Goal: Task Accomplishment & Management: Use online tool/utility

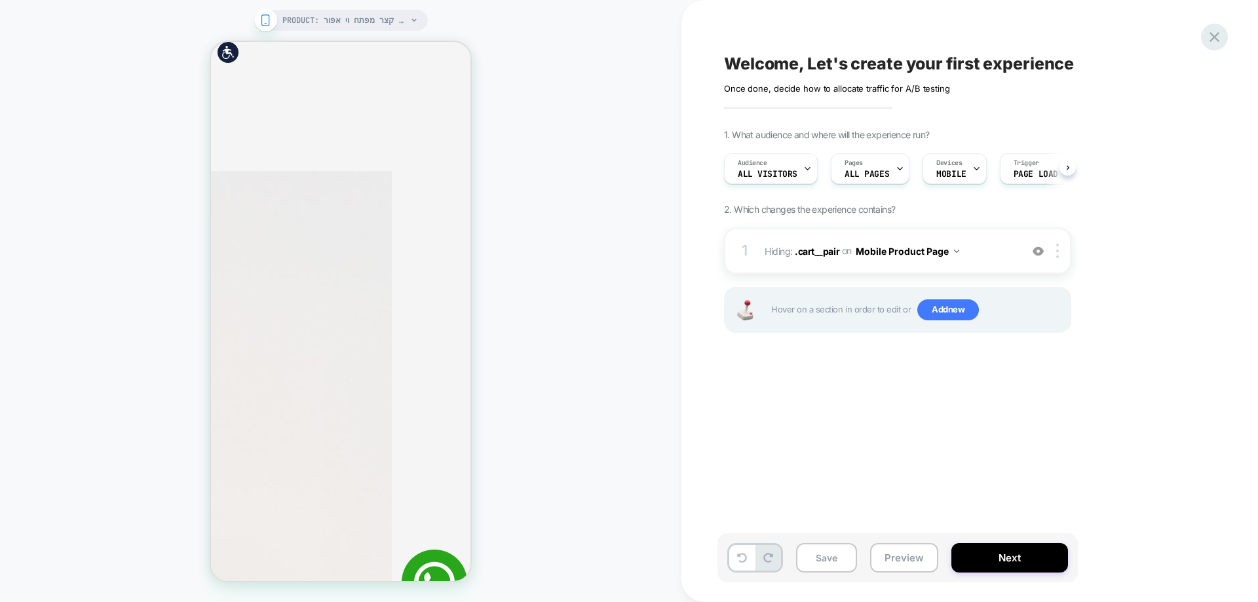
click at [1216, 47] on div at bounding box center [1214, 37] width 27 height 27
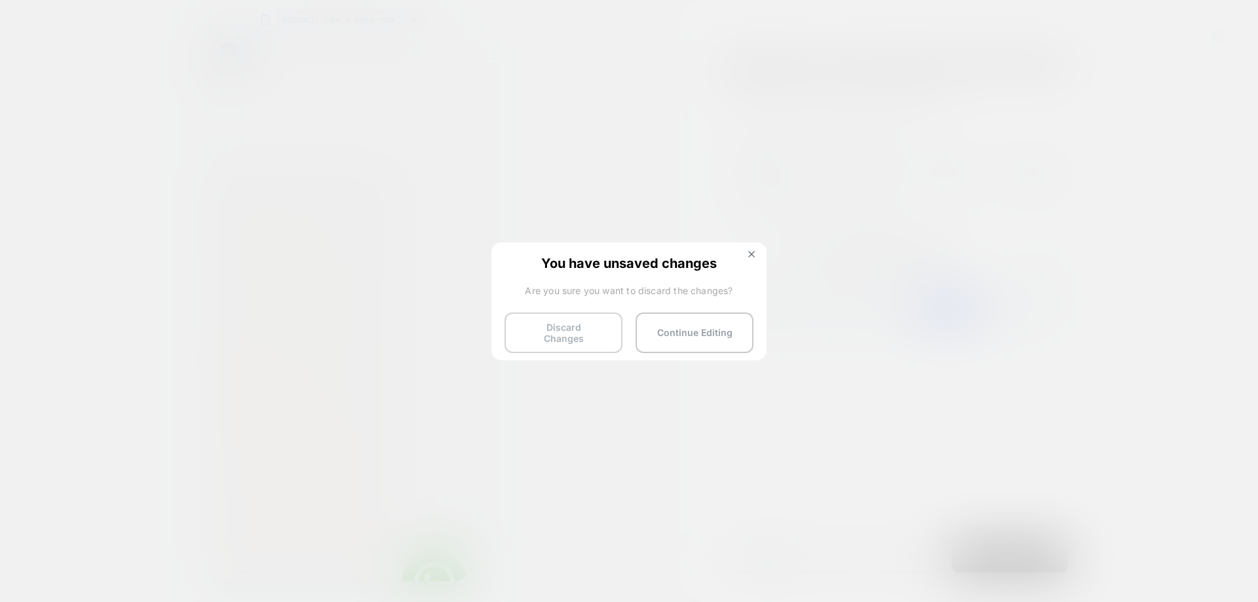
click at [571, 322] on button "Discard Changes" at bounding box center [563, 332] width 118 height 41
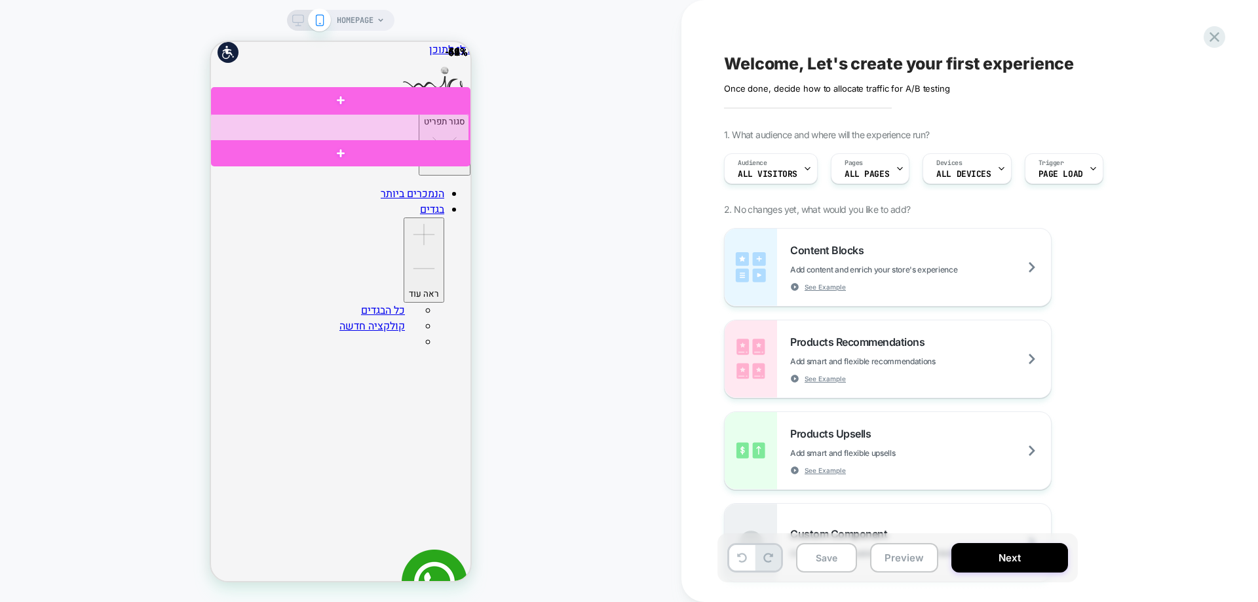
click at [345, 125] on div at bounding box center [339, 128] width 259 height 28
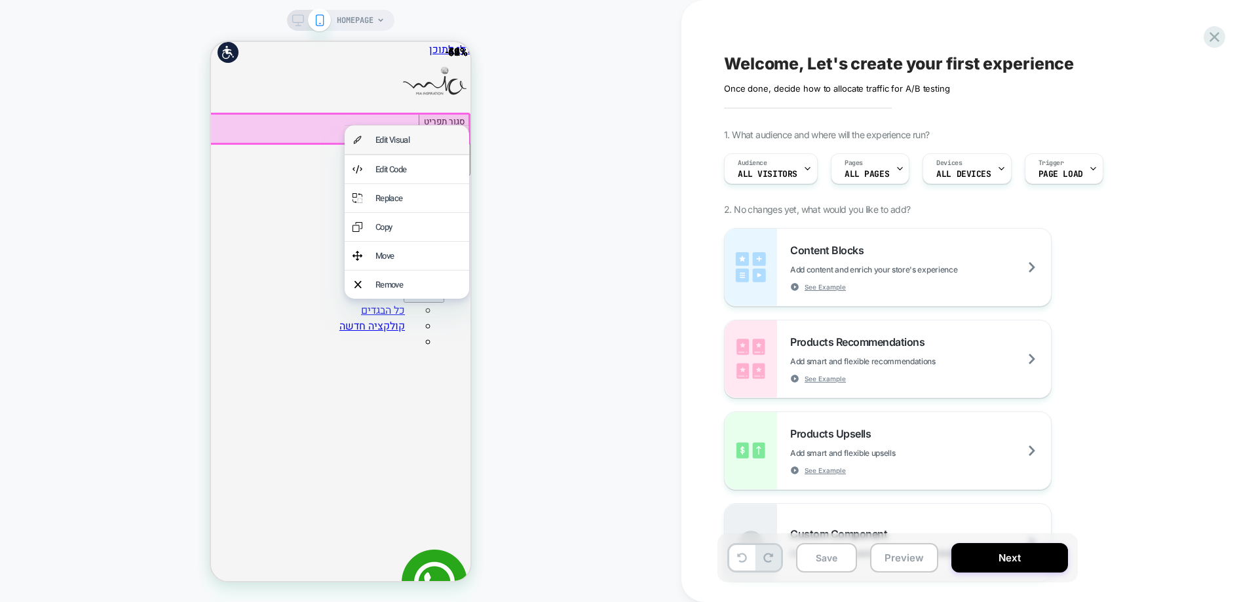
click at [409, 148] on div "Edit Visual" at bounding box center [407, 140] width 124 height 28
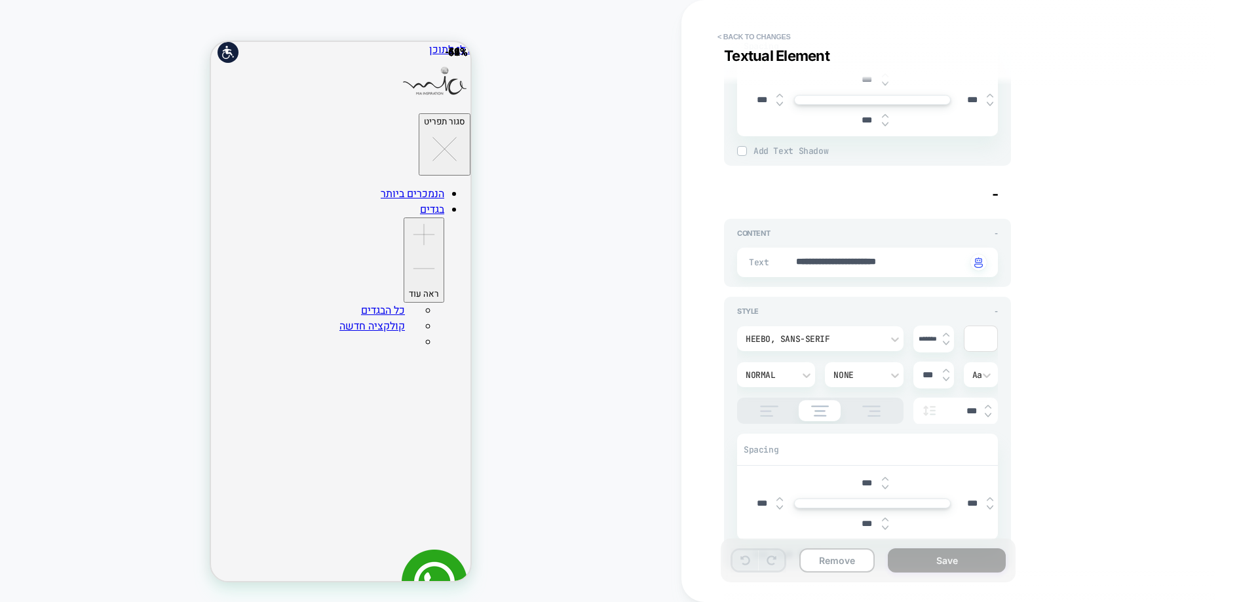
scroll to position [786, 0]
type textarea "*"
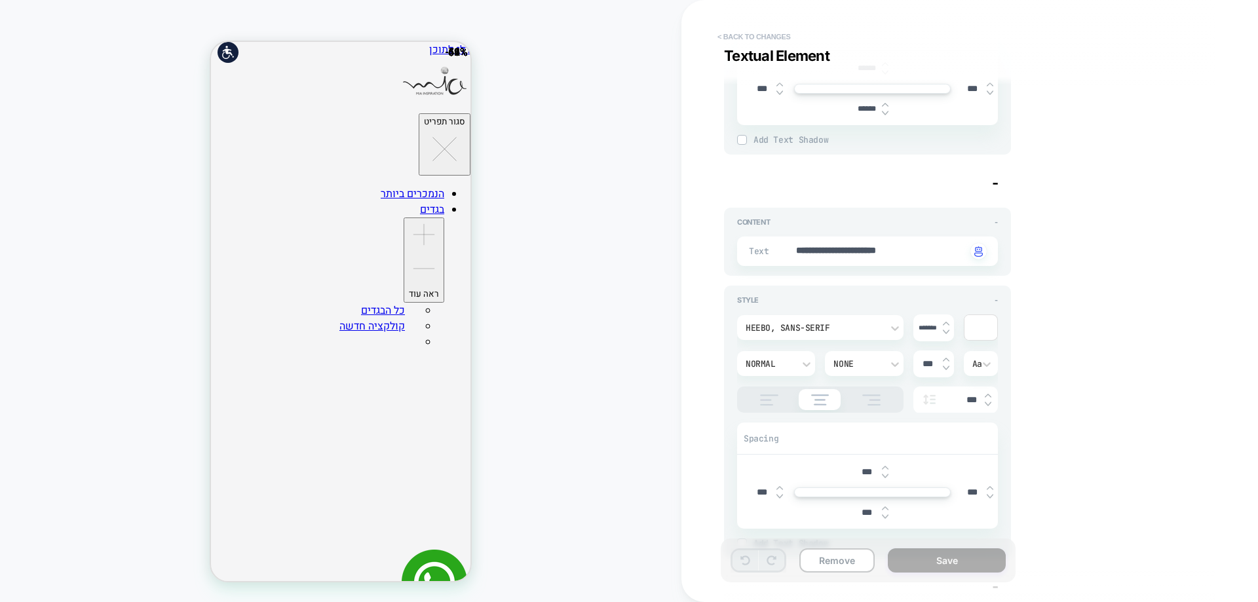
click at [752, 27] on button "< Back to changes" at bounding box center [754, 36] width 86 height 21
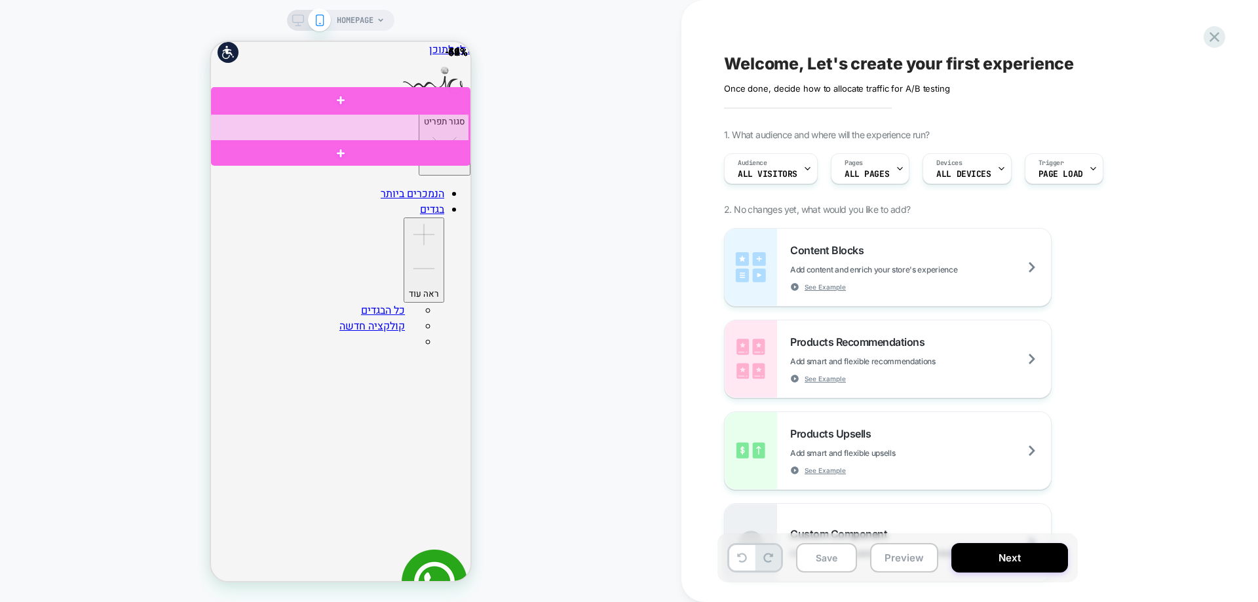
click at [427, 119] on div at bounding box center [339, 128] width 259 height 28
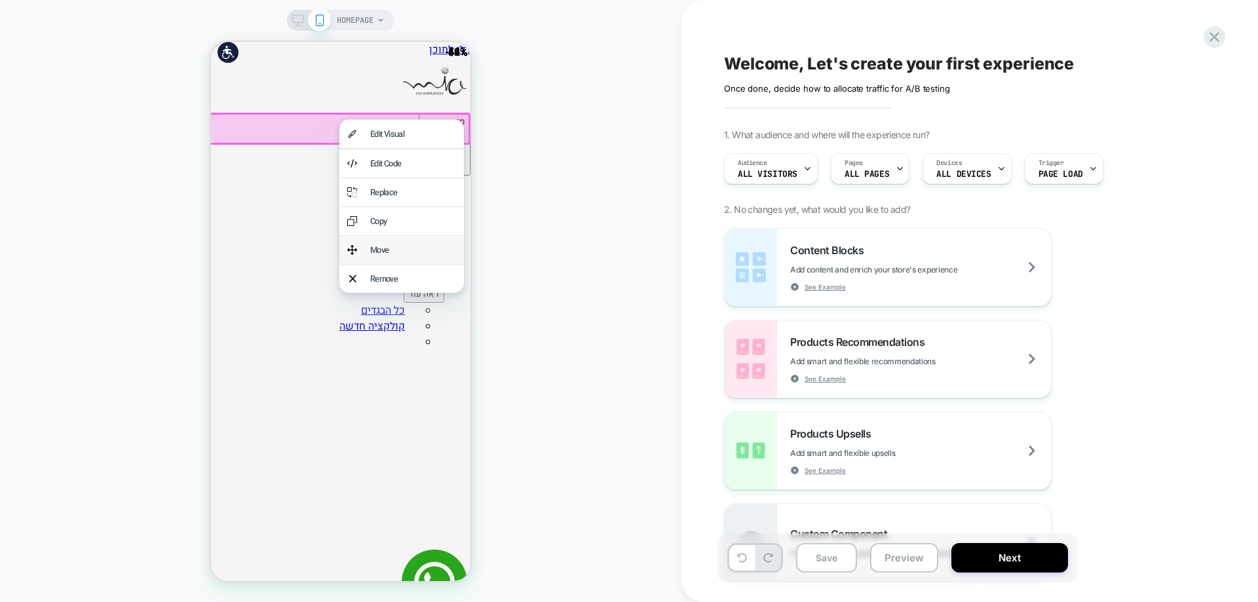
click at [388, 250] on div "Move" at bounding box center [413, 250] width 86 height 12
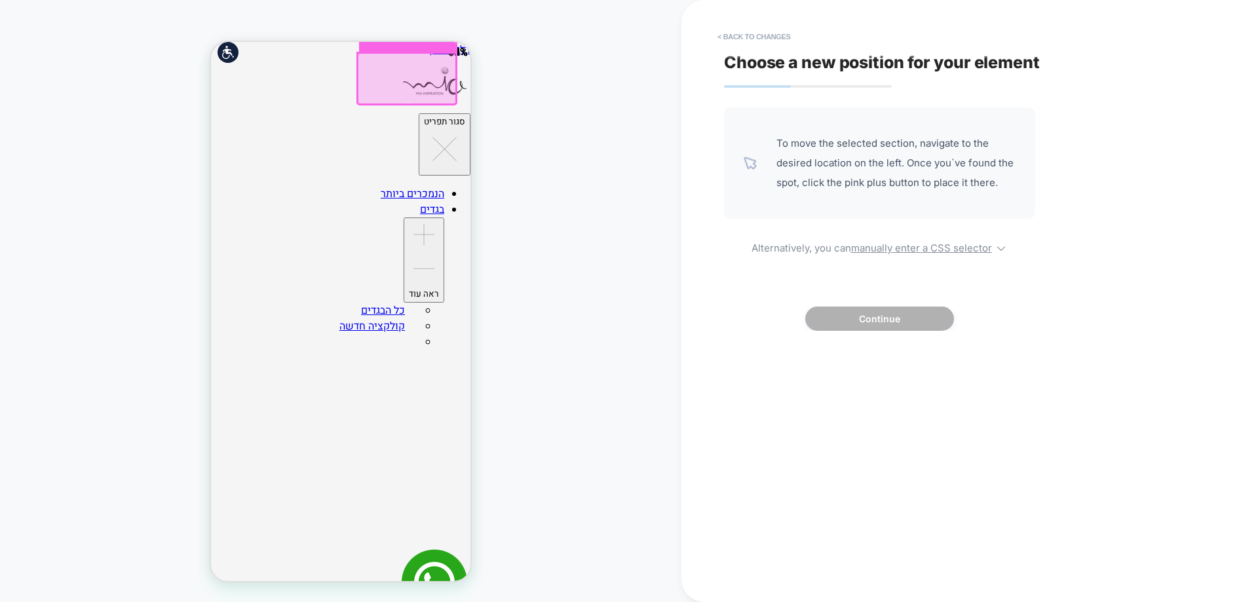
click at [428, 46] on div at bounding box center [408, 32] width 98 height 39
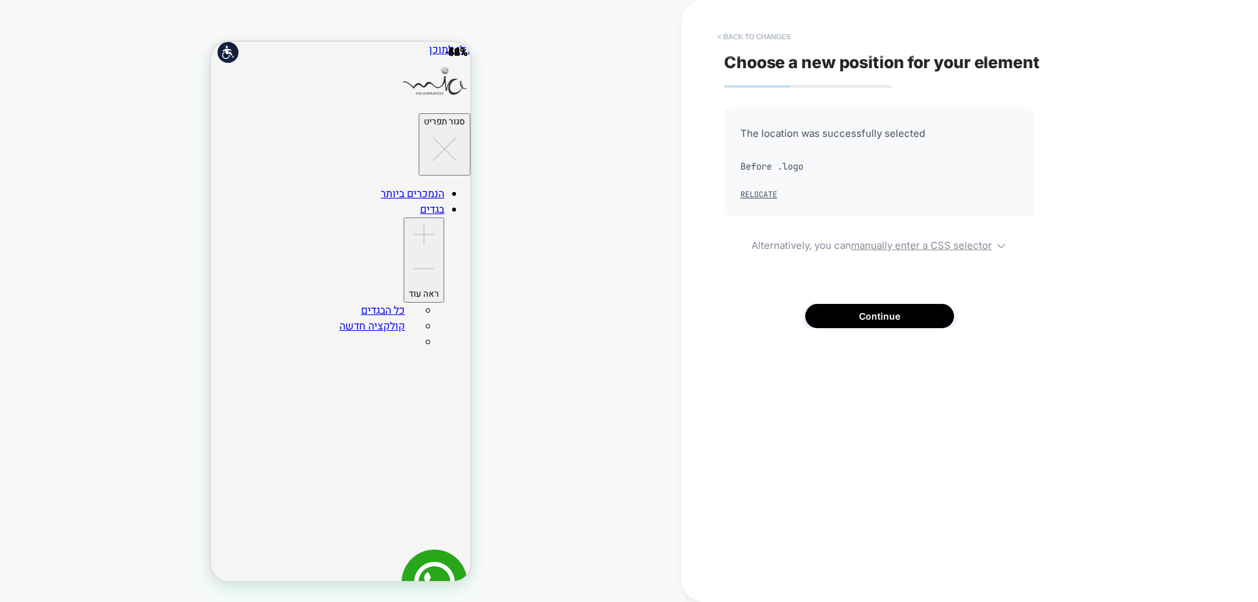
click at [757, 33] on button "< Back to changes" at bounding box center [754, 36] width 86 height 21
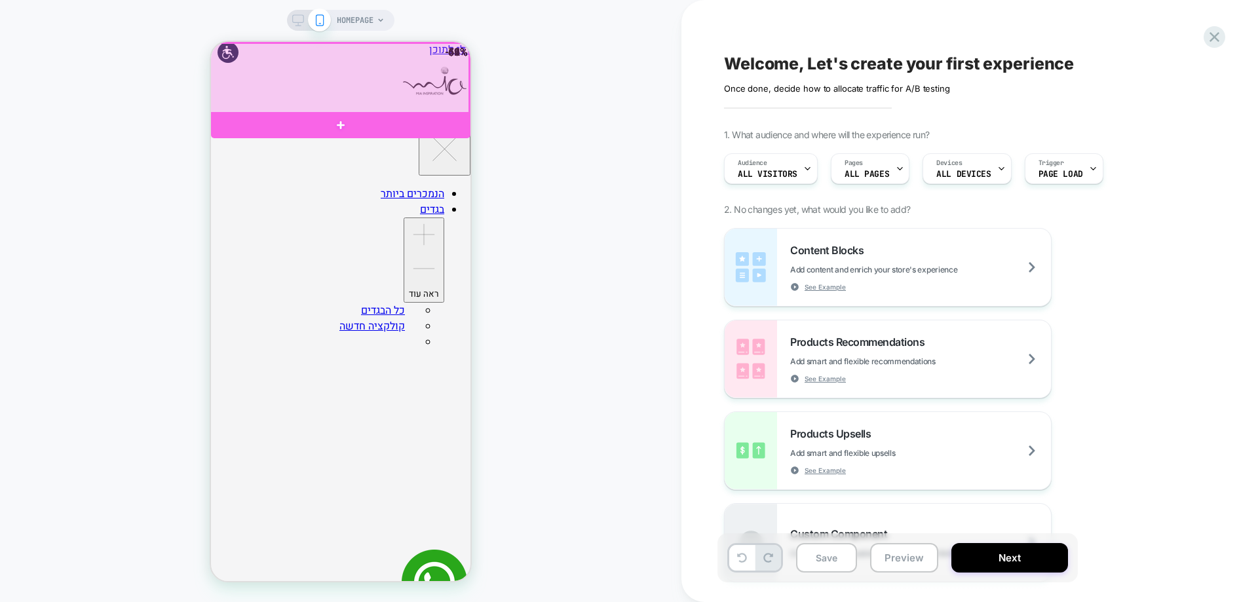
click at [398, 74] on div at bounding box center [339, 78] width 259 height 71
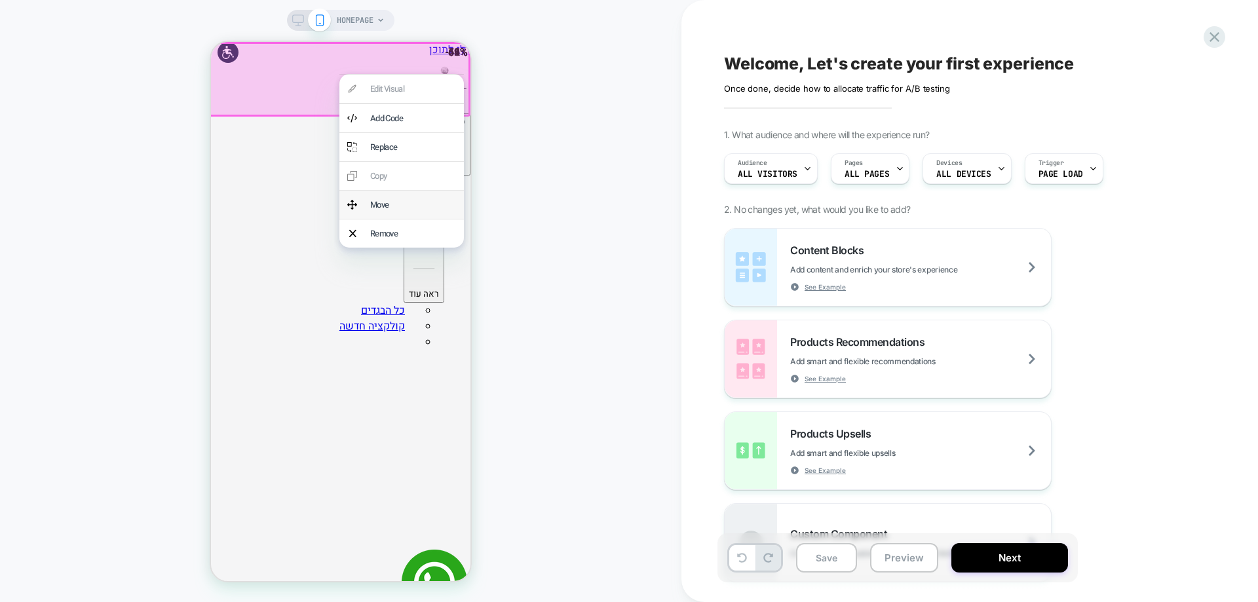
click at [390, 204] on div "Move" at bounding box center [413, 204] width 86 height 12
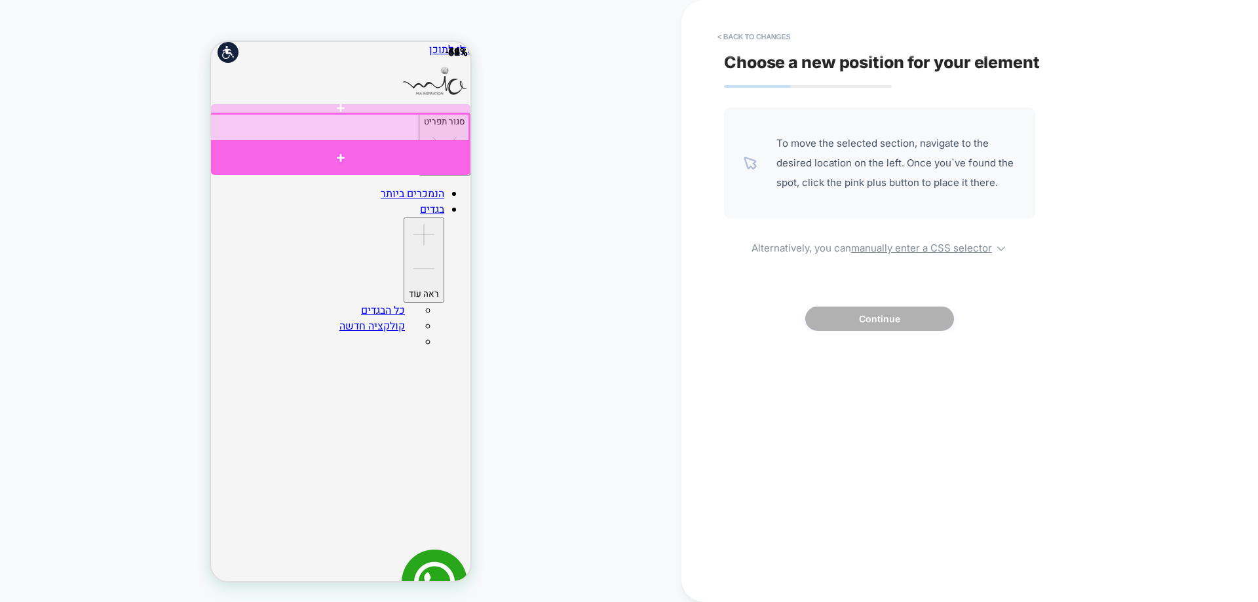
click at [377, 155] on div at bounding box center [340, 157] width 259 height 35
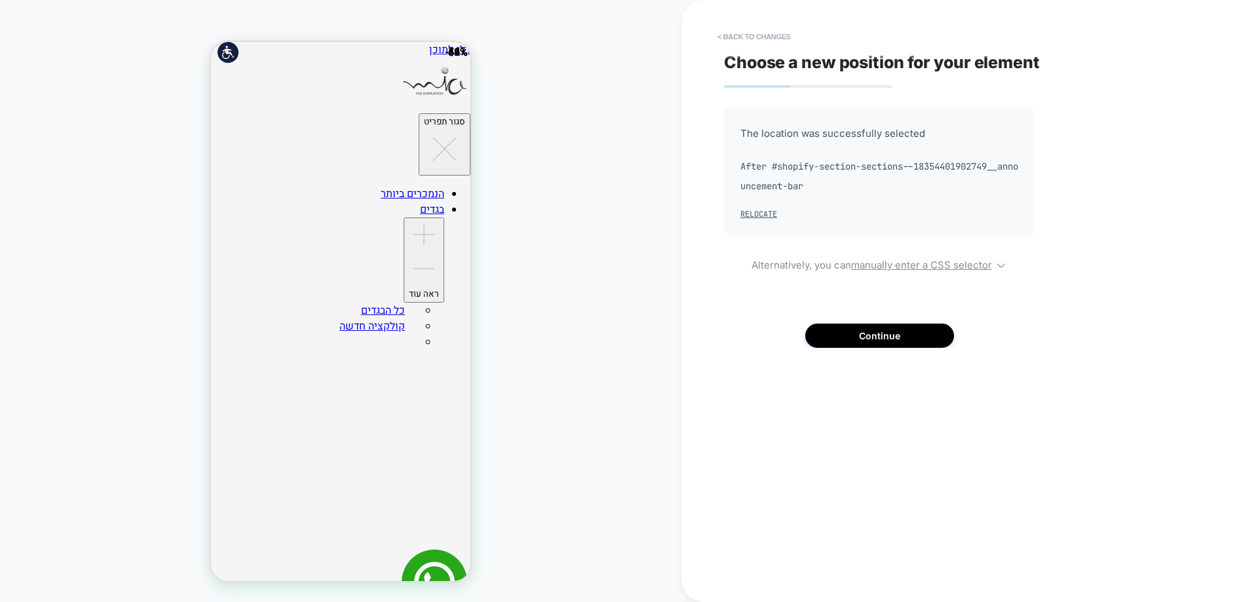
click at [868, 349] on div "Choose a new position for your element The location was successfully selected A…" at bounding box center [962, 301] width 491 height 576
click at [868, 342] on button "Continue" at bounding box center [879, 336] width 149 height 24
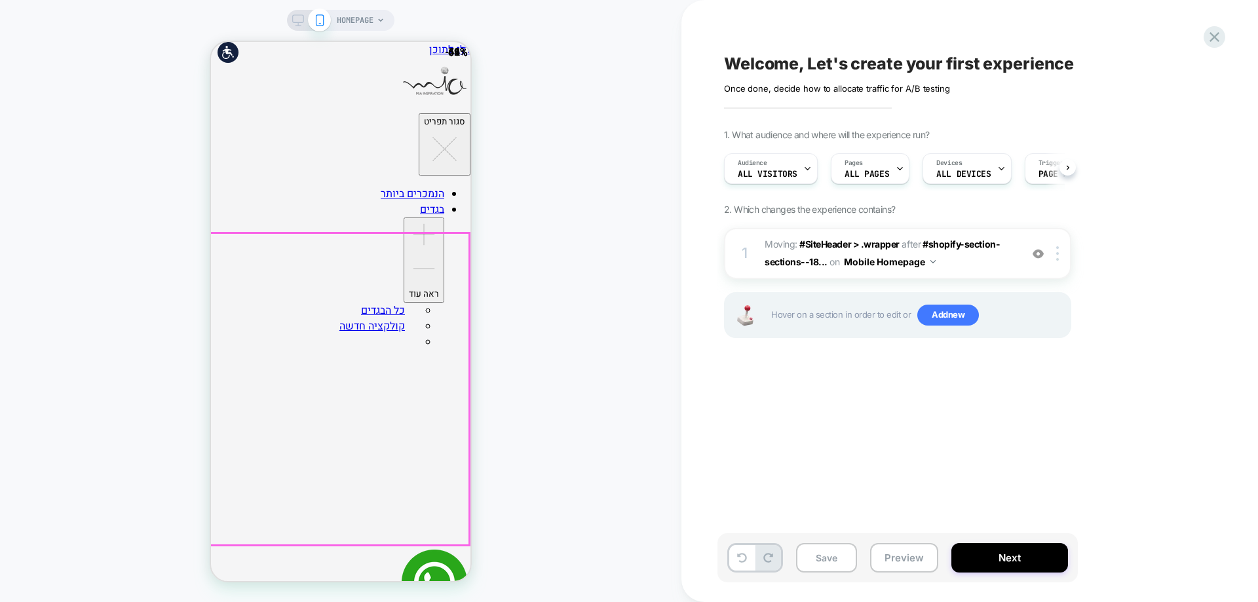
scroll to position [0, 1]
click at [1059, 252] on div at bounding box center [1060, 253] width 22 height 14
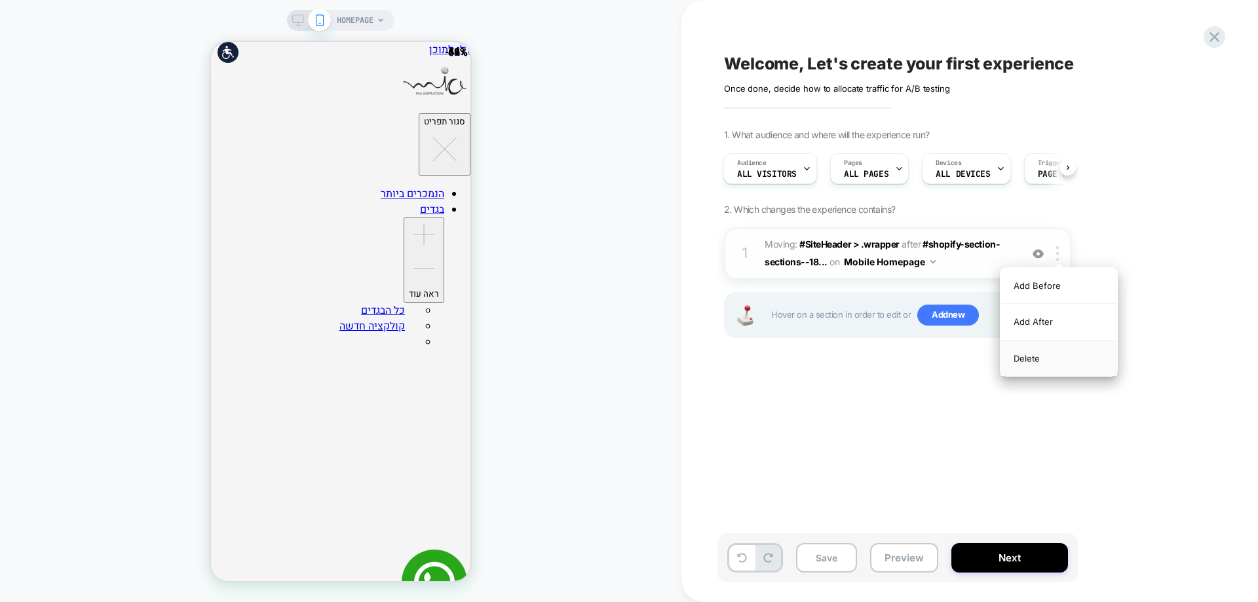
click at [1026, 366] on div "Delete" at bounding box center [1058, 358] width 117 height 35
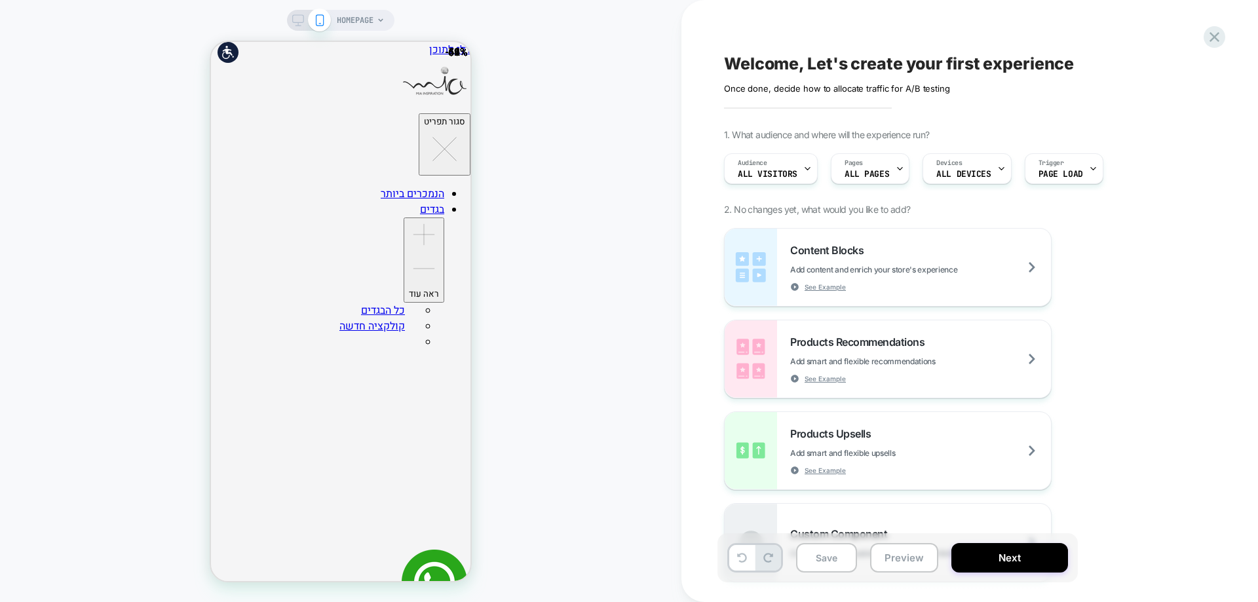
scroll to position [0, 0]
click at [381, 22] on icon at bounding box center [381, 20] width 8 height 8
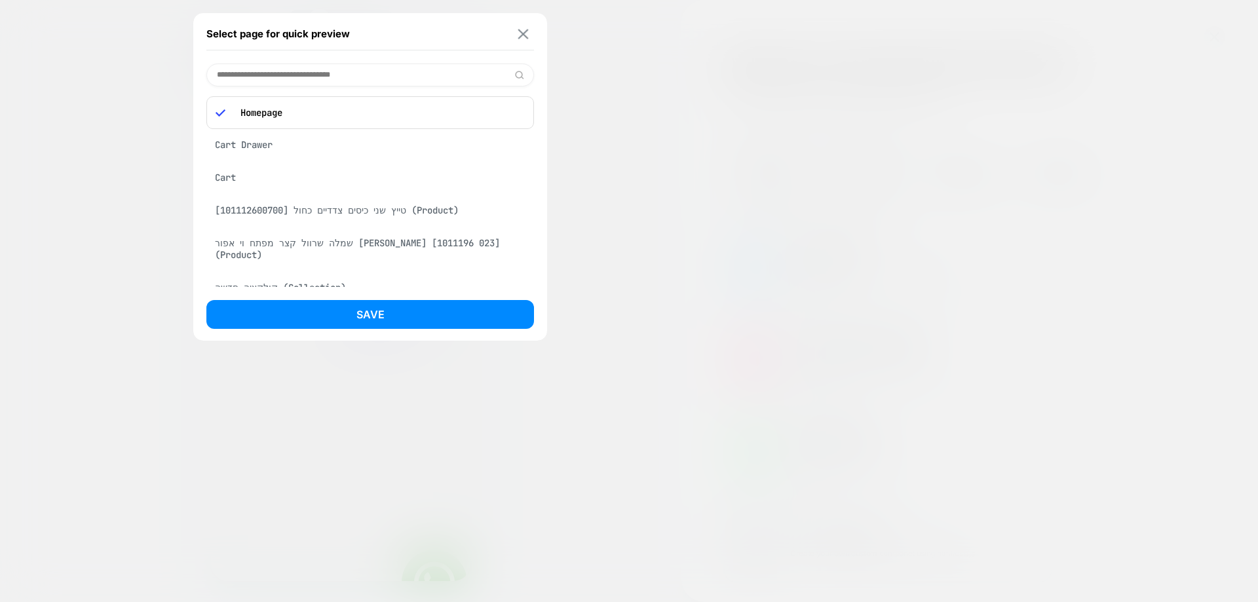
click at [527, 36] on img at bounding box center [523, 34] width 10 height 10
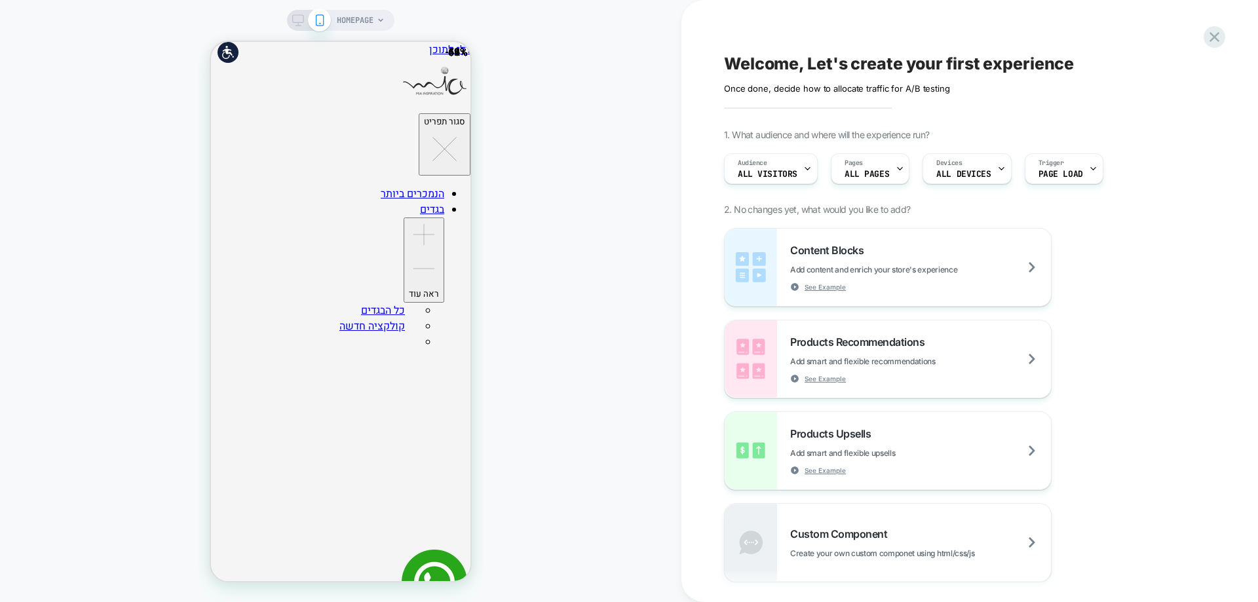
click at [639, 154] on div "HOMEPAGE" at bounding box center [340, 301] width 681 height 576
click at [552, 210] on div "HOMEPAGE" at bounding box center [340, 301] width 681 height 576
click at [510, 89] on div "HOMEPAGE" at bounding box center [340, 301] width 681 height 576
click at [295, 19] on icon at bounding box center [298, 20] width 12 height 12
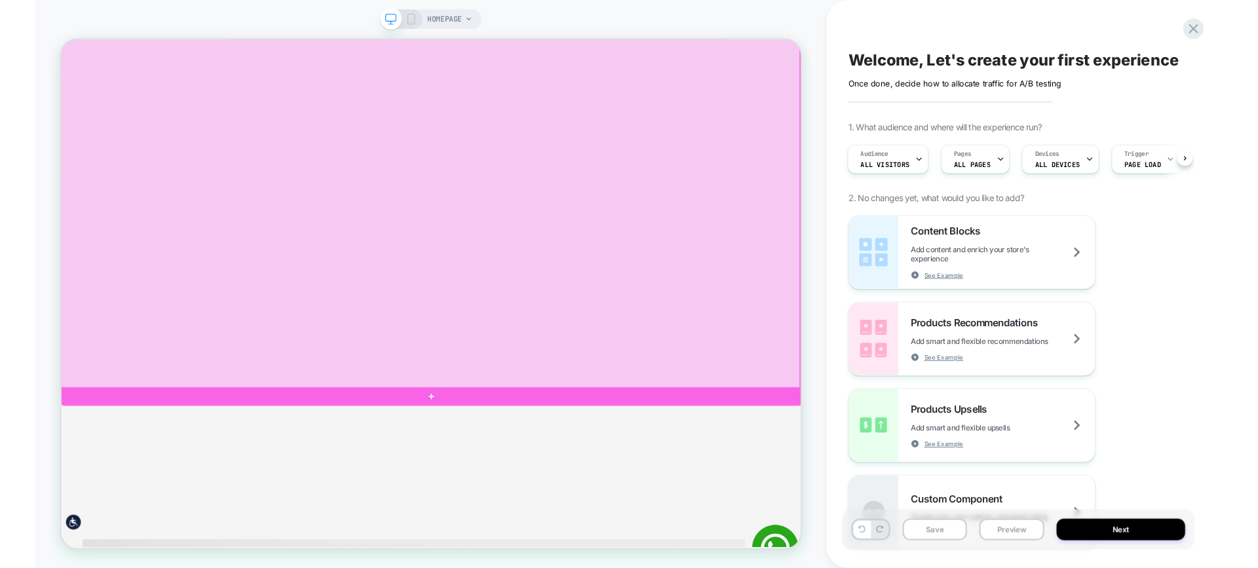
scroll to position [917, 0]
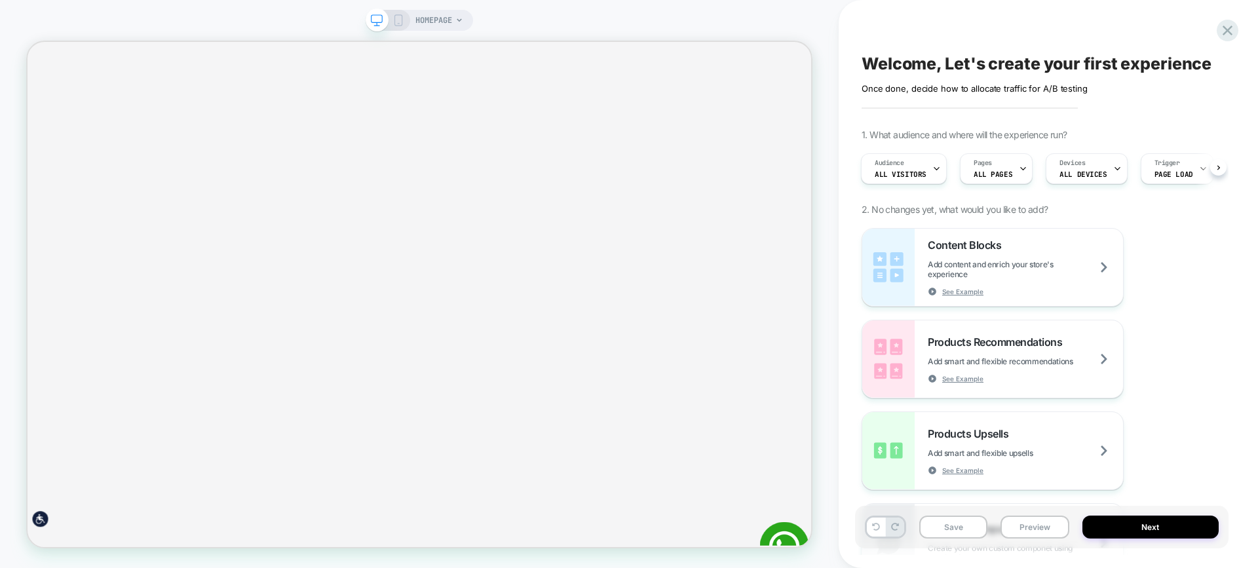
click at [656, 18] on div "HOMEPAGE" at bounding box center [419, 284] width 838 height 542
click at [303, 24] on div "HOMEPAGE" at bounding box center [419, 284] width 838 height 542
click at [386, 22] on span at bounding box center [376, 20] width 23 height 23
click at [394, 22] on icon at bounding box center [398, 20] width 12 height 12
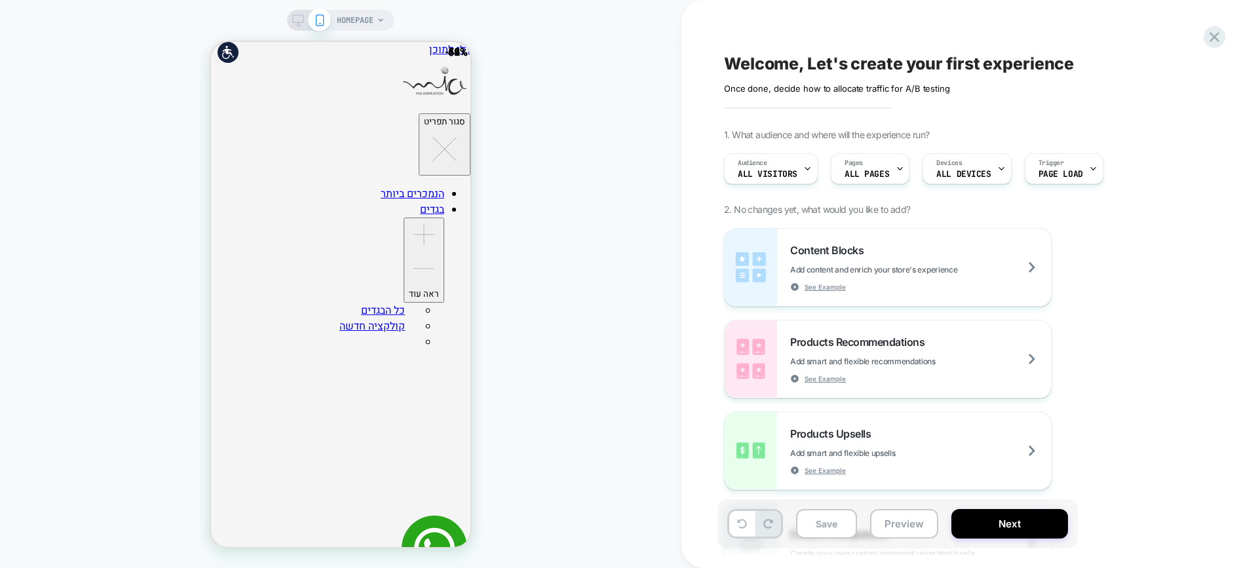
click at [616, 233] on div "HOMEPAGE" at bounding box center [340, 284] width 681 height 542
click at [529, 207] on div "HOMEPAGE" at bounding box center [340, 284] width 681 height 542
click at [1216, 39] on icon at bounding box center [1214, 37] width 10 height 10
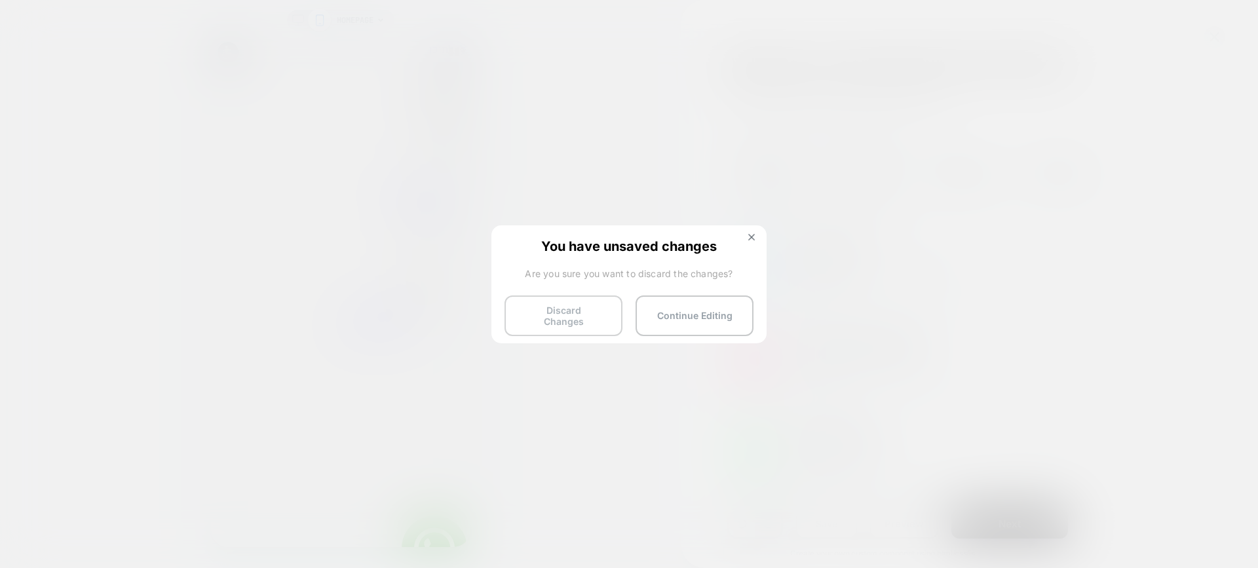
click at [550, 326] on button "Discard Changes" at bounding box center [563, 315] width 118 height 41
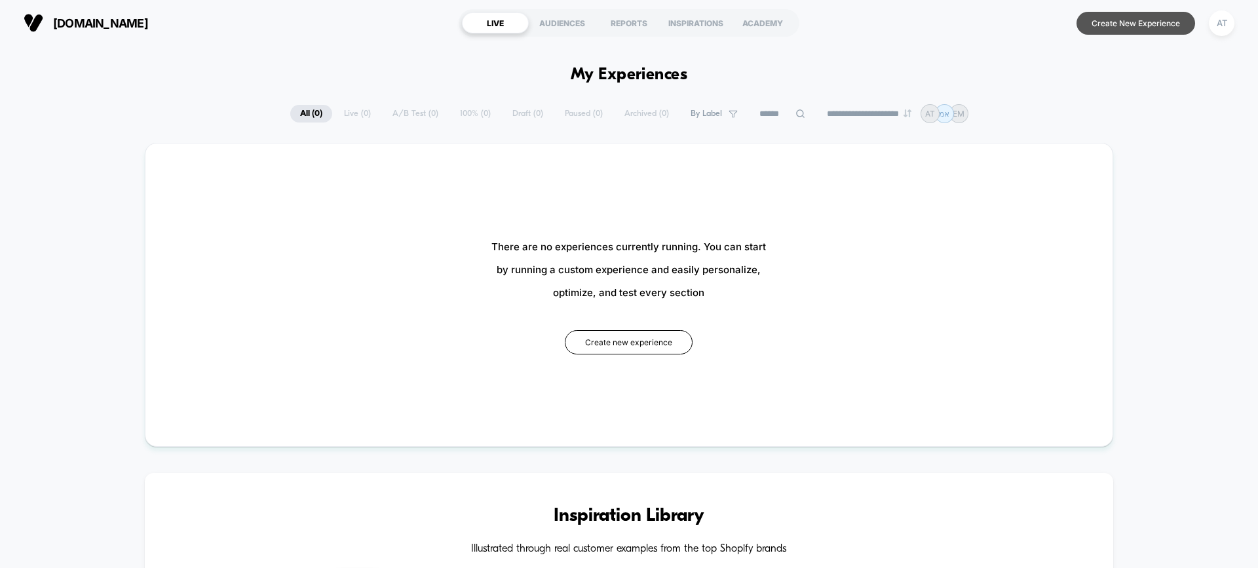
click at [1141, 24] on button "Create New Experience" at bounding box center [1135, 23] width 119 height 23
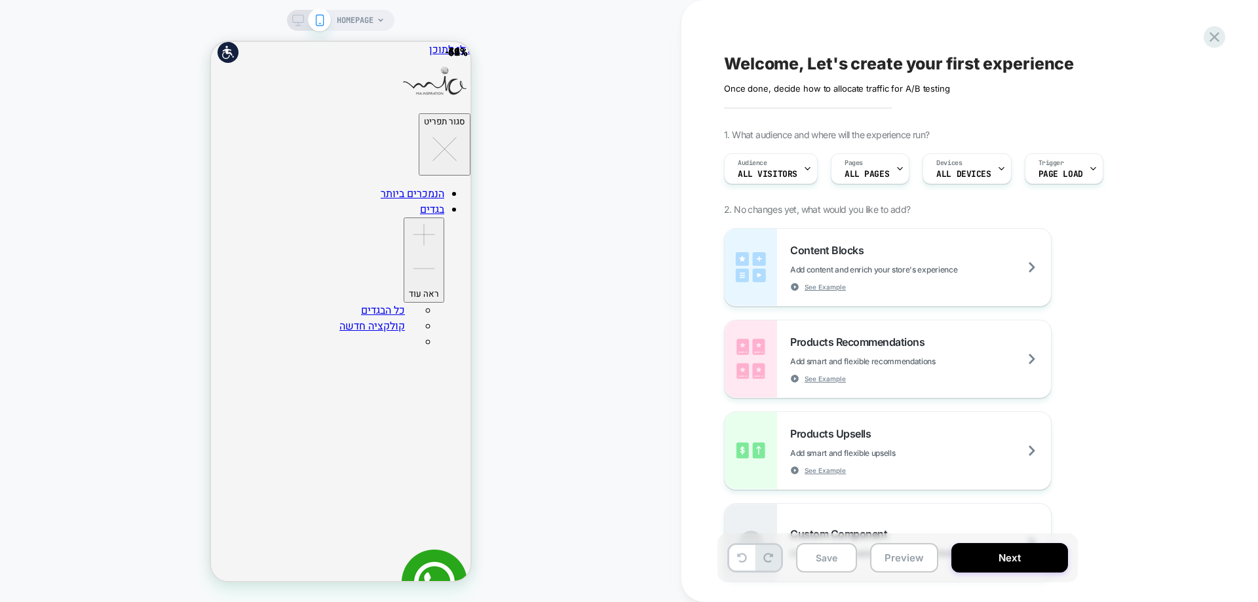
click at [373, 13] on div "HOMEPAGE" at bounding box center [361, 20] width 48 height 21
click at [371, 21] on span "HOMEPAGE" at bounding box center [355, 20] width 37 height 21
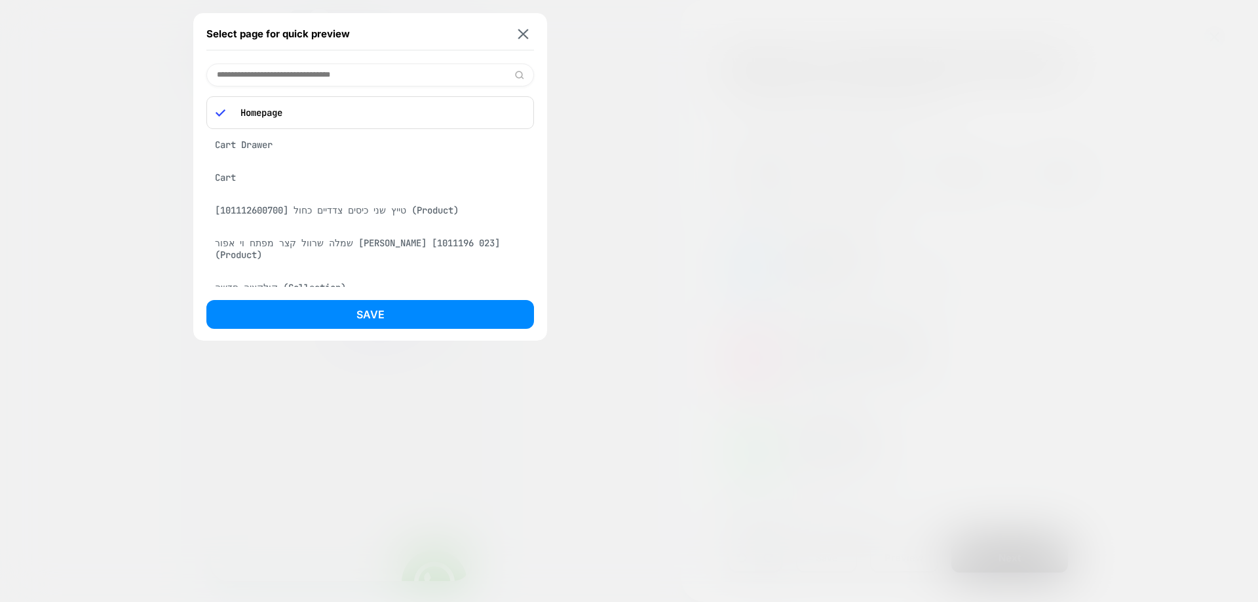
click at [260, 143] on div "Cart Drawer" at bounding box center [370, 144] width 328 height 25
click at [338, 337] on div "Select page for quick preview Cart Drawer Cart טייץ שני כיסים צדדיים כחול [1011…" at bounding box center [370, 177] width 354 height 328
drag, startPoint x: 367, startPoint y: 303, endPoint x: 740, endPoint y: 295, distance: 372.1
click at [367, 302] on button "Save" at bounding box center [370, 314] width 328 height 29
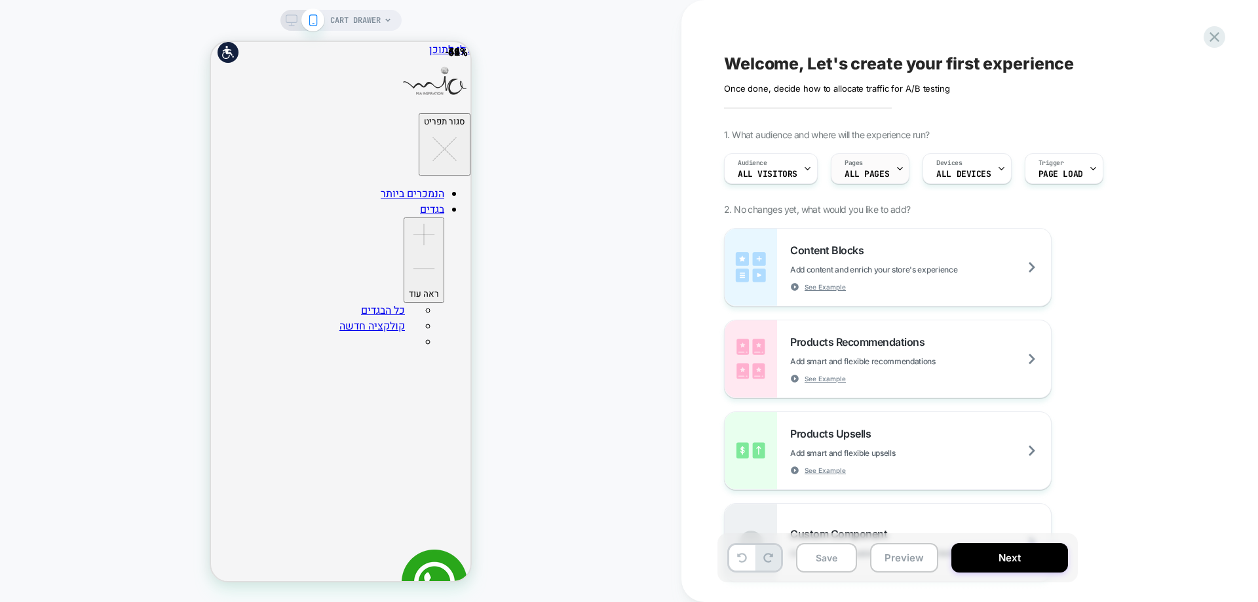
click at [898, 160] on div at bounding box center [899, 168] width 9 height 29
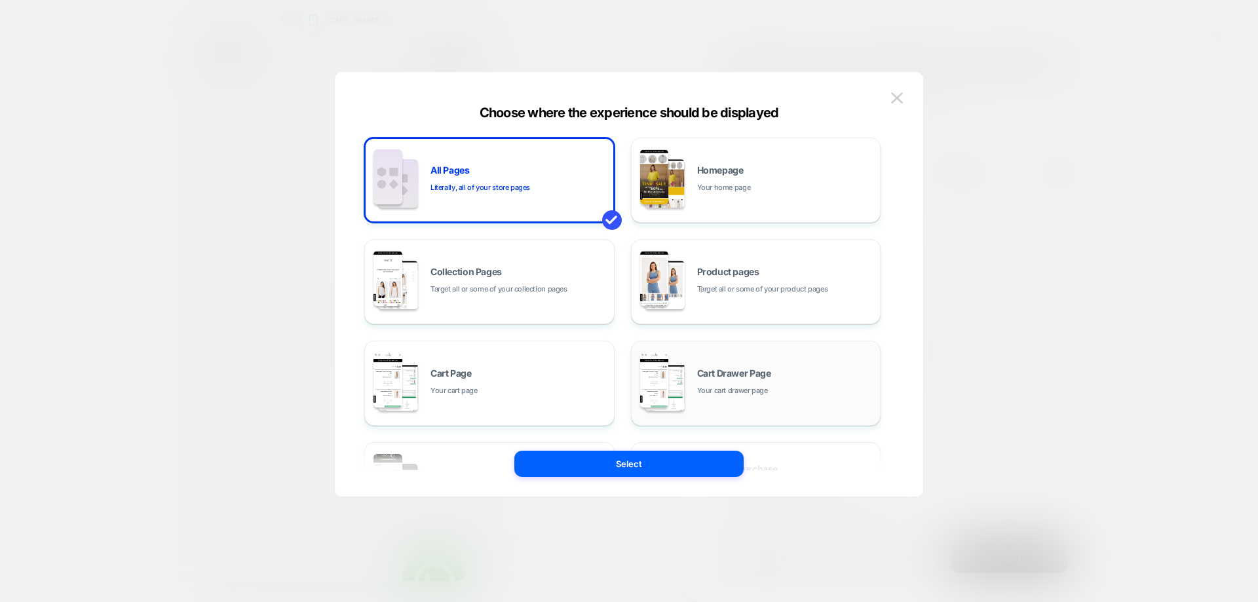
click at [732, 373] on span "Cart Drawer Page" at bounding box center [734, 373] width 74 height 9
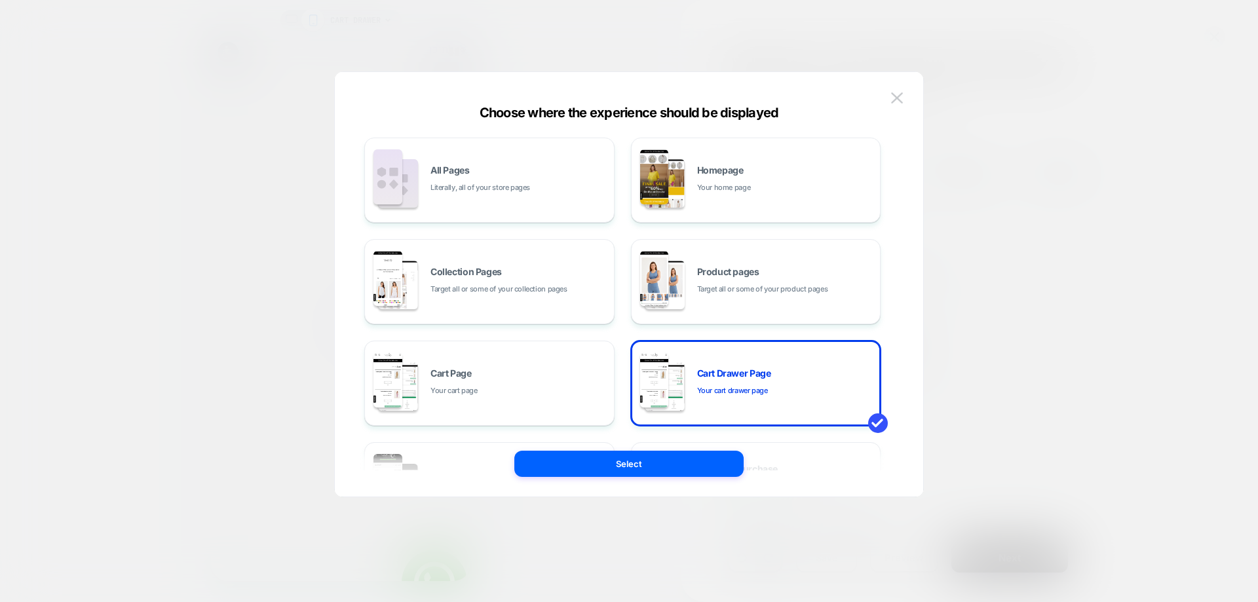
click at [676, 495] on div "All Pages Literally, all of your store pages Homepage Your home page Collection…" at bounding box center [628, 290] width 549 height 411
click at [642, 451] on button "Select" at bounding box center [628, 464] width 229 height 26
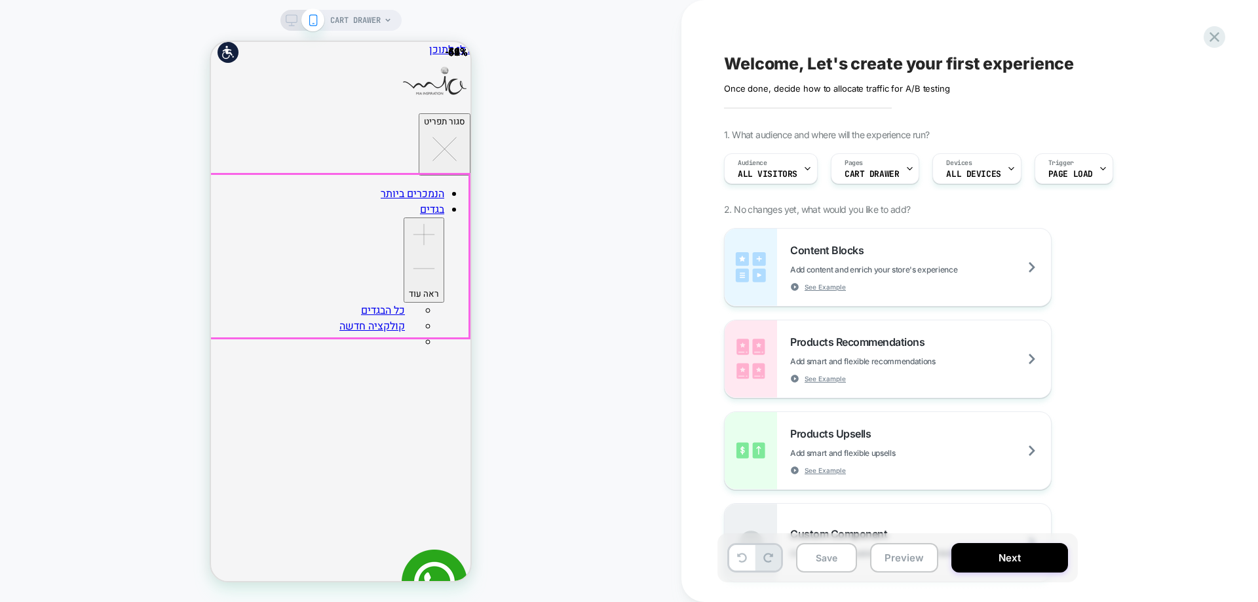
scroll to position [3, 0]
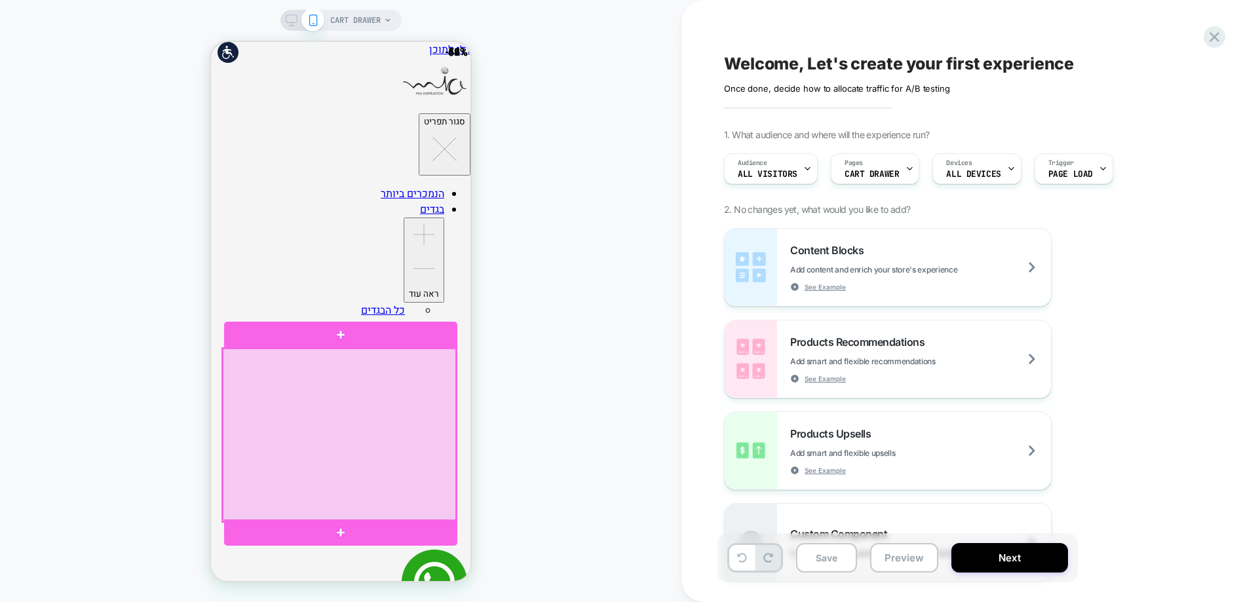
click at [437, 348] on div at bounding box center [339, 434] width 233 height 173
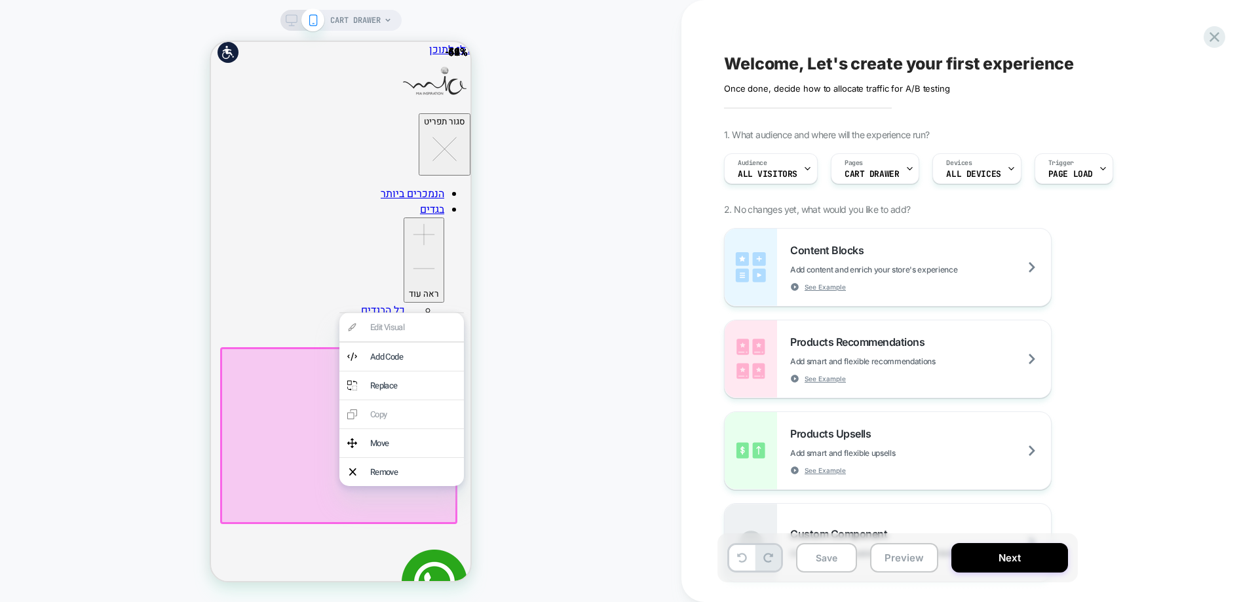
scroll to position [0, 0]
click at [539, 297] on div "CART DRAWER" at bounding box center [340, 301] width 681 height 576
click at [399, 478] on div "Remove" at bounding box center [413, 472] width 86 height 12
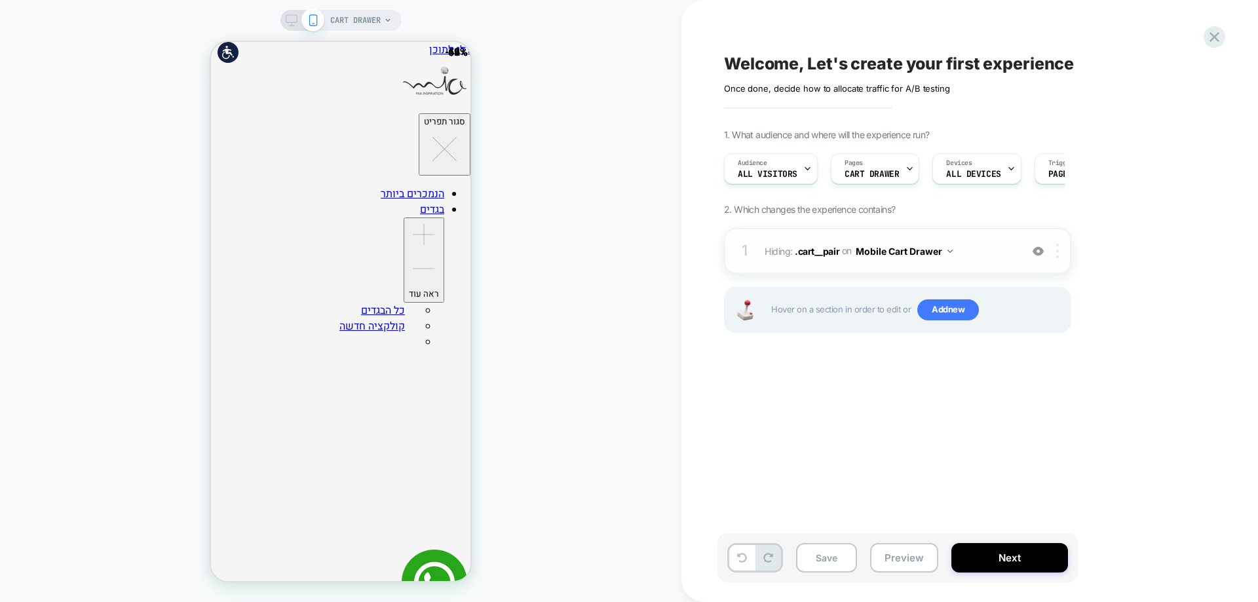
click at [1062, 254] on div at bounding box center [1060, 251] width 22 height 14
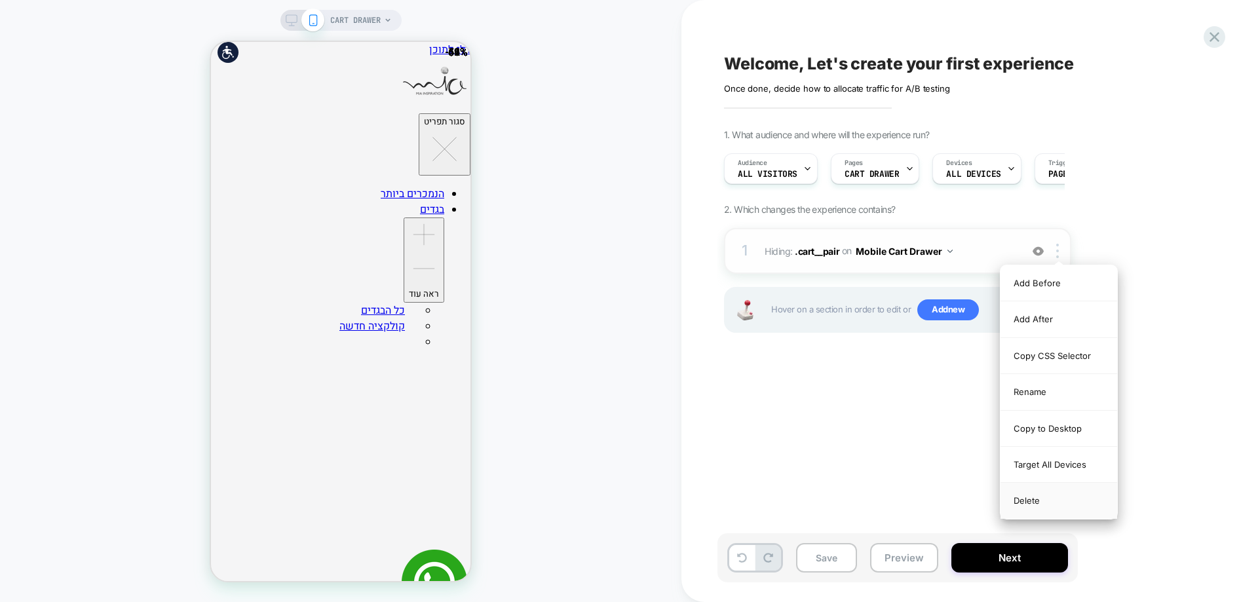
click at [1071, 510] on div "Delete" at bounding box center [1058, 500] width 117 height 35
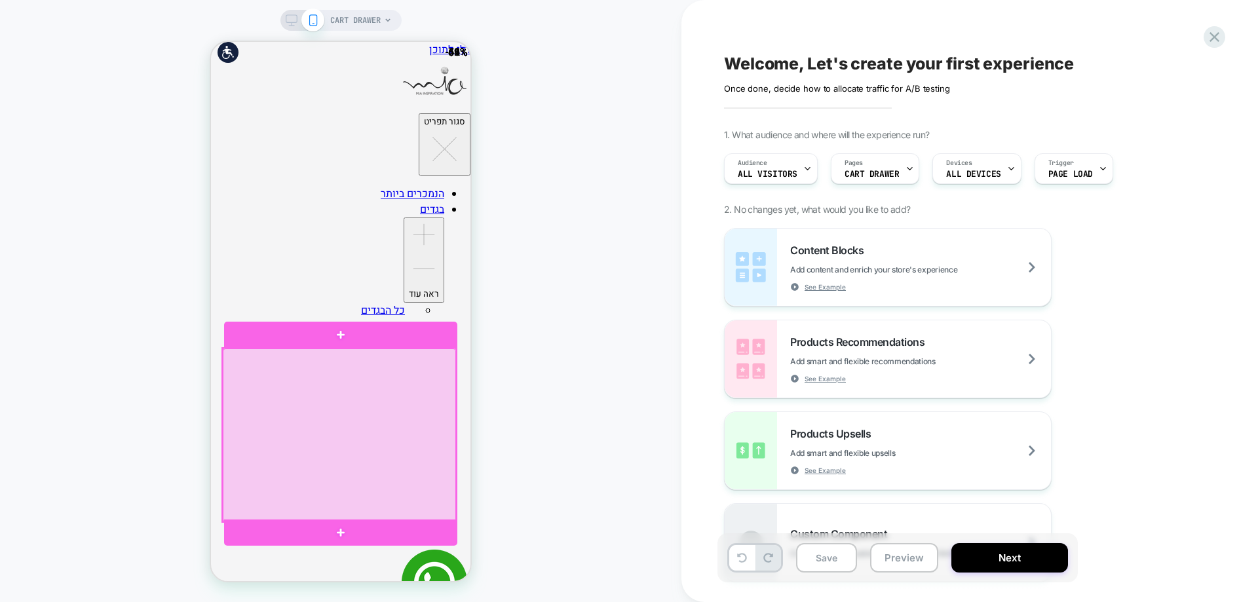
click at [414, 370] on div at bounding box center [339, 434] width 233 height 173
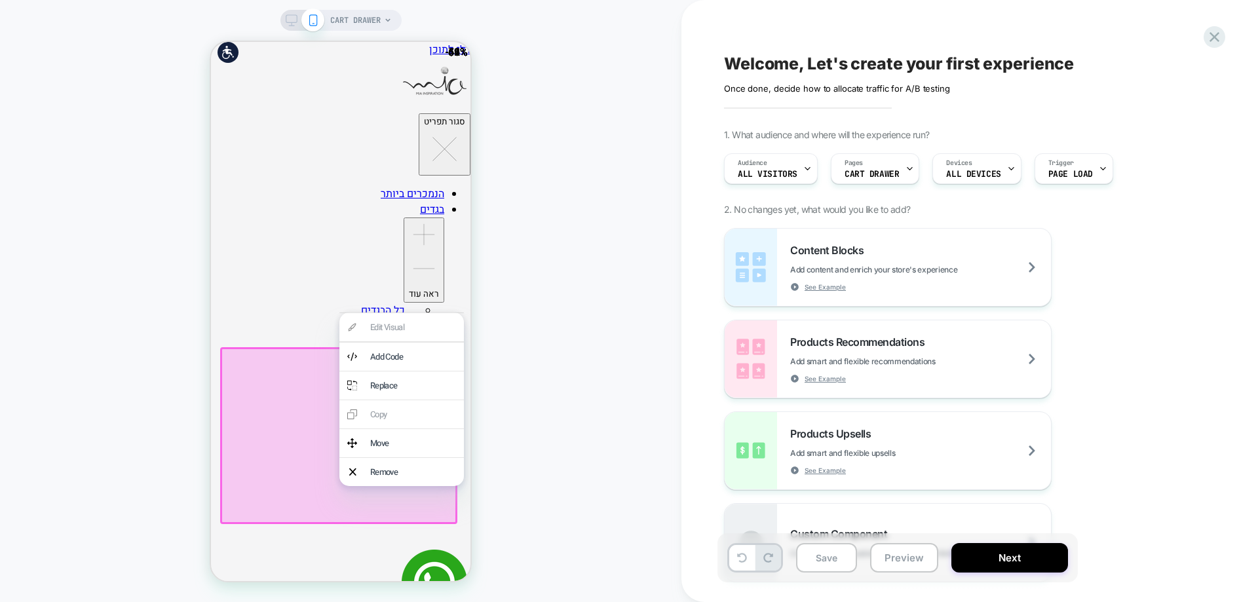
scroll to position [0, 0]
click at [380, 483] on div "Remove" at bounding box center [401, 472] width 124 height 28
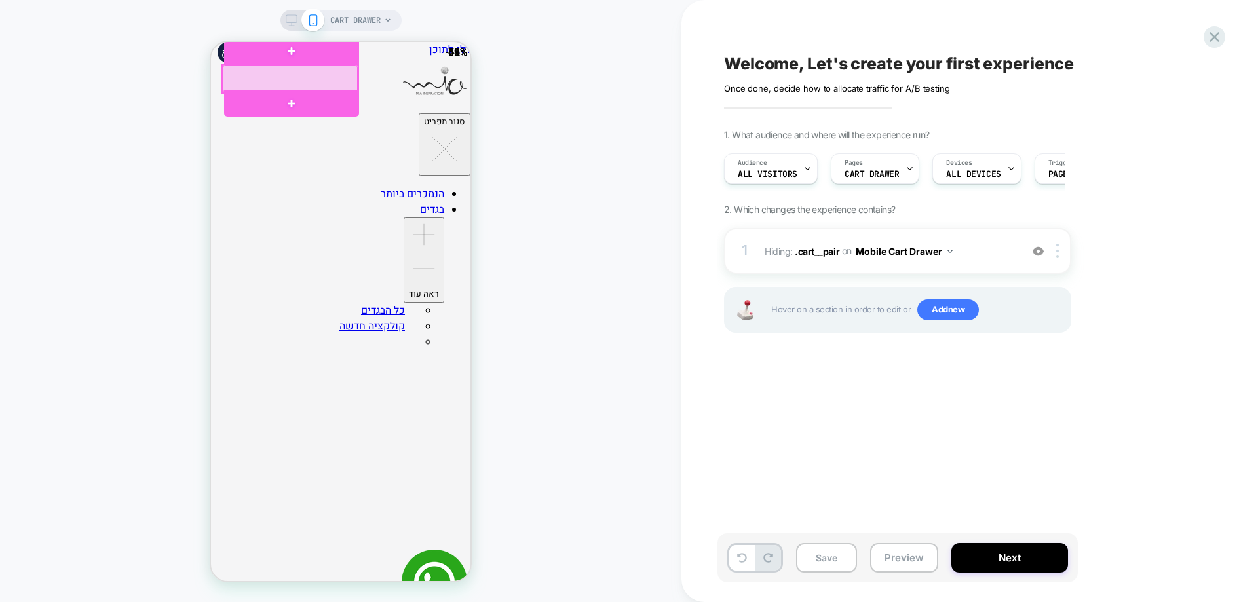
click at [316, 78] on div at bounding box center [290, 79] width 135 height 28
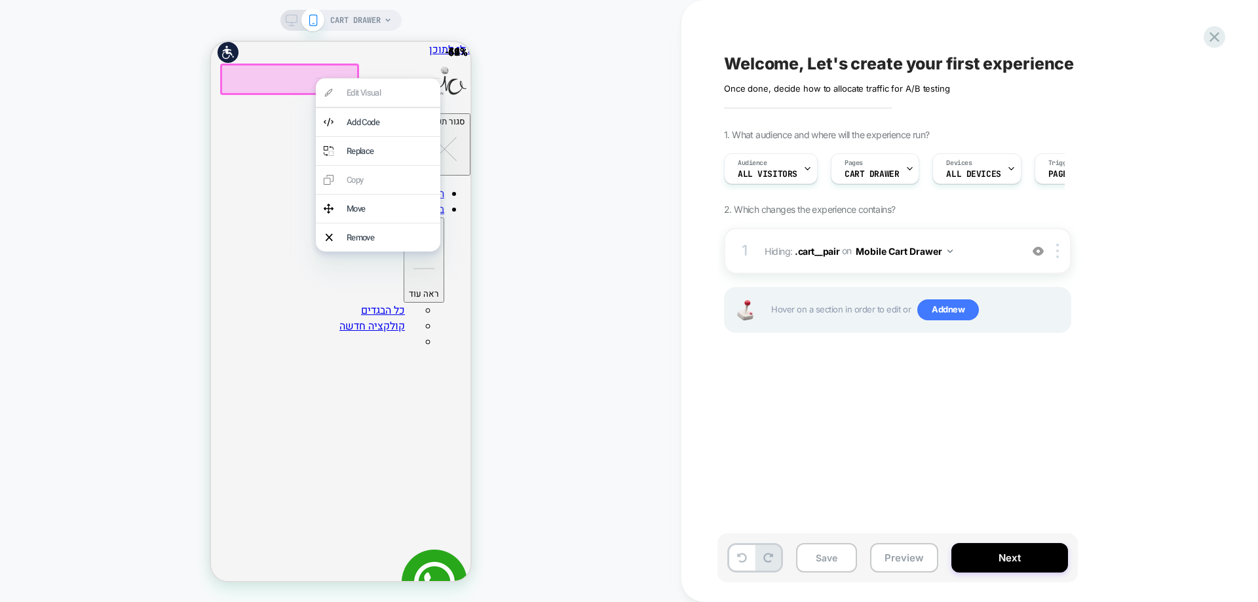
click at [316, 78] on div at bounding box center [378, 78] width 124 height 1
click at [556, 130] on div "CART DRAWER" at bounding box center [340, 301] width 681 height 576
click at [578, 130] on div "CART DRAWER" at bounding box center [340, 301] width 681 height 576
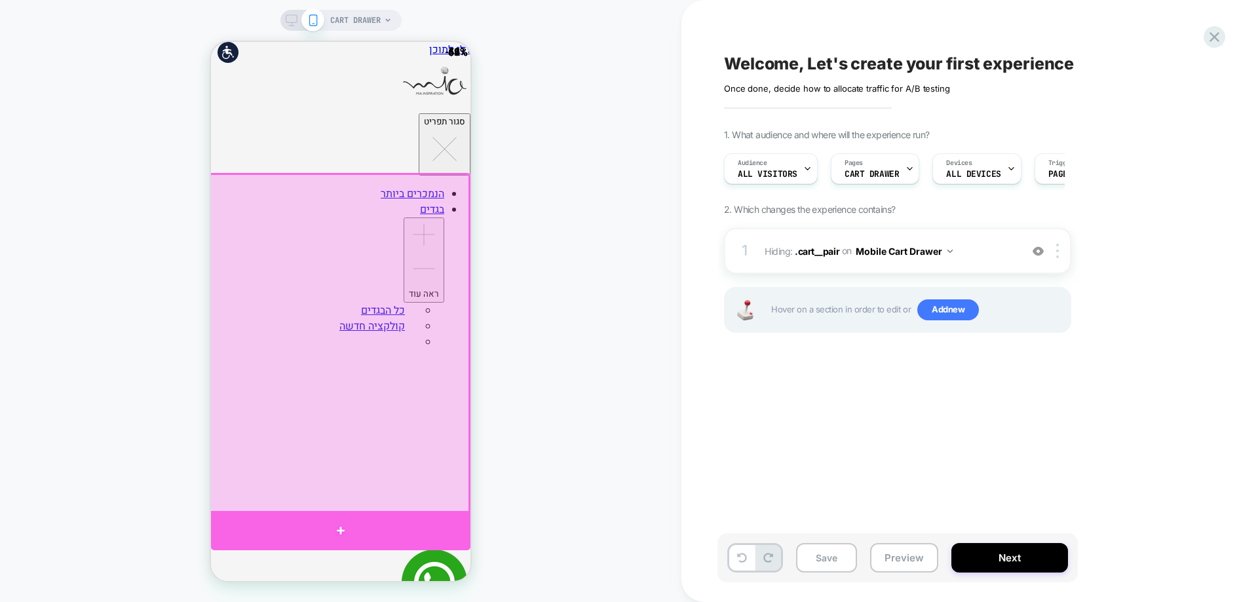
click at [327, 517] on div at bounding box center [340, 530] width 259 height 39
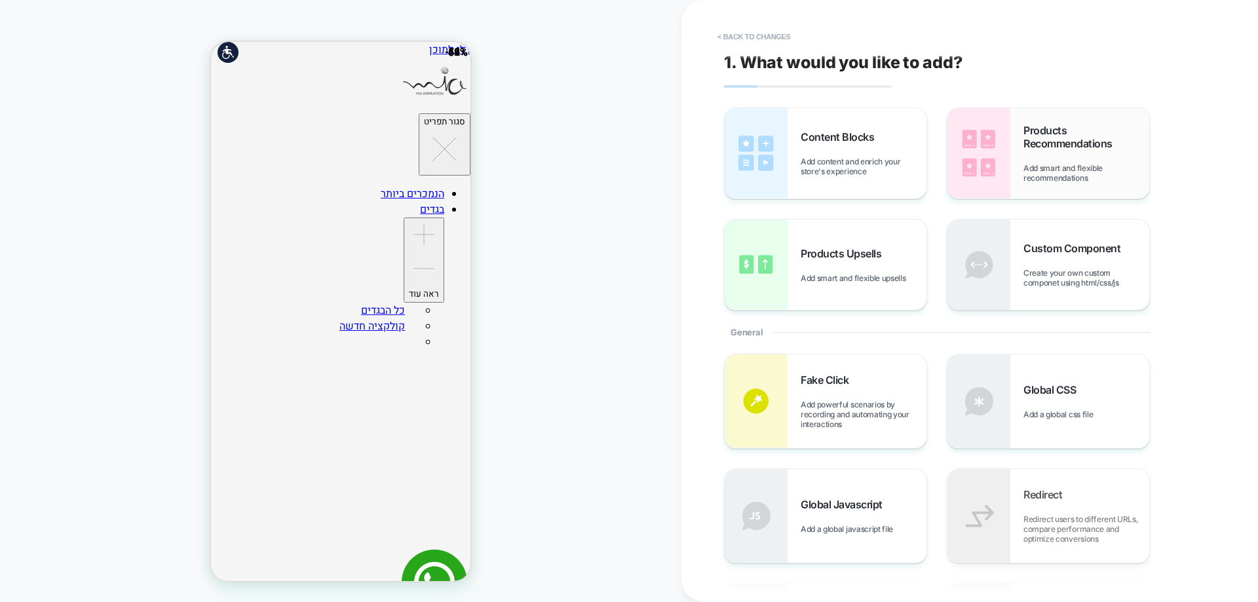
click at [1074, 133] on span "Products Recommendations" at bounding box center [1086, 137] width 126 height 26
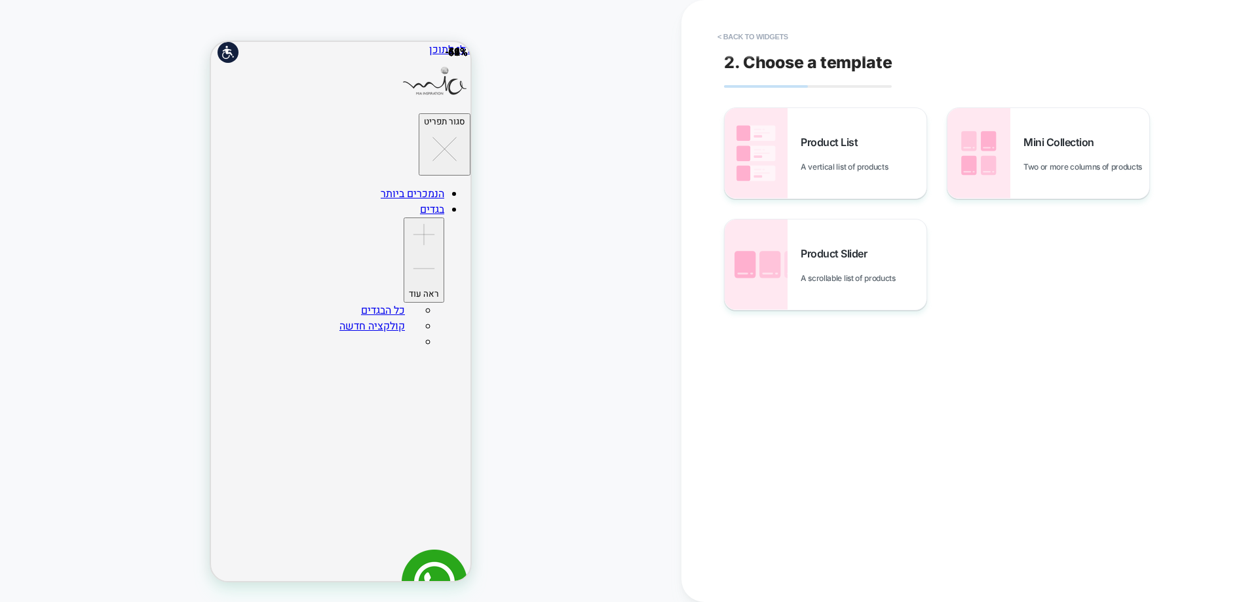
click at [830, 265] on div "Product Slider A scrollable list of products" at bounding box center [863, 265] width 126 height 36
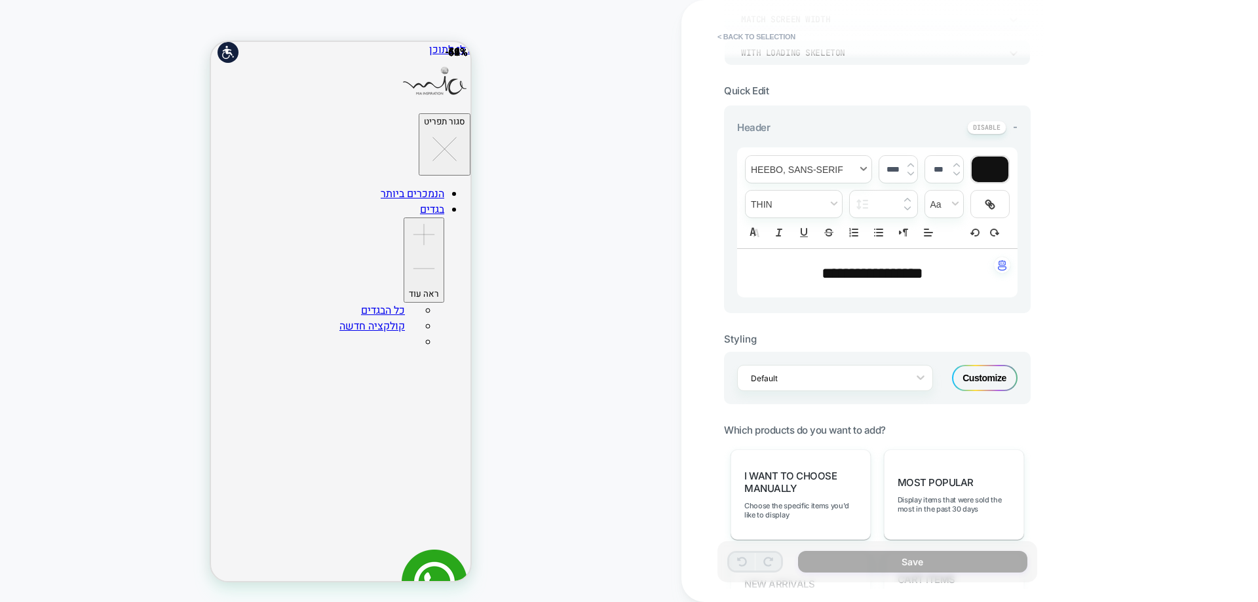
scroll to position [262, 0]
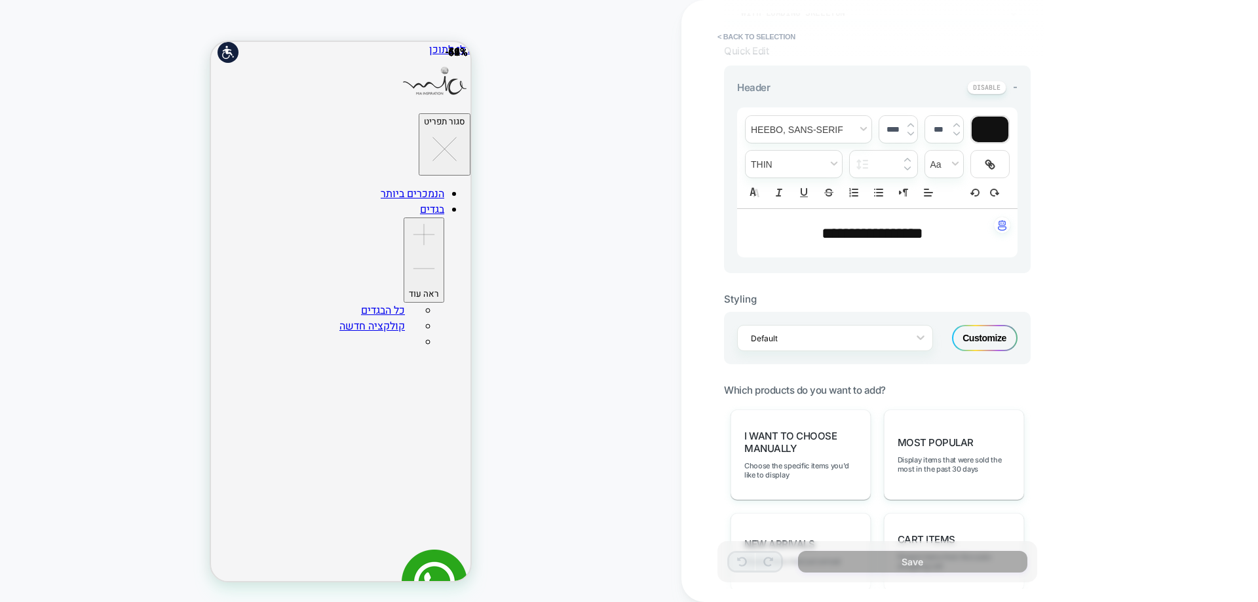
click at [883, 227] on span "**********" at bounding box center [872, 233] width 102 height 16
type input "****"
click at [883, 227] on span "**********" at bounding box center [872, 233] width 102 height 16
type input "****"
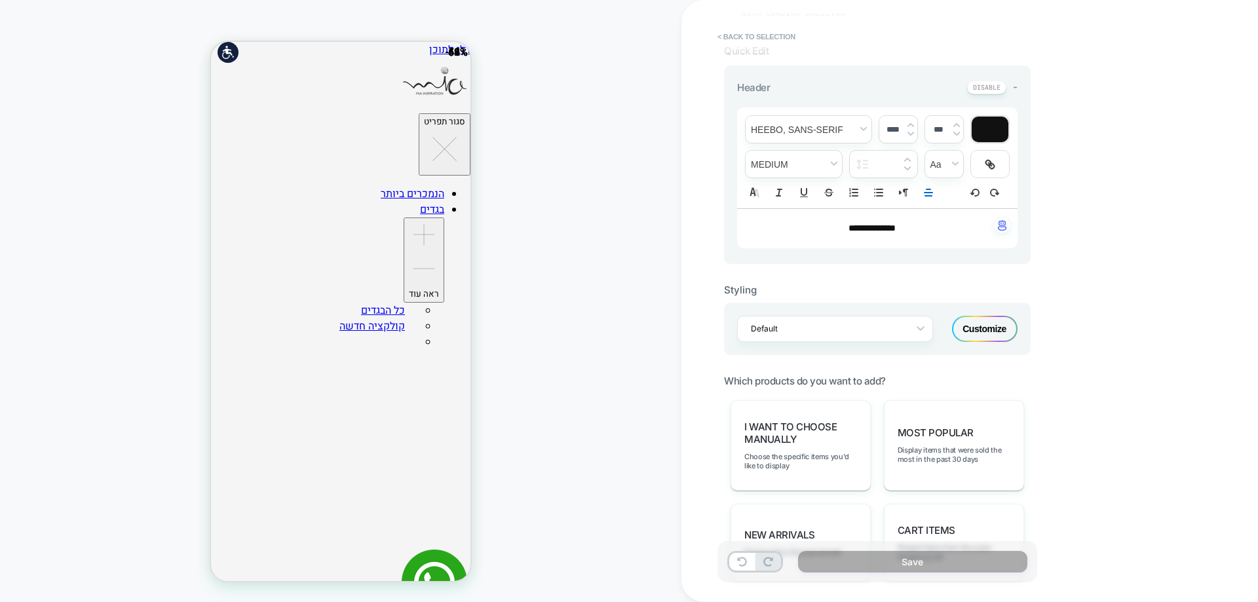
click at [883, 227] on span "**********" at bounding box center [871, 227] width 47 height 9
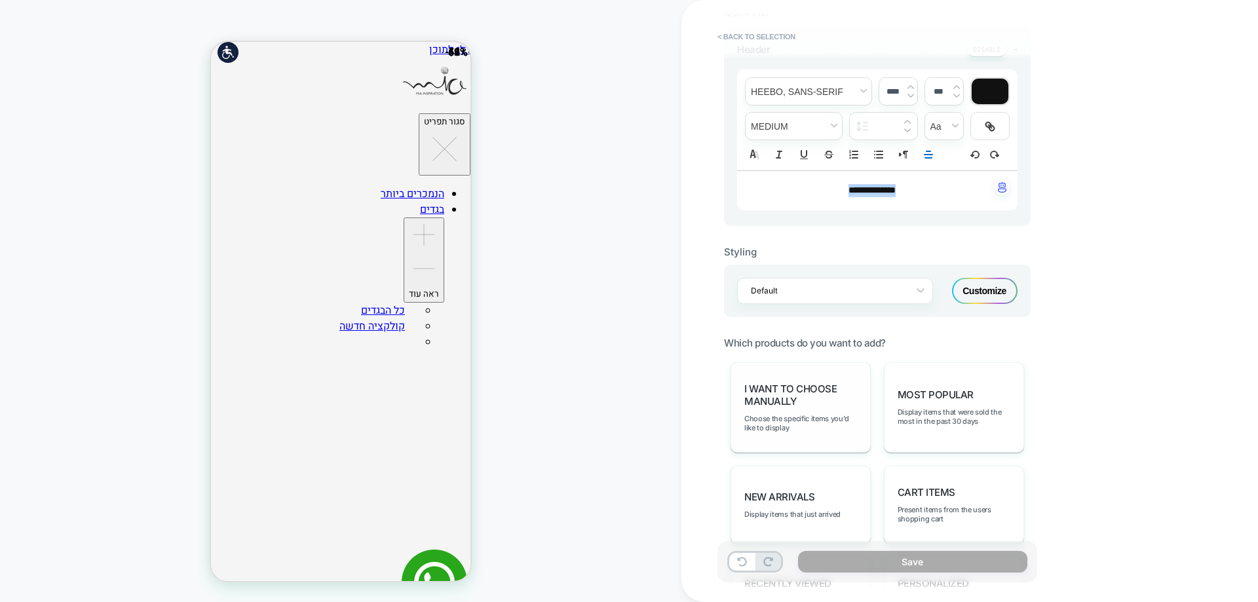
scroll to position [328, 0]
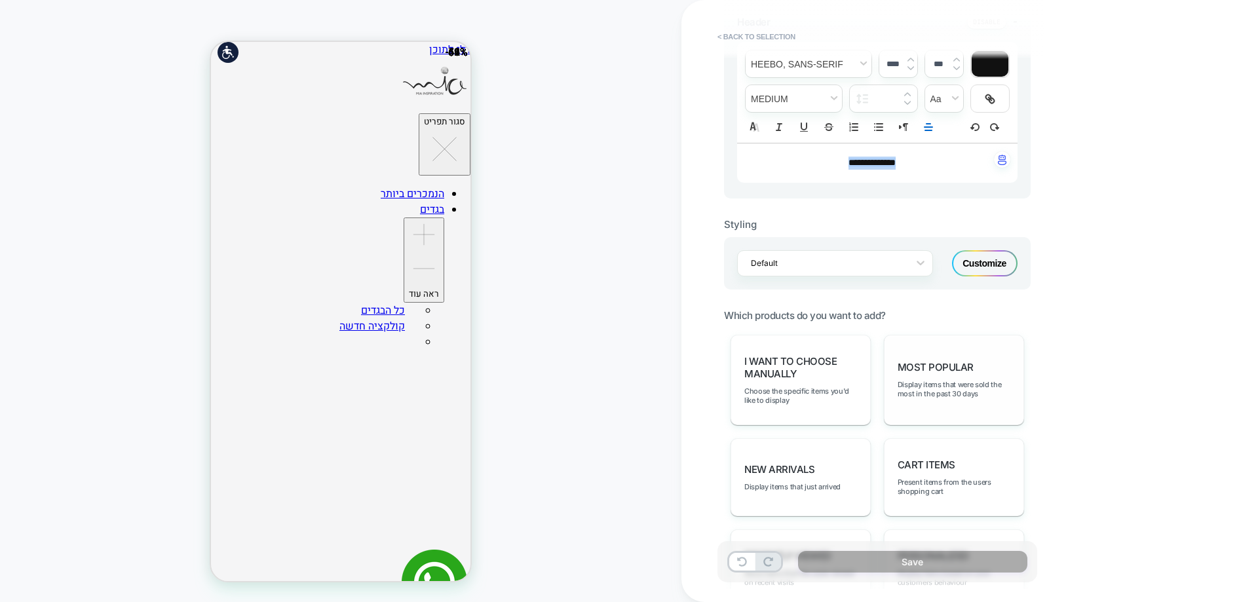
click at [984, 365] on div "Most Popular Display items that were sold the most in the past 30 days" at bounding box center [954, 380] width 140 height 90
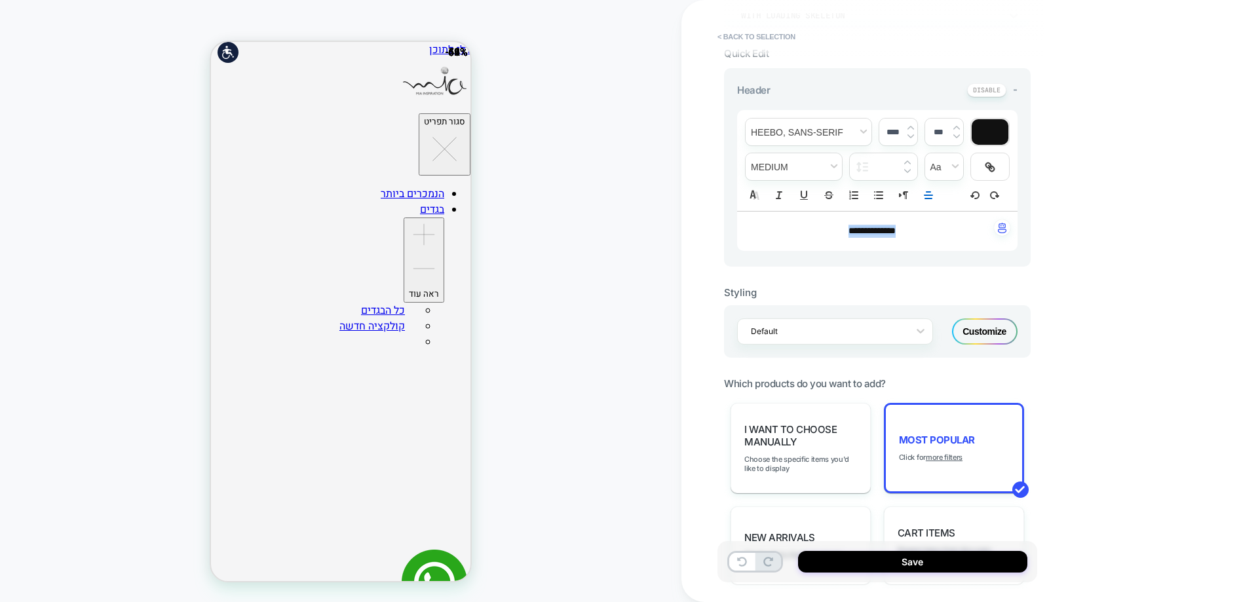
scroll to position [0, 0]
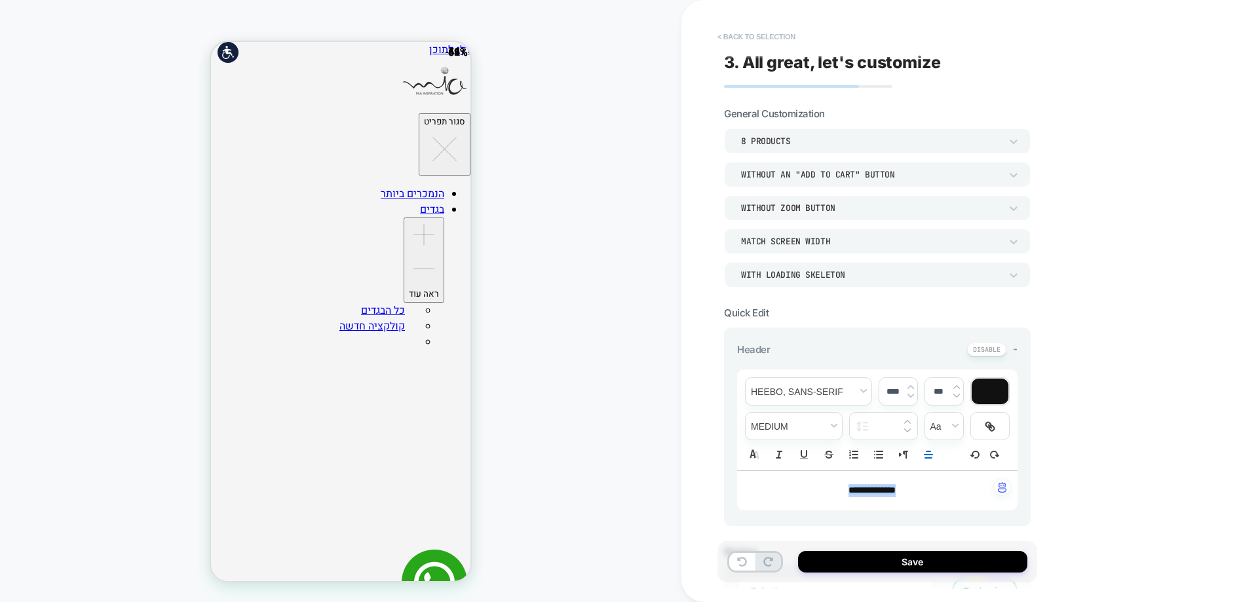
click at [763, 37] on button "< Back to selection" at bounding box center [756, 36] width 91 height 21
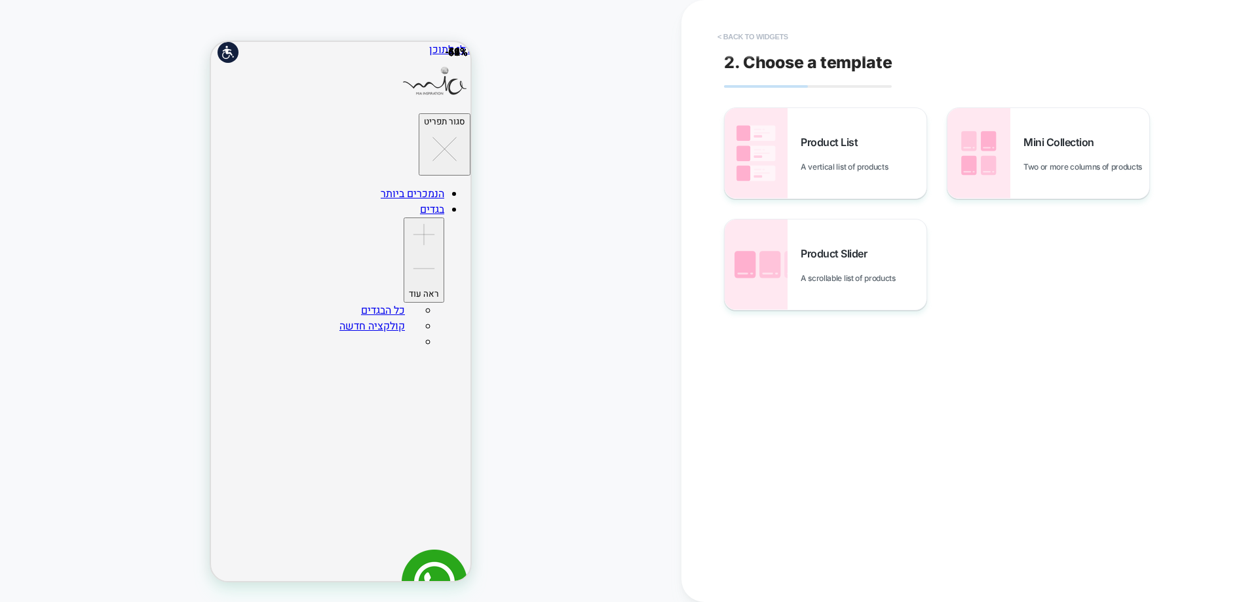
click at [769, 31] on button "< Back to widgets" at bounding box center [753, 36] width 84 height 21
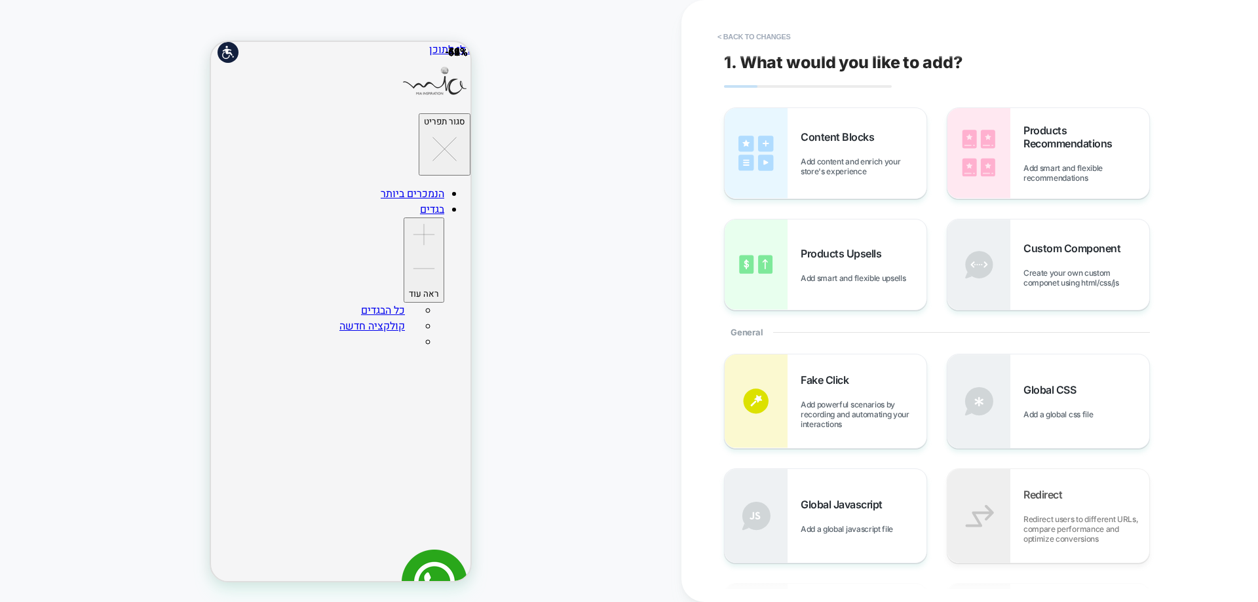
click at [537, 412] on div "CART DRAWER" at bounding box center [340, 301] width 681 height 576
click at [796, 31] on button "< Back to changes" at bounding box center [754, 36] width 86 height 21
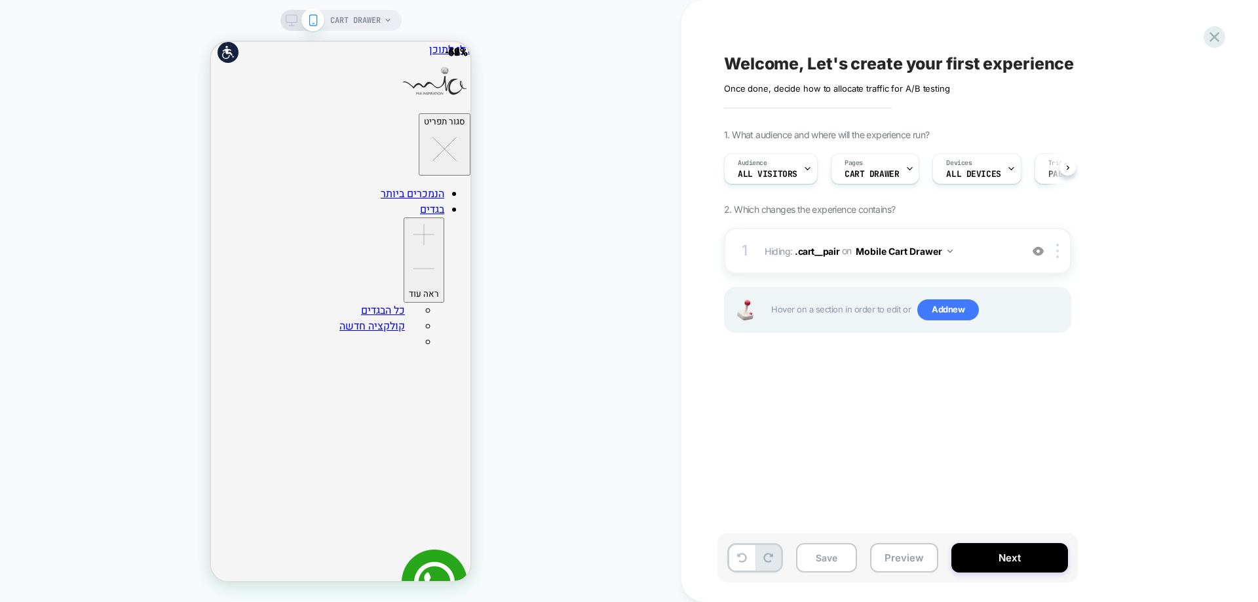
scroll to position [0, 1]
click at [829, 558] on button "Save" at bounding box center [826, 557] width 61 height 29
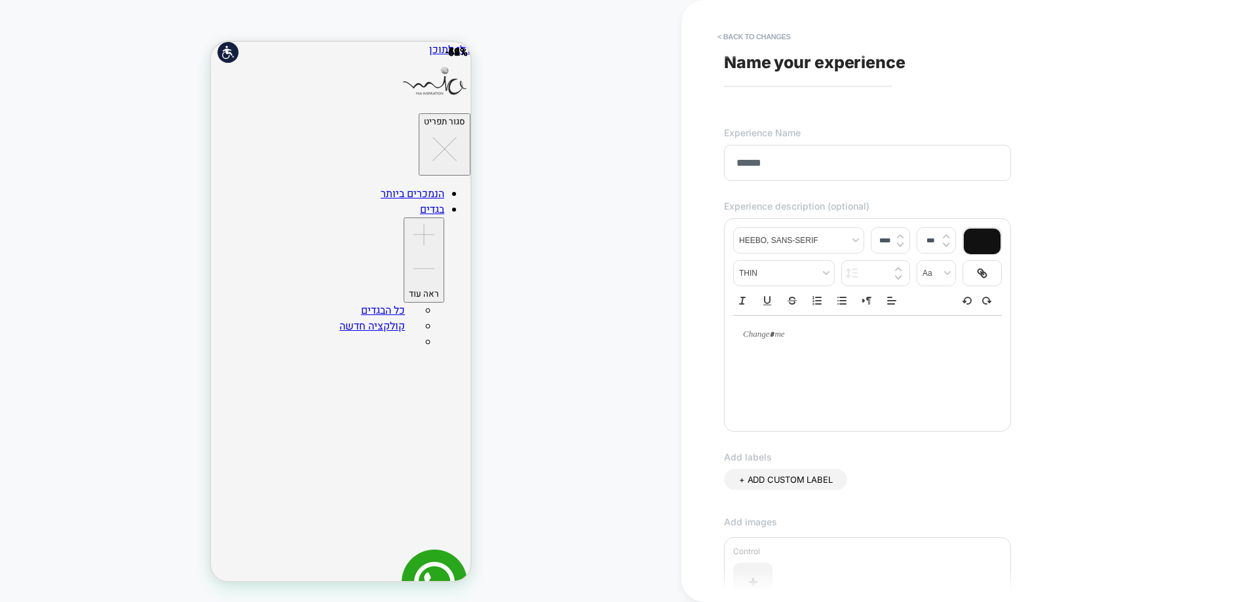
click at [819, 170] on input "*****" at bounding box center [867, 163] width 287 height 36
click at [790, 168] on input "*****" at bounding box center [867, 163] width 287 height 36
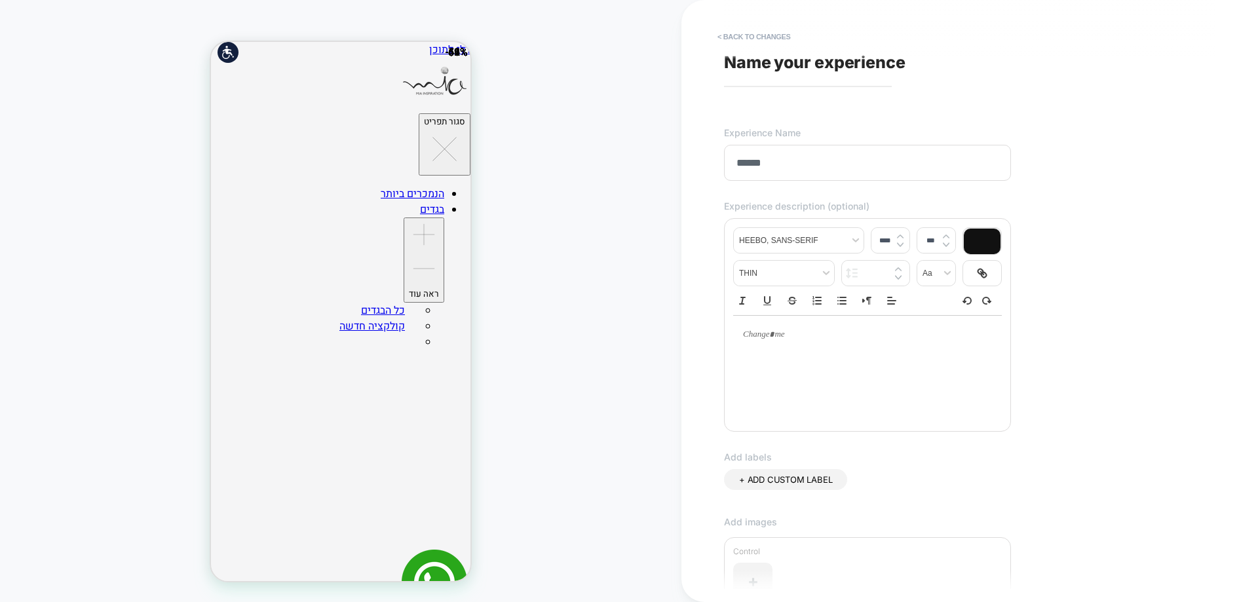
click at [790, 168] on input "*****" at bounding box center [867, 163] width 287 height 36
click at [789, 158] on input "*****" at bounding box center [867, 163] width 287 height 36
type input "*"
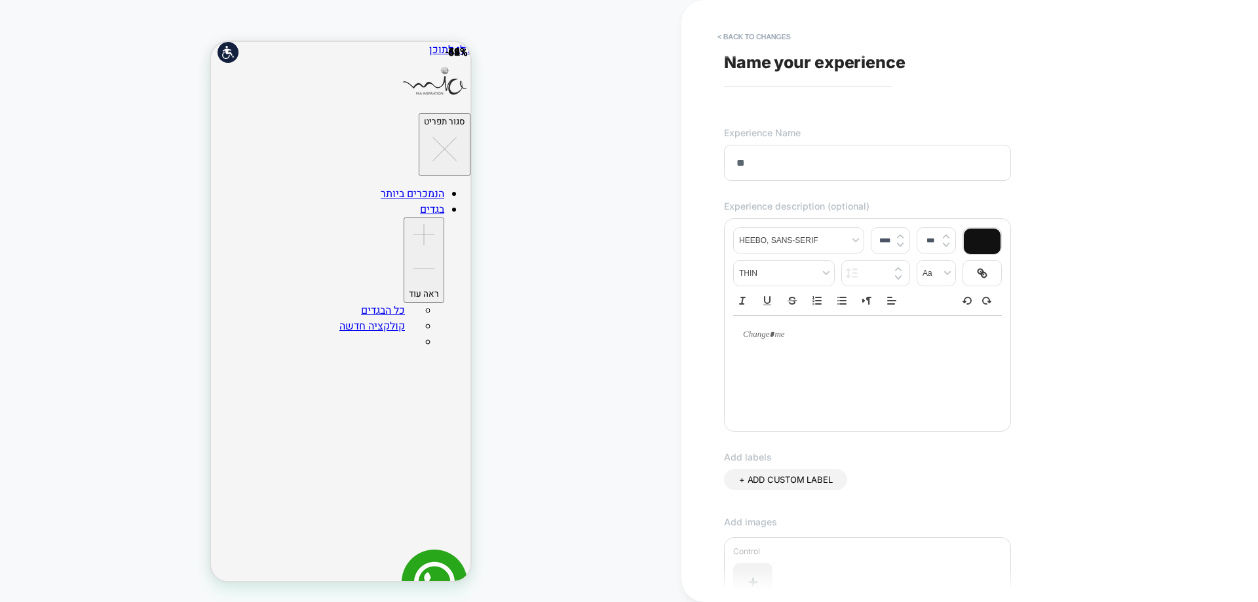
type input "*"
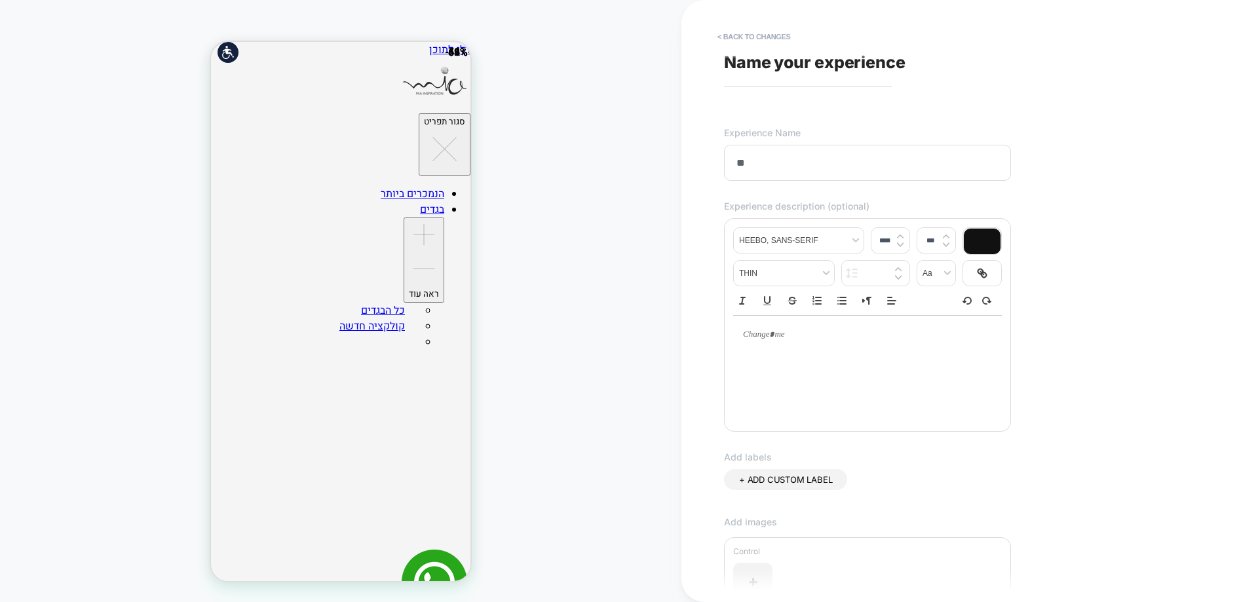
type input "*"
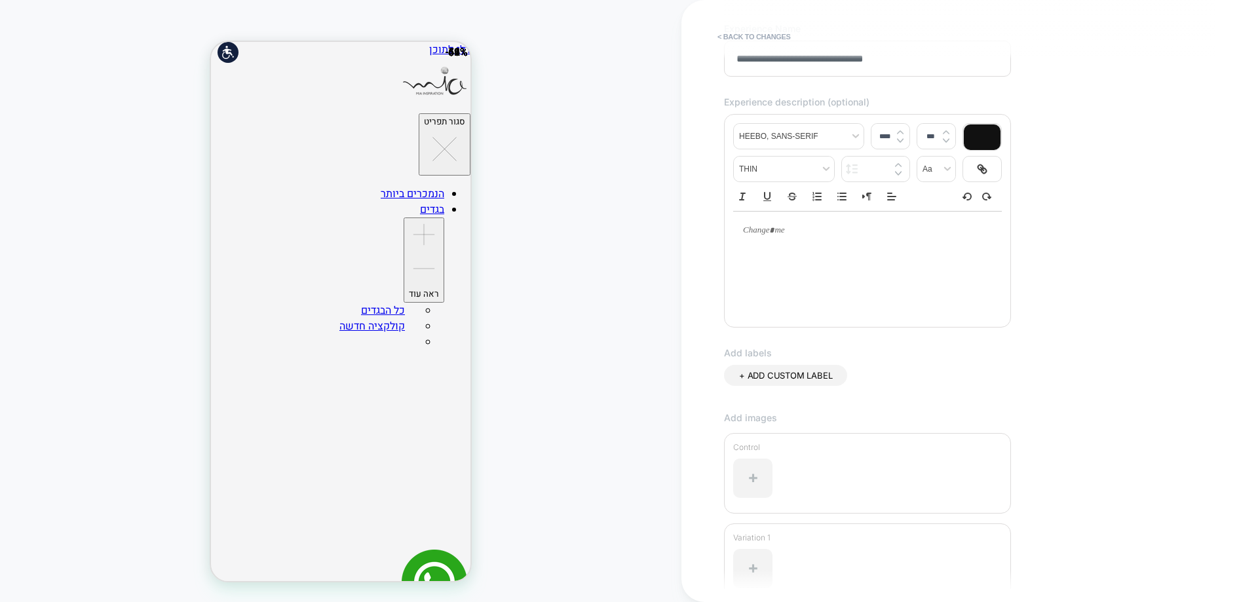
scroll to position [0, 0]
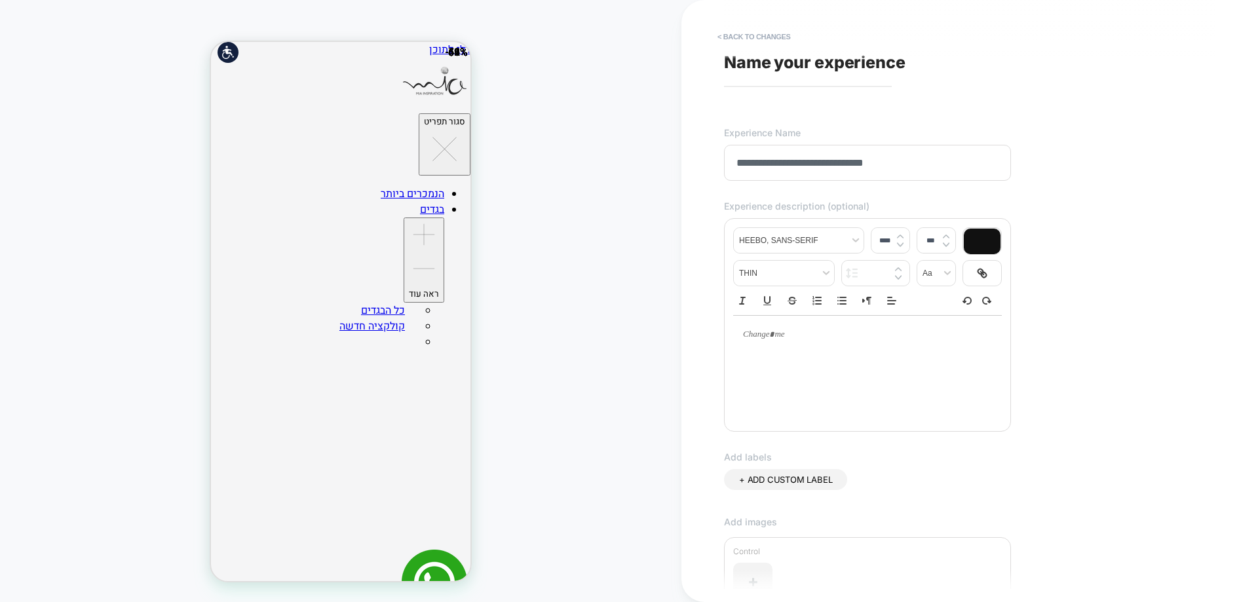
type input "**********"
click at [806, 325] on div at bounding box center [867, 335] width 269 height 38
type input "****"
click at [813, 337] on p at bounding box center [862, 335] width 233 height 12
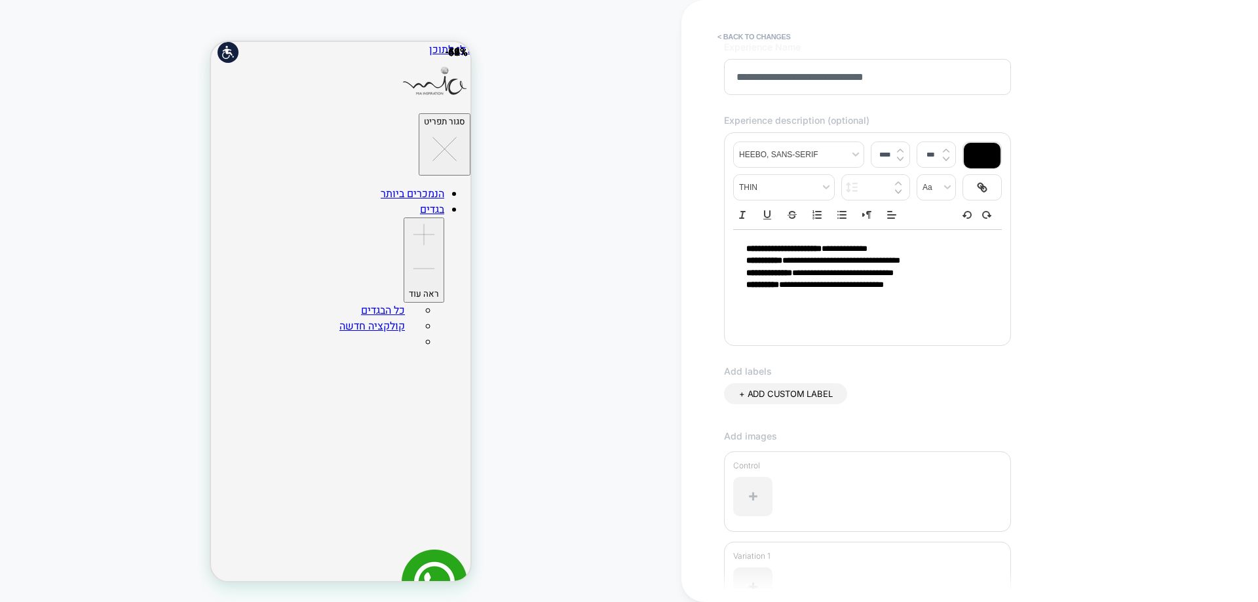
scroll to position [234, 0]
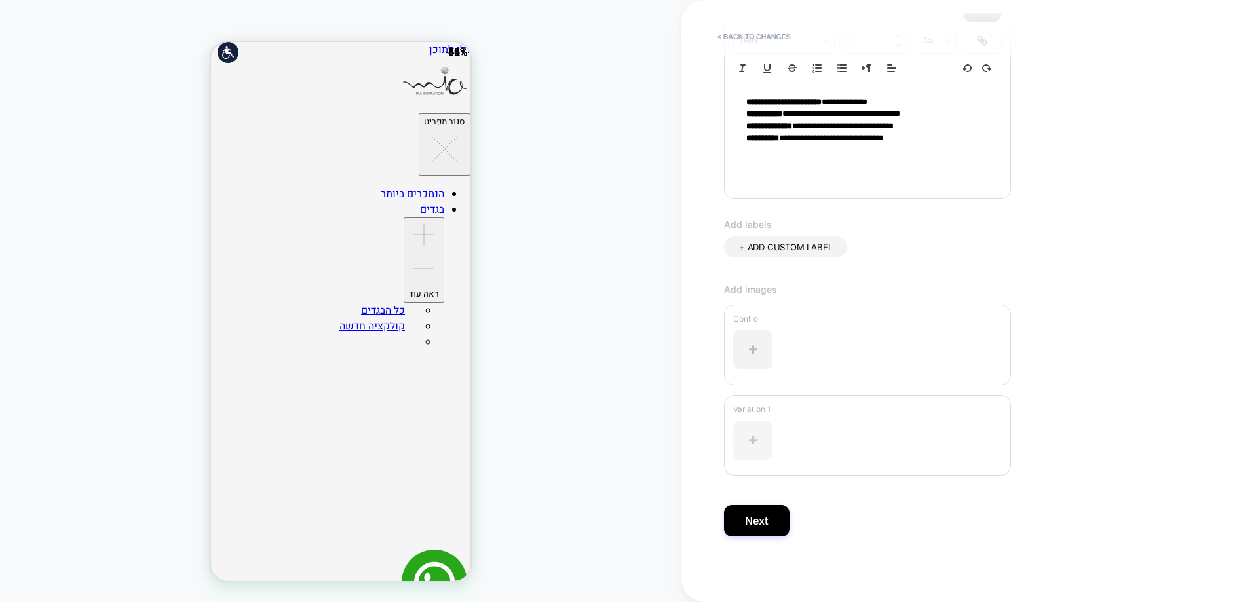
click at [761, 449] on div at bounding box center [752, 440] width 39 height 39
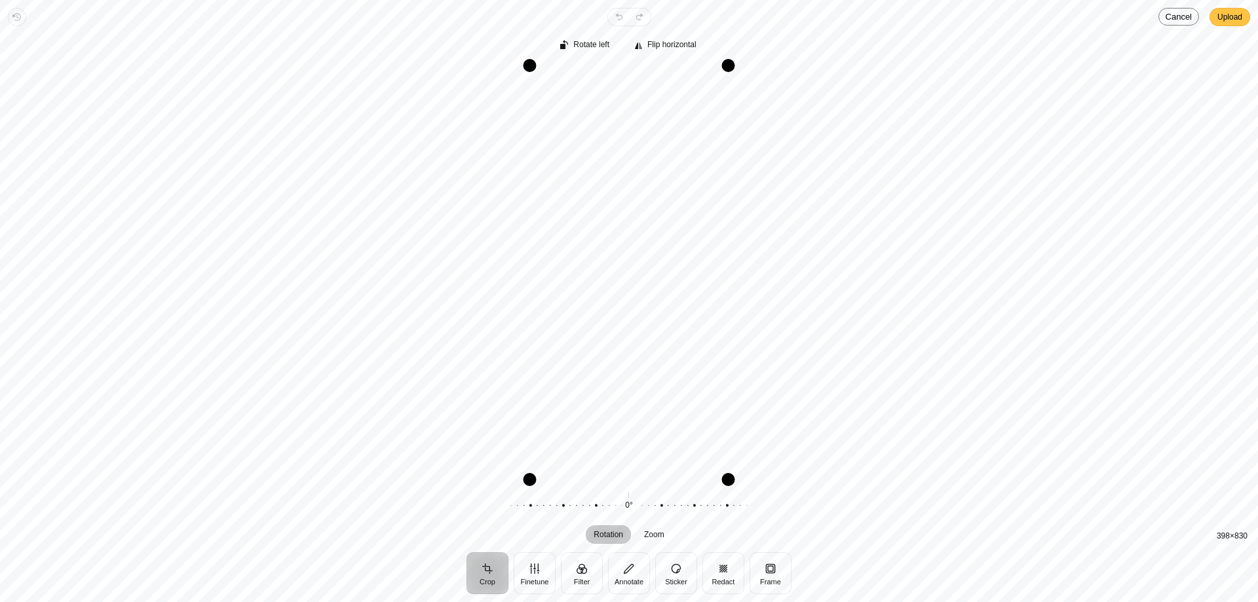
click at [1217, 16] on span "Upload" at bounding box center [1229, 17] width 25 height 16
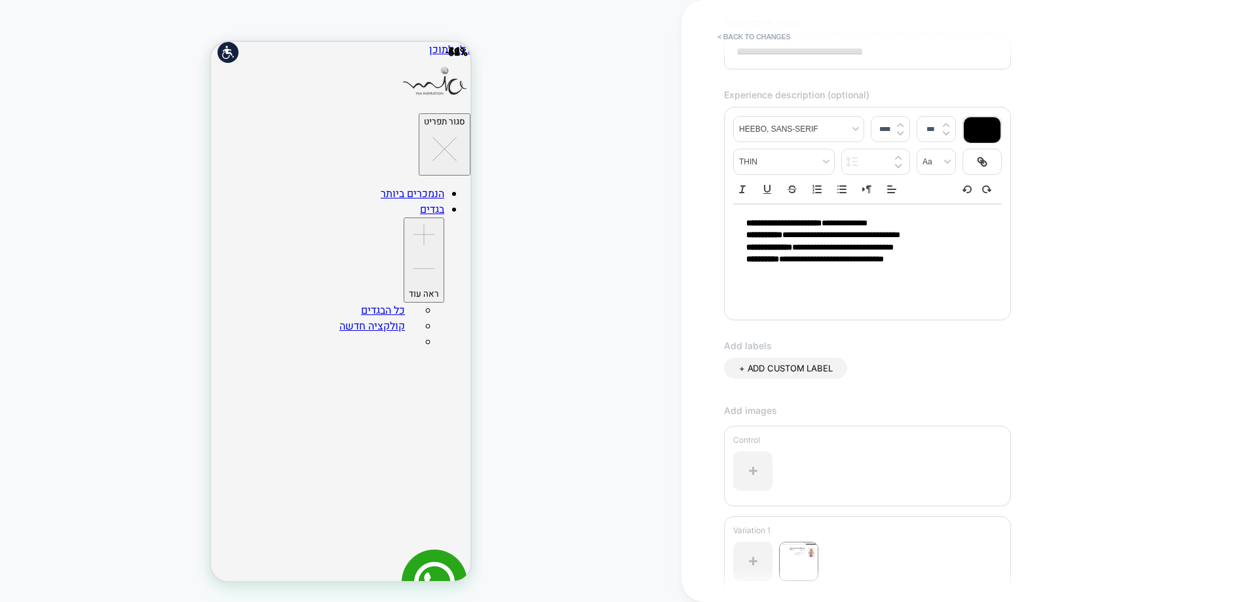
scroll to position [0, 0]
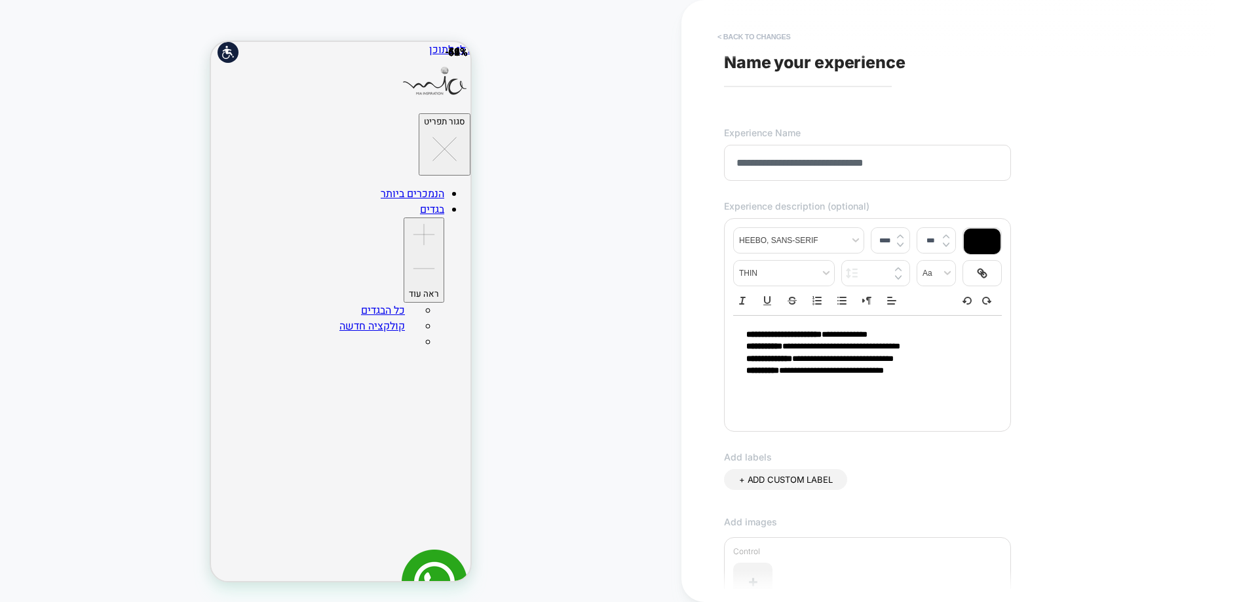
click at [747, 39] on button "< Back to changes" at bounding box center [754, 36] width 86 height 21
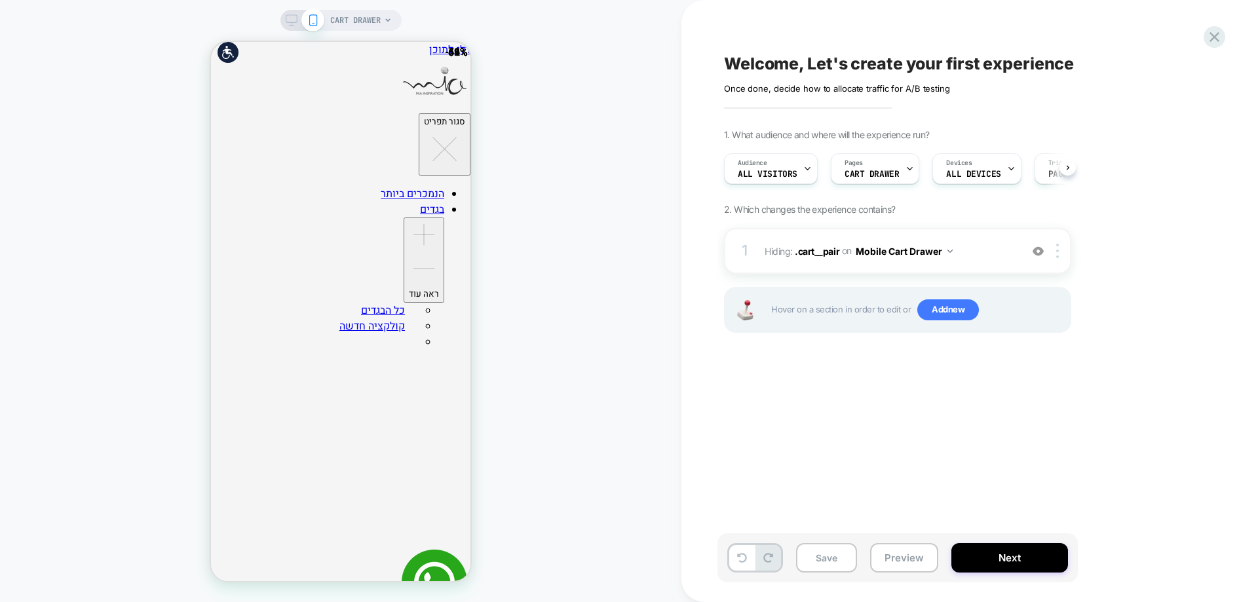
scroll to position [0, 1]
click at [827, 552] on button "Save" at bounding box center [826, 557] width 61 height 29
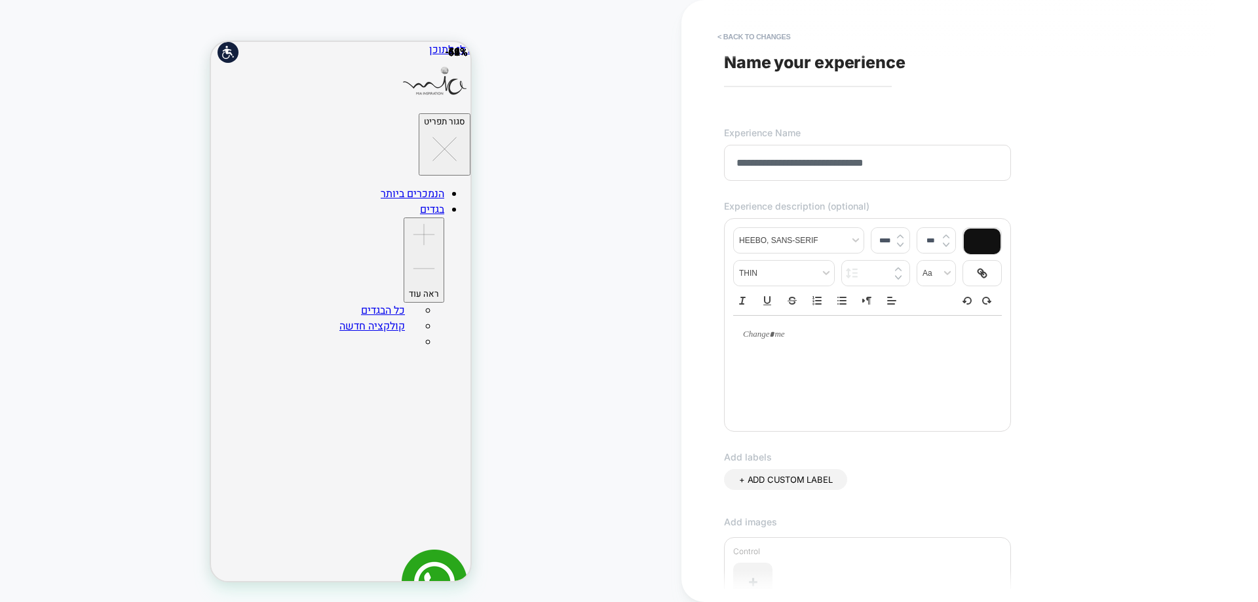
type input "**********"
click at [799, 341] on p at bounding box center [862, 335] width 233 height 12
type input "****"
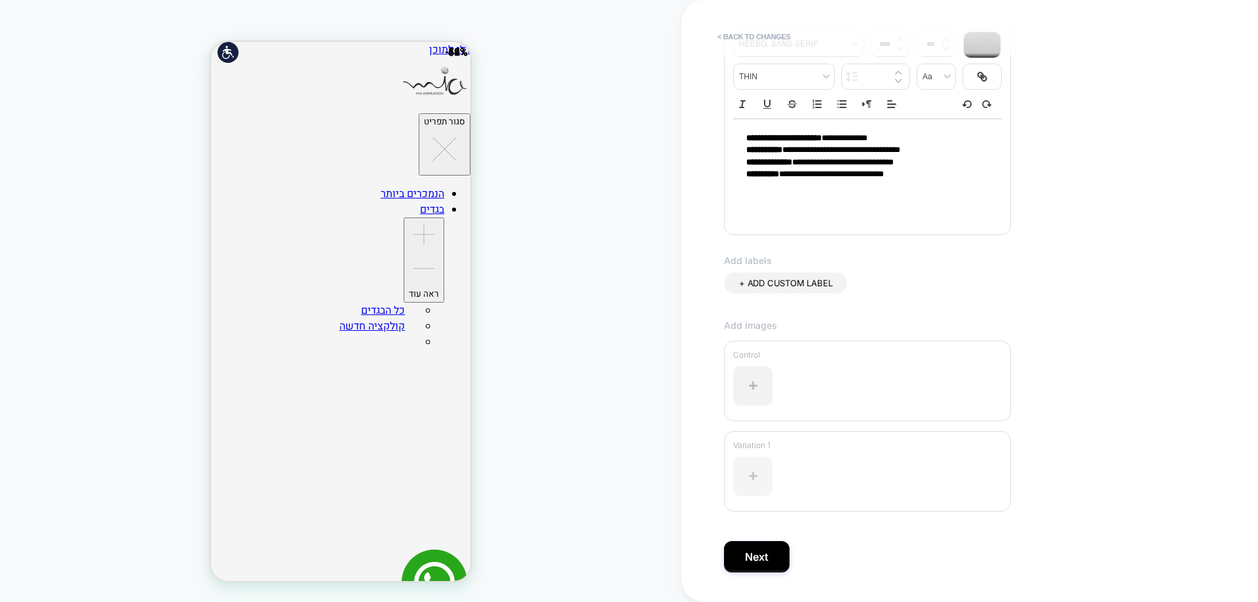
click at [745, 476] on div at bounding box center [752, 476] width 39 height 39
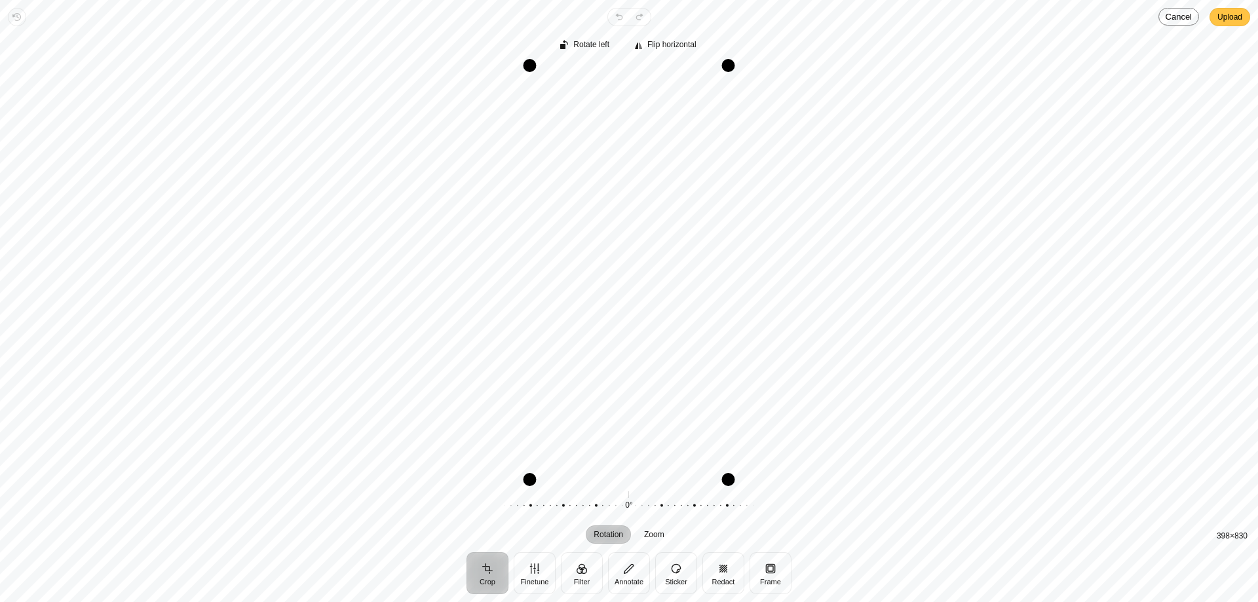
click at [1222, 17] on span "Upload" at bounding box center [1229, 17] width 25 height 16
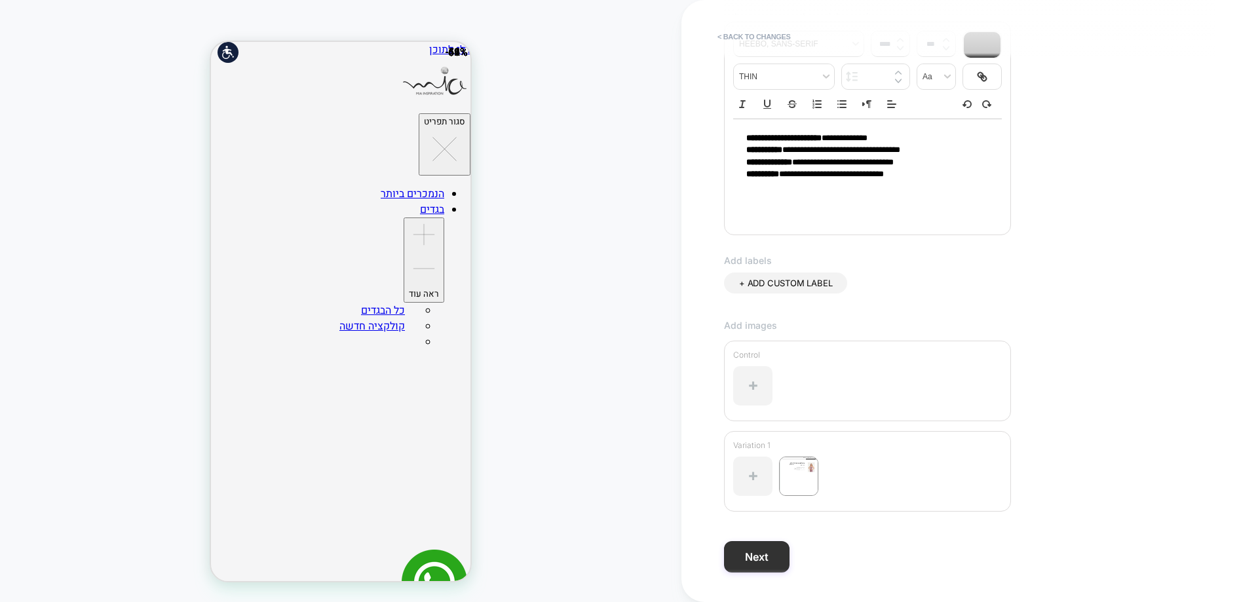
click at [757, 552] on button "Next" at bounding box center [757, 556] width 66 height 31
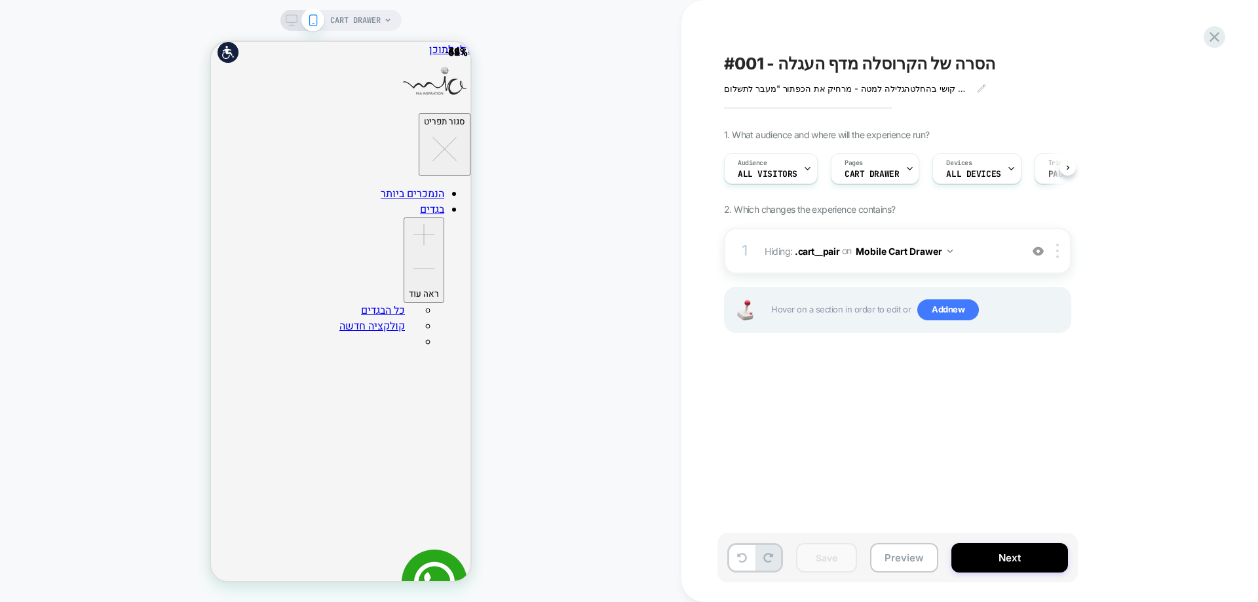
scroll to position [0, 1]
click at [1040, 248] on img at bounding box center [1037, 251] width 11 height 11
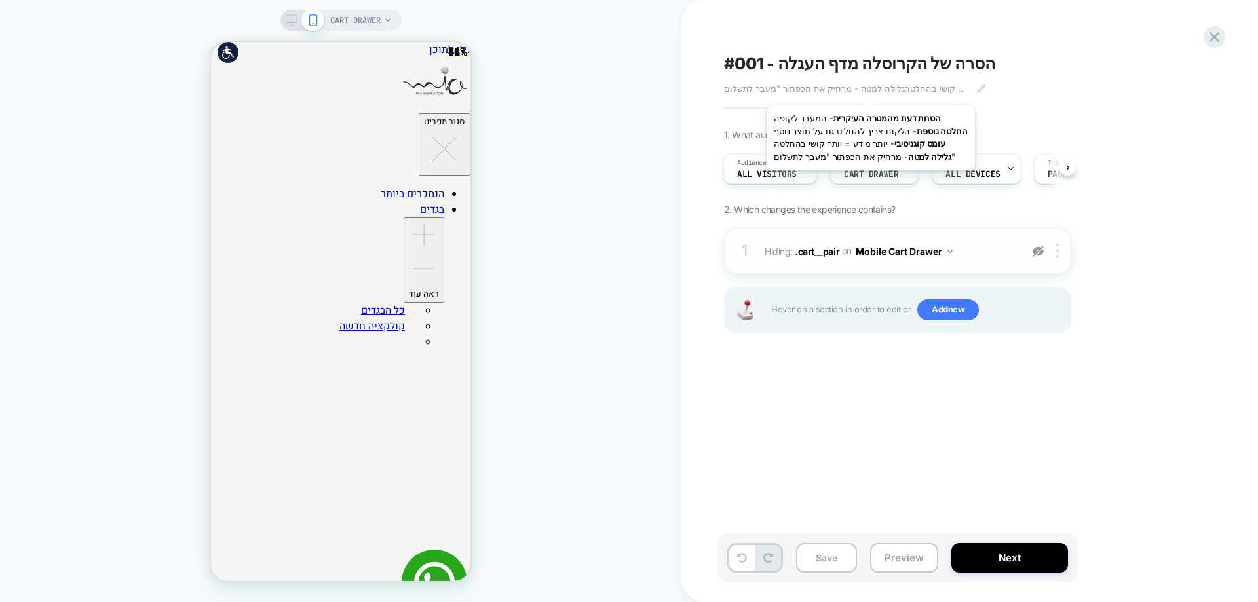
click at [852, 88] on span "הסחת דעת מהמטרה העיקרית - המעבר לקופההחלטה נוספת - הלקוח צריך להחליט גם על מוצר…" at bounding box center [845, 88] width 243 height 10
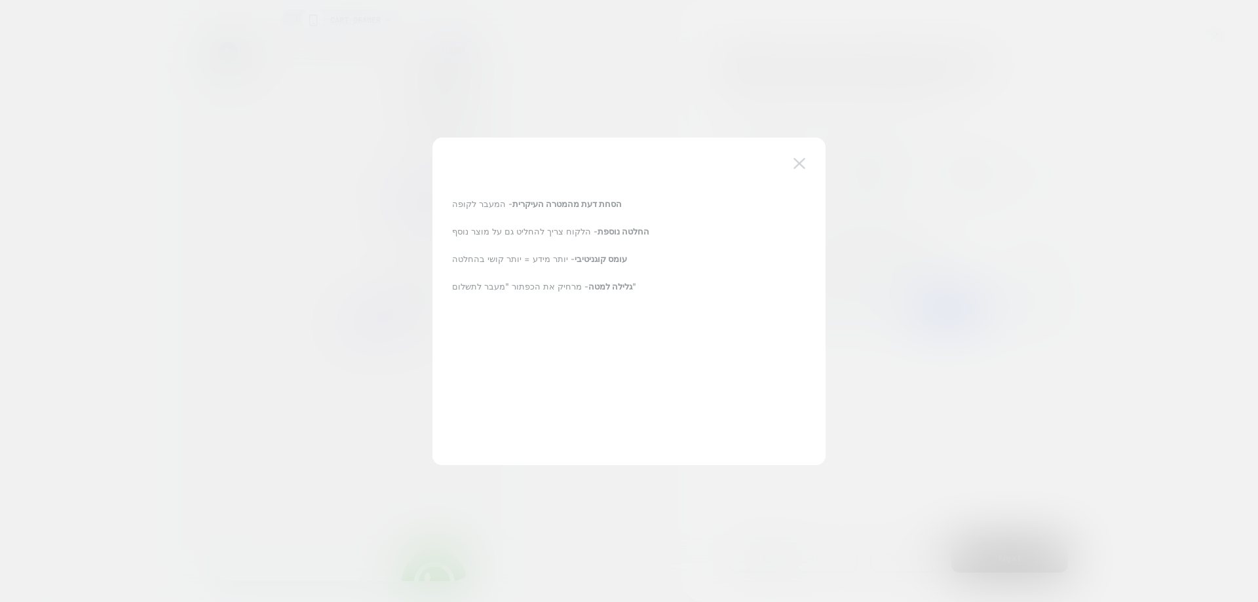
click at [801, 165] on img at bounding box center [799, 163] width 12 height 11
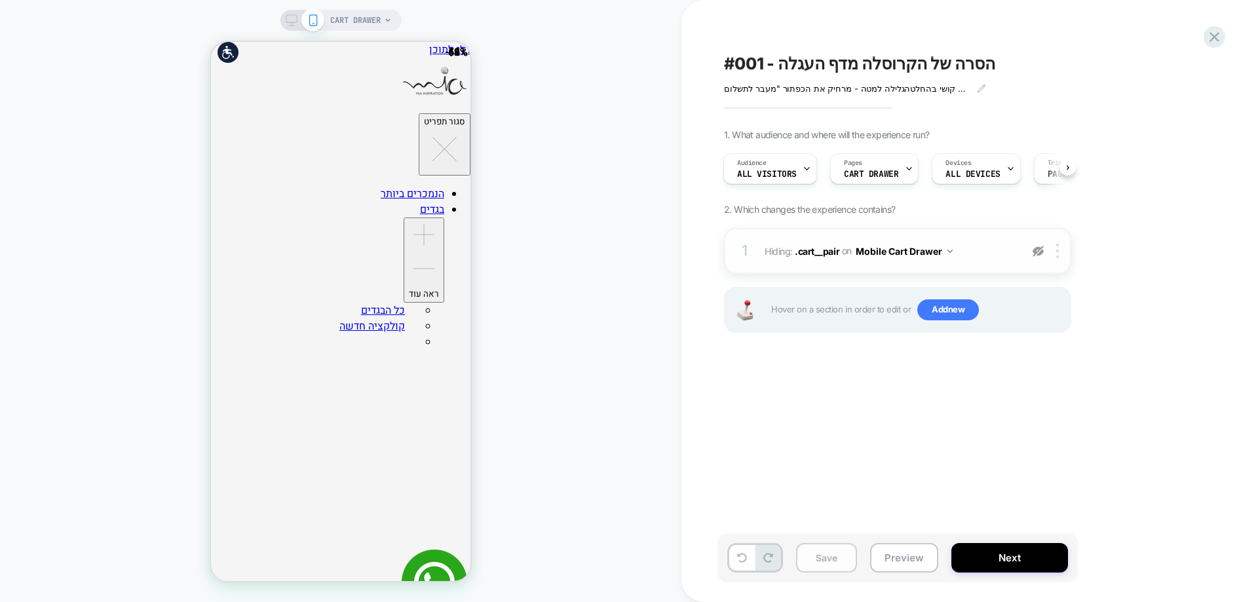
click at [824, 557] on button "Save" at bounding box center [826, 557] width 61 height 29
click at [760, 64] on span "#001 - הסרה של הקרוסלה מדף העגלה" at bounding box center [859, 64] width 271 height 20
click at [1049, 67] on textarea "**********" at bounding box center [911, 64] width 374 height 20
click at [986, 84] on div "הסחת דעת מהמטרה העיקרית - המעבר לקופה החלטה נוספת - הלקוח צריך להחליט גם על מוצ…" at bounding box center [867, 83] width 287 height 20
click at [975, 90] on div "הסחת דעת מהמטרה העיקרית - המעבר לקופההחלטה נוספת - הלקוח צריך להחליט גם על מוצר…" at bounding box center [855, 88] width 262 height 10
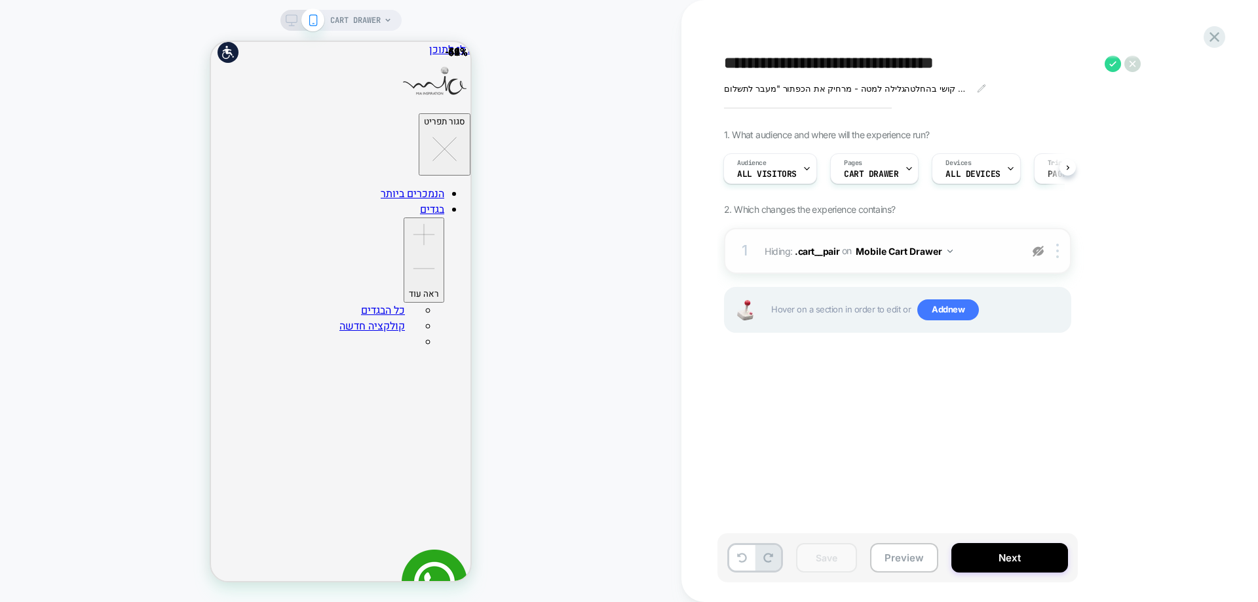
click at [990, 92] on div "הסחת דעת מהמטרה העיקרית - המעבר לקופה החלטה נוספת - הלקוח צריך להחליט גם על מוצ…" at bounding box center [867, 83] width 287 height 20
click at [764, 488] on div "**********" at bounding box center [962, 301] width 491 height 576
click at [911, 257] on button "Mobile Cart Drawer" at bounding box center [903, 251] width 97 height 19
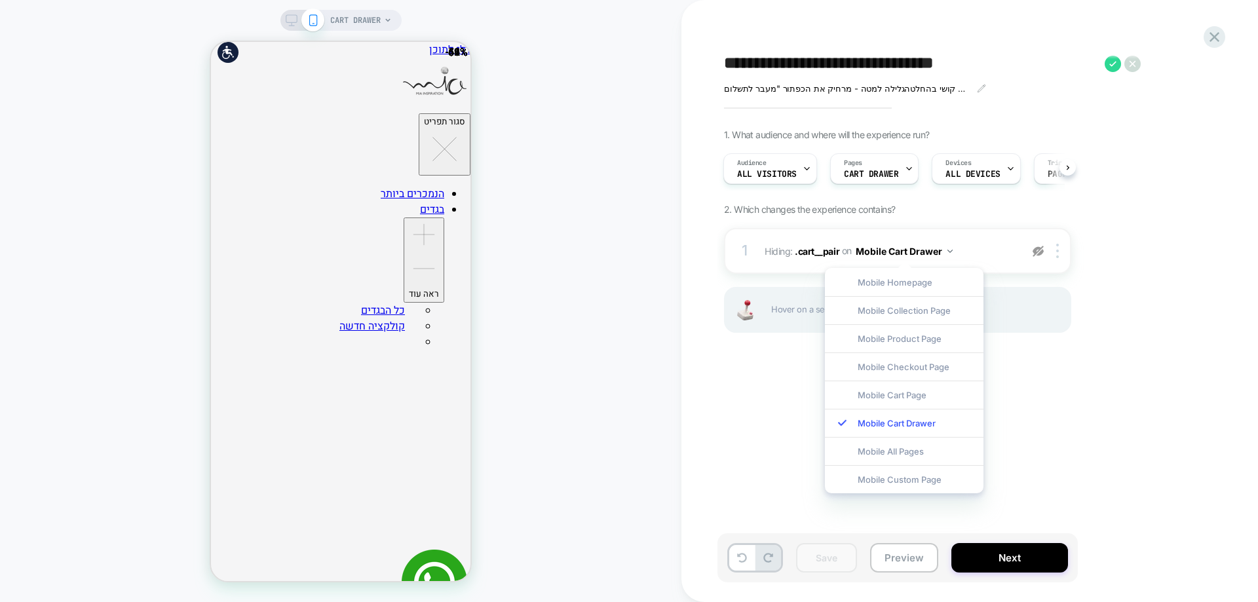
click at [796, 428] on div "**********" at bounding box center [962, 301] width 491 height 576
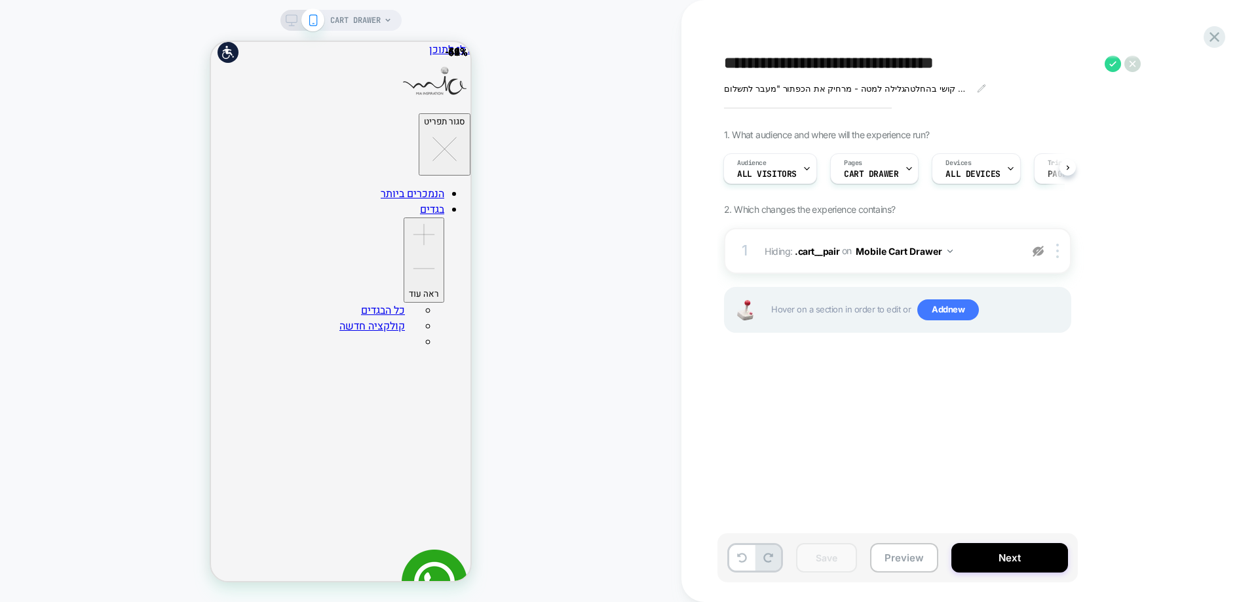
click at [1041, 253] on img at bounding box center [1037, 251] width 11 height 11
click at [830, 557] on button "Save" at bounding box center [826, 557] width 61 height 29
click at [984, 548] on button "Next" at bounding box center [1009, 557] width 117 height 29
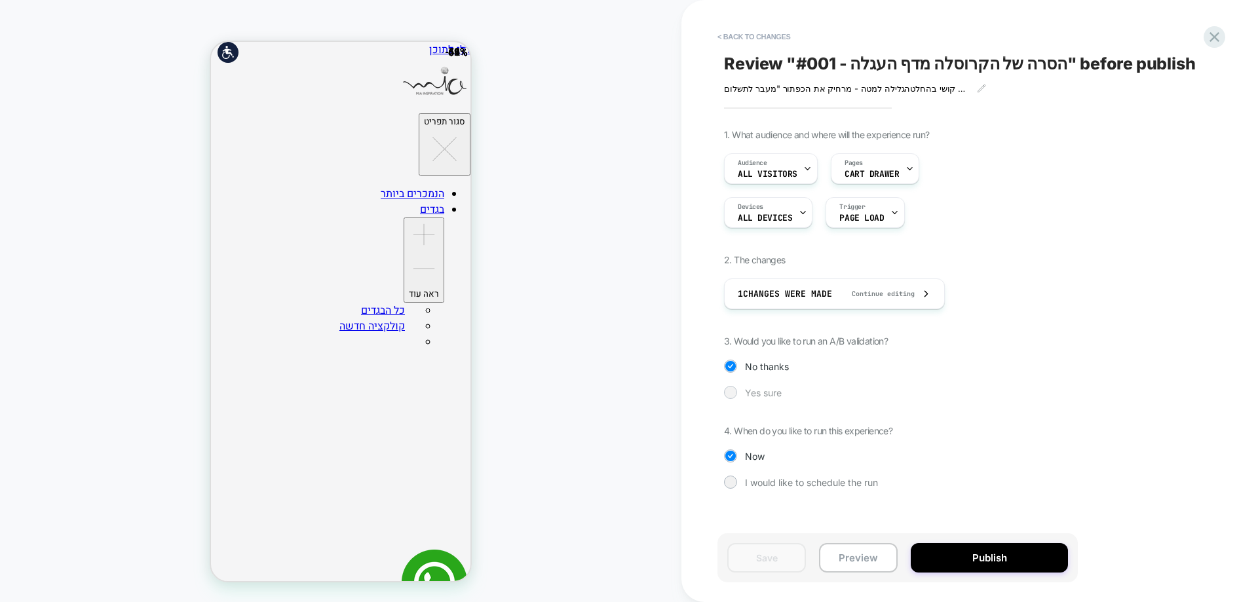
click at [770, 388] on span "Yes sure" at bounding box center [763, 392] width 37 height 11
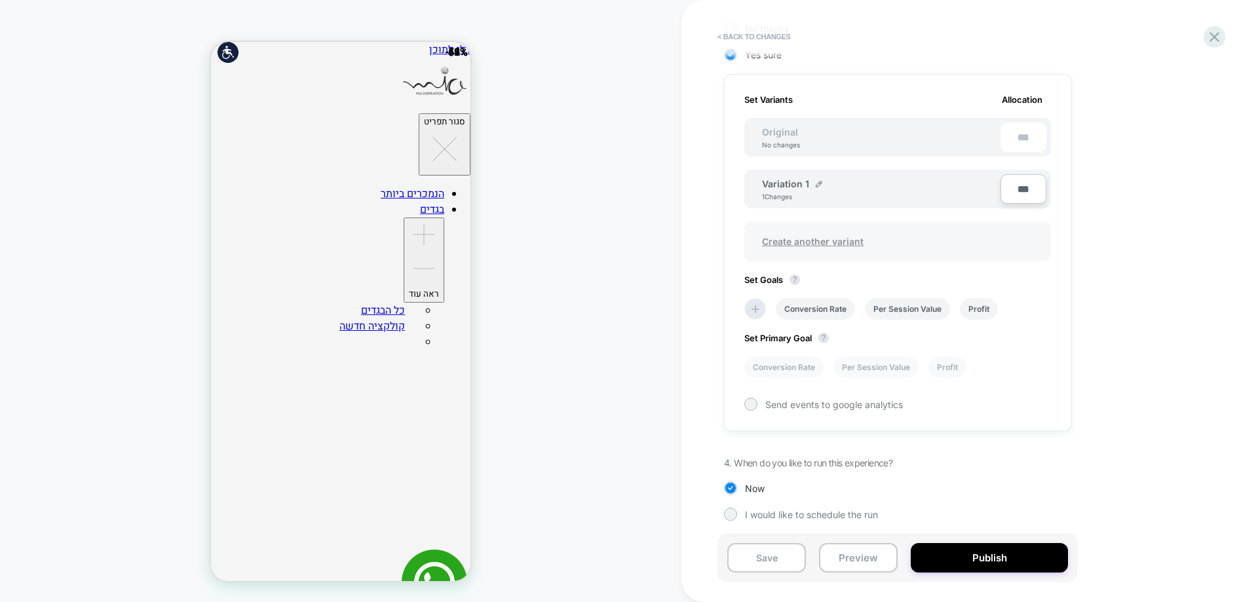
scroll to position [343, 0]
click at [757, 295] on li at bounding box center [755, 305] width 22 height 22
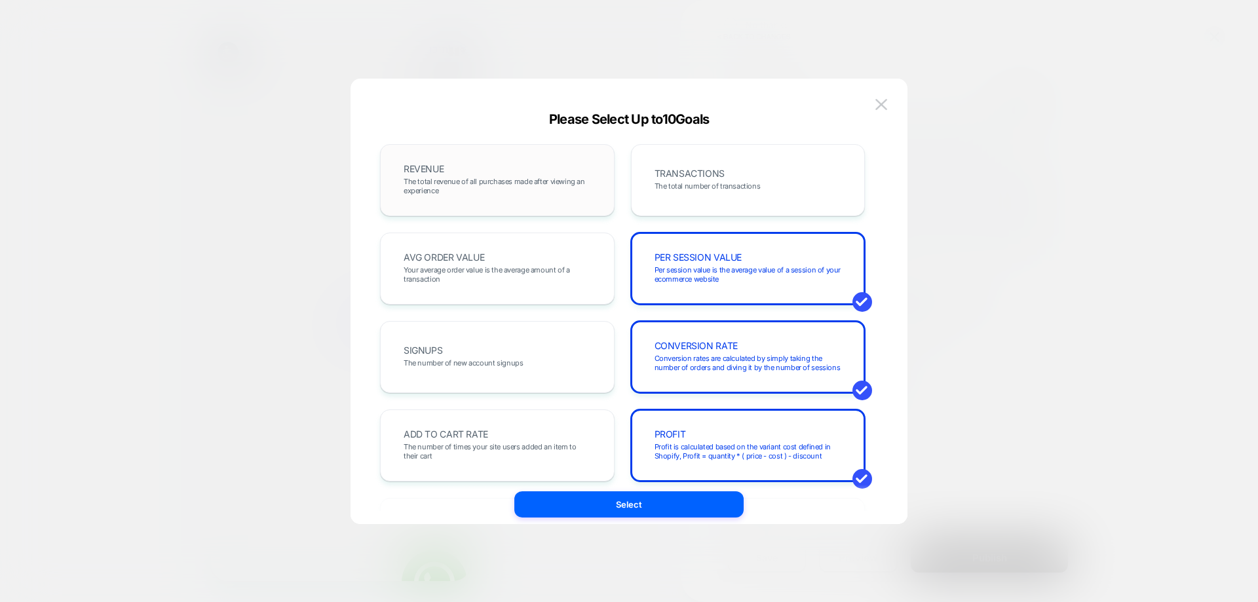
click at [516, 178] on span "The total revenue of all purchases made after viewing an experience" at bounding box center [496, 186] width 187 height 18
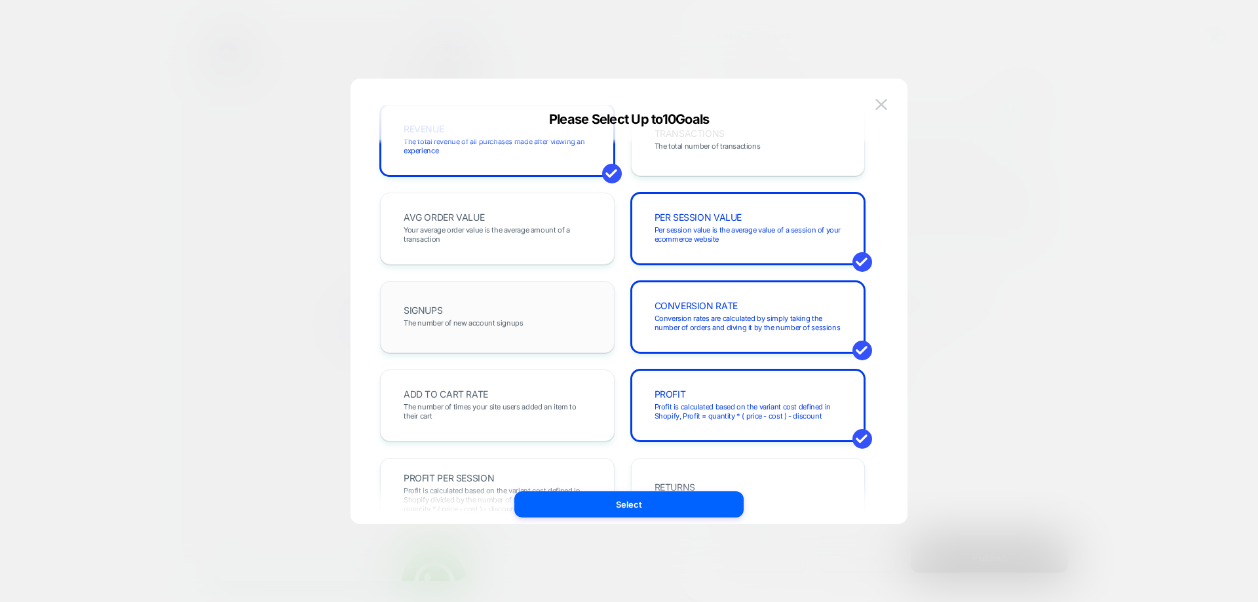
scroll to position [131, 0]
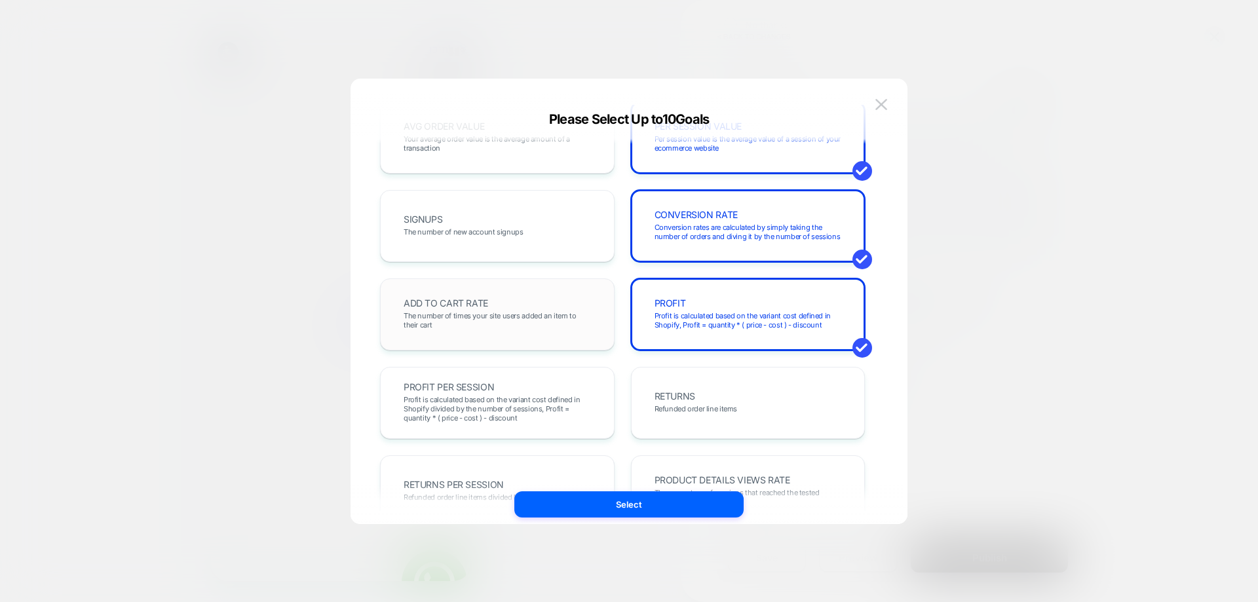
click at [508, 319] on span "The number of times your site users added an item to their cart" at bounding box center [496, 320] width 187 height 18
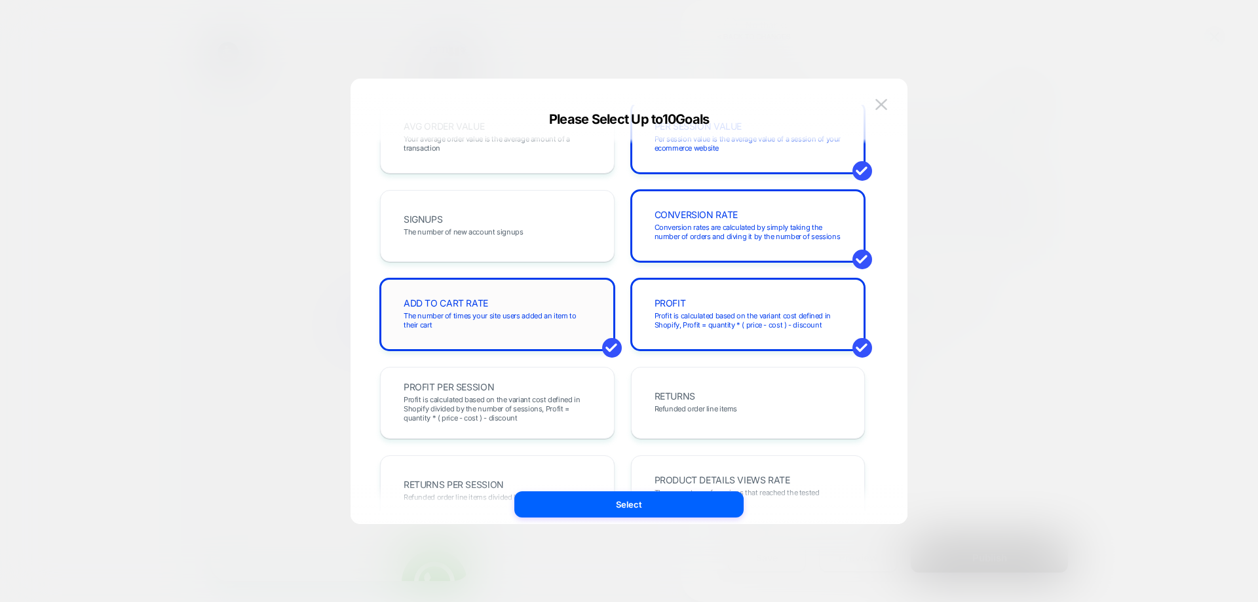
click at [479, 303] on span "ADD TO CART RATE" at bounding box center [445, 303] width 84 height 9
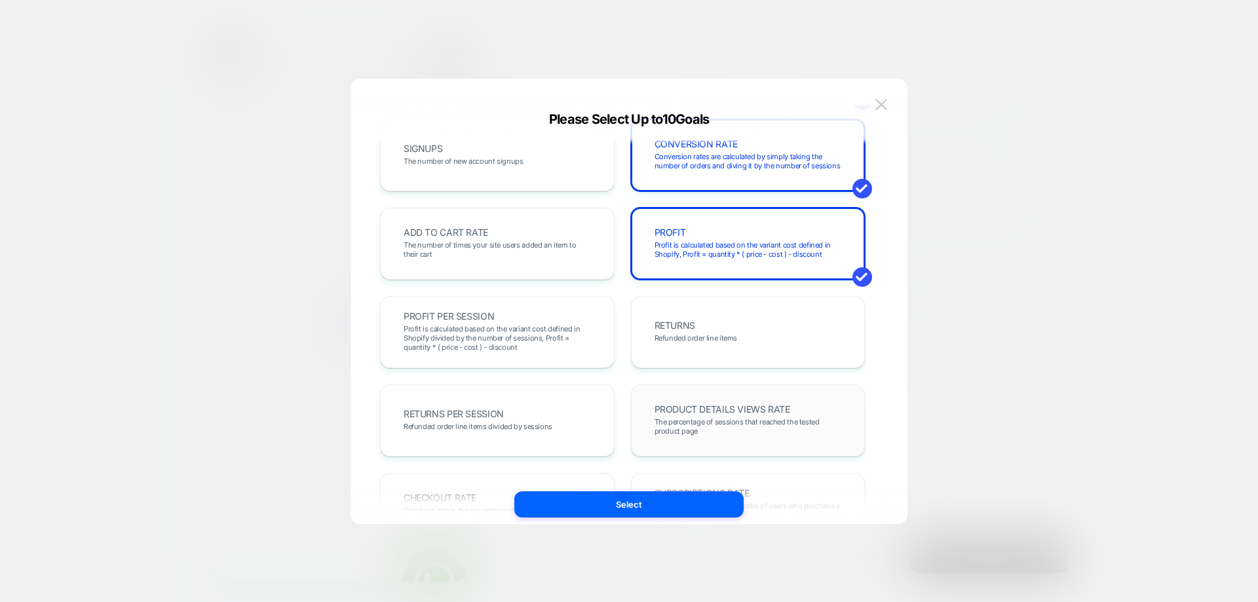
scroll to position [262, 0]
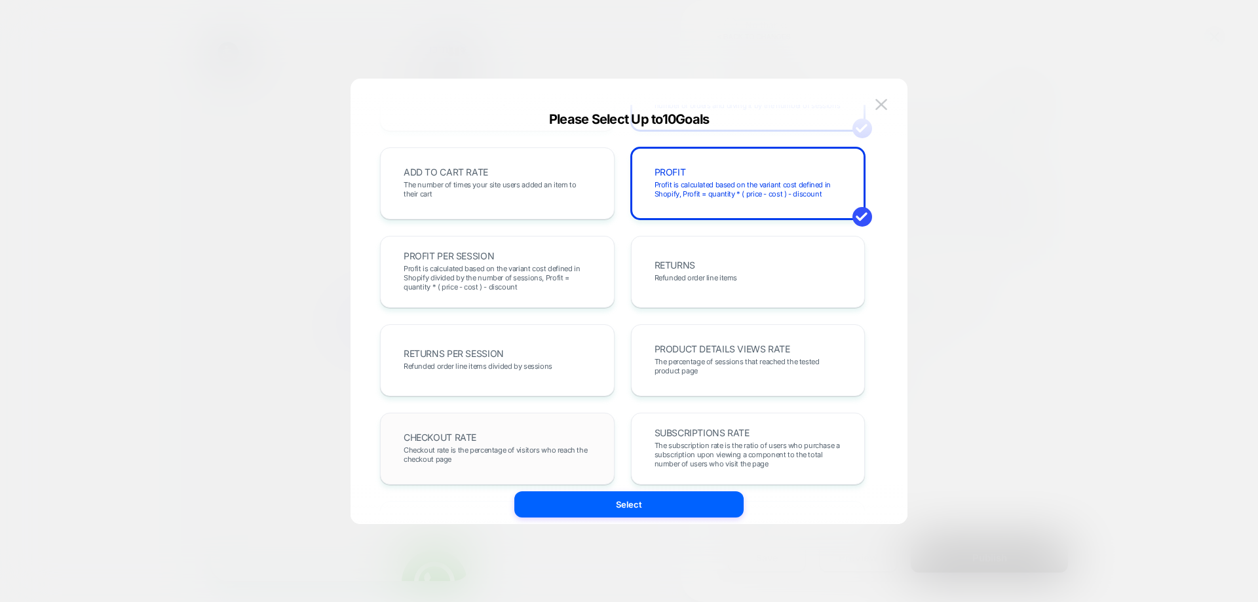
click at [526, 427] on div "CHECKOUT RATE Checkout rate is the percentage of visitors who reach the checkou…" at bounding box center [497, 448] width 207 height 45
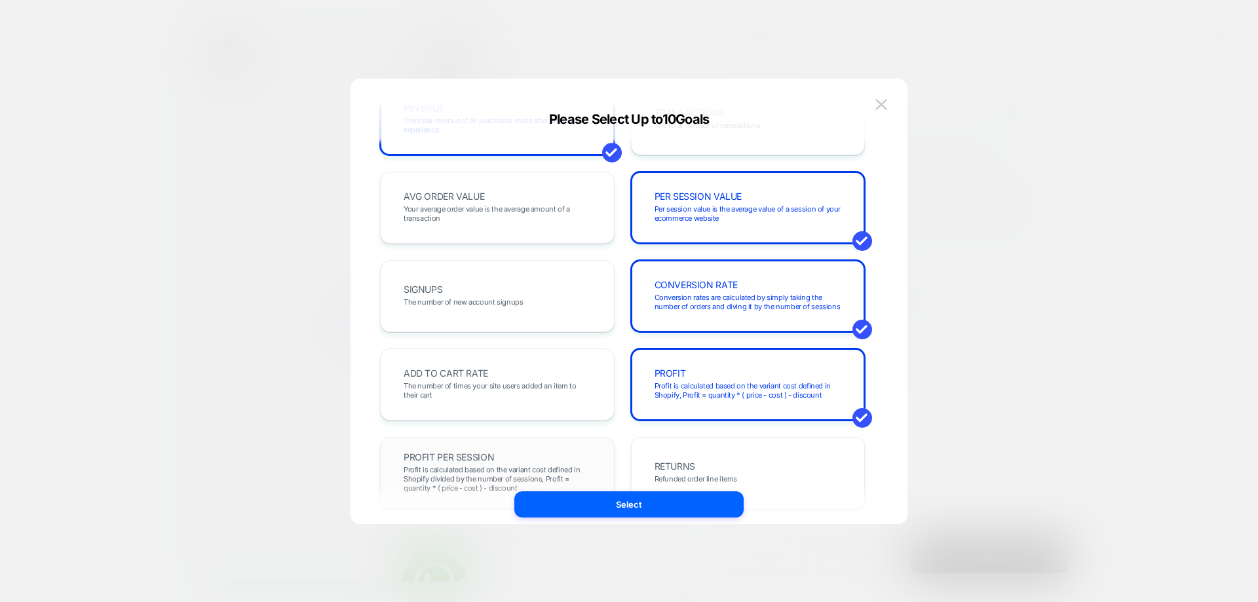
scroll to position [0, 0]
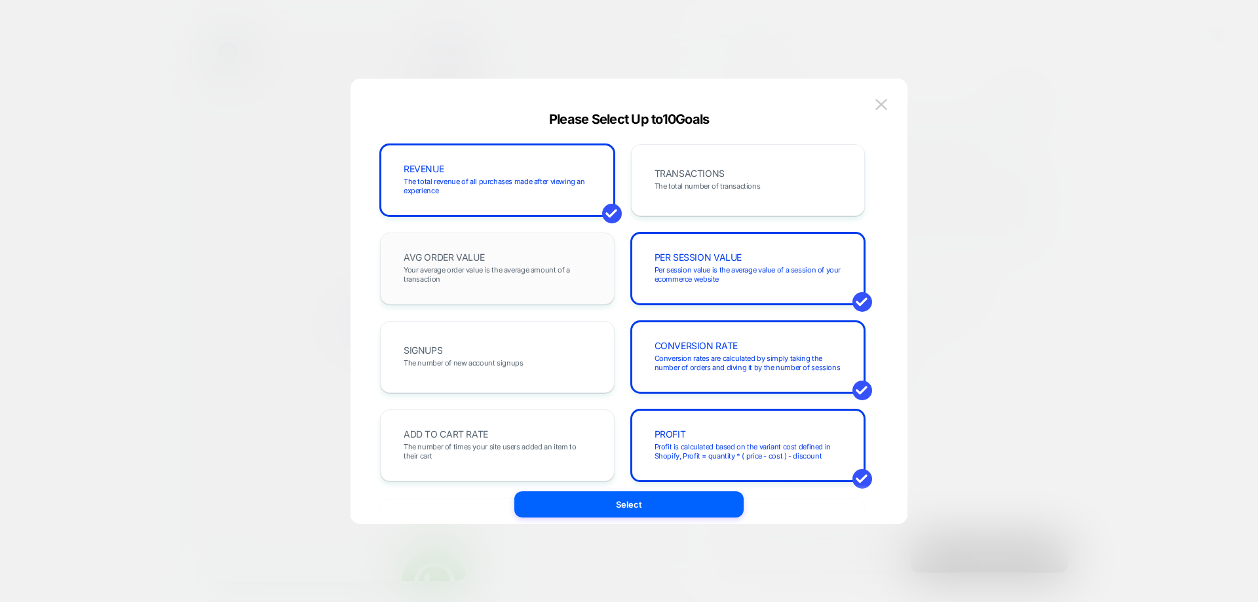
click at [538, 267] on span "Your average order value is the average amount of a transaction" at bounding box center [496, 274] width 187 height 18
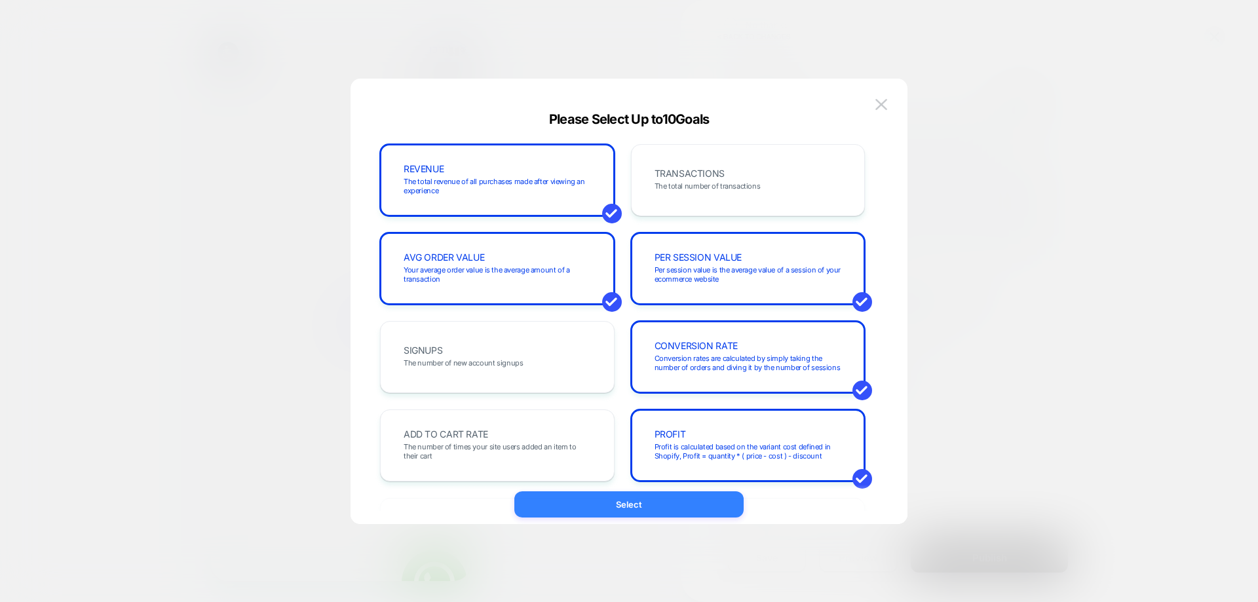
click at [633, 504] on button "Select" at bounding box center [628, 504] width 229 height 26
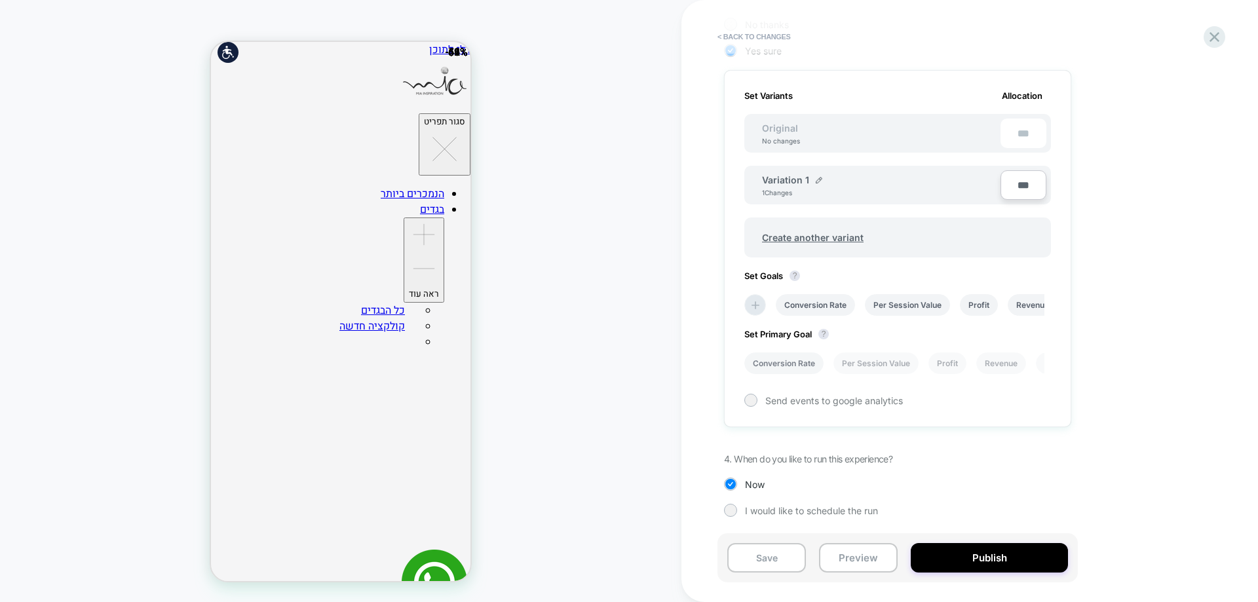
click at [811, 366] on li "Conversion Rate" at bounding box center [783, 363] width 79 height 22
click at [756, 559] on button "Save" at bounding box center [766, 557] width 79 height 29
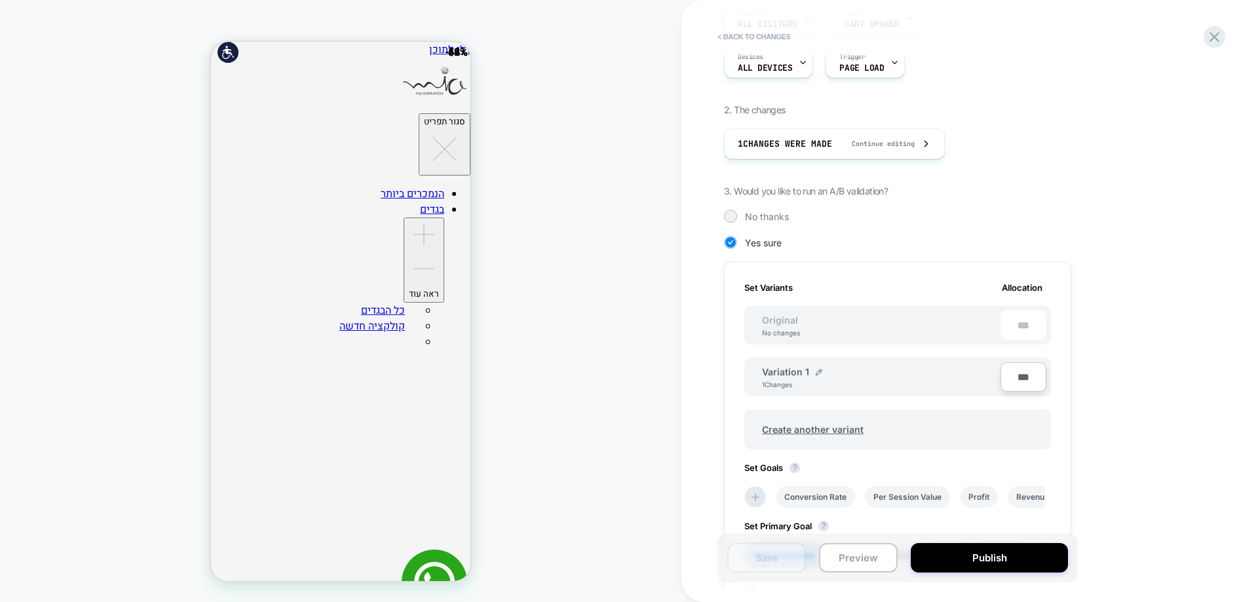
scroll to position [15, 0]
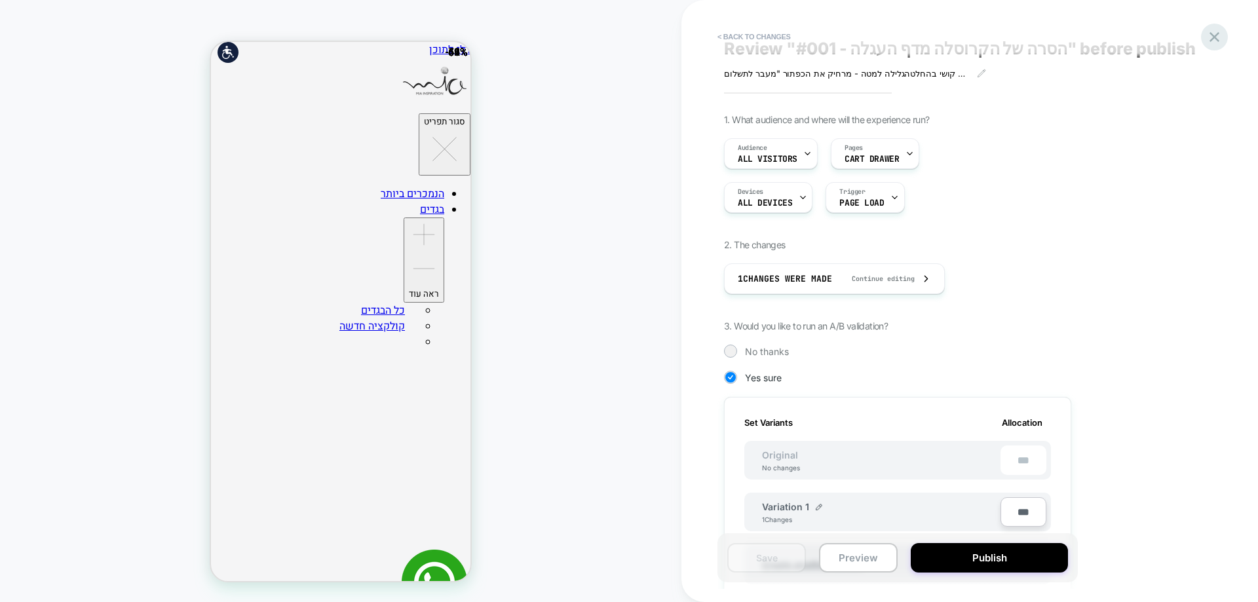
click at [1207, 29] on icon at bounding box center [1214, 37] width 18 height 18
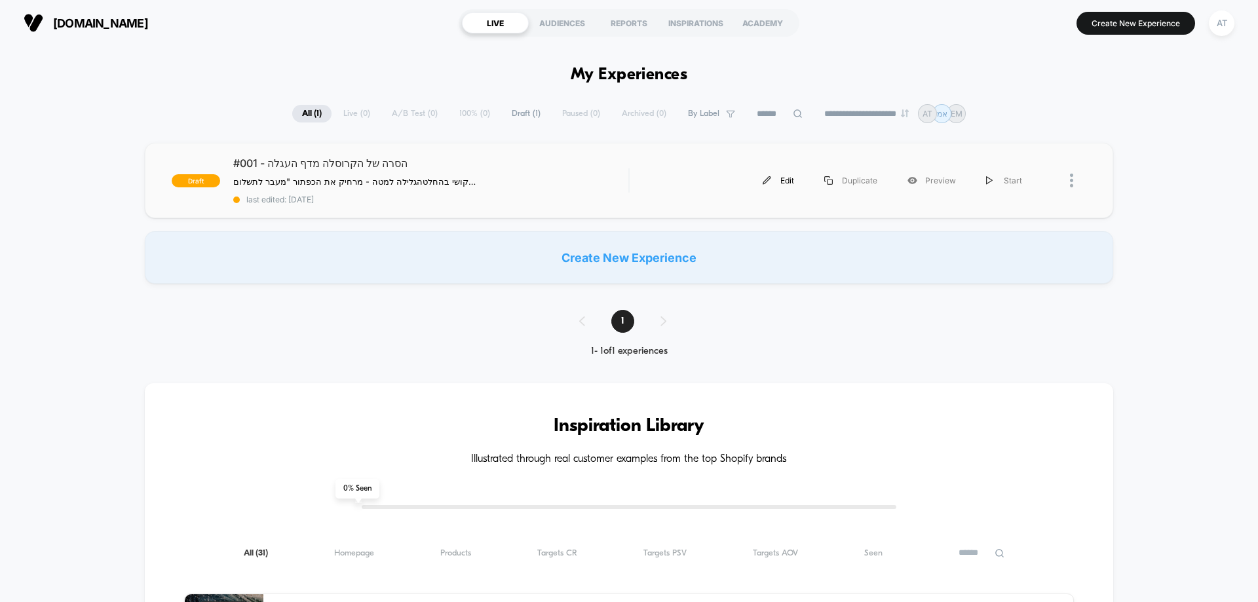
click at [768, 183] on img at bounding box center [766, 180] width 9 height 9
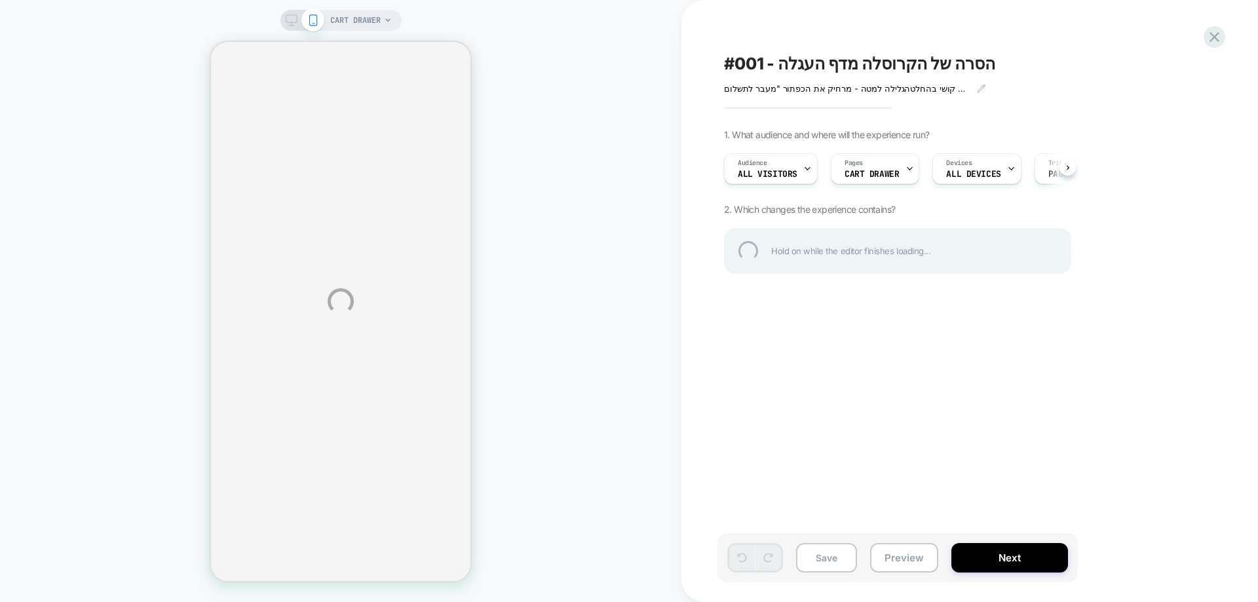
click at [981, 91] on div "CART DRAWER #001 - הסרה של הקרוסלה מדף העגלה הסחת דעת מהמטרה העיקרית - המעבר לק…" at bounding box center [629, 301] width 1258 height 602
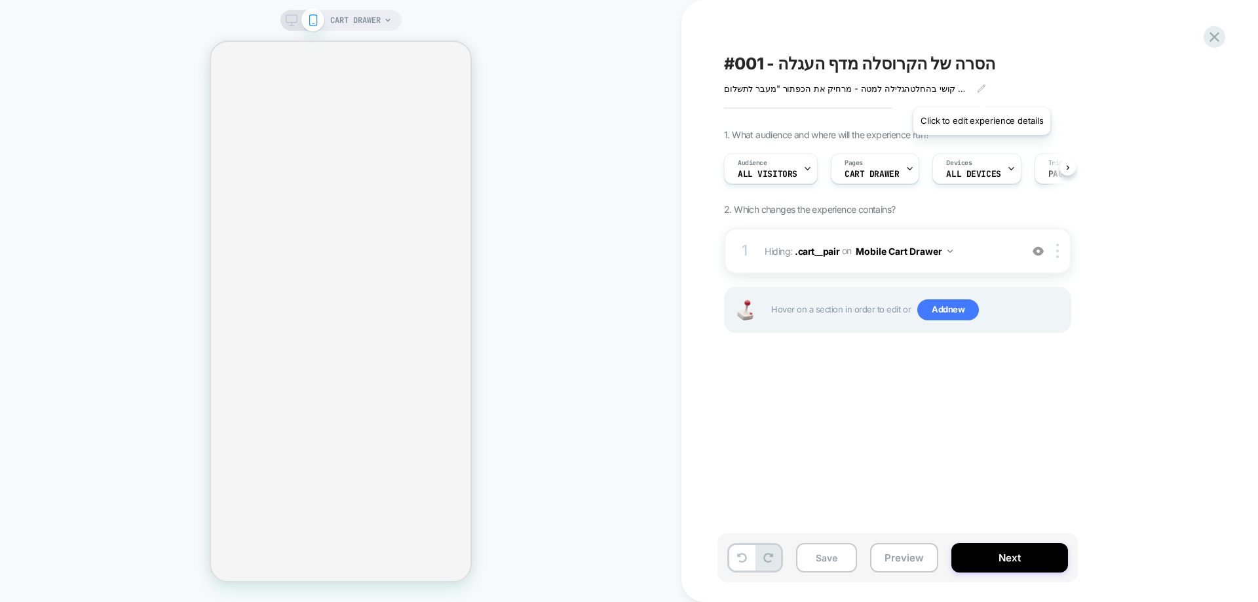
scroll to position [0, 1]
click at [981, 91] on icon at bounding box center [981, 88] width 9 height 9
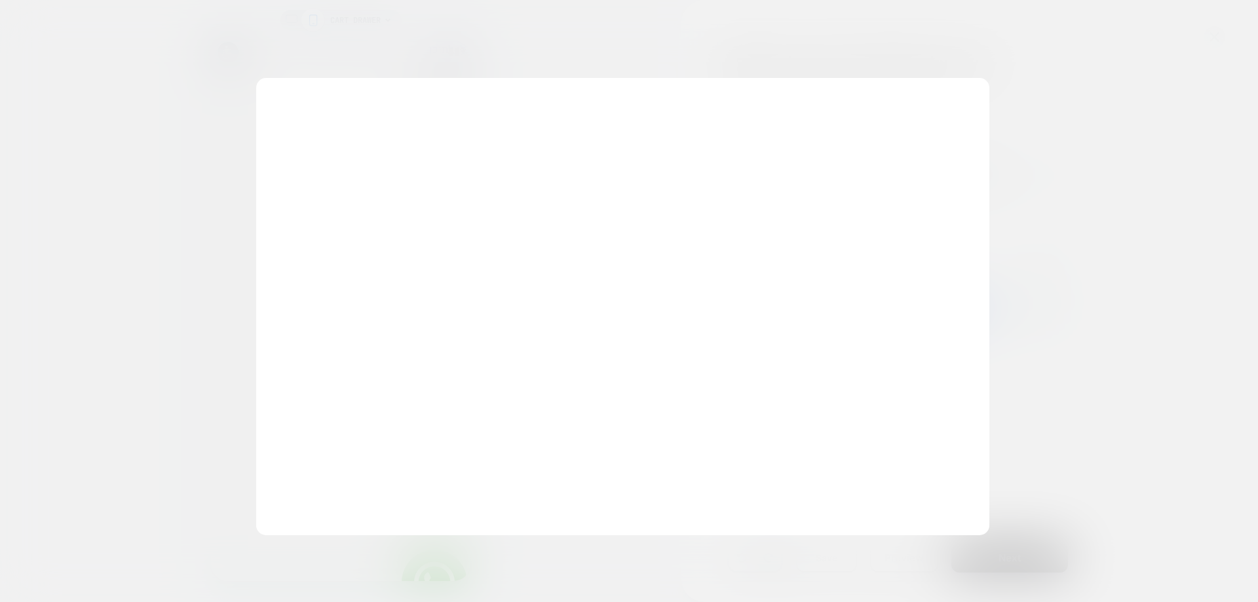
scroll to position [0, 0]
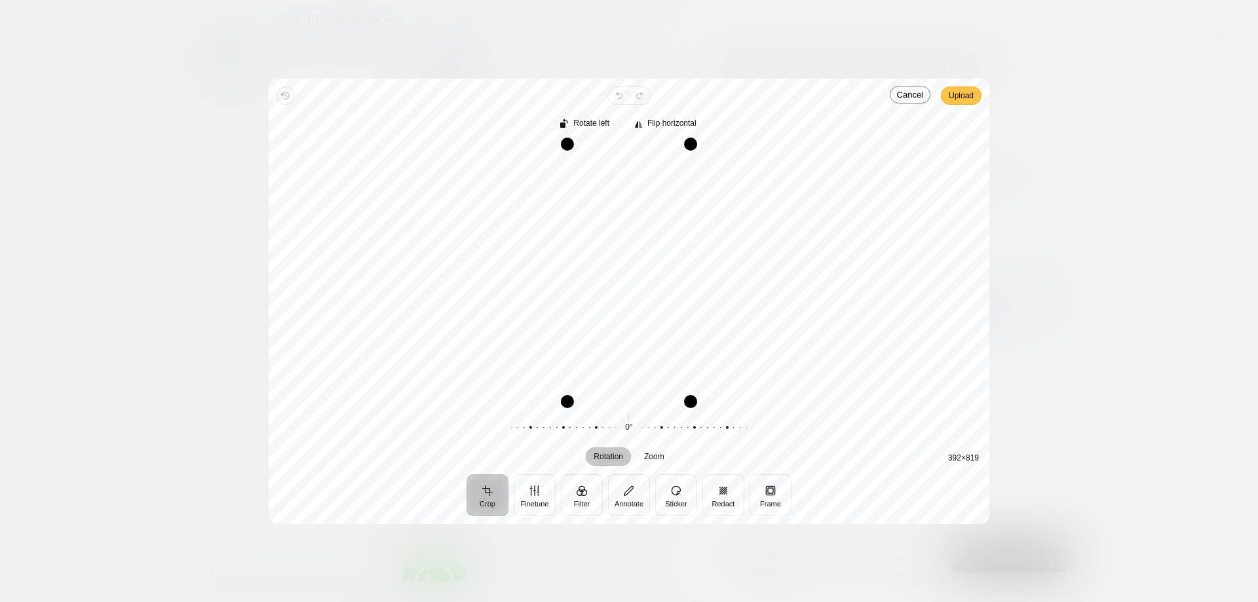
click at [958, 100] on span "Upload" at bounding box center [960, 96] width 25 height 16
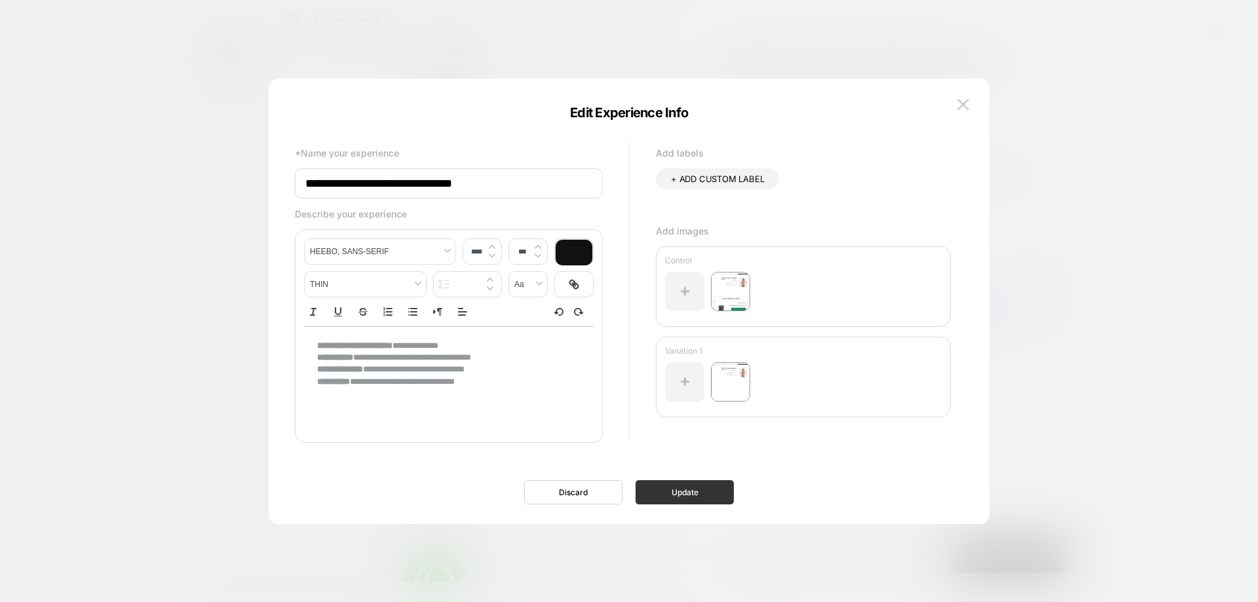
click at [666, 483] on button "Update" at bounding box center [684, 492] width 98 height 24
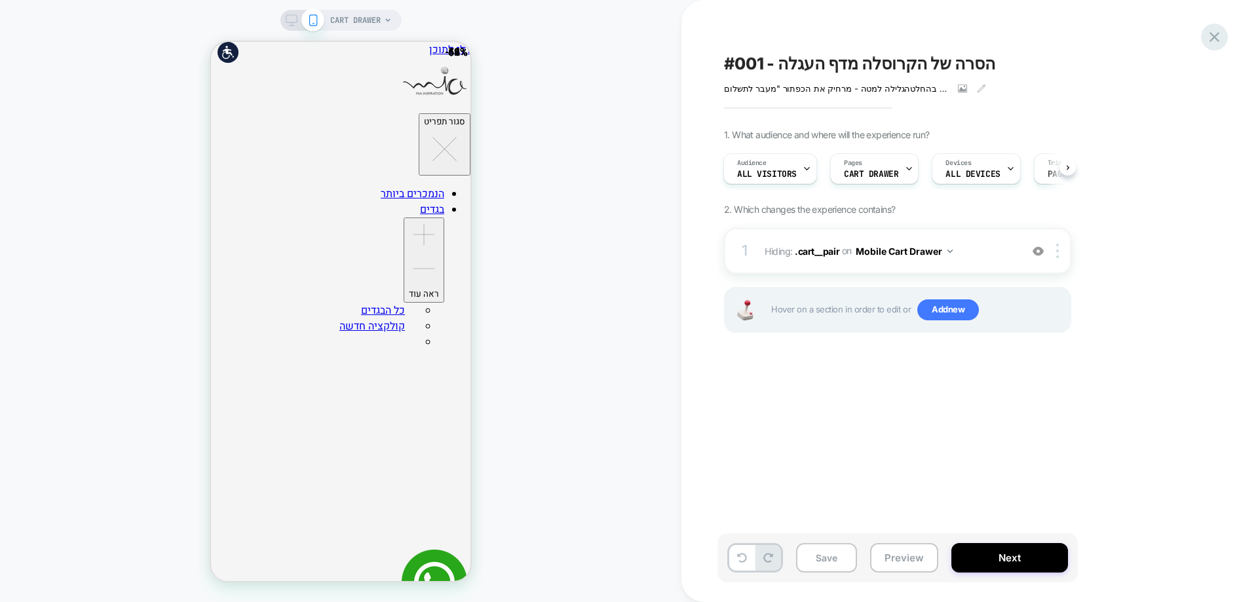
click at [1219, 35] on icon at bounding box center [1214, 37] width 18 height 18
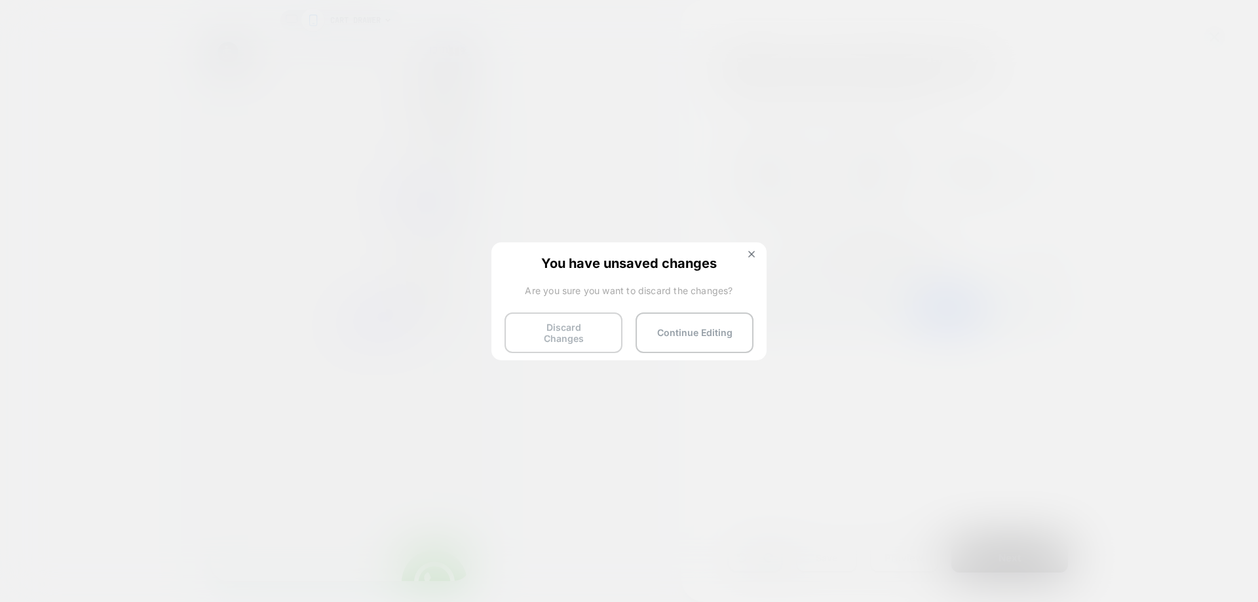
click at [556, 324] on button "Discard Changes" at bounding box center [563, 332] width 118 height 41
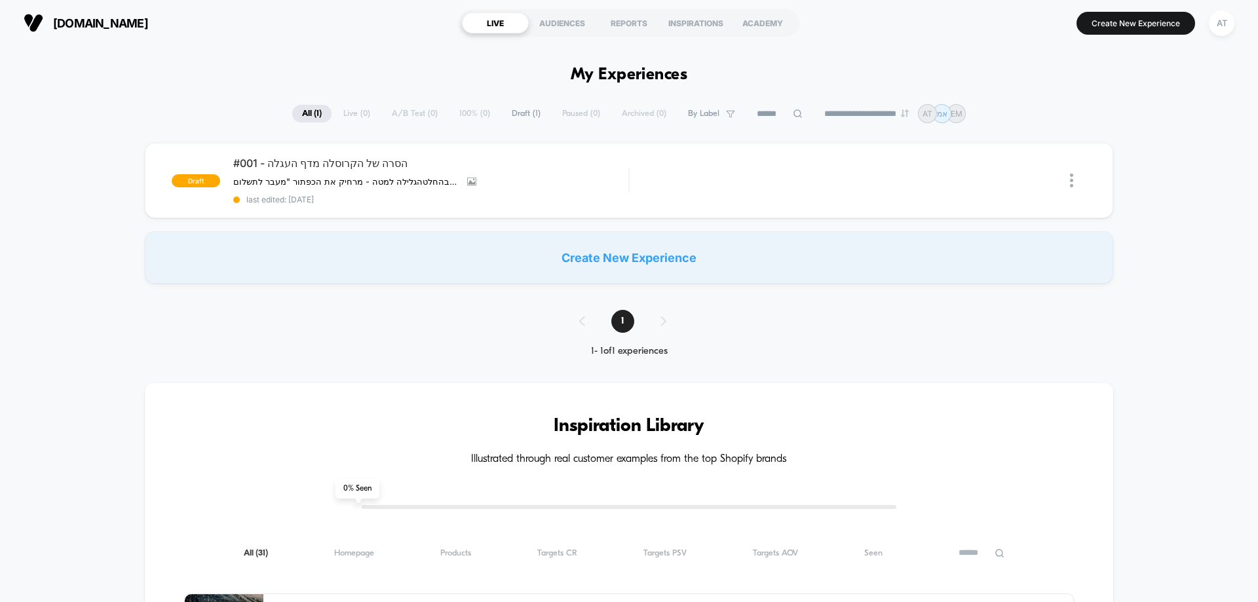
drag, startPoint x: 1152, startPoint y: 15, endPoint x: 1125, endPoint y: 38, distance: 35.3
click at [1150, 16] on button "Create New Experience" at bounding box center [1135, 23] width 119 height 23
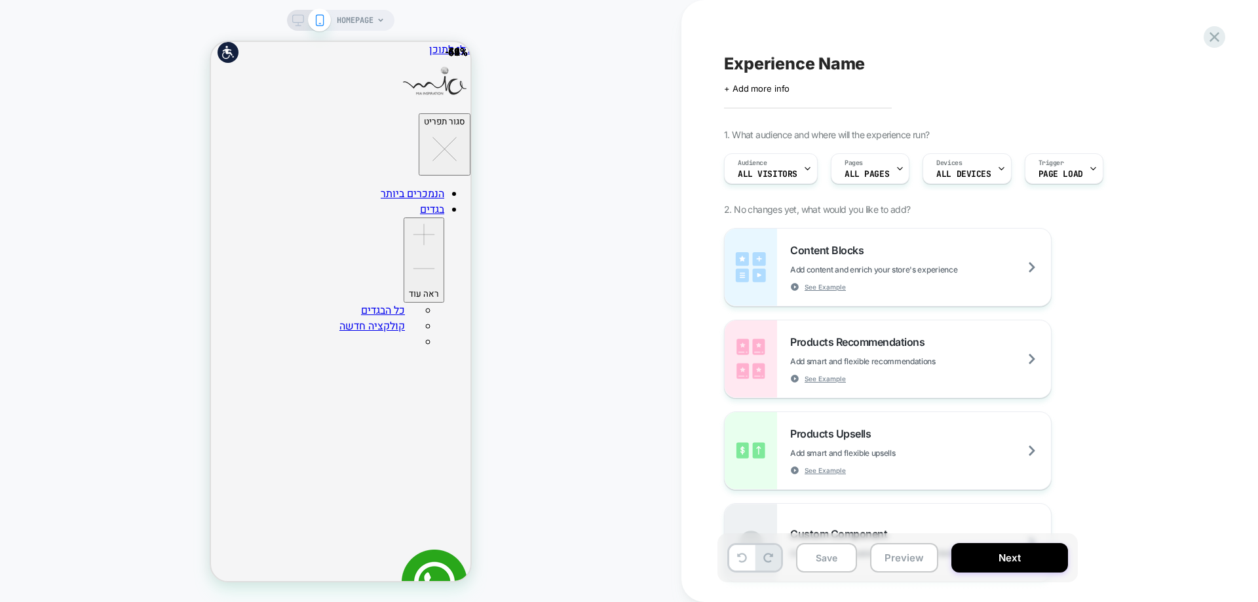
click at [358, 18] on span "HOMEPAGE" at bounding box center [355, 20] width 37 height 21
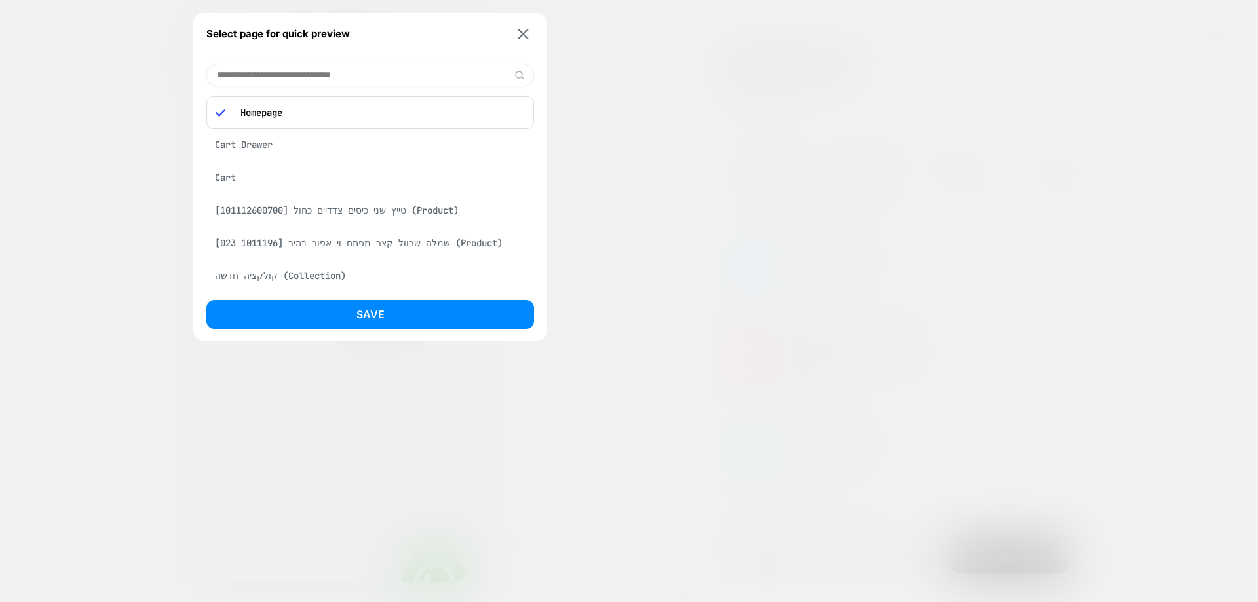
click at [272, 149] on div "Cart Drawer" at bounding box center [370, 144] width 328 height 25
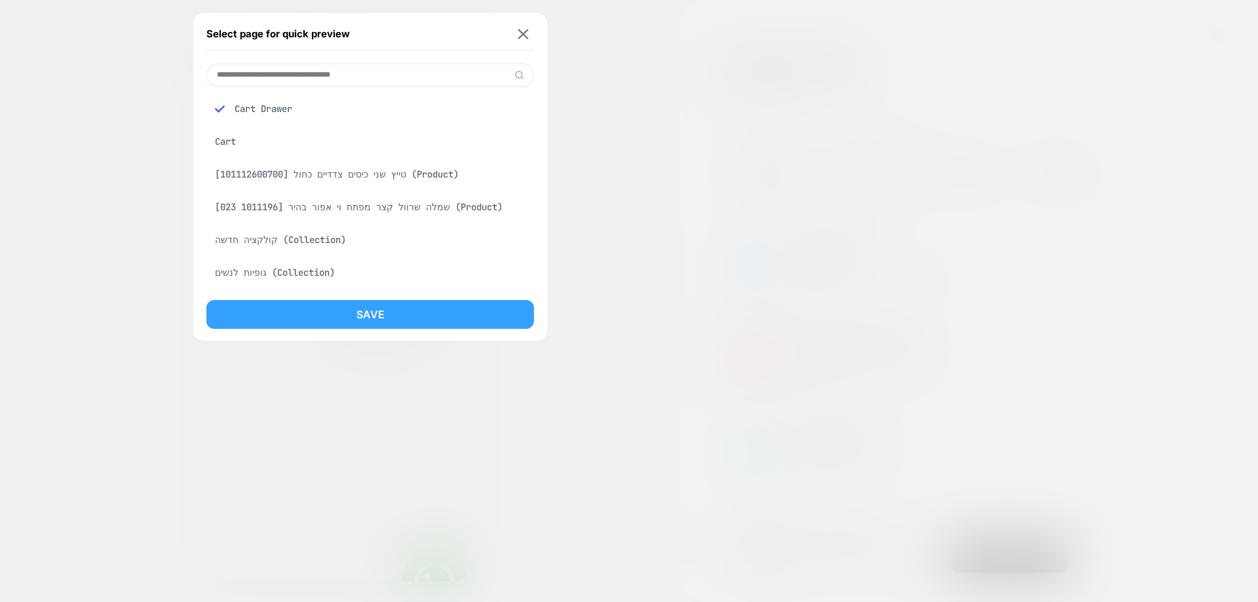
click at [326, 321] on button "Save" at bounding box center [370, 314] width 328 height 29
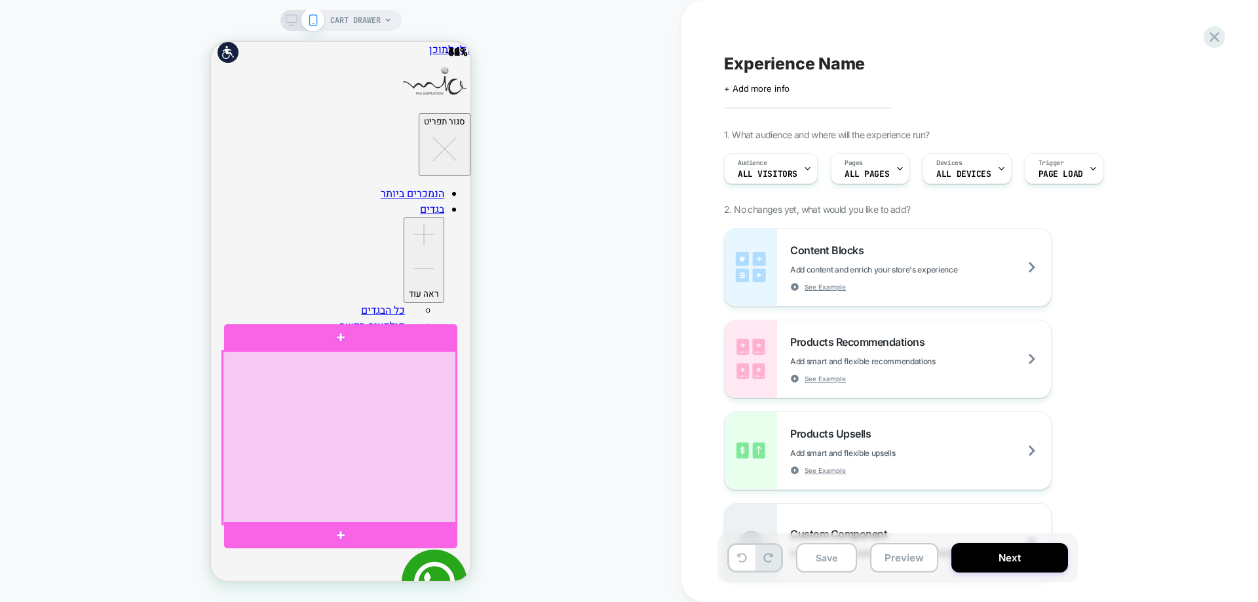
click at [341, 412] on div at bounding box center [339, 437] width 233 height 173
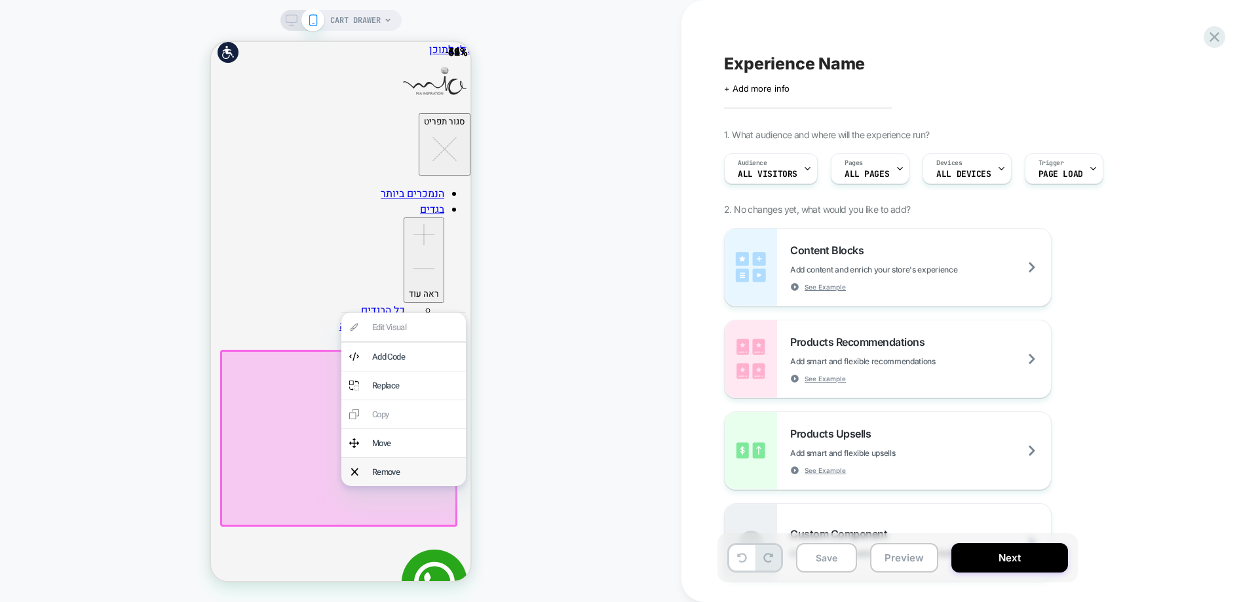
click at [390, 470] on div "Remove" at bounding box center [415, 472] width 86 height 12
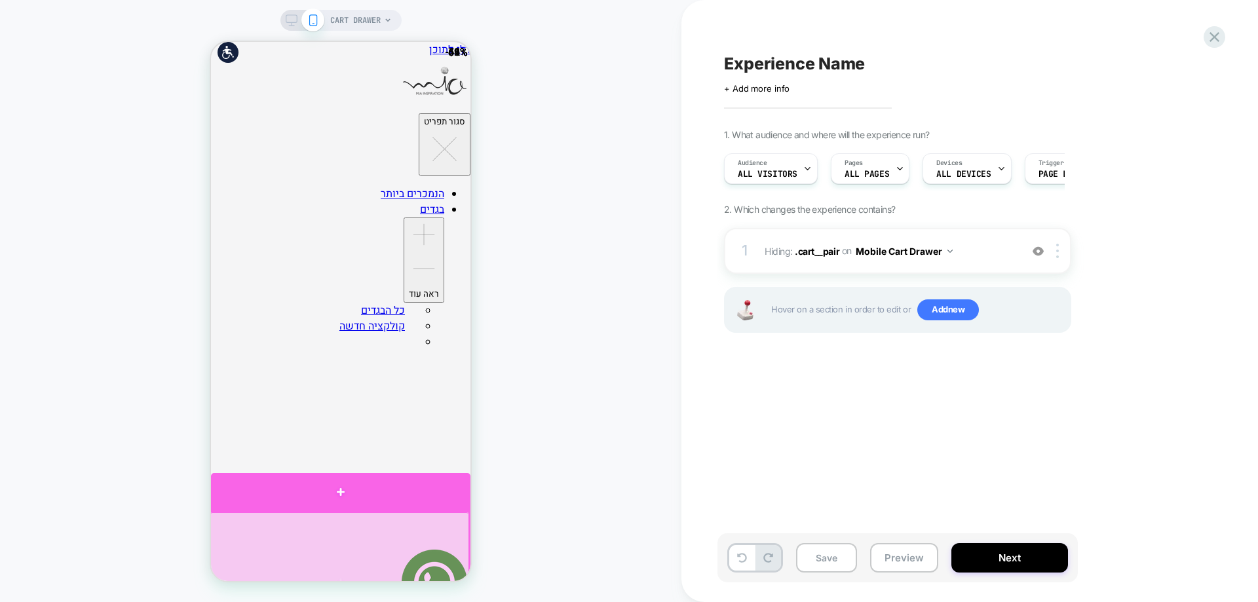
click at [354, 493] on div at bounding box center [340, 492] width 259 height 38
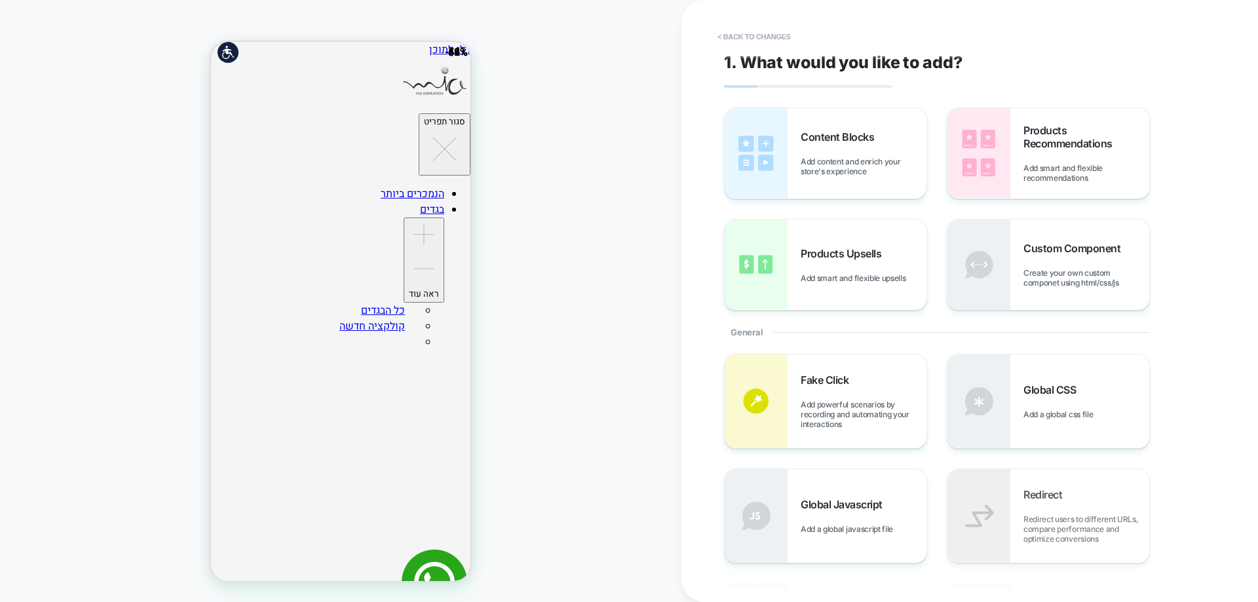
click at [1037, 159] on div "Products Recommendations Add smart and flexible recommendations" at bounding box center [1086, 153] width 126 height 59
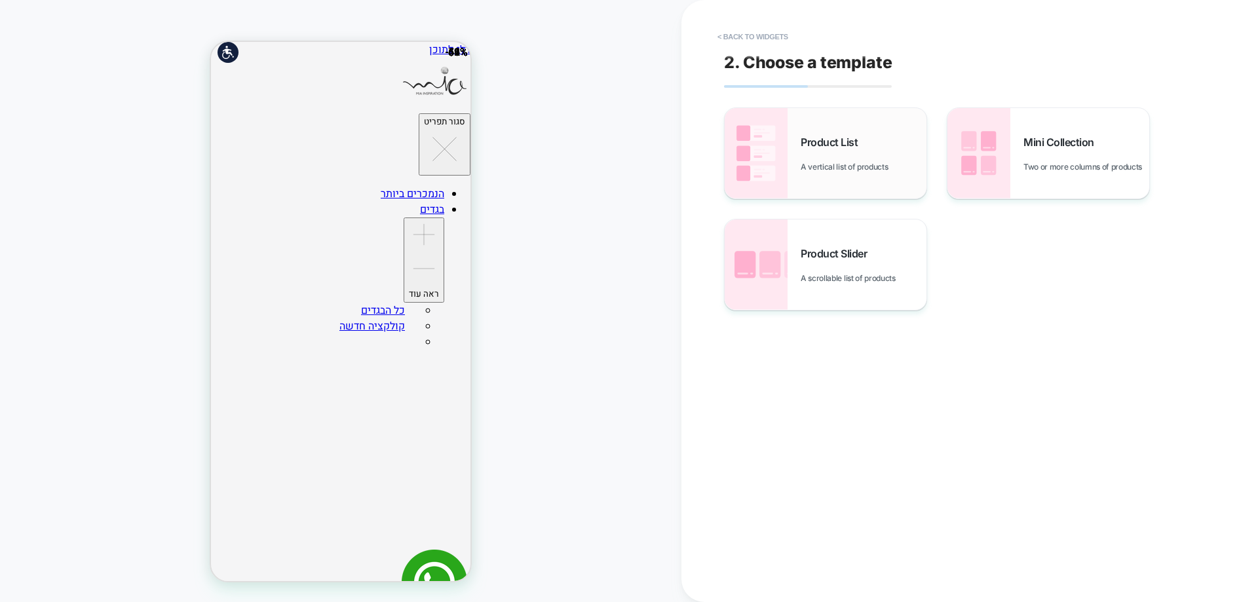
click at [863, 155] on div "Product List A vertical list of products" at bounding box center [863, 154] width 126 height 36
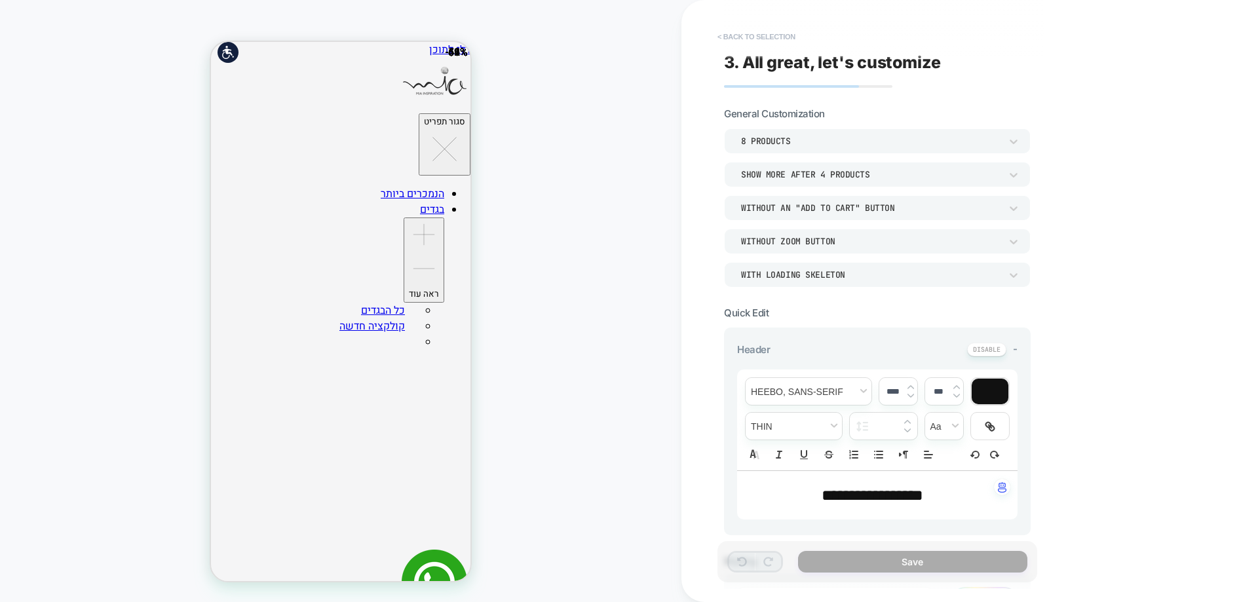
click at [784, 43] on button "< Back to selection" at bounding box center [756, 36] width 91 height 21
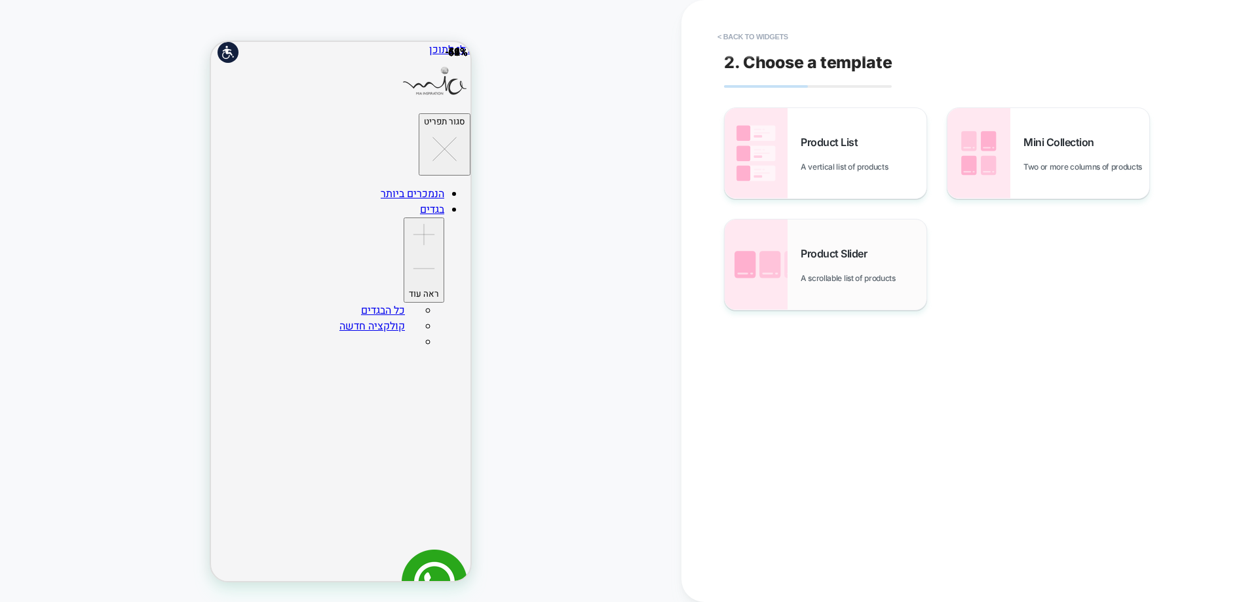
click at [836, 257] on span "Product Slider" at bounding box center [836, 253] width 73 height 13
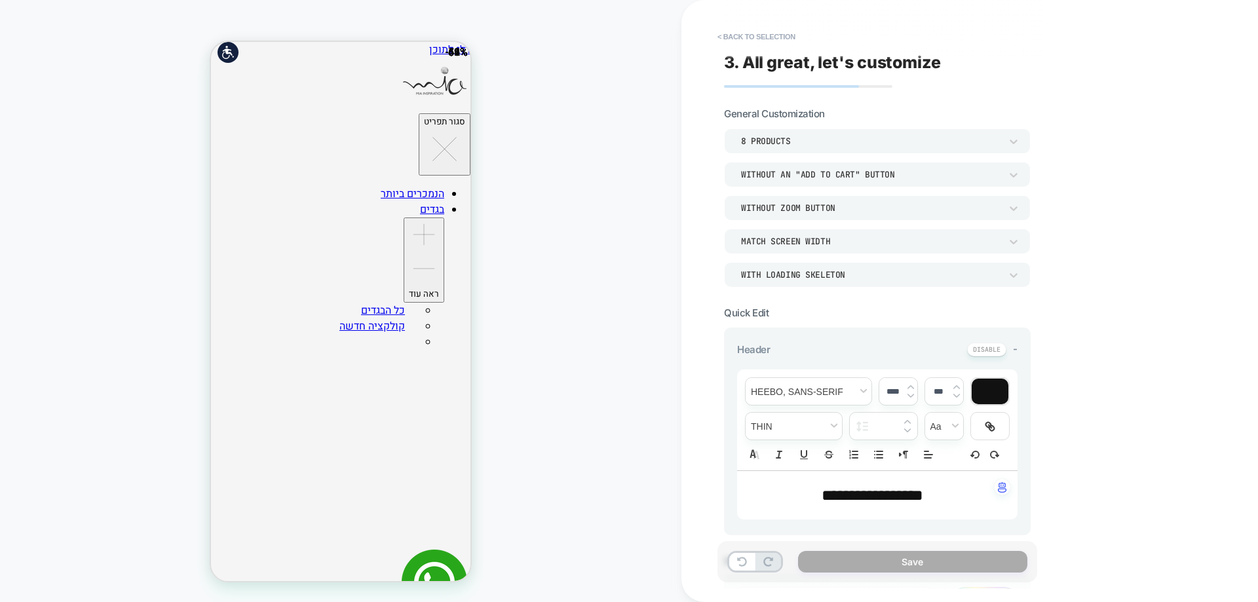
scroll to position [215, 0]
click at [886, 497] on span "**********" at bounding box center [872, 495] width 102 height 16
type input "****"
click at [886, 497] on span "**********" at bounding box center [872, 495] width 102 height 16
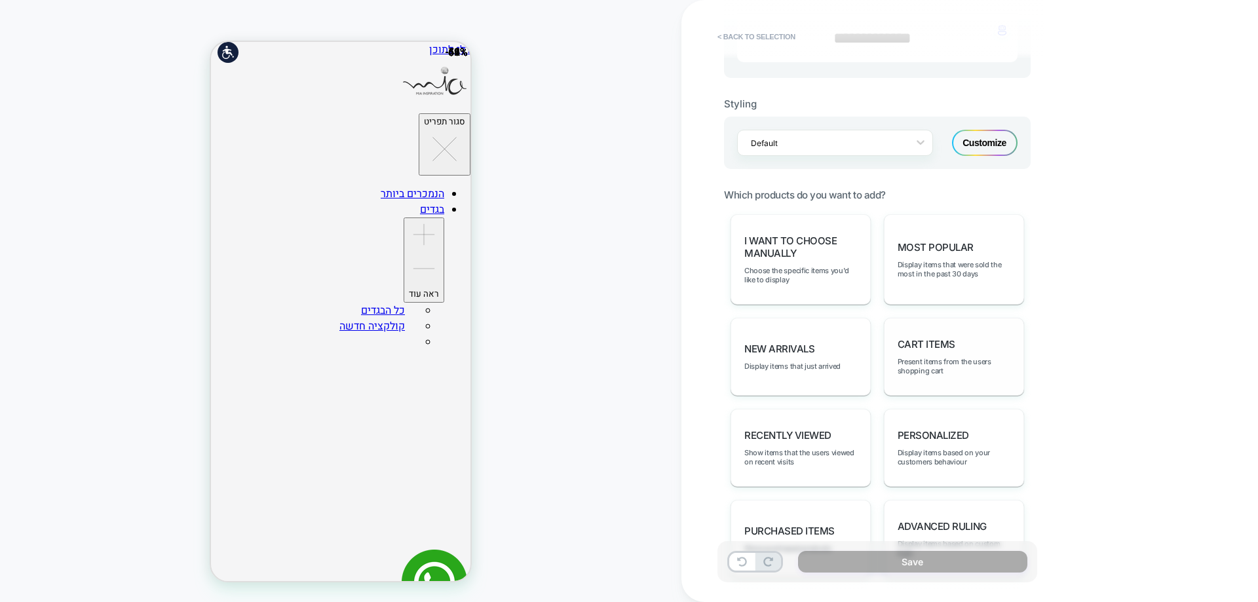
scroll to position [459, 0]
click at [941, 247] on span "Most Popular" at bounding box center [935, 246] width 76 height 12
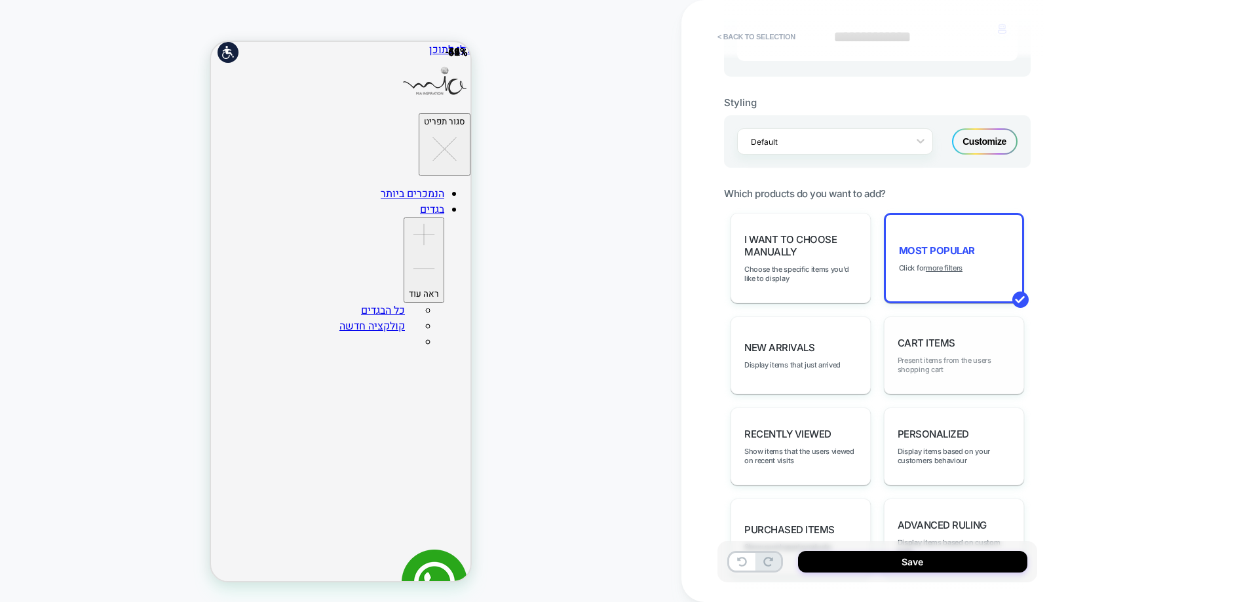
scroll to position [215, 0]
click at [941, 155] on div "Default Customize" at bounding box center [877, 141] width 307 height 52
click at [990, 134] on div "Customize" at bounding box center [985, 141] width 66 height 26
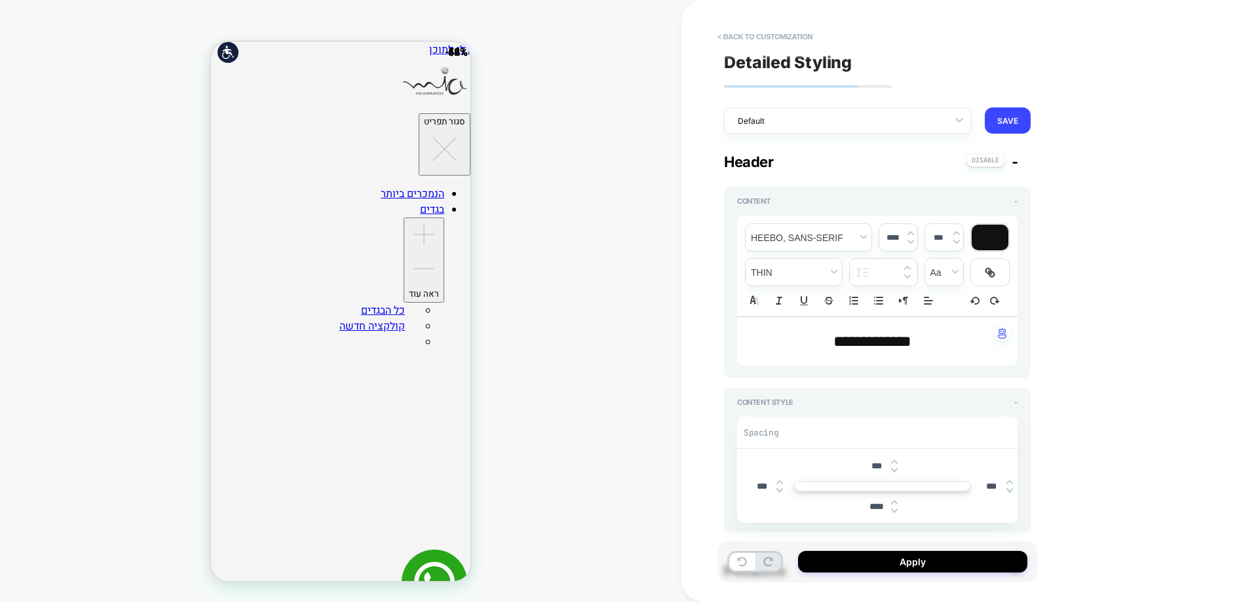
type textarea "*"
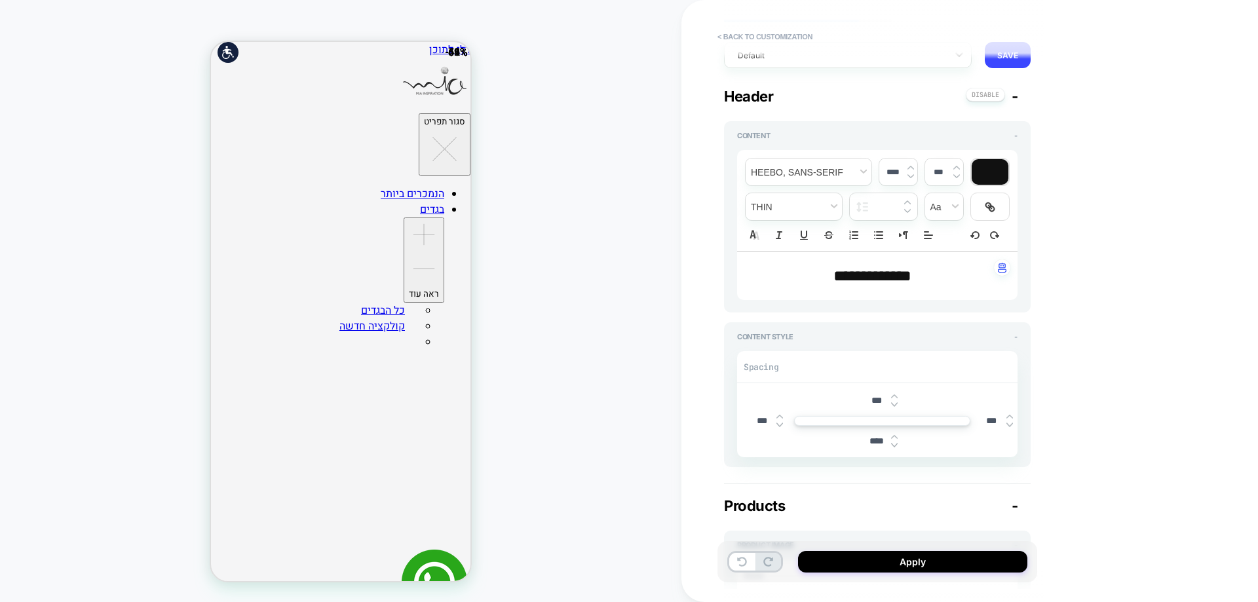
scroll to position [0, 0]
click at [880, 561] on button "Apply" at bounding box center [912, 562] width 229 height 22
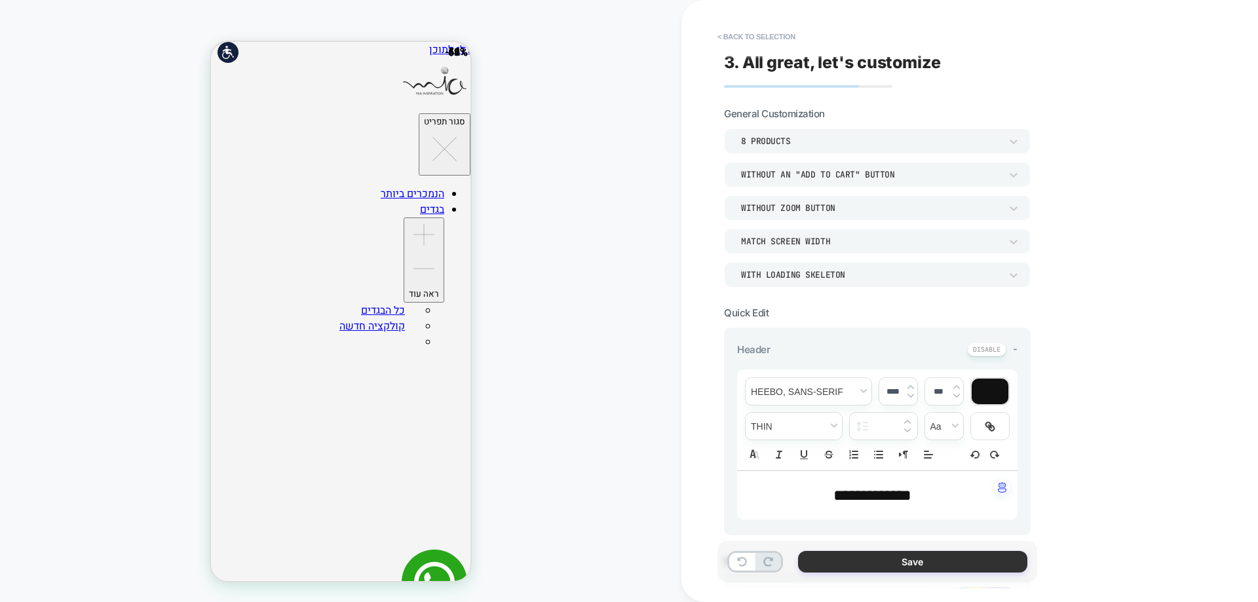
click at [861, 553] on button "Save" at bounding box center [912, 562] width 229 height 22
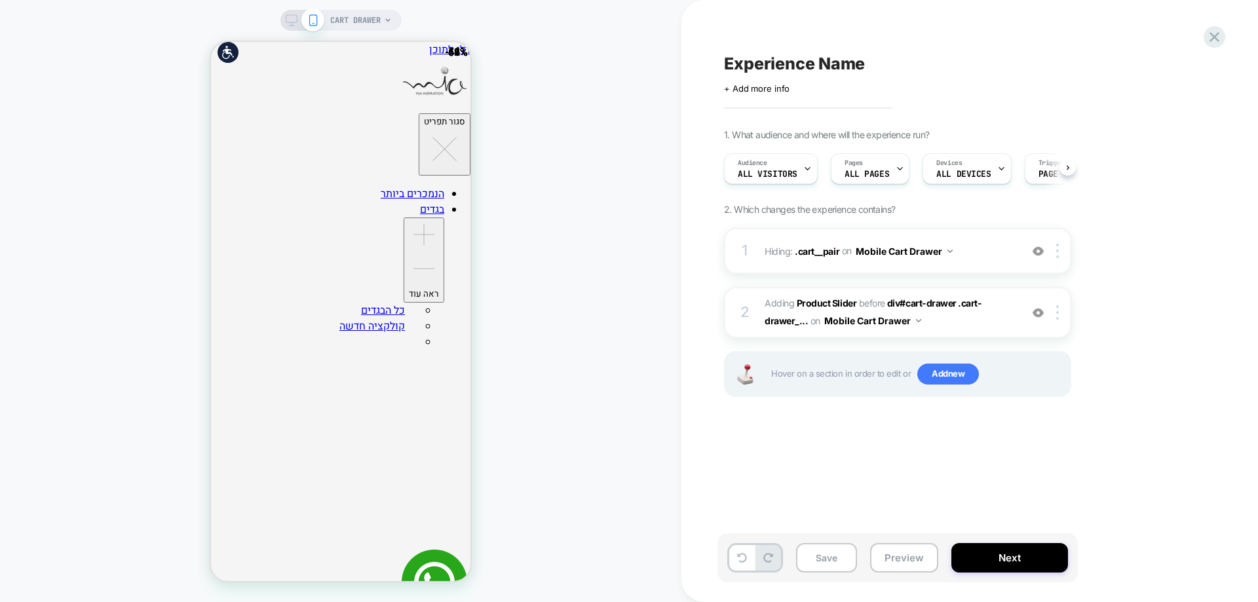
scroll to position [0, 1]
click at [808, 554] on button "Save" at bounding box center [826, 557] width 61 height 29
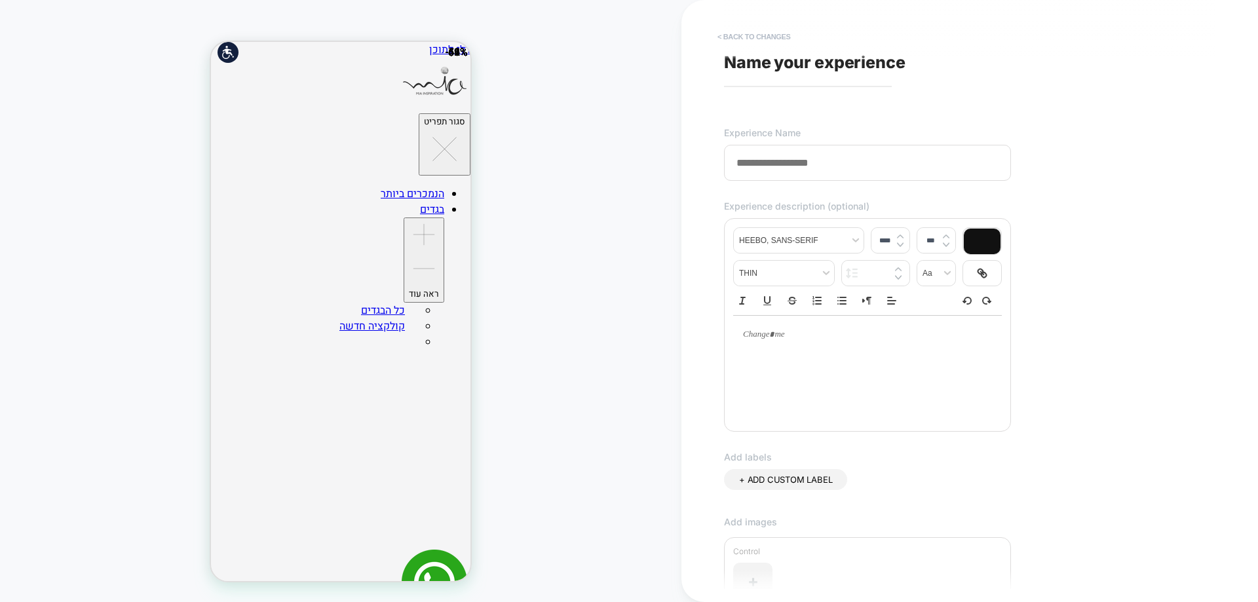
click at [763, 38] on button "< Back to changes" at bounding box center [754, 36] width 86 height 21
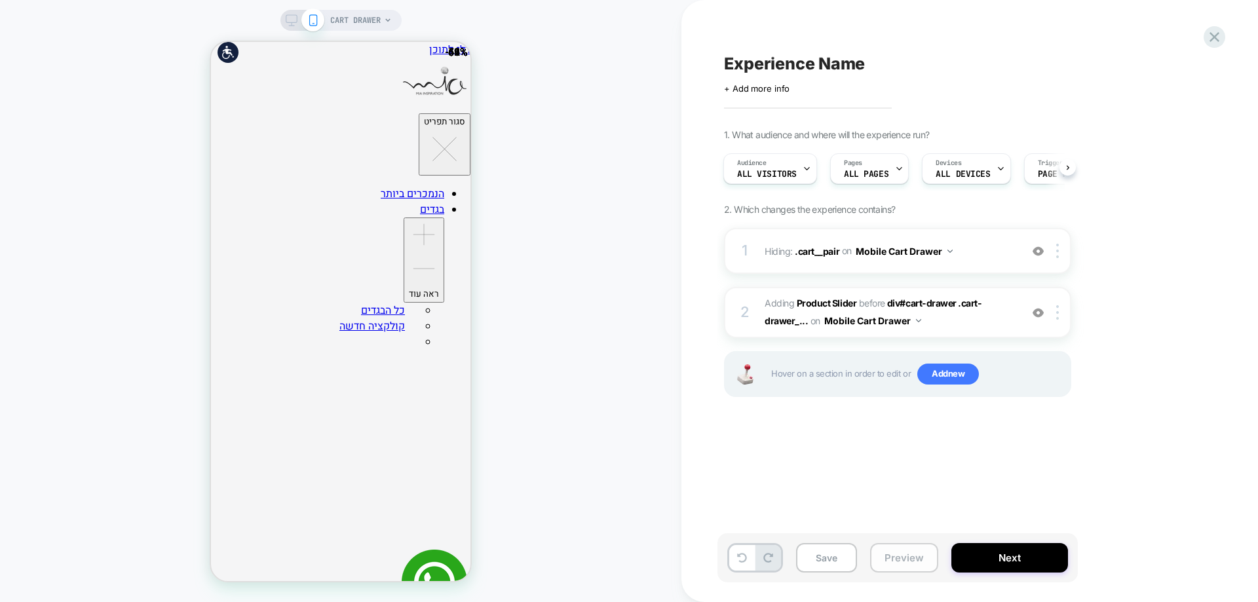
click at [888, 557] on button "Preview" at bounding box center [904, 557] width 68 height 29
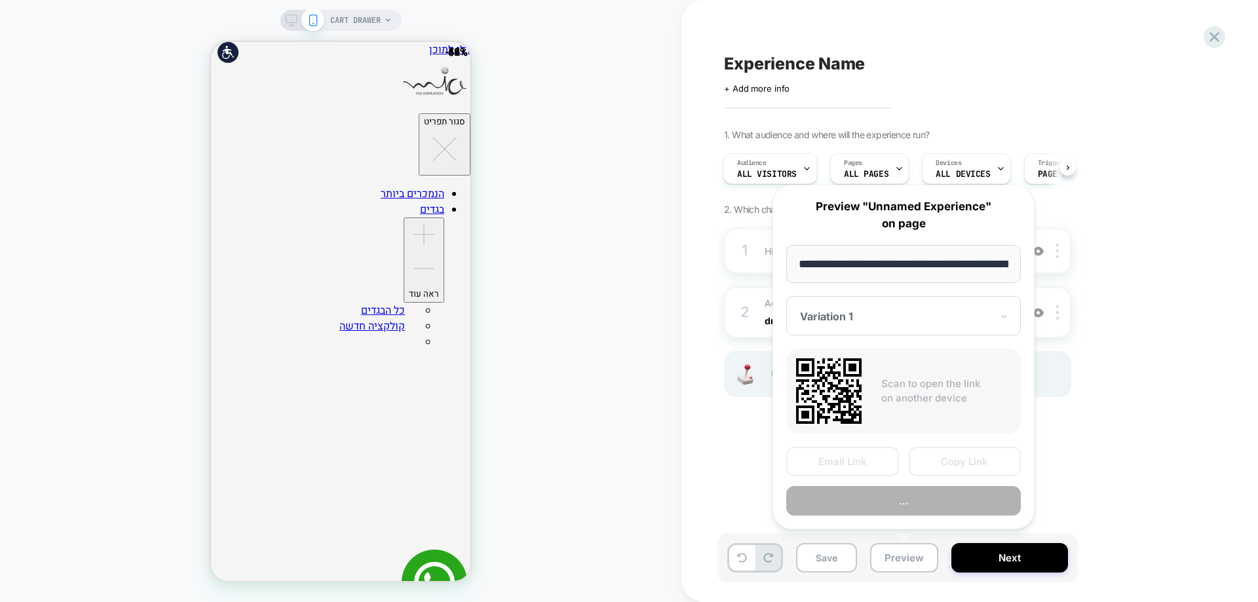
scroll to position [0, 168]
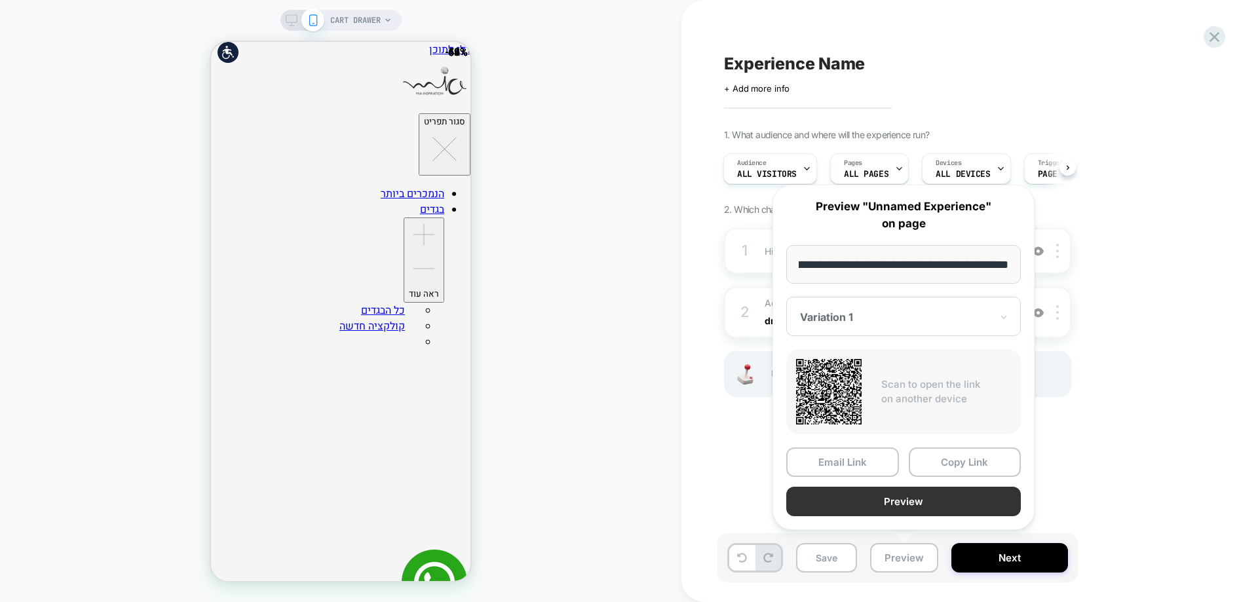
click at [878, 487] on button "Preview" at bounding box center [903, 501] width 234 height 29
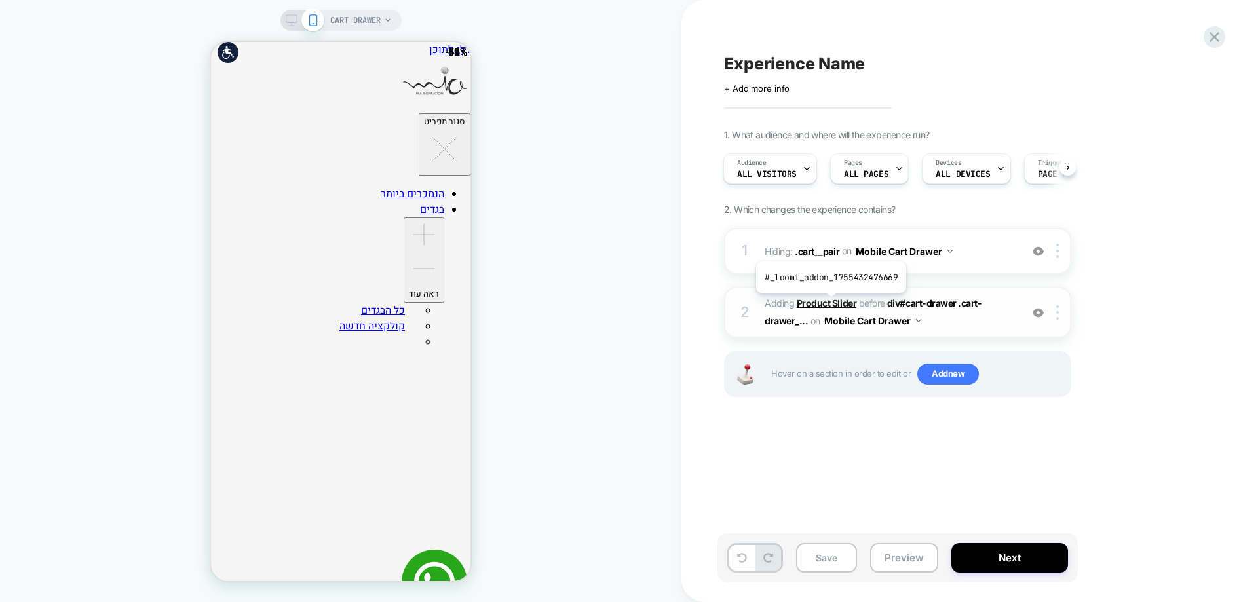
click at [829, 303] on b "Product Slider" at bounding box center [826, 302] width 60 height 11
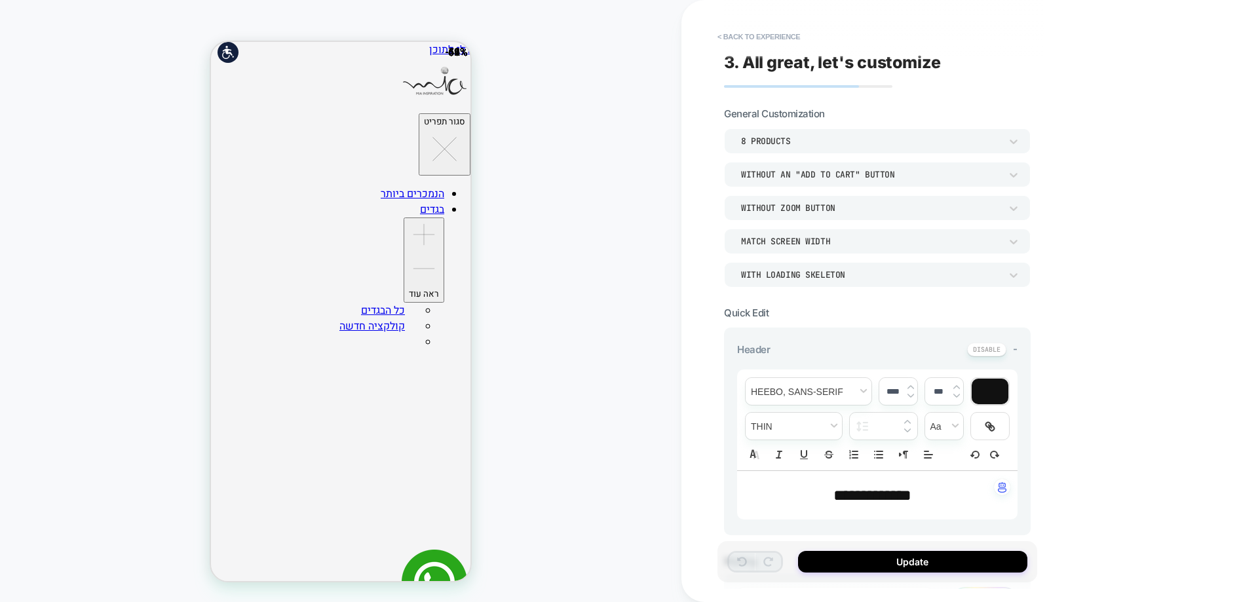
scroll to position [215, 0]
click at [862, 179] on div "Without an "add to cart" button" at bounding box center [870, 174] width 259 height 11
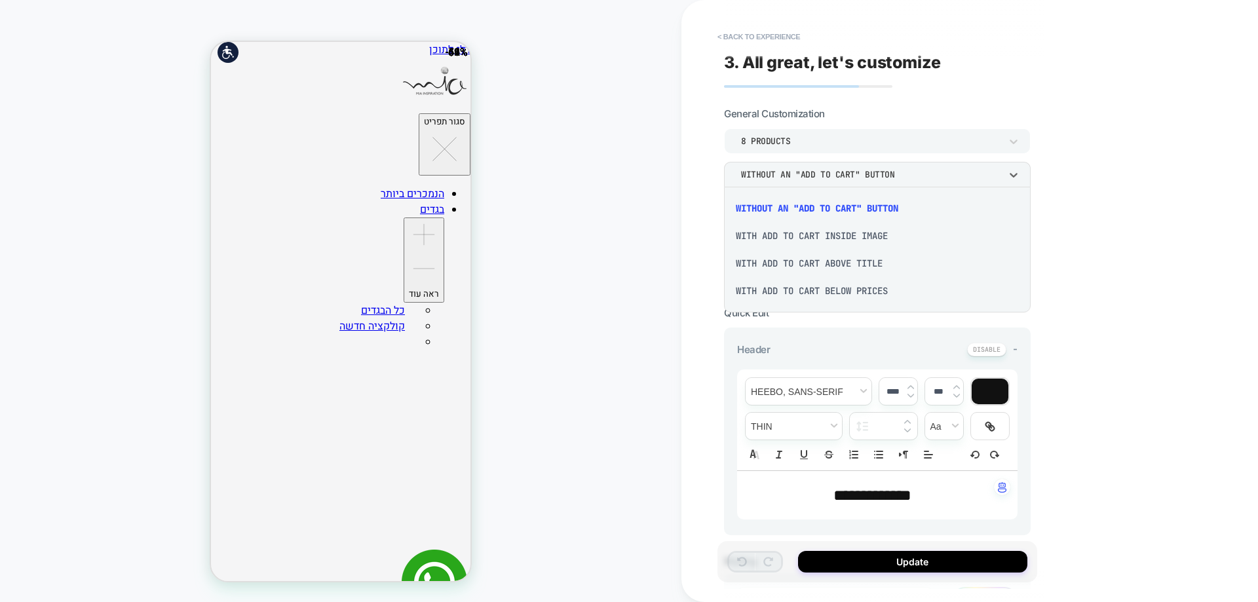
click at [815, 296] on div "With add to cart below prices" at bounding box center [877, 291] width 296 height 28
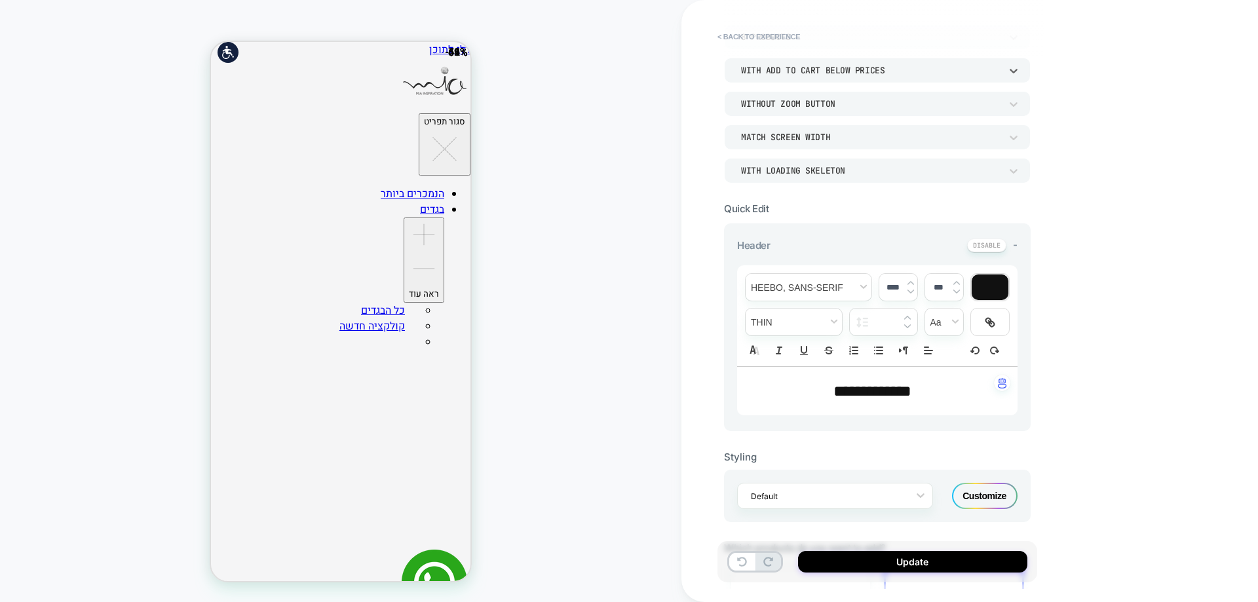
scroll to position [0, 0]
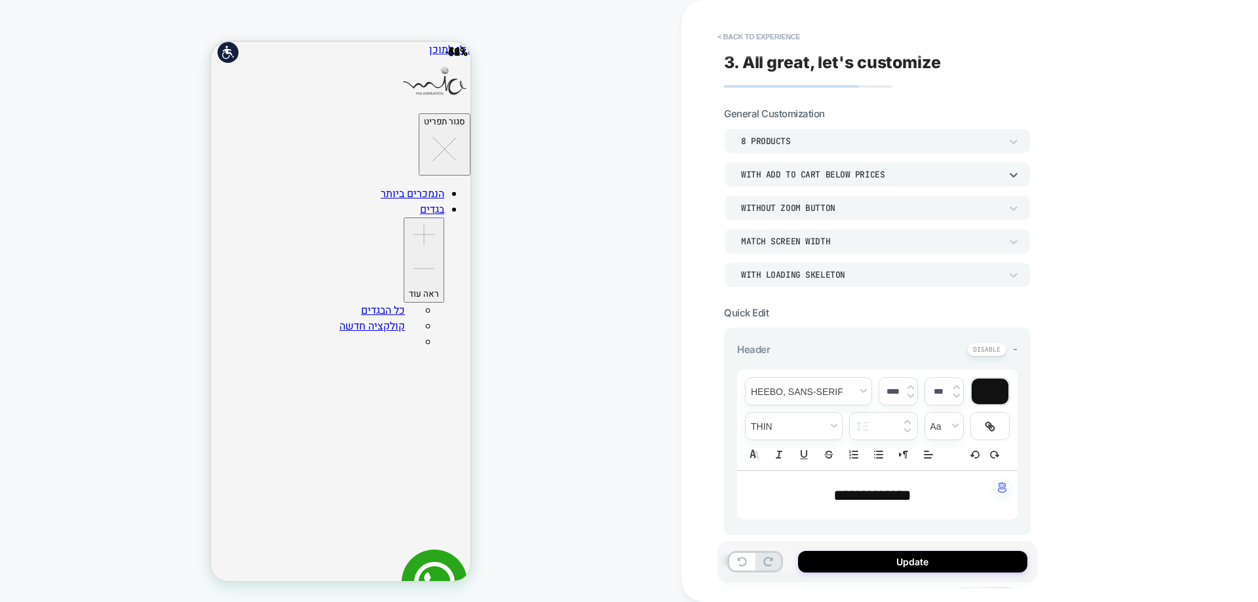
click at [871, 176] on div "With add to cart below prices" at bounding box center [870, 174] width 259 height 11
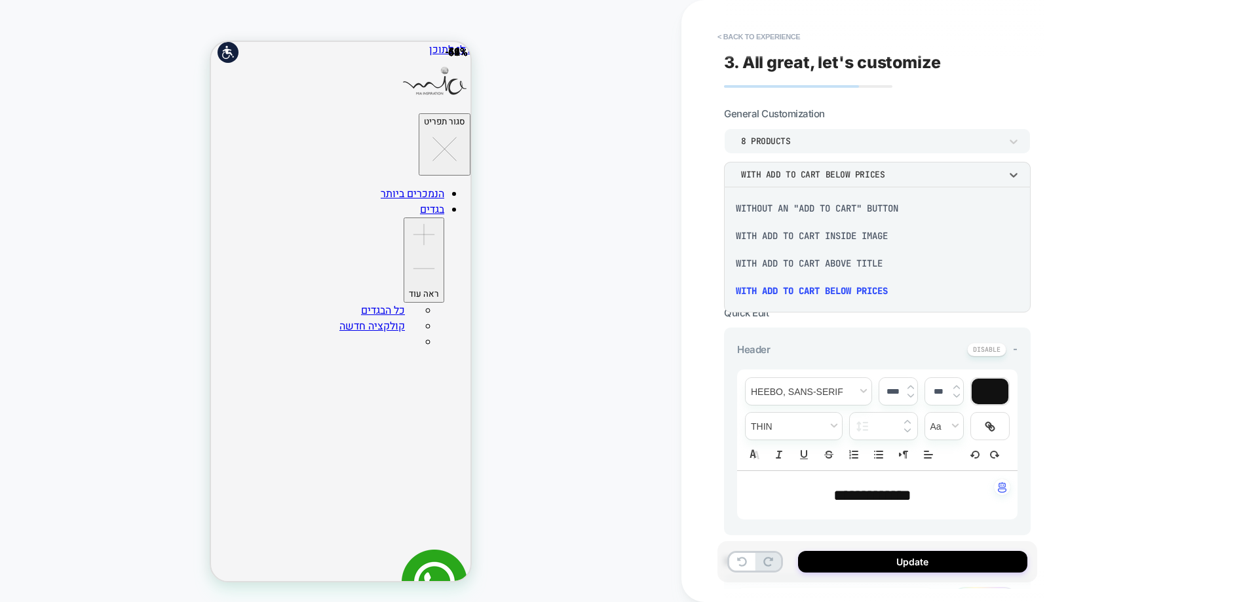
click at [825, 265] on div "With add to cart above title" at bounding box center [877, 264] width 296 height 28
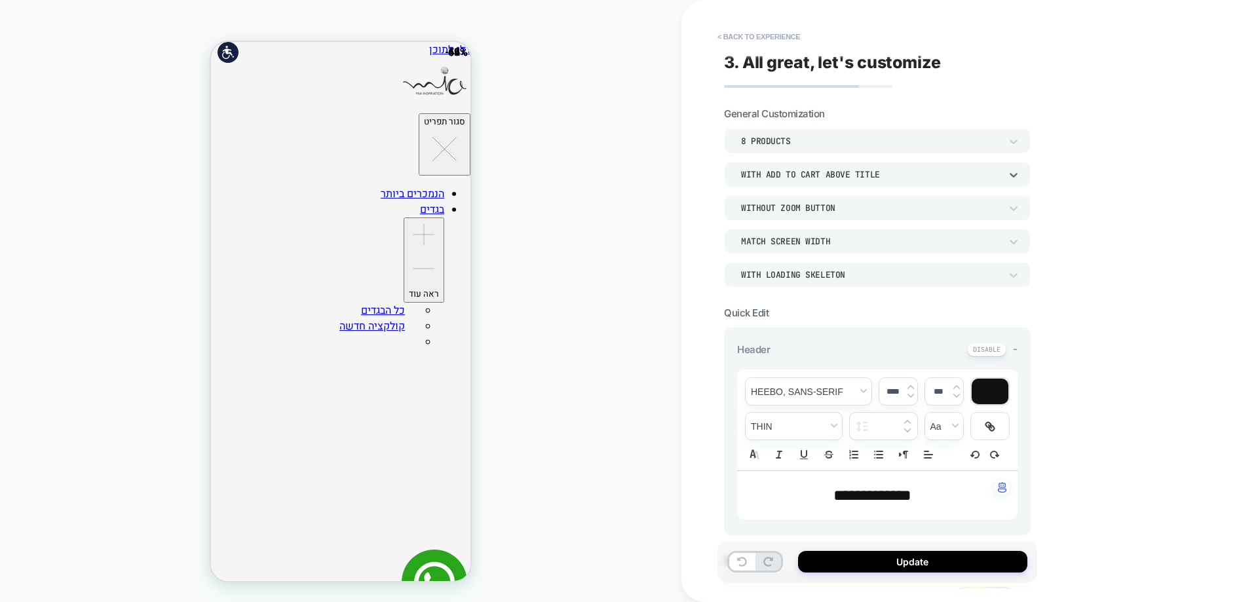
scroll to position [215, 0]
click at [911, 560] on button "Update" at bounding box center [912, 562] width 229 height 22
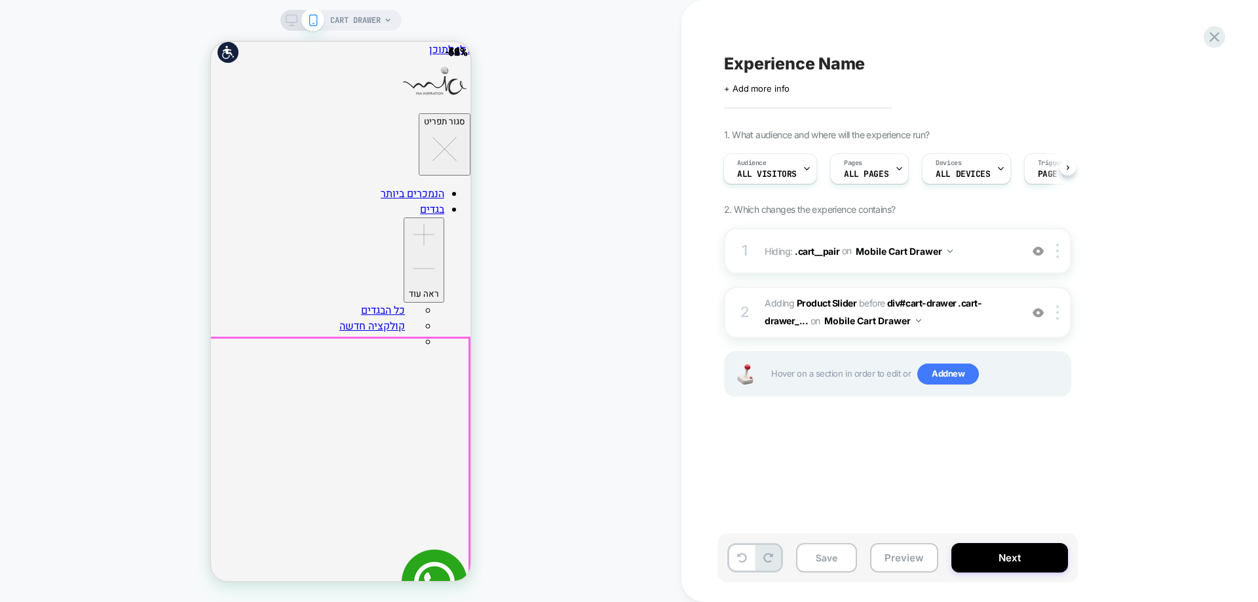
scroll to position [66, 0]
click at [808, 554] on button "Save" at bounding box center [826, 557] width 61 height 29
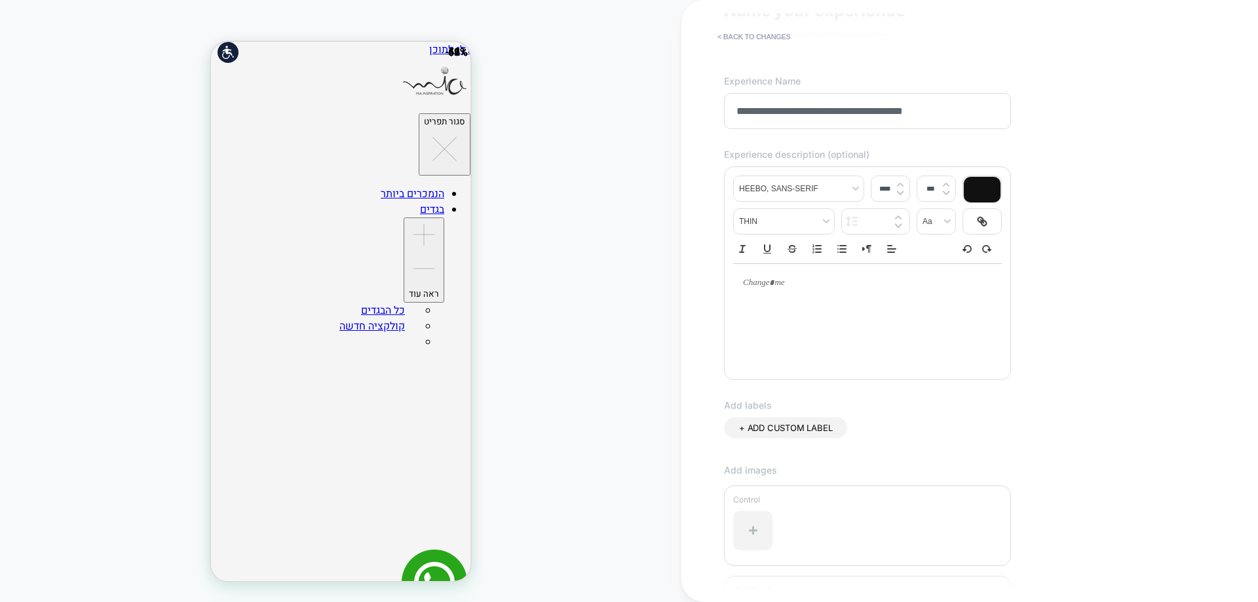
scroll to position [234, 0]
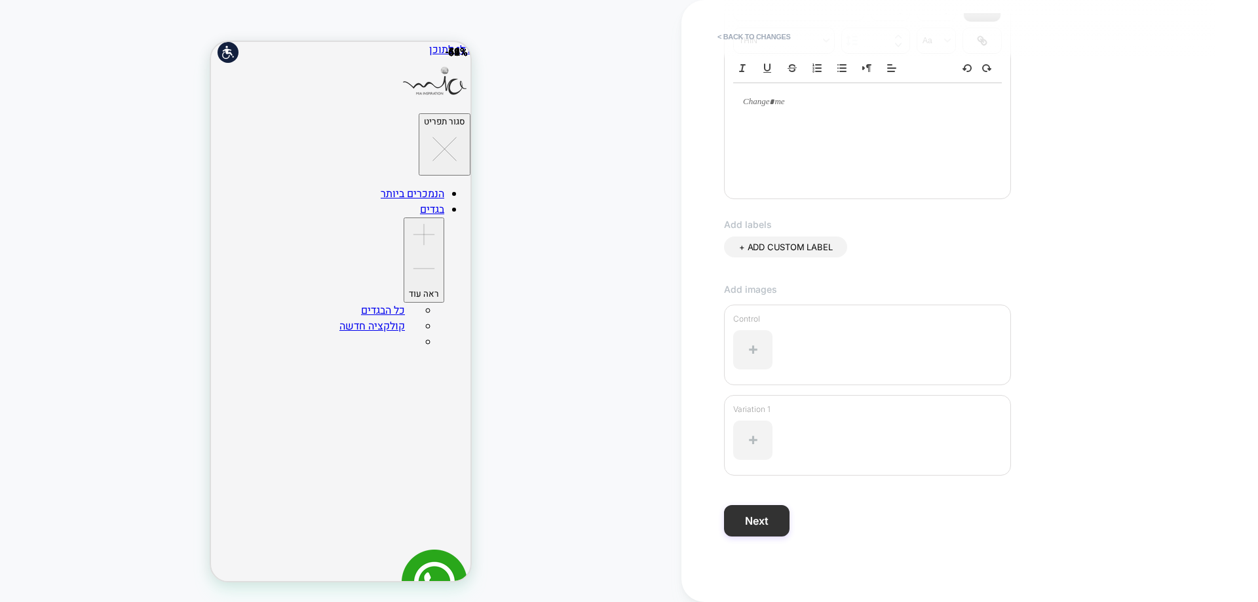
type input "**********"
click at [772, 510] on button "Next" at bounding box center [757, 520] width 66 height 31
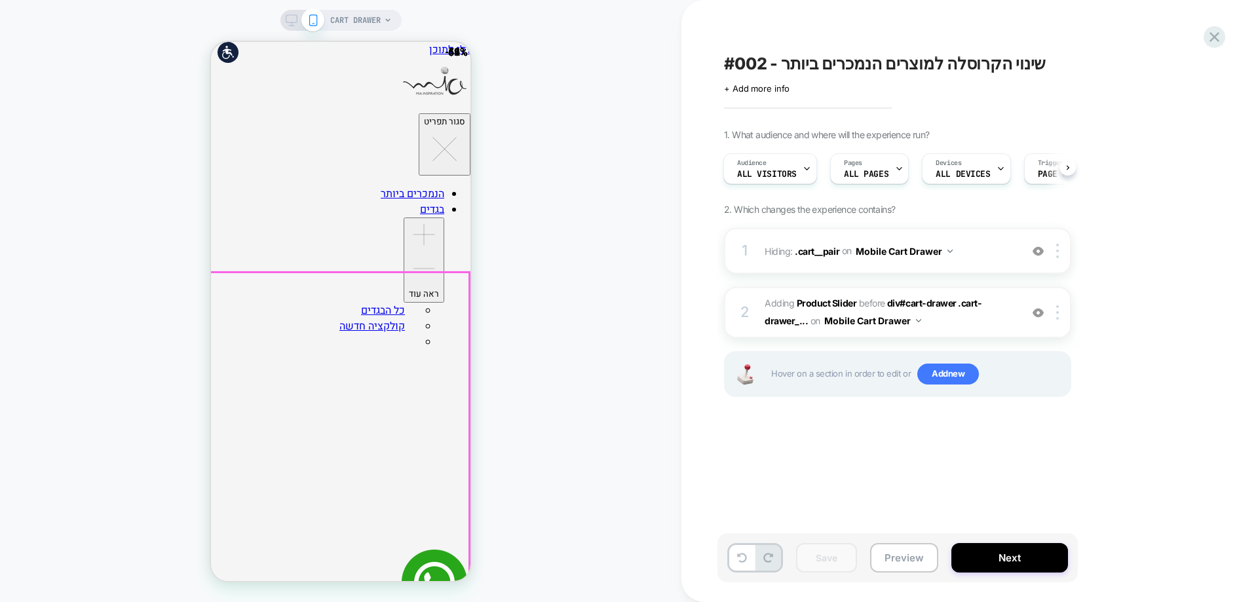
scroll to position [131, 0]
click at [520, 167] on div "CART DRAWER" at bounding box center [340, 301] width 681 height 576
click at [1205, 39] on icon at bounding box center [1214, 37] width 18 height 18
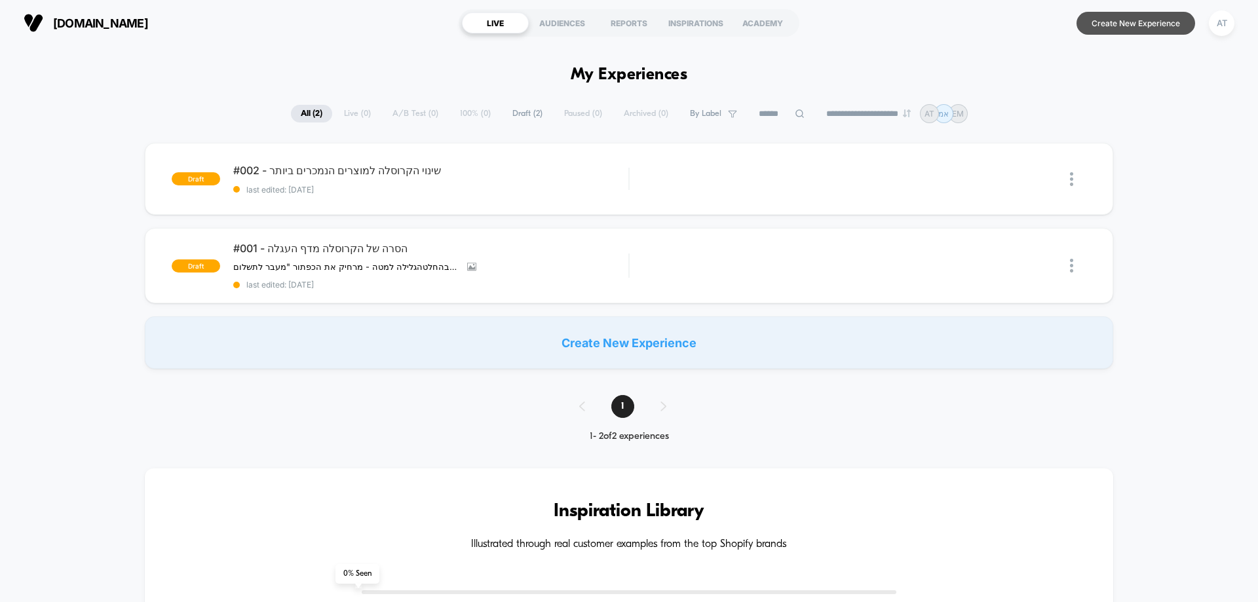
click at [1119, 18] on button "Create New Experience" at bounding box center [1135, 23] width 119 height 23
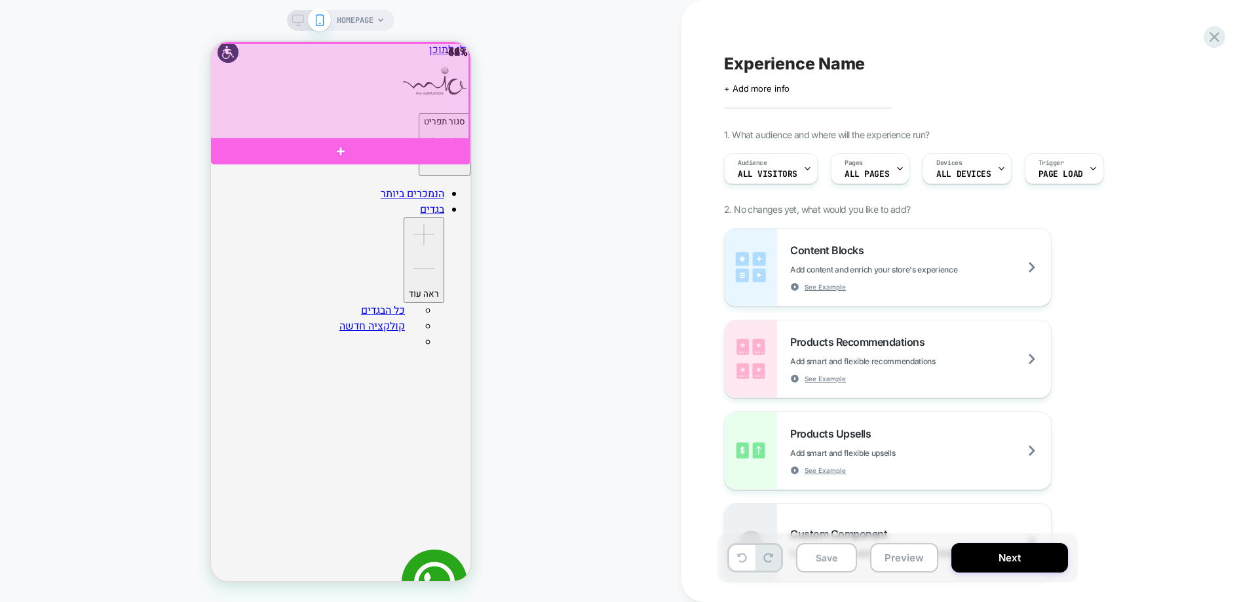
click at [447, 87] on div at bounding box center [339, 91] width 259 height 97
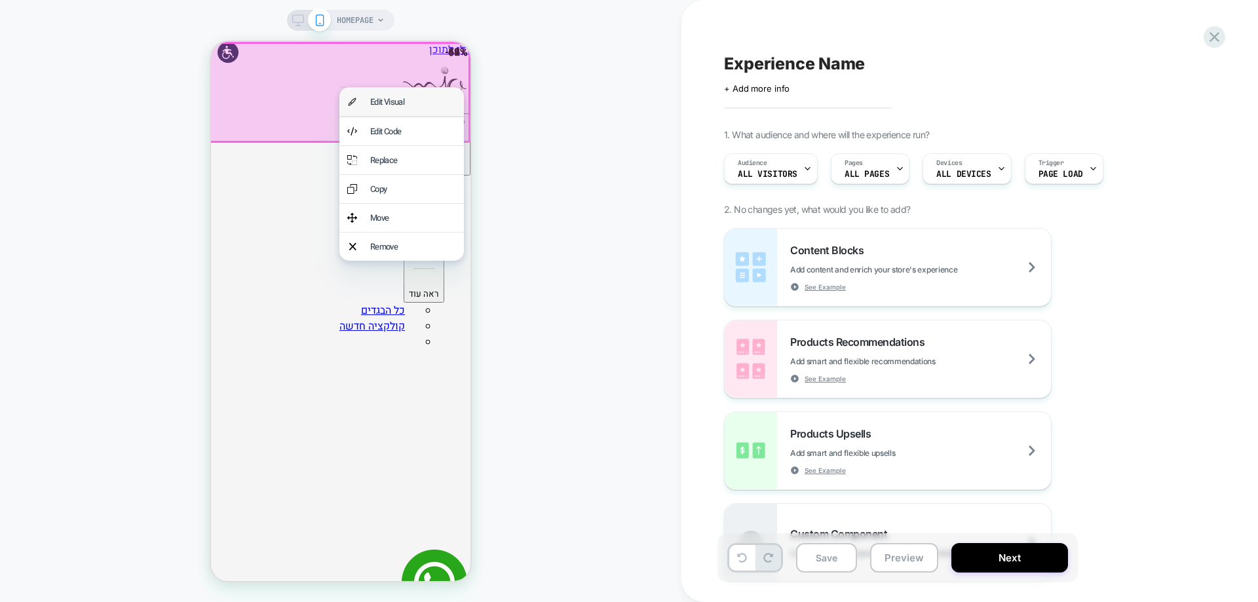
click at [426, 100] on div "Edit Visual" at bounding box center [413, 102] width 86 height 12
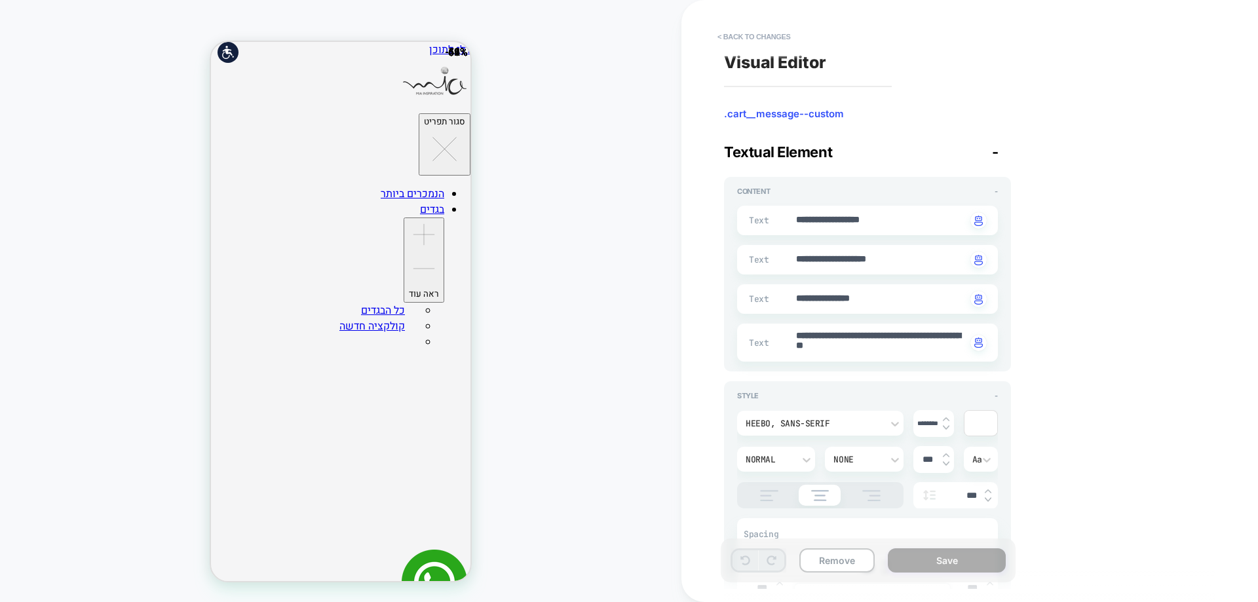
click at [785, 31] on button "< Back to changes" at bounding box center [754, 36] width 86 height 21
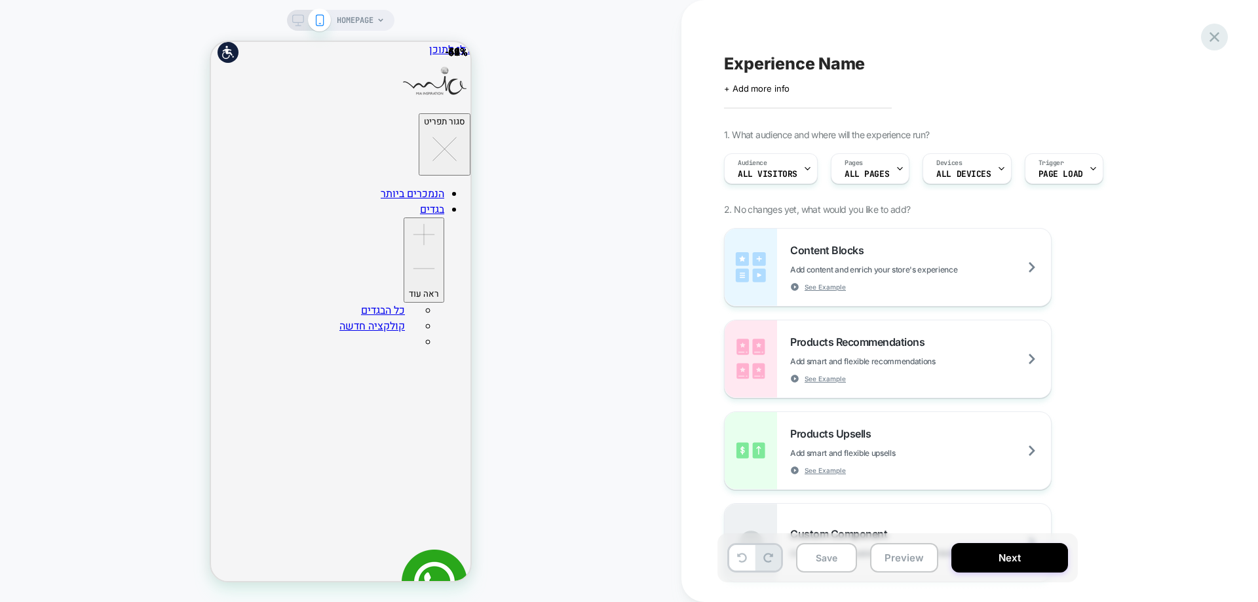
click at [1216, 32] on icon at bounding box center [1214, 37] width 18 height 18
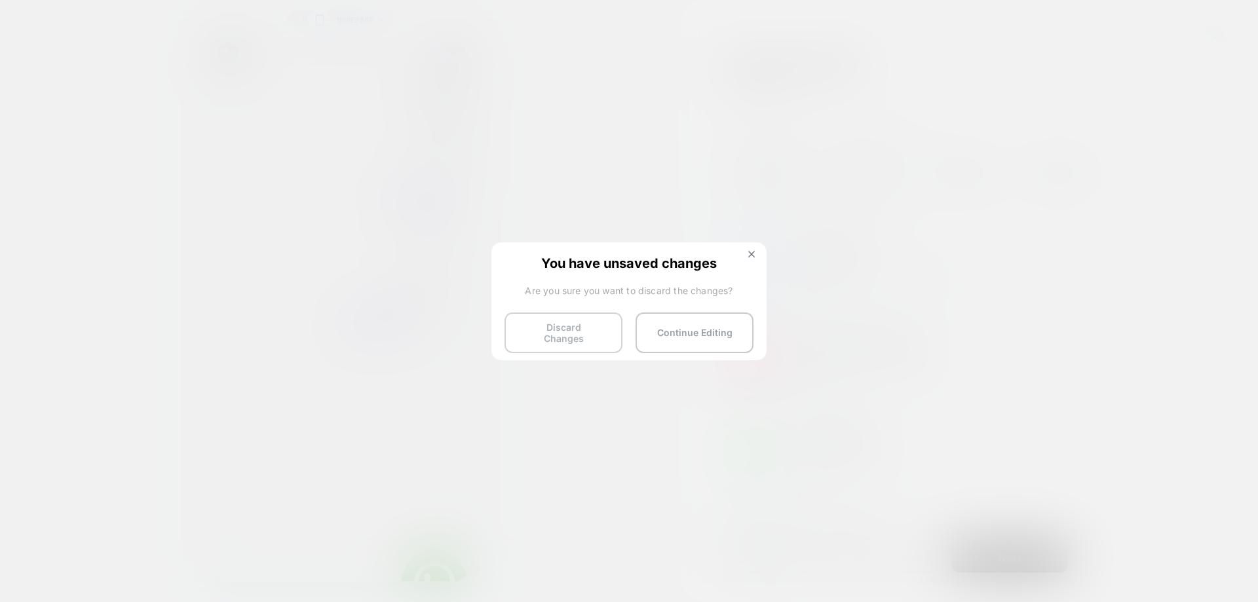
click at [563, 328] on button "Discard Changes" at bounding box center [563, 332] width 118 height 41
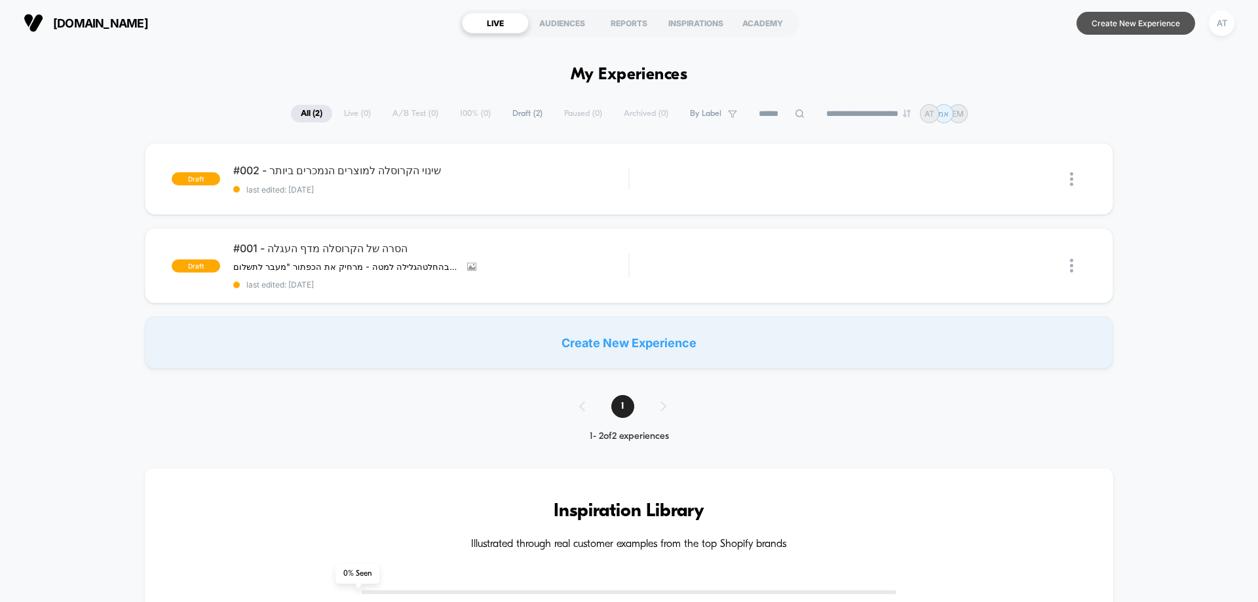
click at [1100, 22] on button "Create New Experience" at bounding box center [1135, 23] width 119 height 23
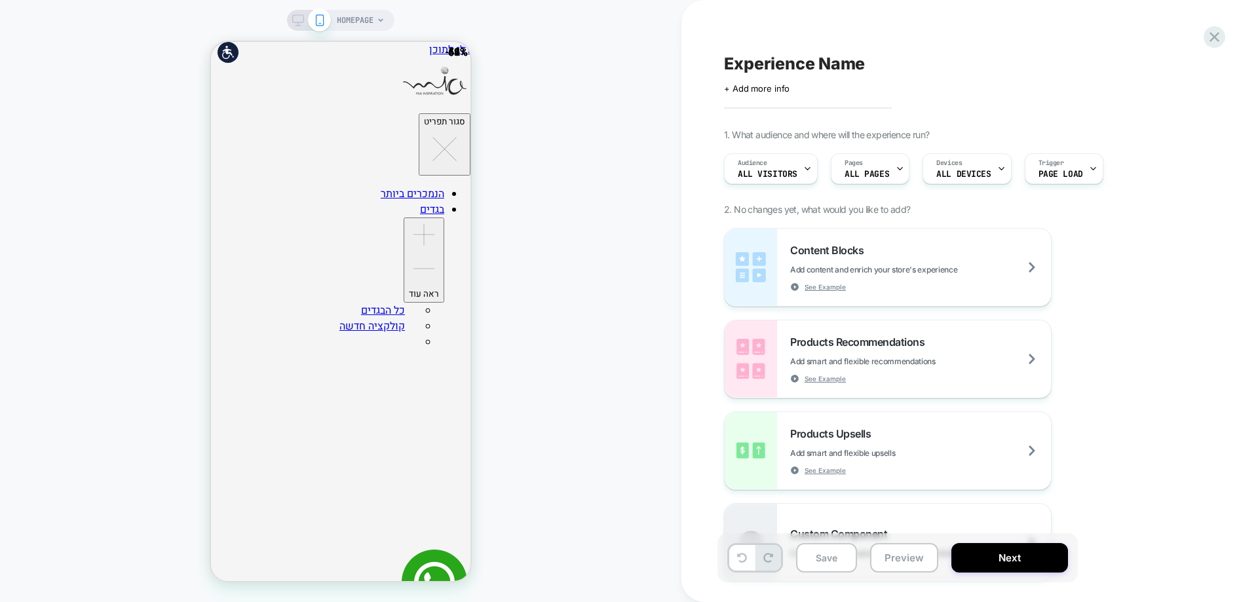
click at [365, 23] on span "HOMEPAGE" at bounding box center [355, 20] width 37 height 21
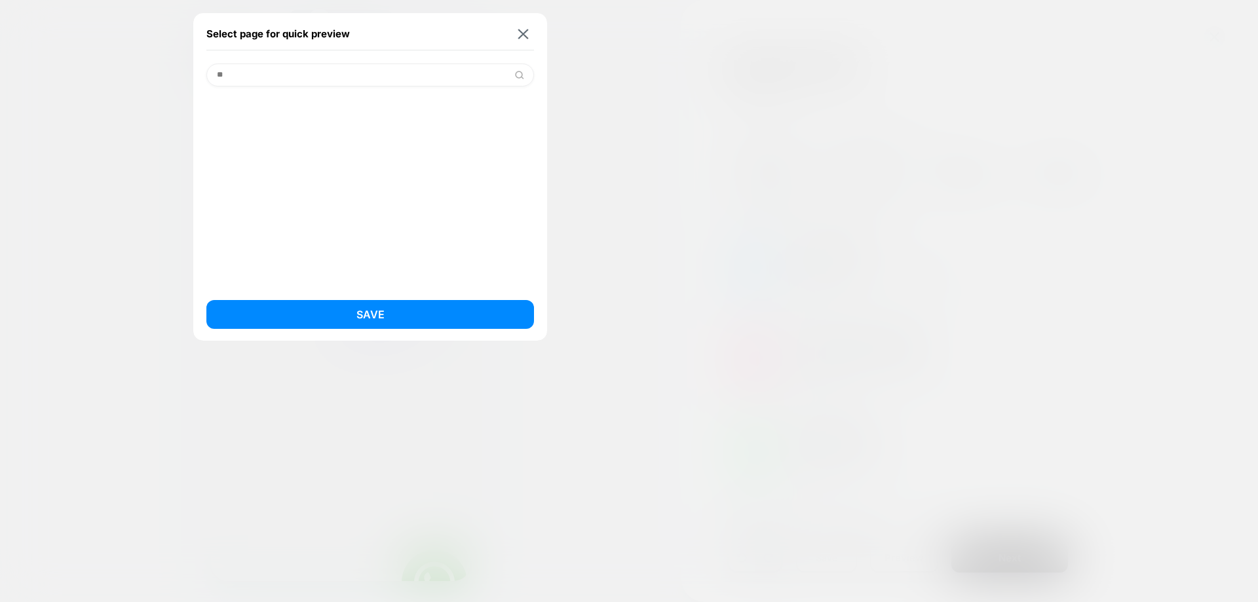
type input "*"
type input "**"
drag, startPoint x: 242, startPoint y: 107, endPoint x: 278, endPoint y: 172, distance: 74.2
click at [242, 100] on div "Checkout" at bounding box center [370, 108] width 328 height 25
click at [354, 324] on button "Save" at bounding box center [370, 314] width 328 height 29
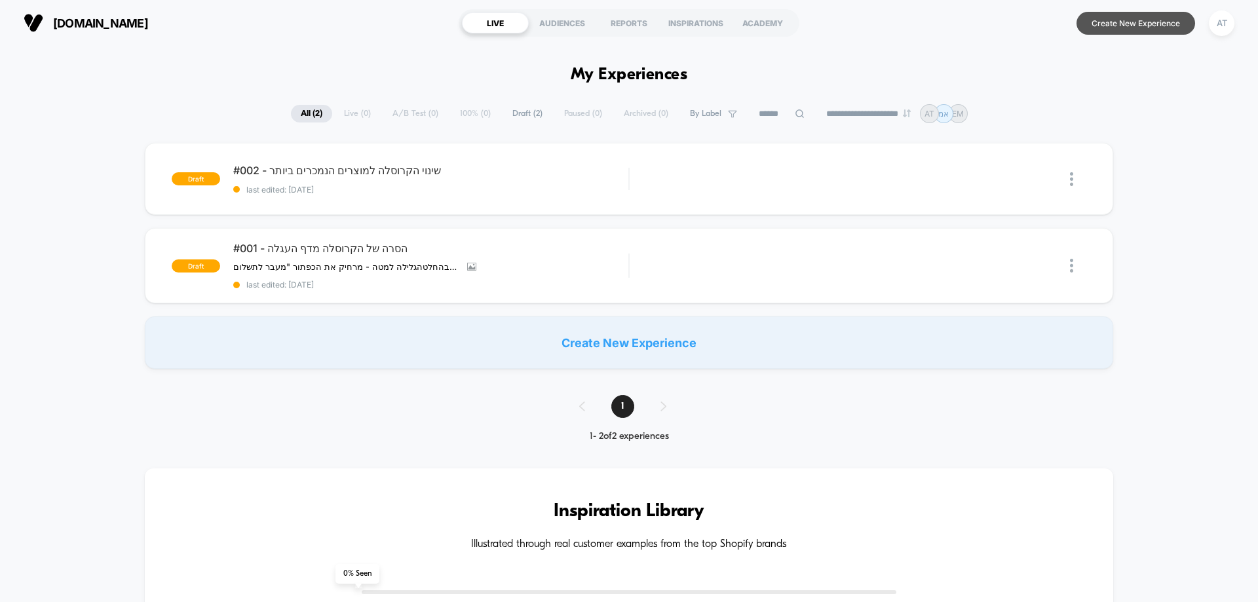
click at [1135, 22] on button "Create New Experience" at bounding box center [1135, 23] width 119 height 23
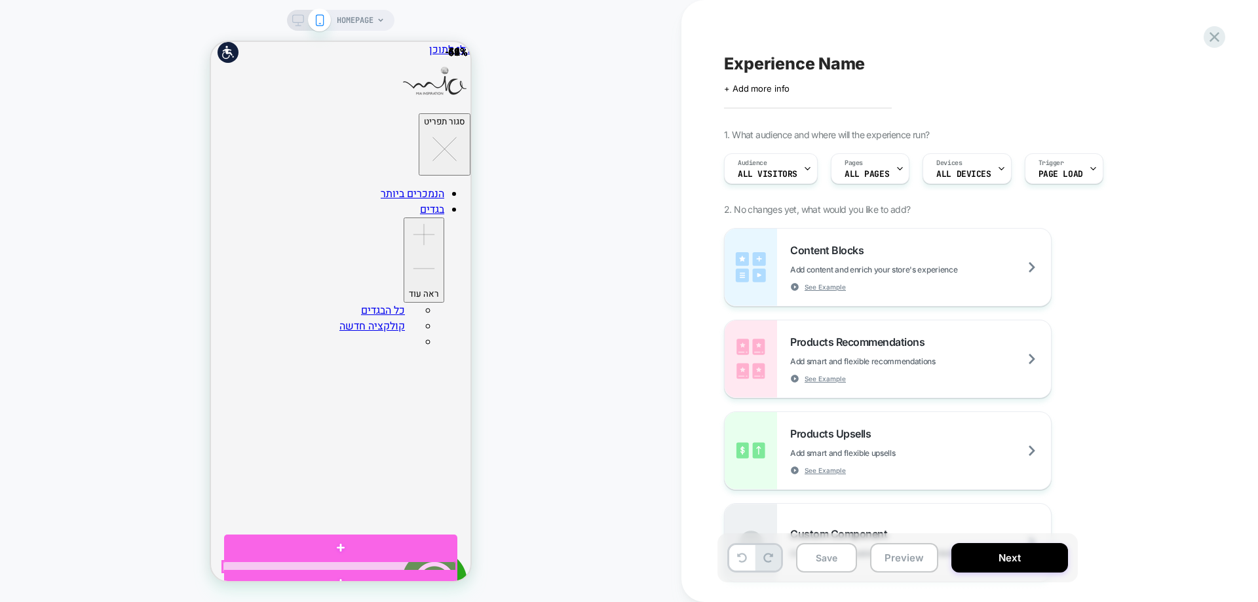
click at [344, 562] on div at bounding box center [339, 566] width 233 height 10
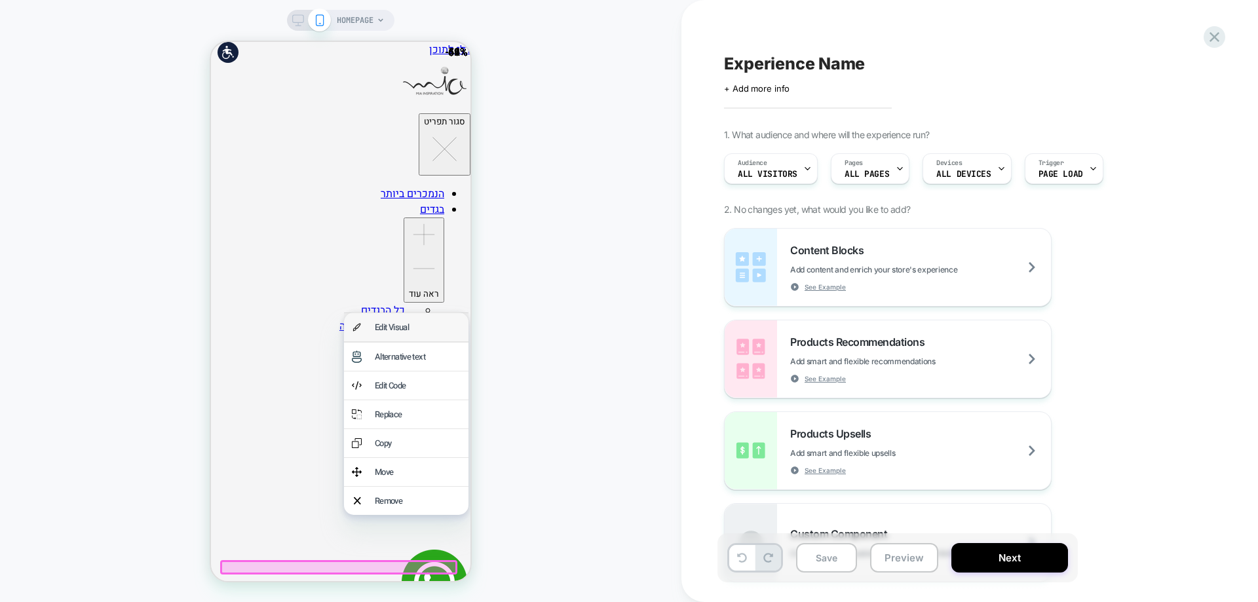
drag, startPoint x: 418, startPoint y: 324, endPoint x: 695, endPoint y: 381, distance: 282.7
click at [418, 324] on div "Edit Visual" at bounding box center [418, 327] width 86 height 12
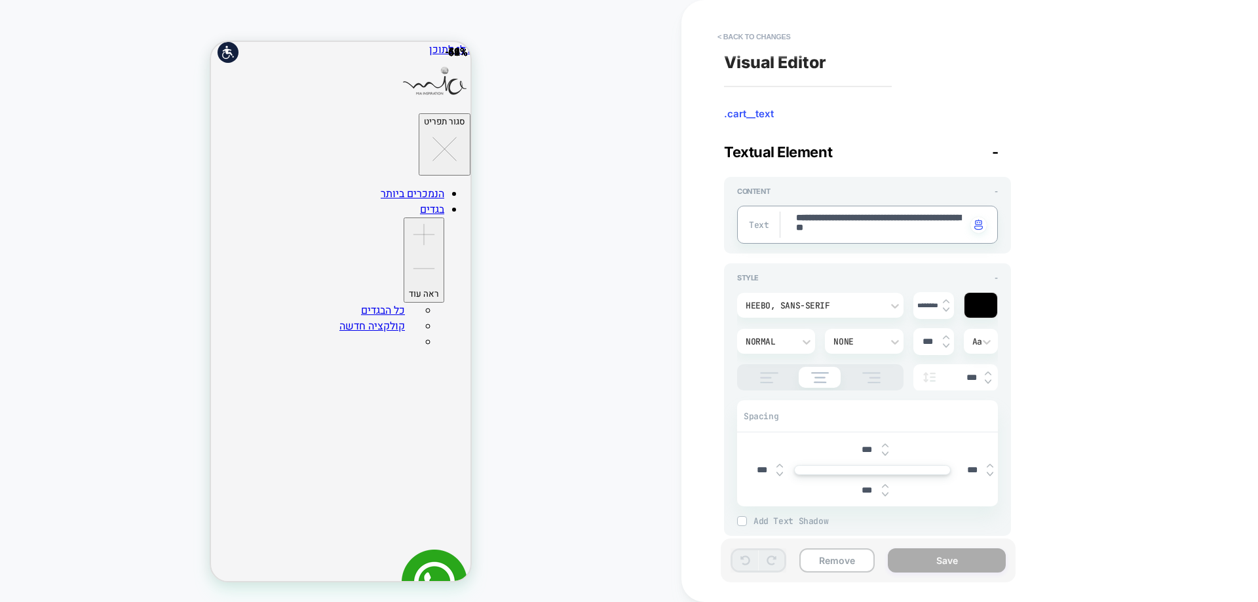
click at [901, 225] on textarea "**********" at bounding box center [881, 225] width 172 height 26
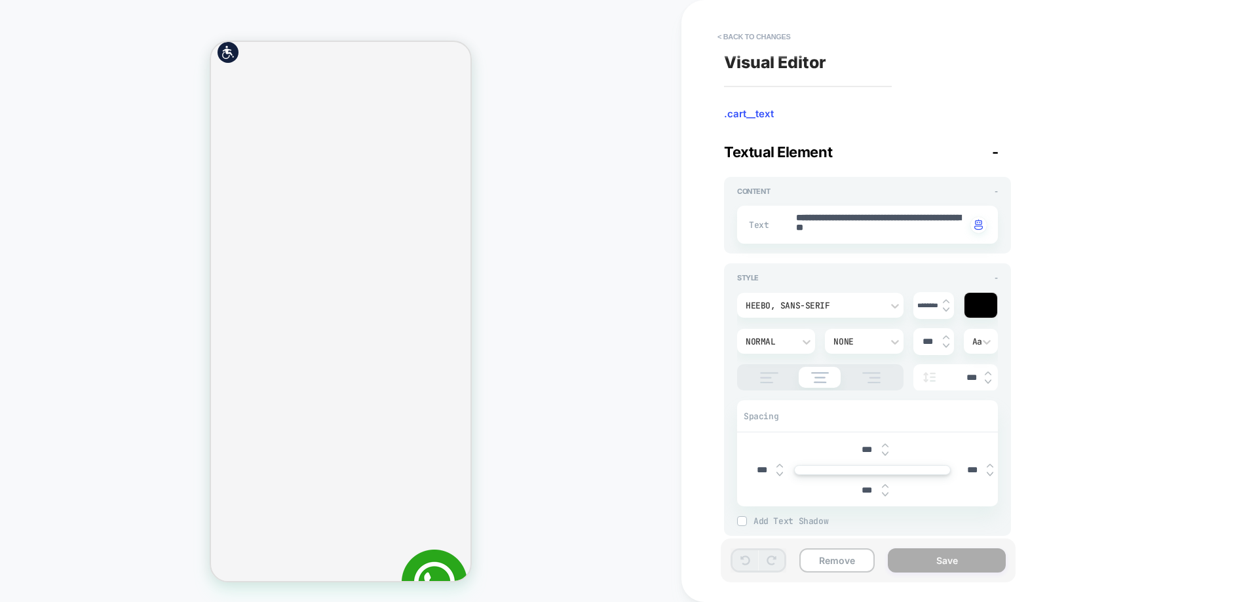
scroll to position [524, 0]
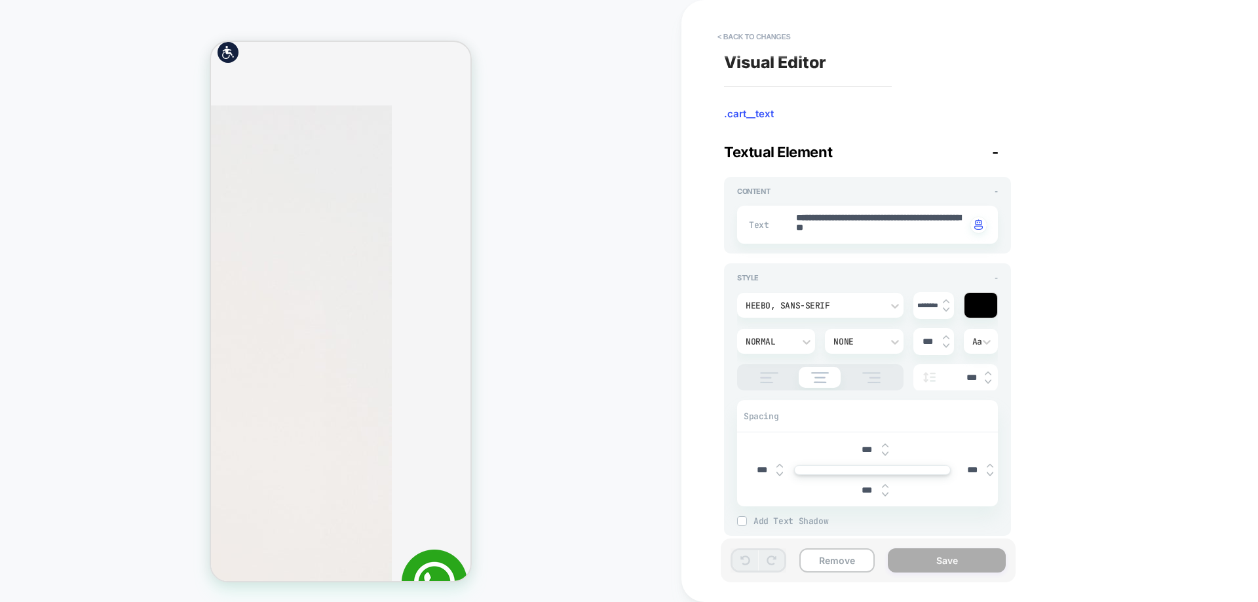
click at [883, 225] on textarea "**********" at bounding box center [881, 225] width 172 height 26
paste textarea "**********"
type textarea "*"
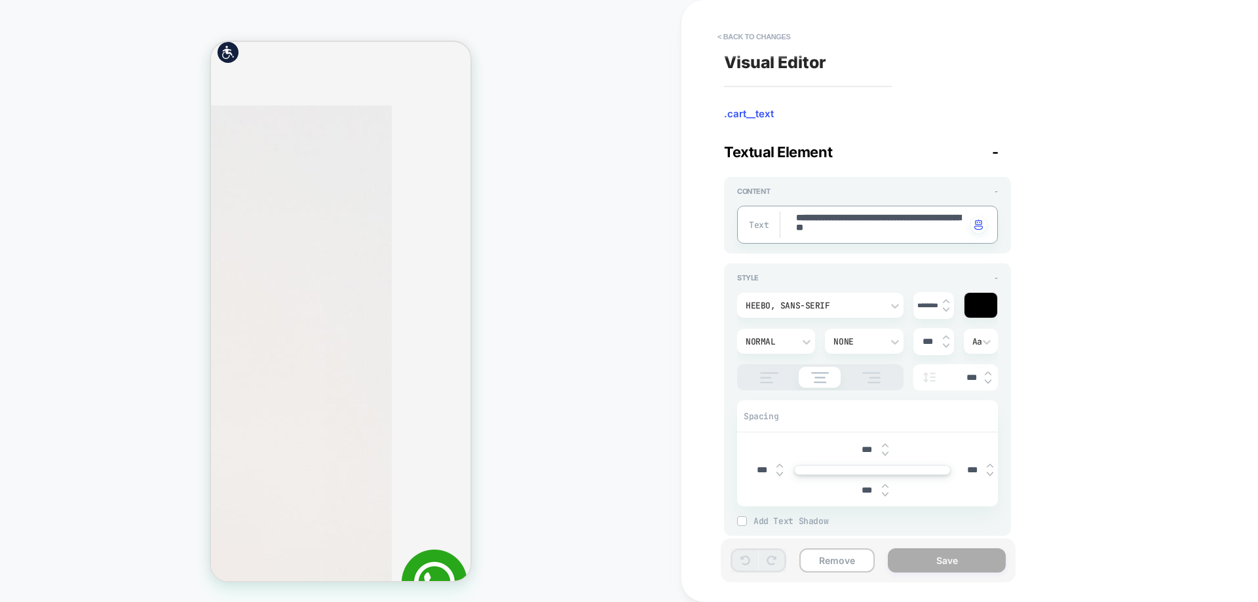
type textarea "**********"
type textarea "*"
type textarea "**********"
click at [853, 208] on div "**********" at bounding box center [867, 225] width 261 height 38
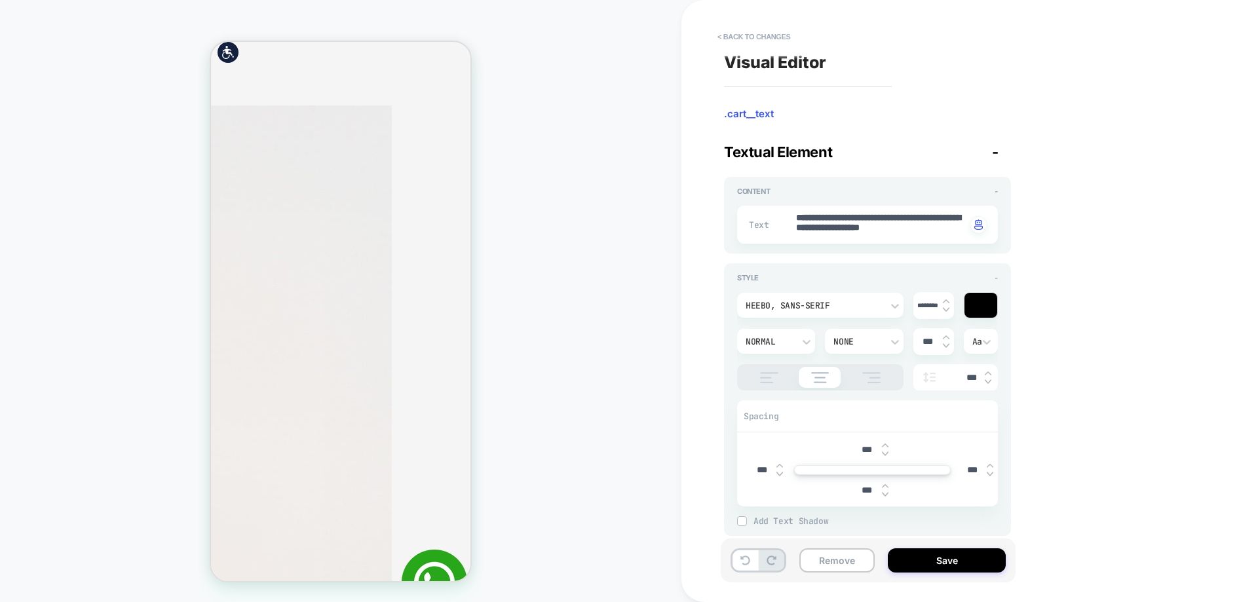
click at [852, 210] on div "**********" at bounding box center [867, 225] width 261 height 38
click at [848, 217] on textarea "**********" at bounding box center [881, 225] width 172 height 26
paste textarea
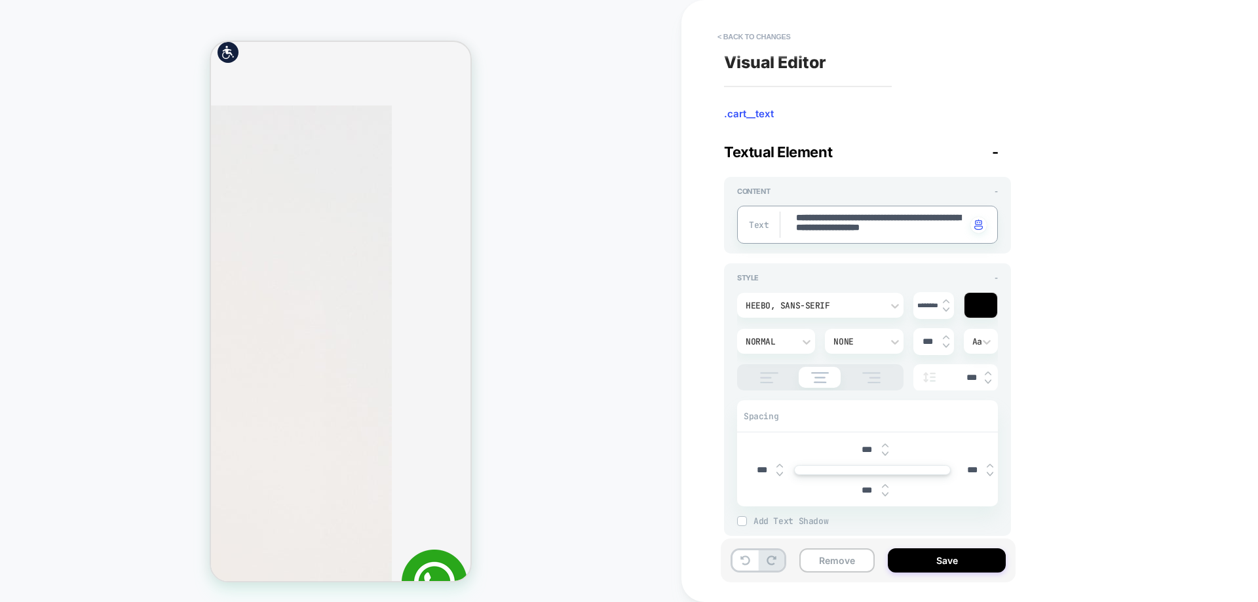
type textarea "*"
type textarea "**********"
type textarea "*"
type textarea "**********"
click at [913, 568] on button "Save" at bounding box center [947, 560] width 118 height 24
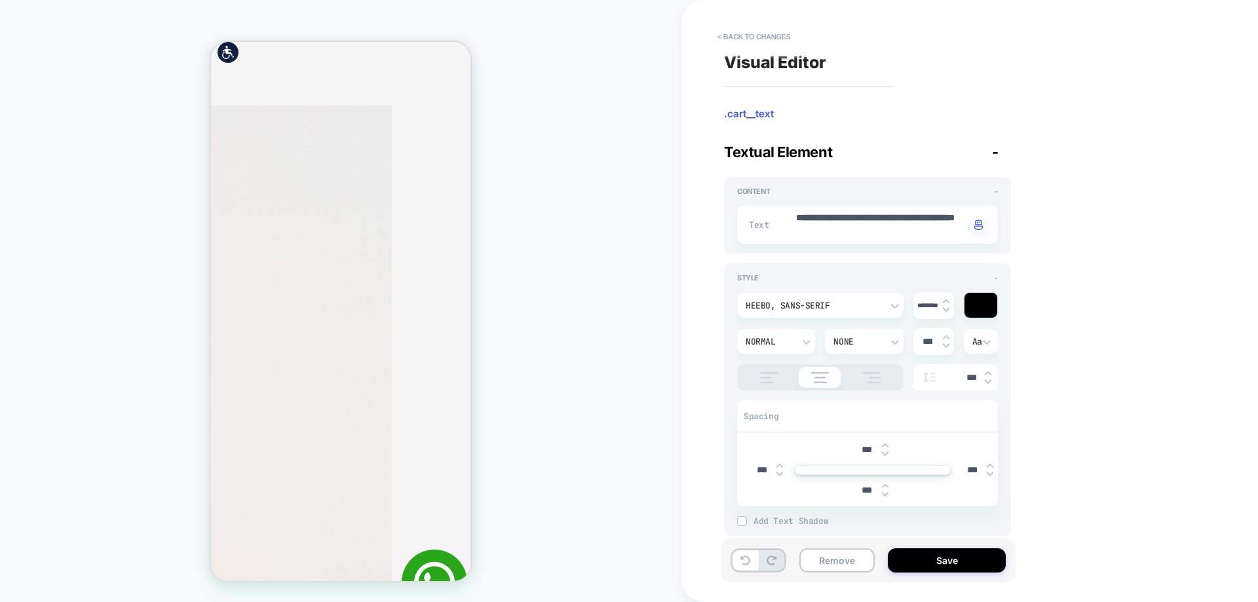
type textarea "*"
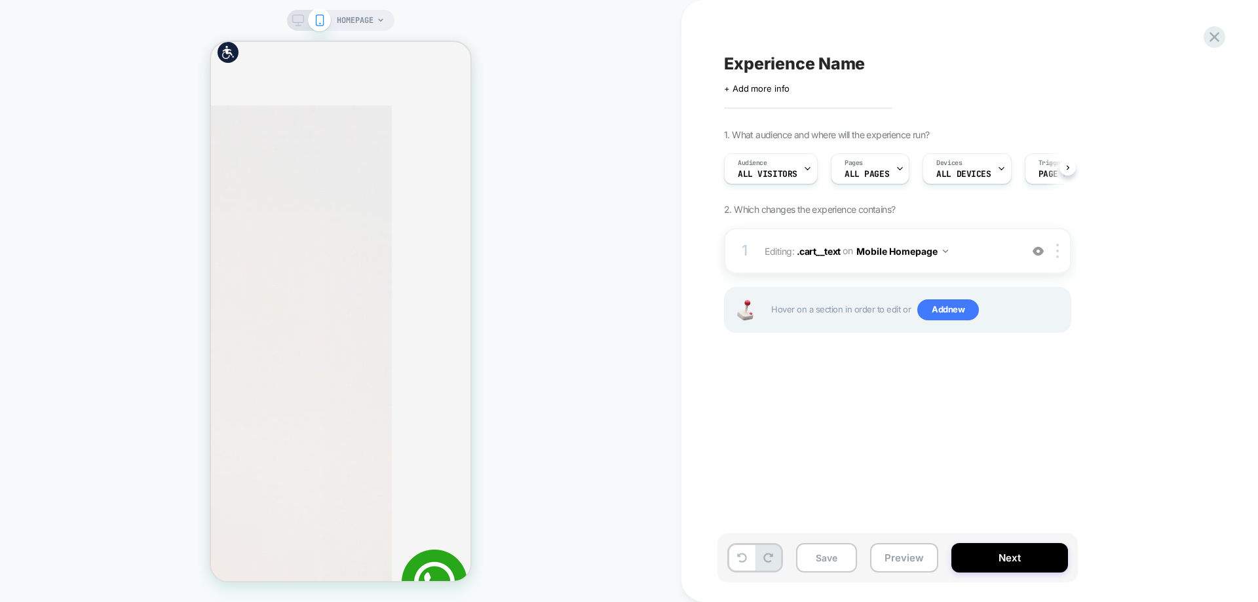
scroll to position [0, 1]
click at [768, 89] on span "+ Add more info" at bounding box center [757, 88] width 66 height 10
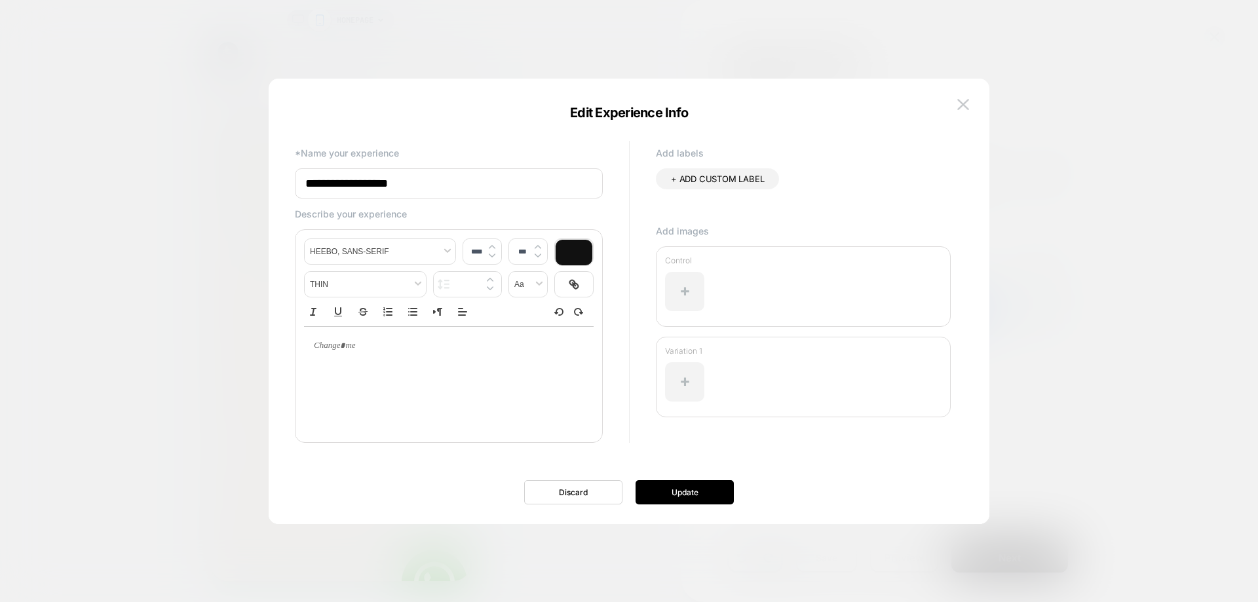
click at [485, 181] on input "**********" at bounding box center [449, 183] width 308 height 30
type input "**********"
click at [699, 502] on button "Update" at bounding box center [684, 492] width 98 height 24
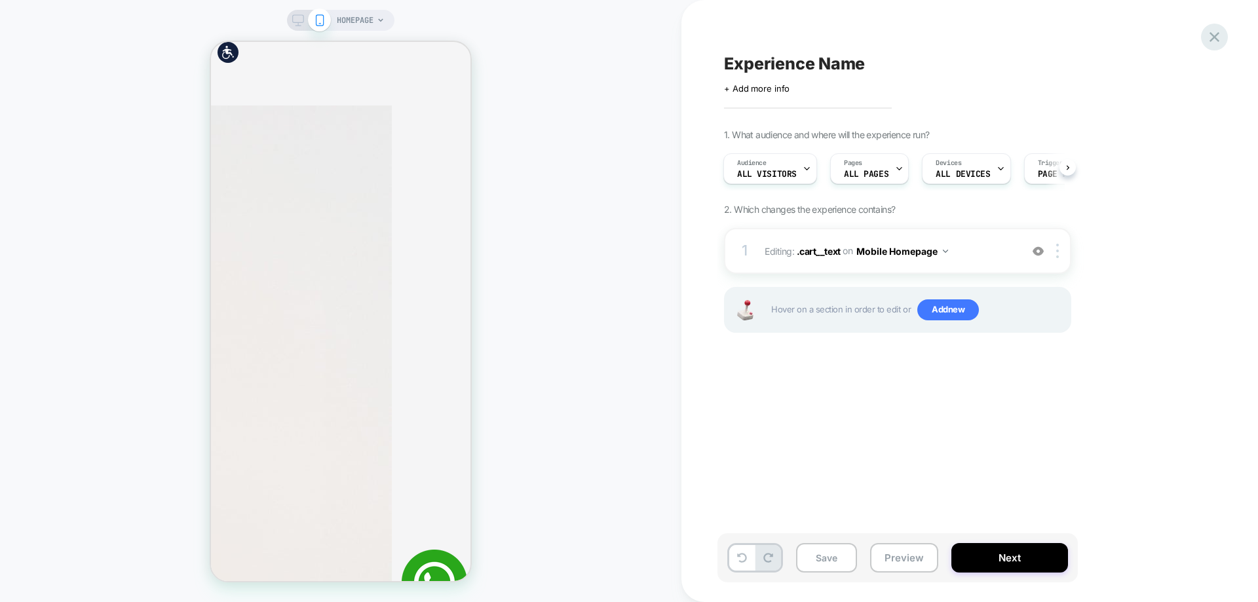
click at [1212, 34] on icon at bounding box center [1214, 37] width 18 height 18
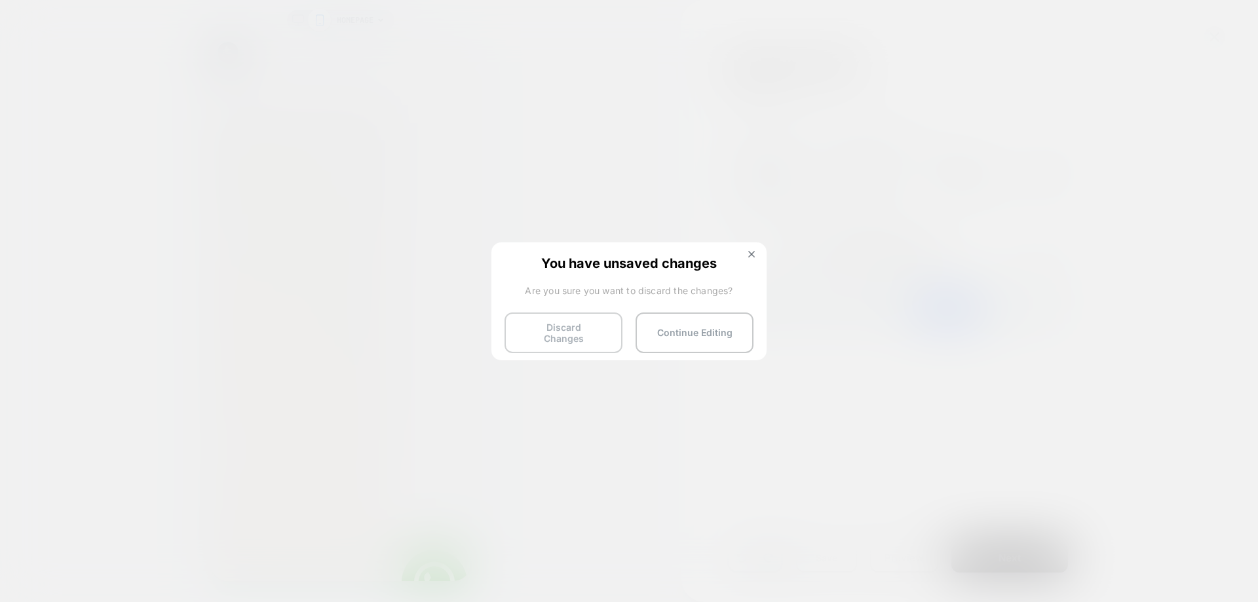
click at [574, 335] on button "Discard Changes" at bounding box center [563, 332] width 118 height 41
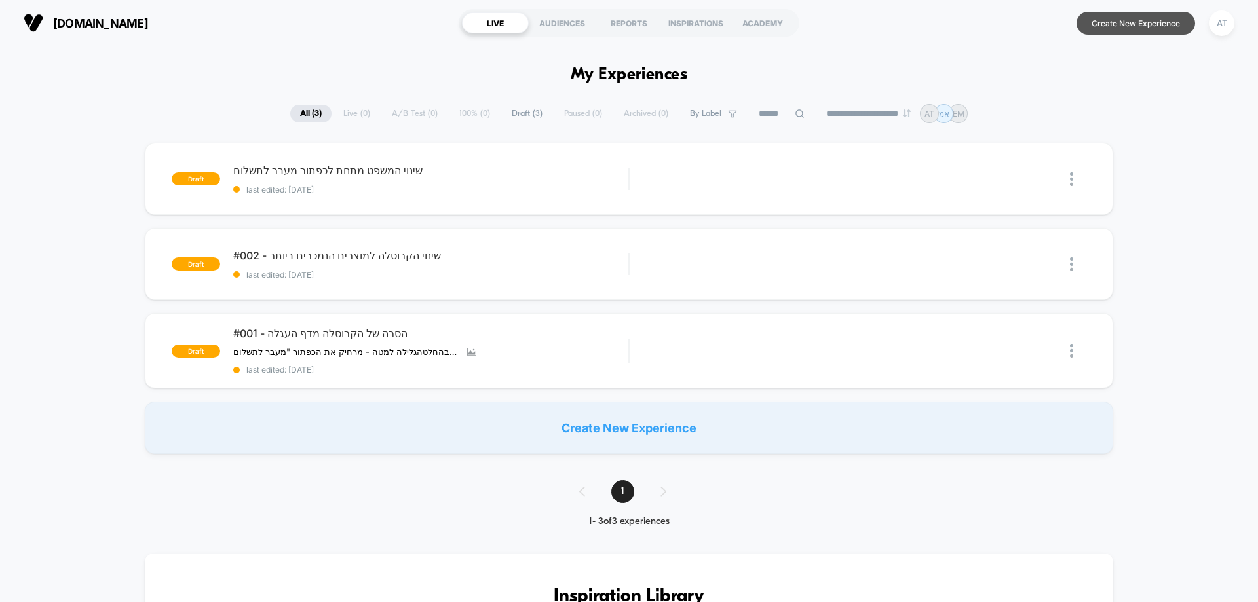
click at [1168, 18] on button "Create New Experience" at bounding box center [1135, 23] width 119 height 23
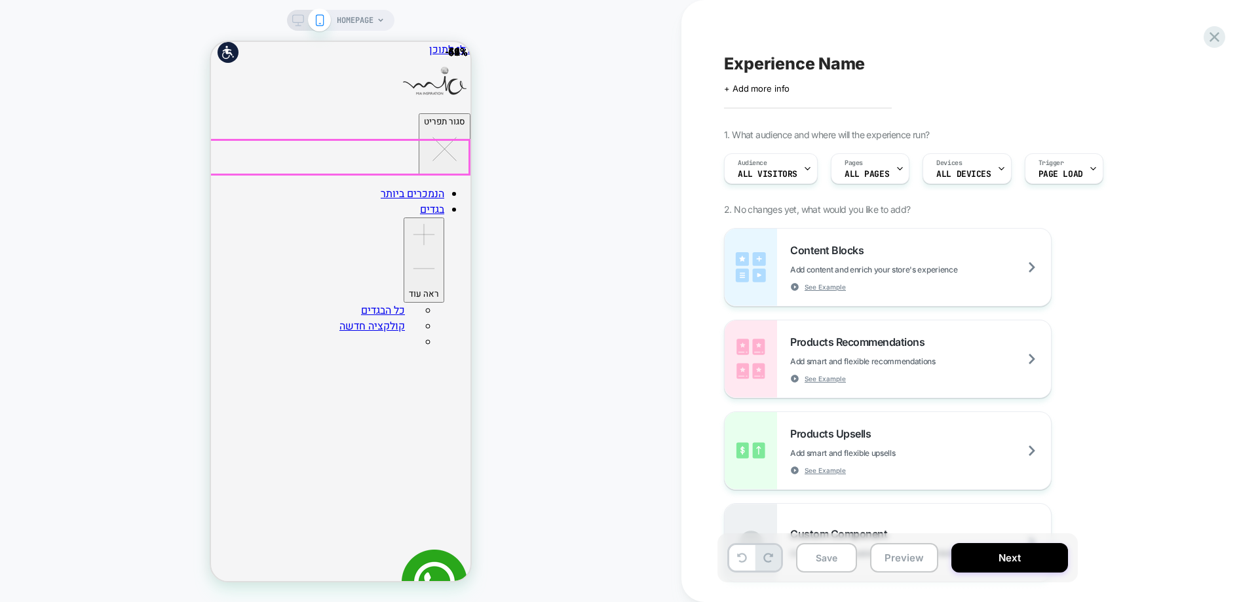
click at [361, 20] on span "HOMEPAGE" at bounding box center [355, 20] width 37 height 21
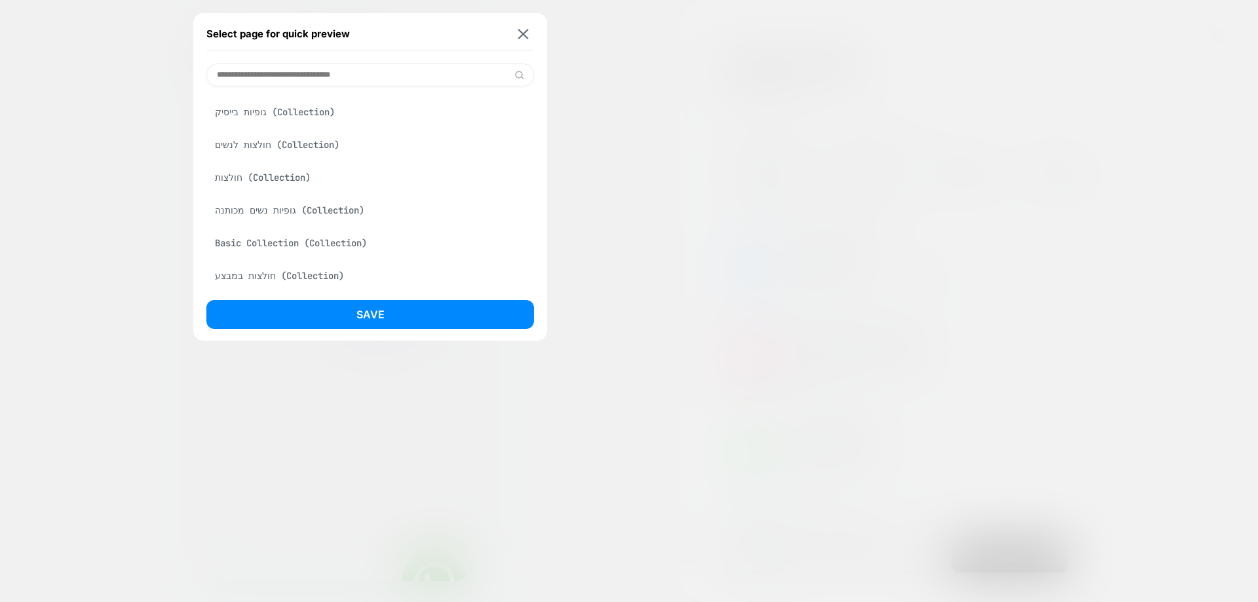
scroll to position [131, 0]
click at [322, 108] on div "שמלה שרוול קצר מפתח וי אפור בהיר [1011196 023] (Product)" at bounding box center [370, 112] width 328 height 25
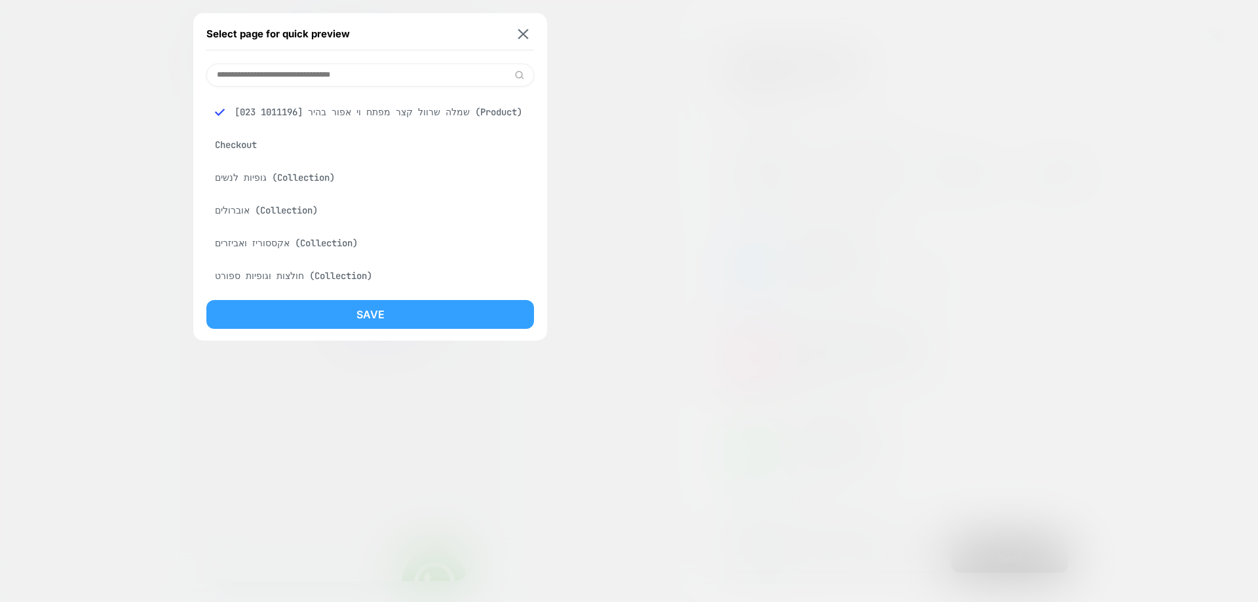
click at [463, 315] on button "Save" at bounding box center [370, 314] width 328 height 29
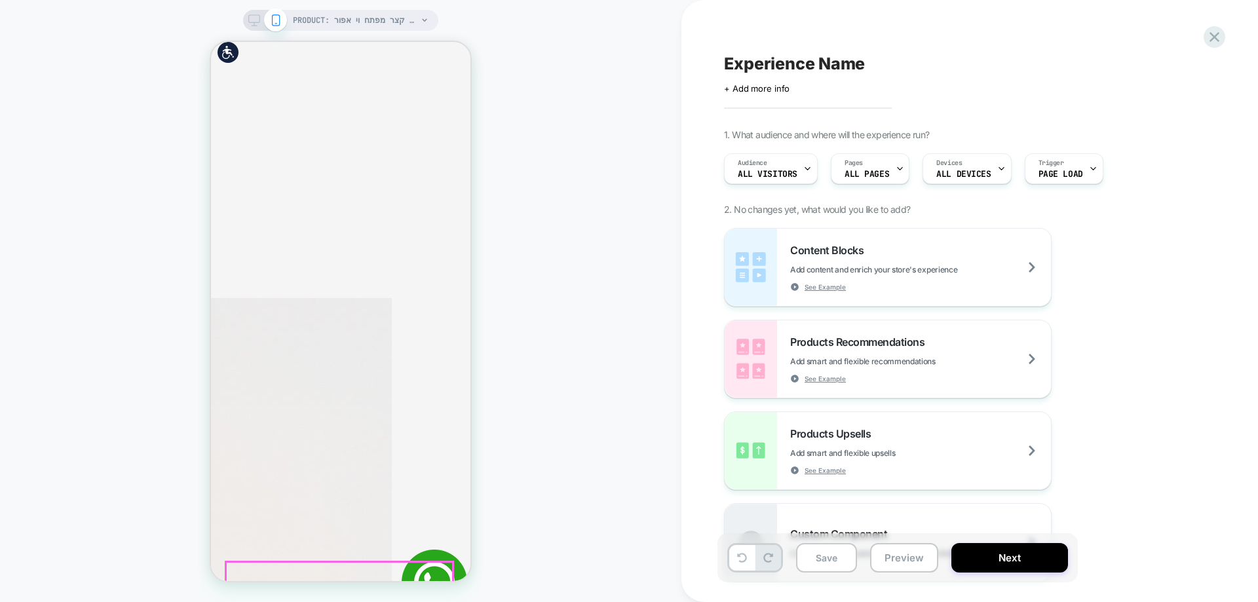
scroll to position [328, 0]
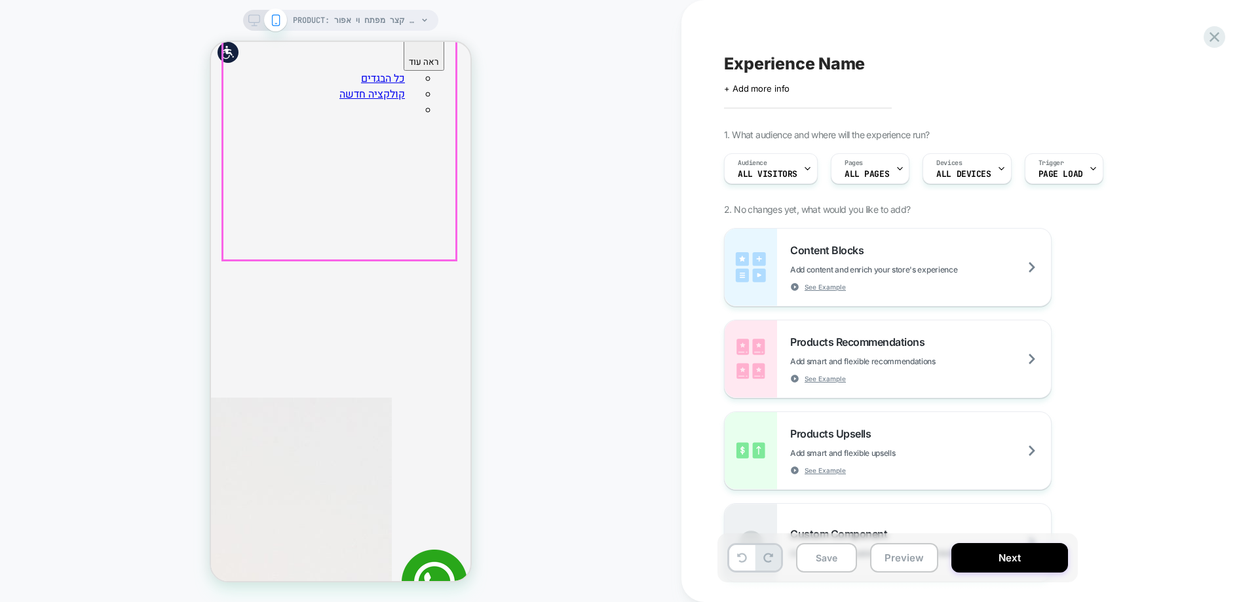
scroll to position [262, 0]
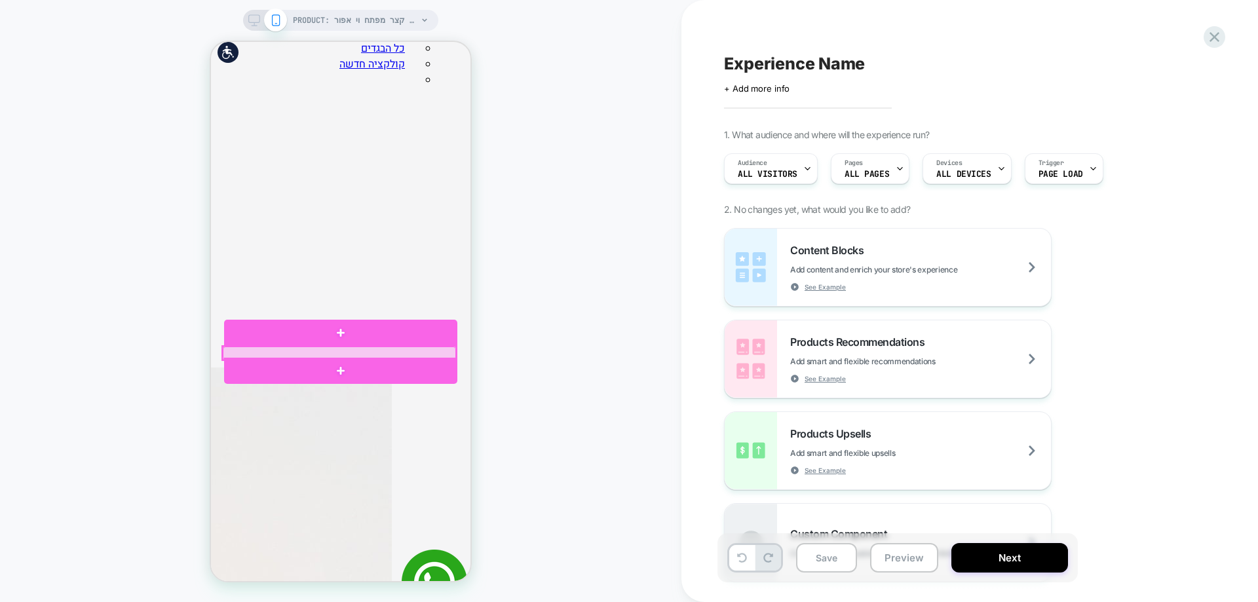
click at [394, 349] on div at bounding box center [339, 353] width 233 height 13
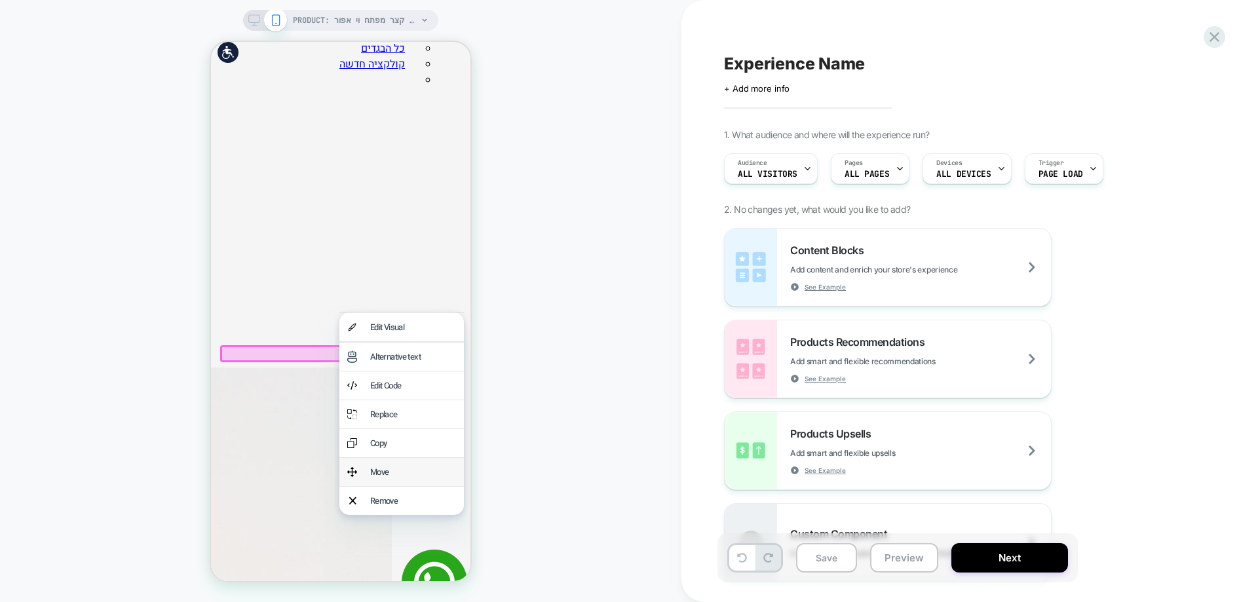
click at [388, 470] on div "Move" at bounding box center [413, 472] width 86 height 12
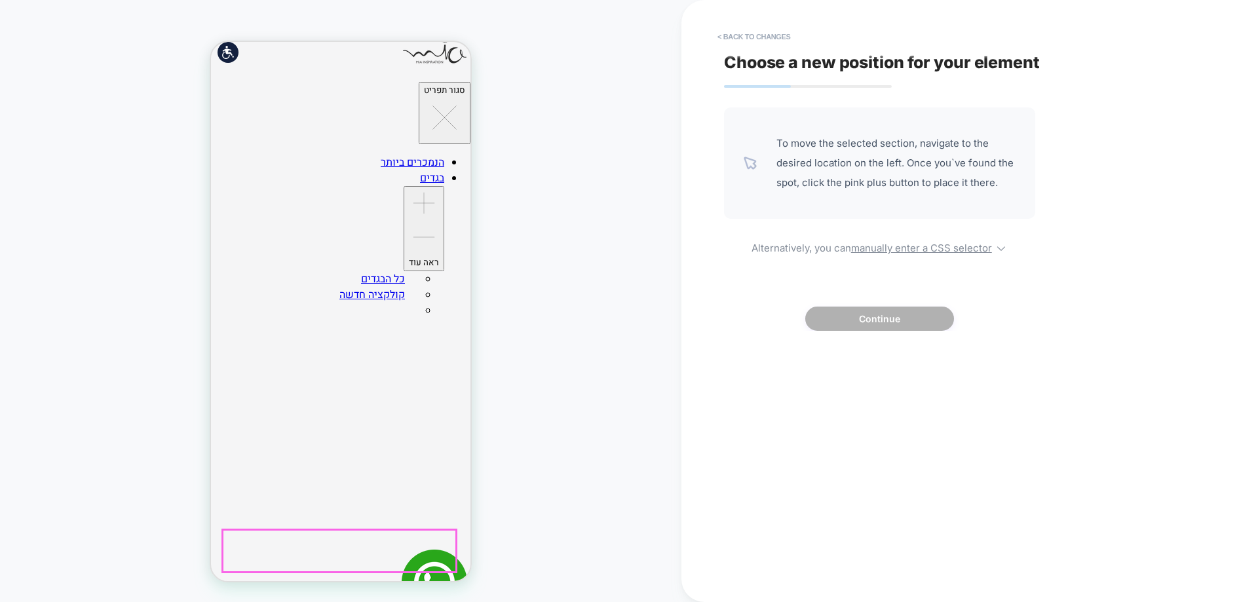
scroll to position [0, 0]
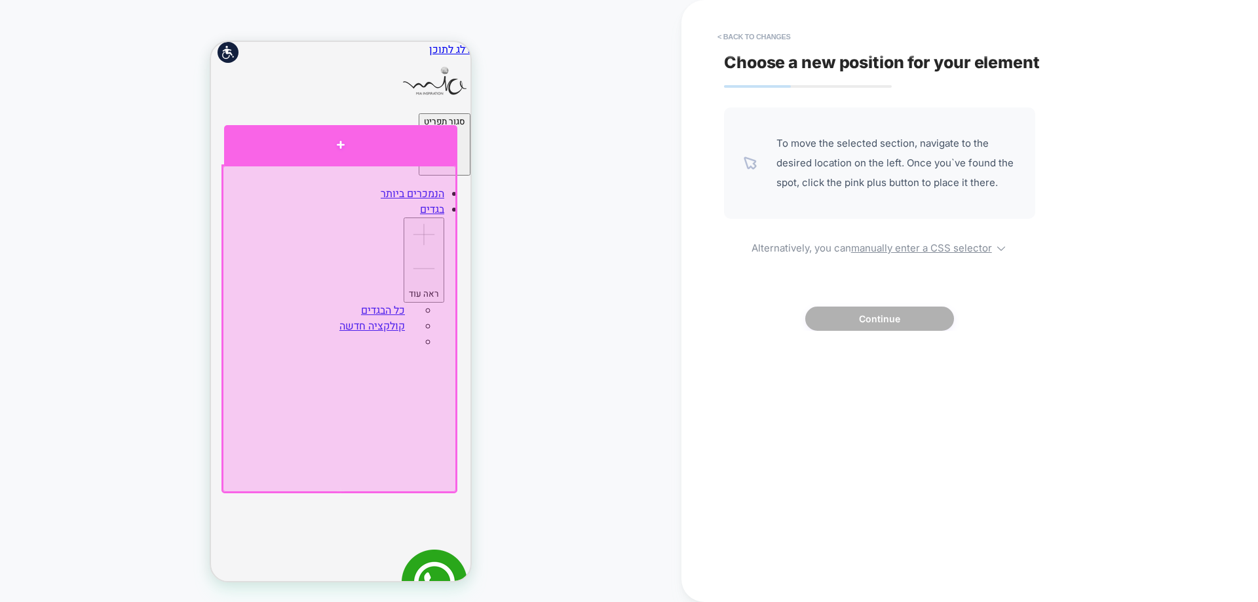
click at [407, 148] on div at bounding box center [340, 144] width 233 height 39
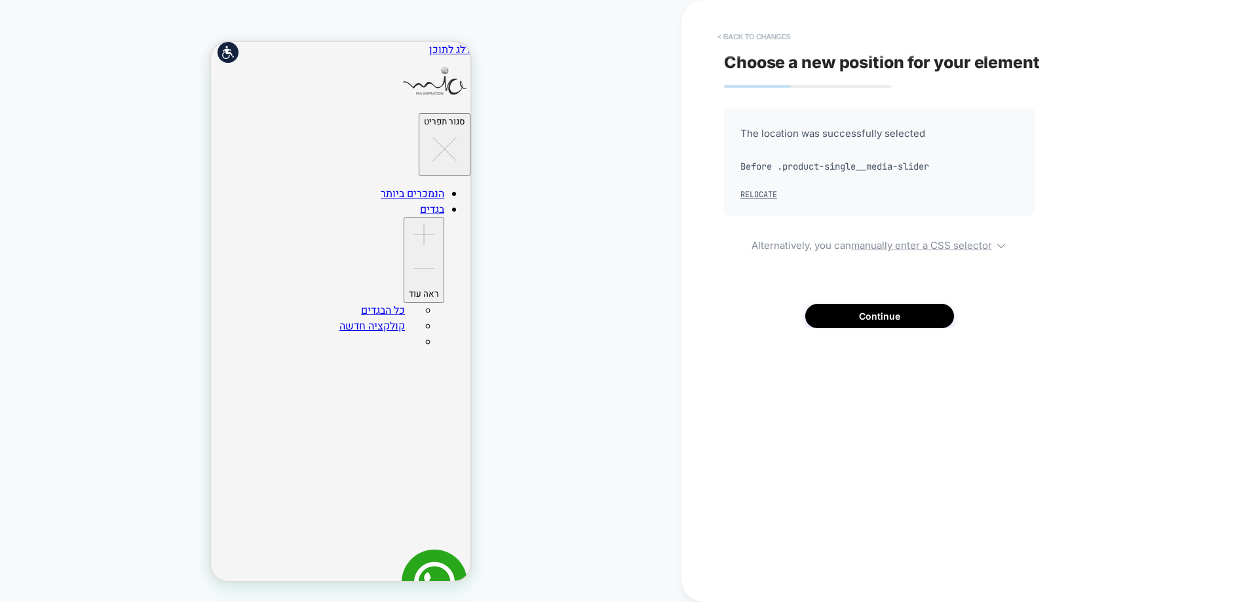
click at [779, 31] on button "< Back to changes" at bounding box center [754, 36] width 86 height 21
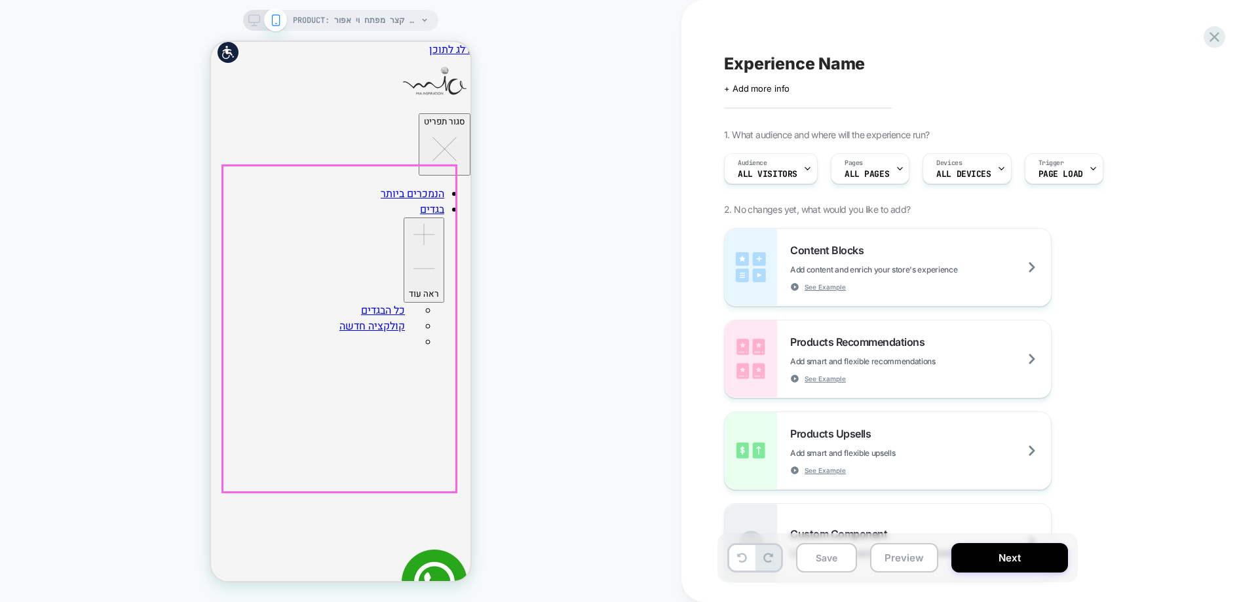
scroll to position [262, 0]
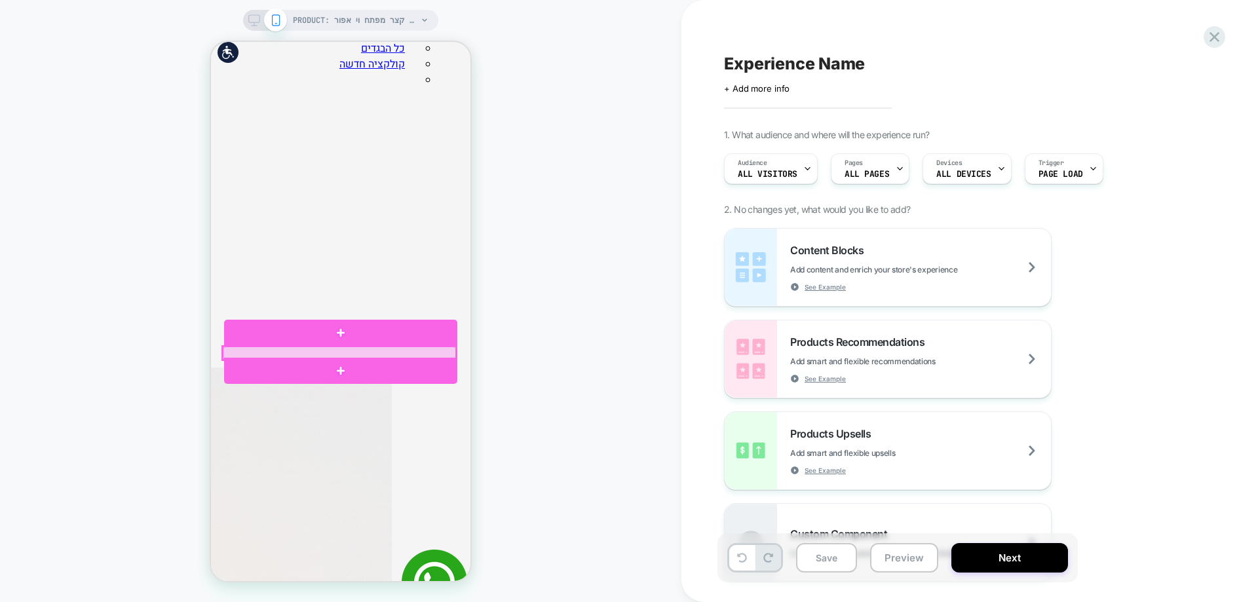
click at [430, 351] on div at bounding box center [339, 353] width 233 height 13
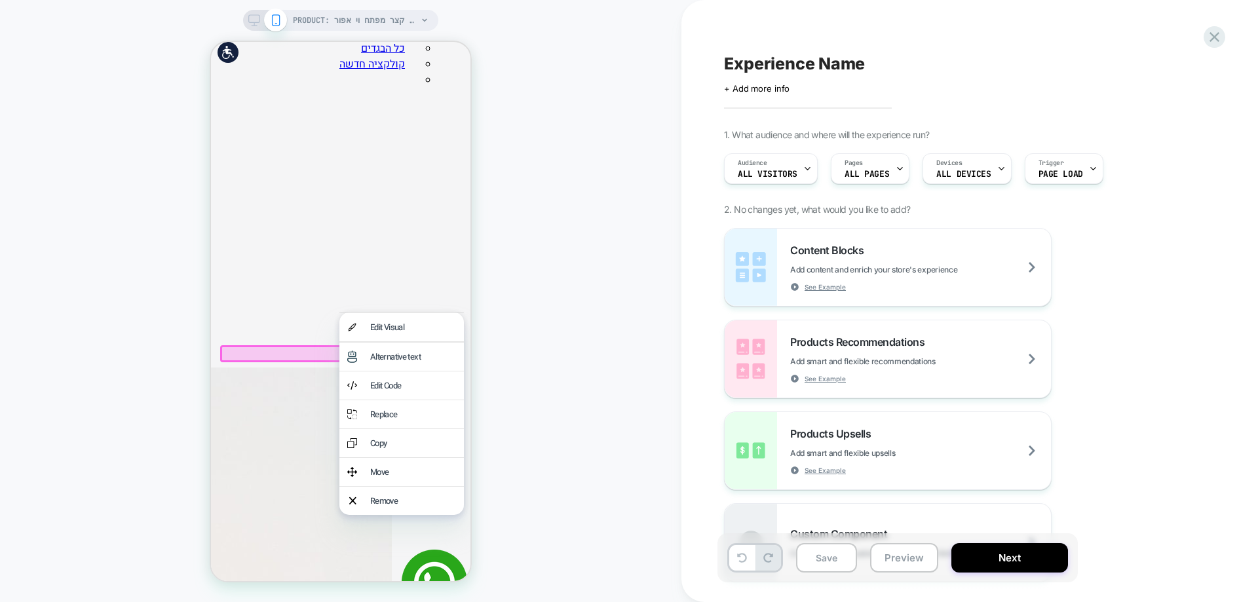
drag, startPoint x: 409, startPoint y: 507, endPoint x: 413, endPoint y: 468, distance: 38.8
click at [409, 507] on div "Remove" at bounding box center [413, 501] width 86 height 12
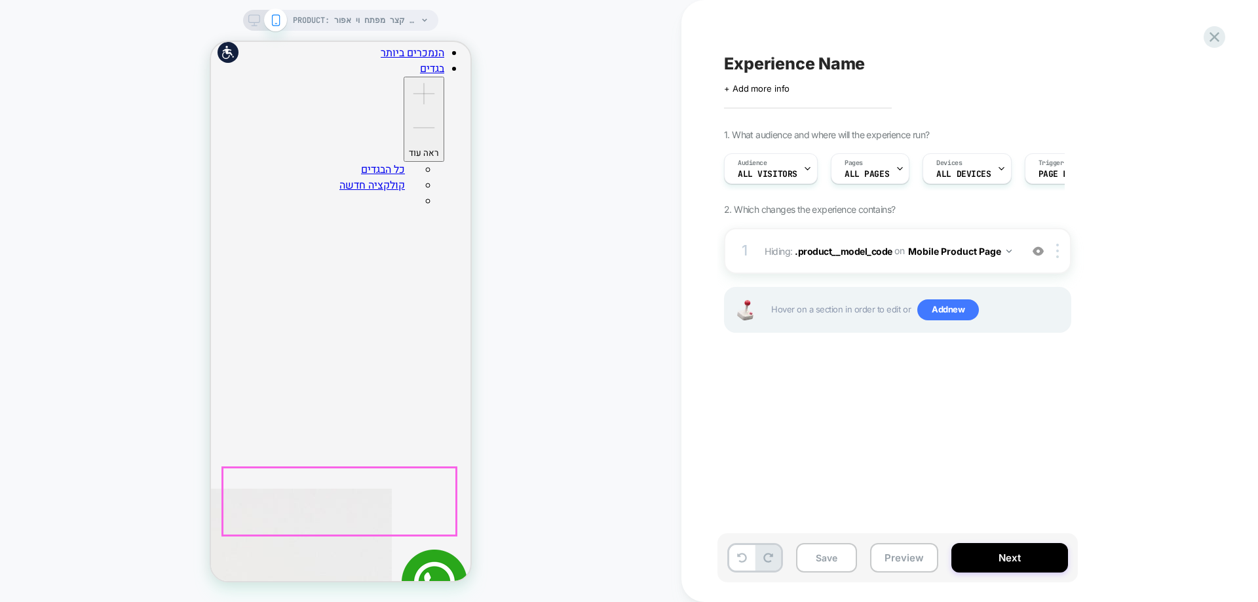
scroll to position [131, 0]
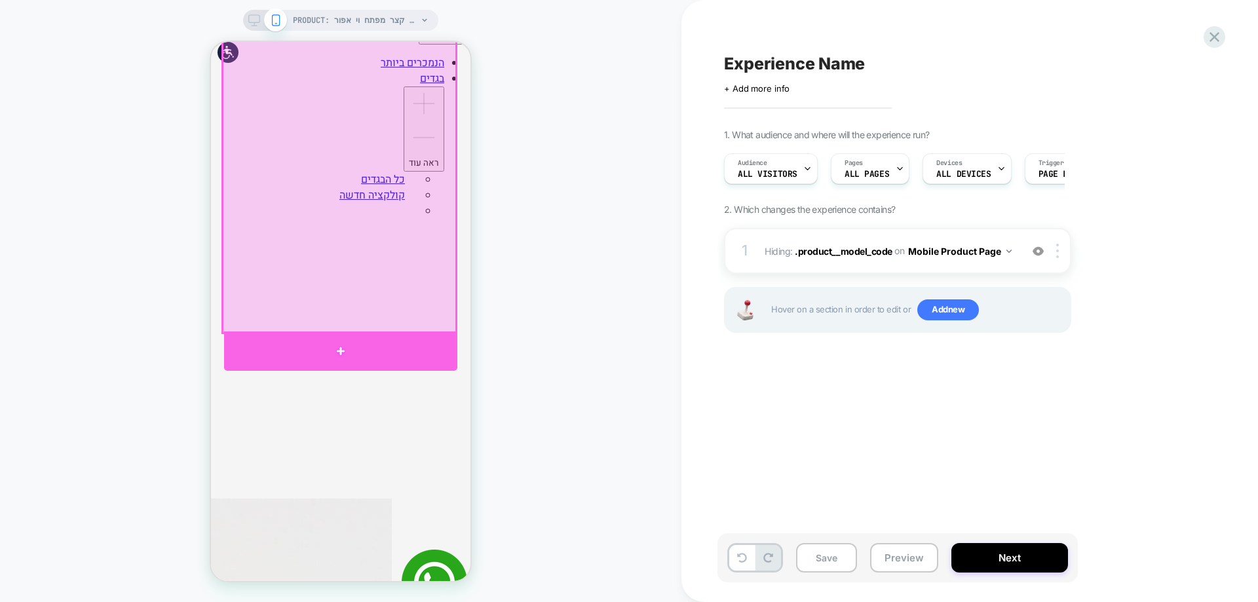
click at [391, 335] on div at bounding box center [340, 350] width 233 height 39
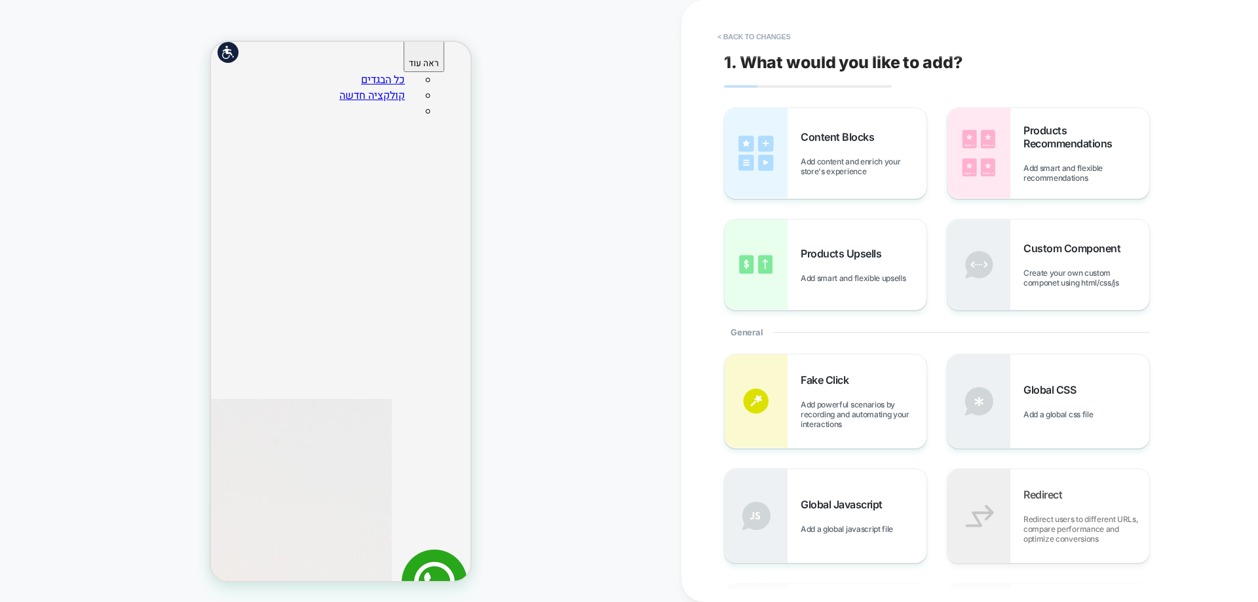
scroll to position [178, 0]
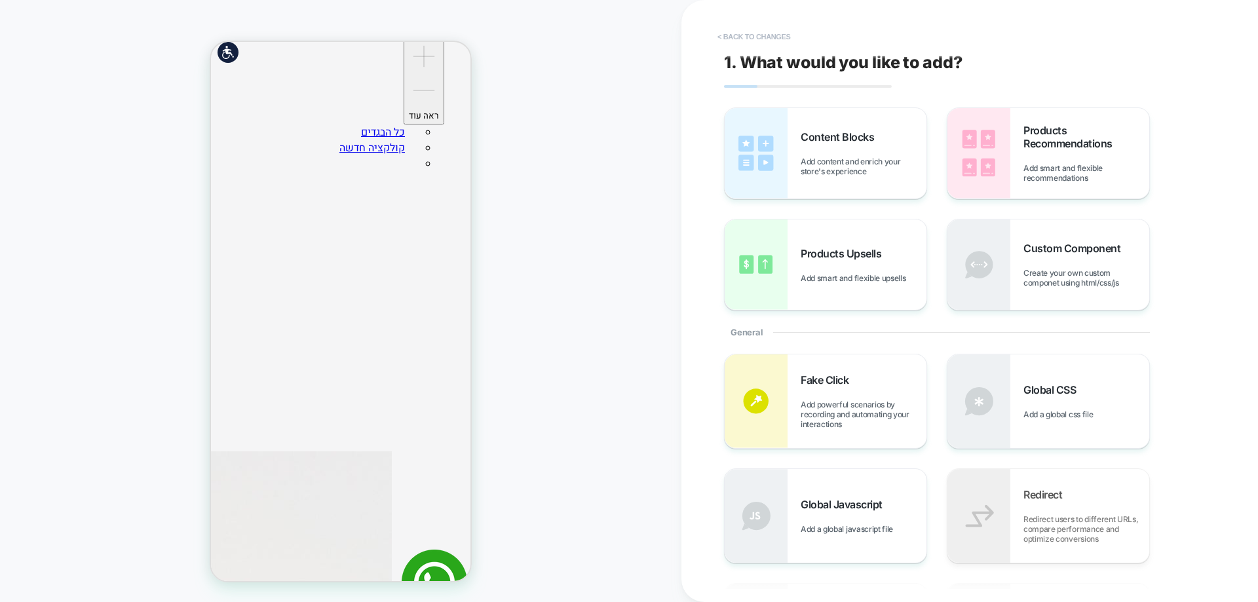
click at [749, 31] on button "< Back to changes" at bounding box center [754, 36] width 86 height 21
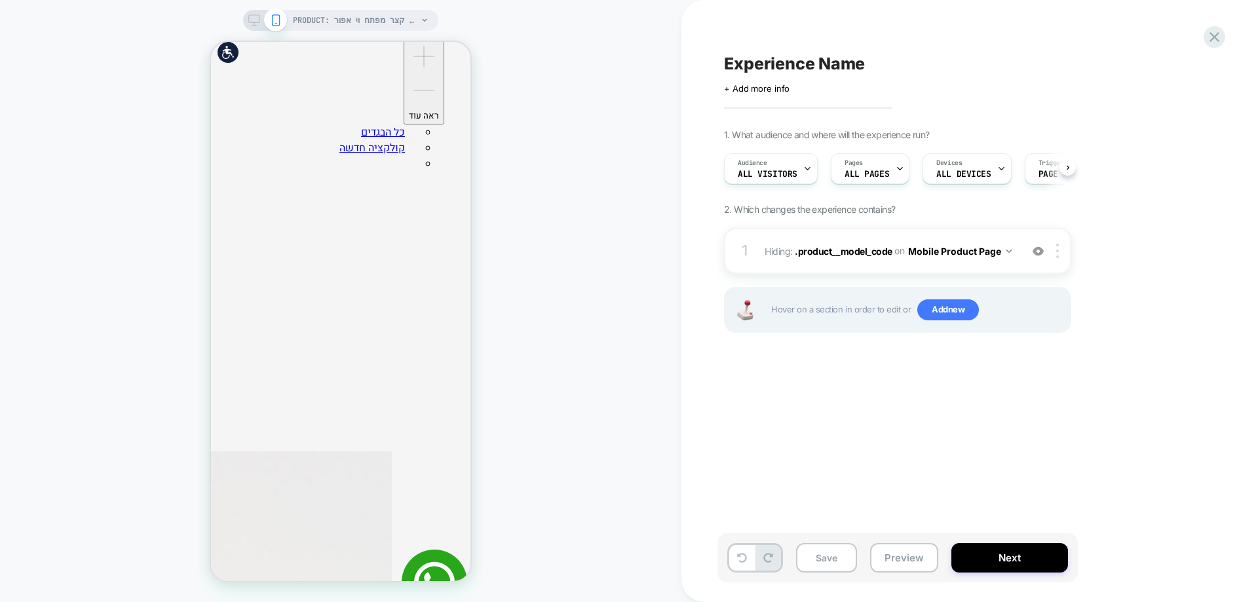
scroll to position [0, 1]
click at [1057, 251] on img at bounding box center [1057, 251] width 3 height 14
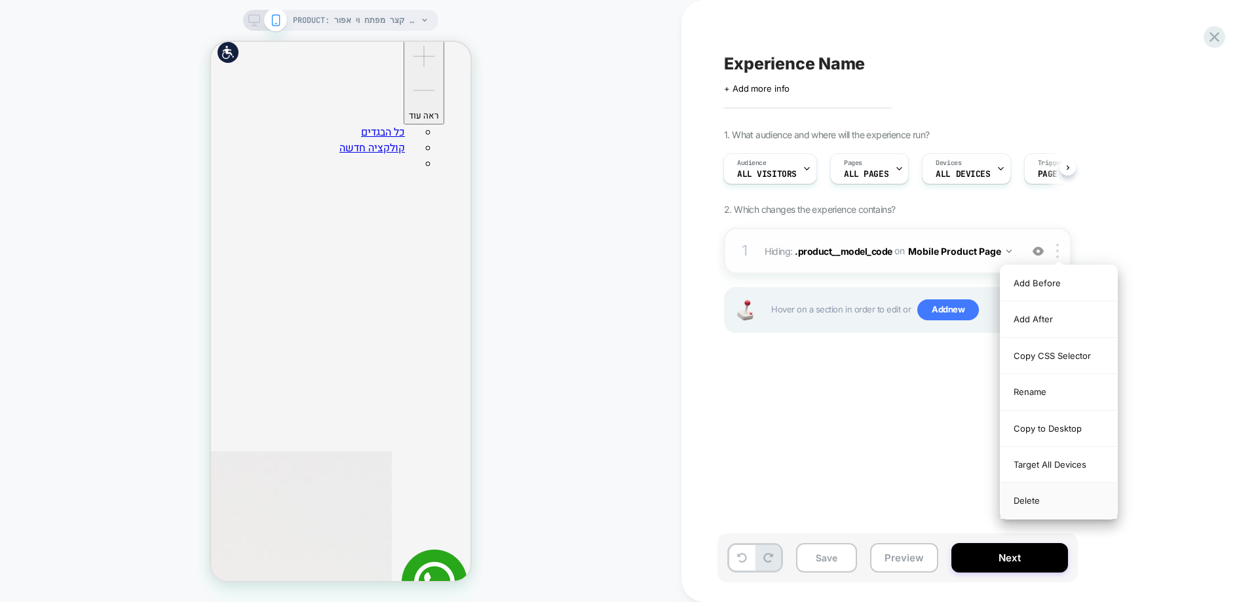
click at [1046, 503] on div "Delete" at bounding box center [1058, 500] width 117 height 35
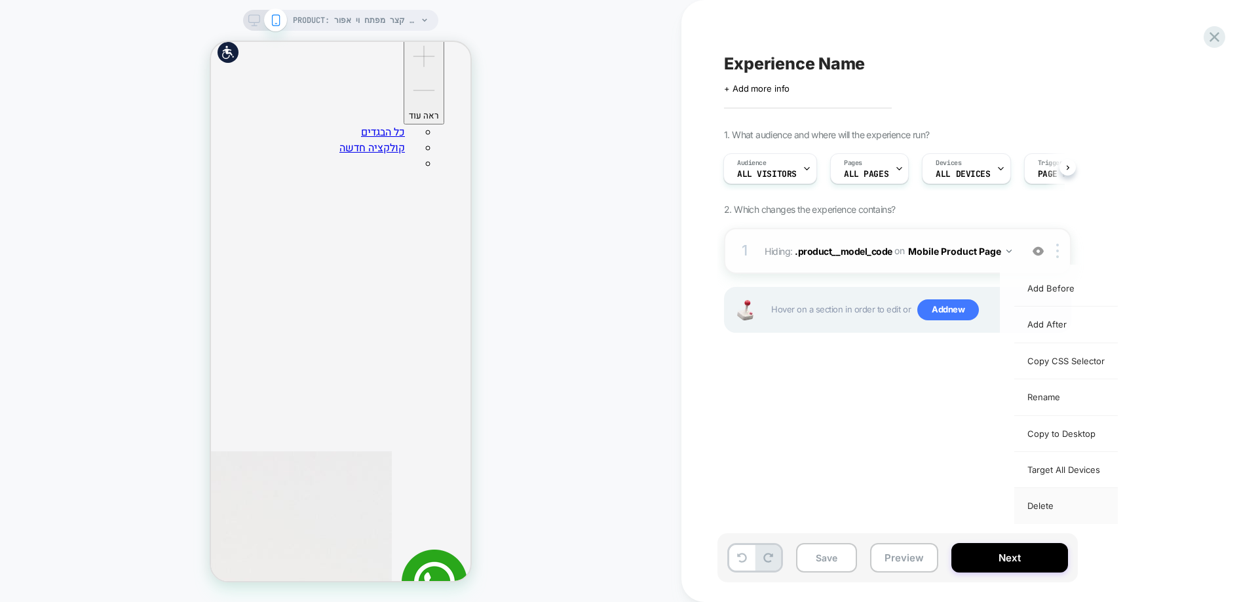
scroll to position [0, 0]
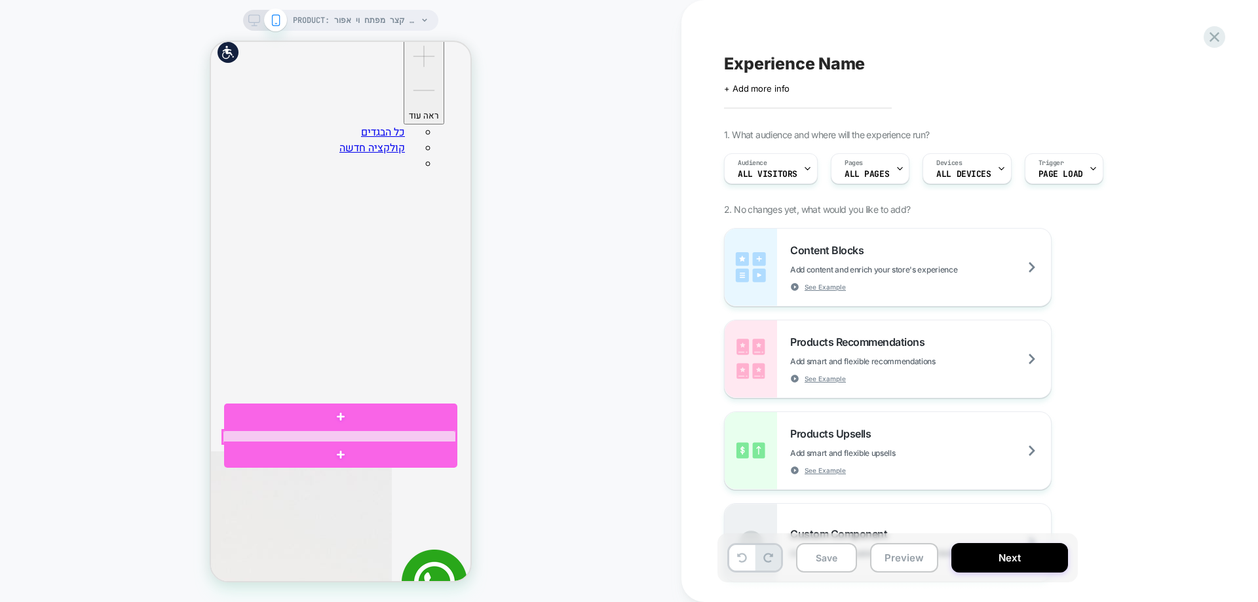
click at [396, 438] on div at bounding box center [339, 436] width 233 height 13
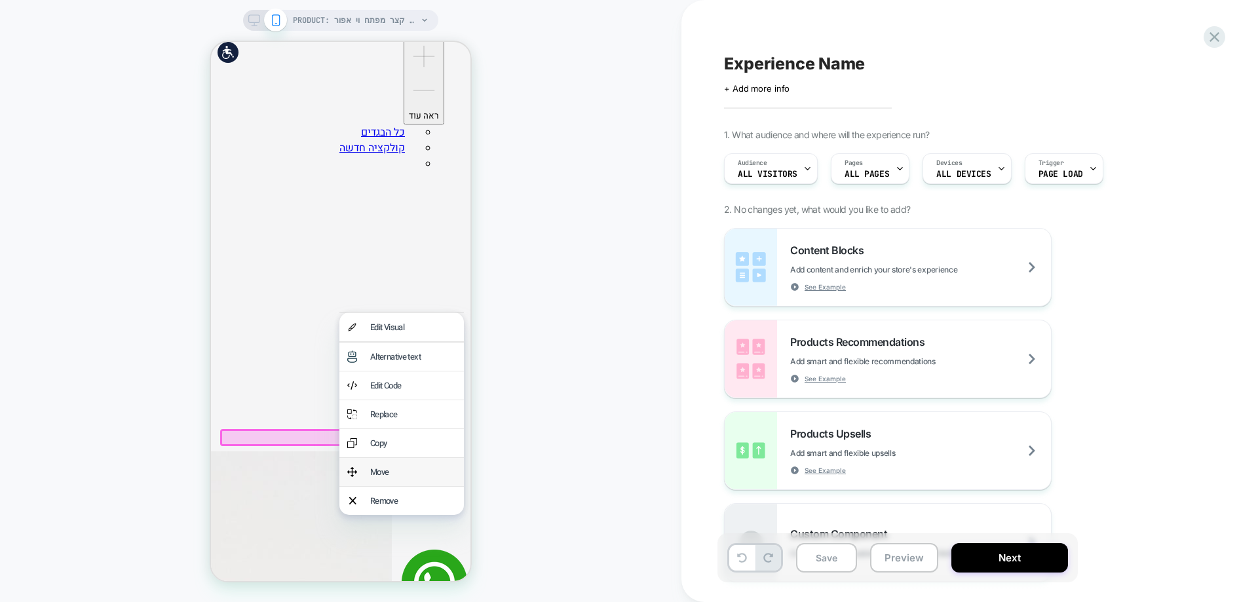
click at [388, 472] on div "Move" at bounding box center [413, 472] width 86 height 12
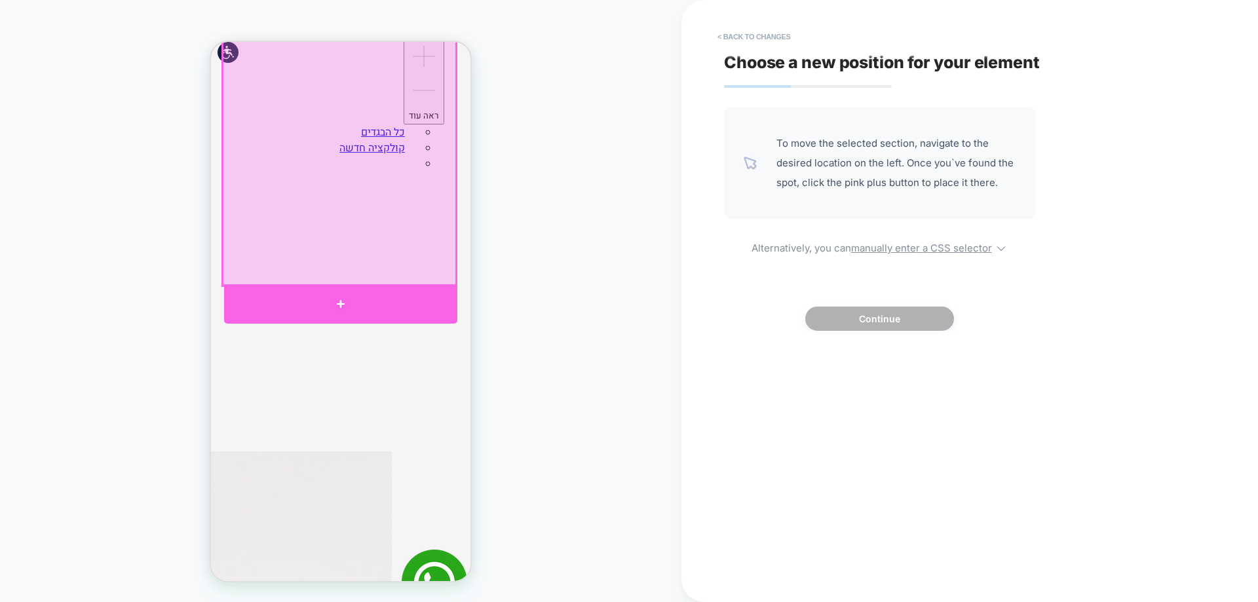
click at [394, 293] on div at bounding box center [340, 303] width 233 height 39
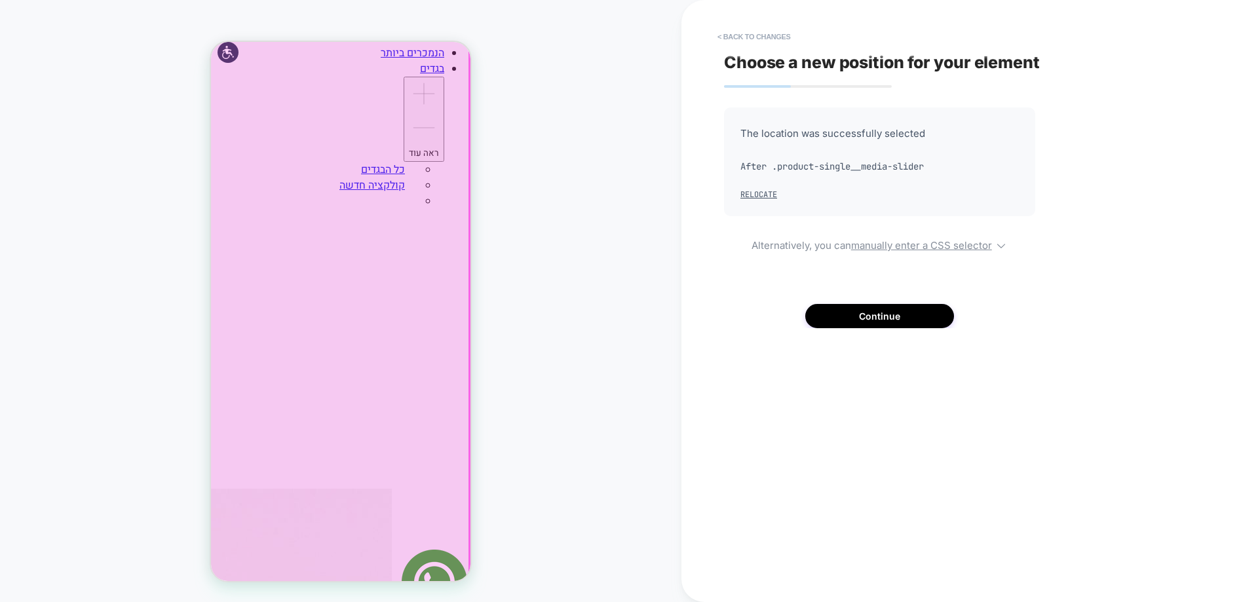
scroll to position [131, 0]
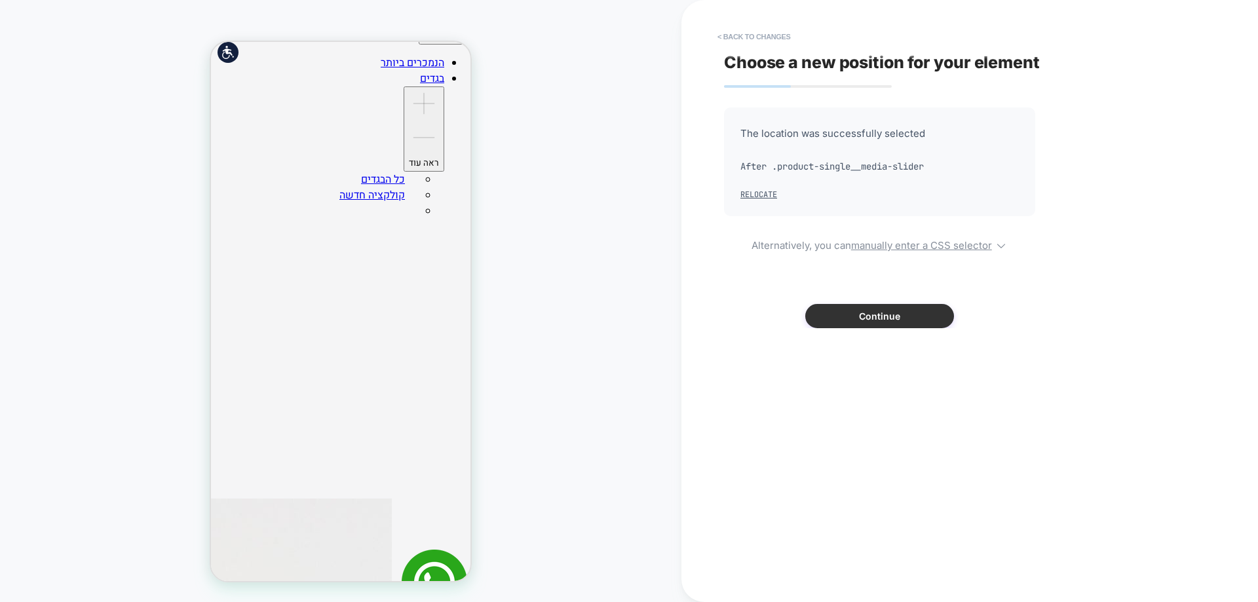
click at [862, 326] on button "Continue" at bounding box center [879, 316] width 149 height 24
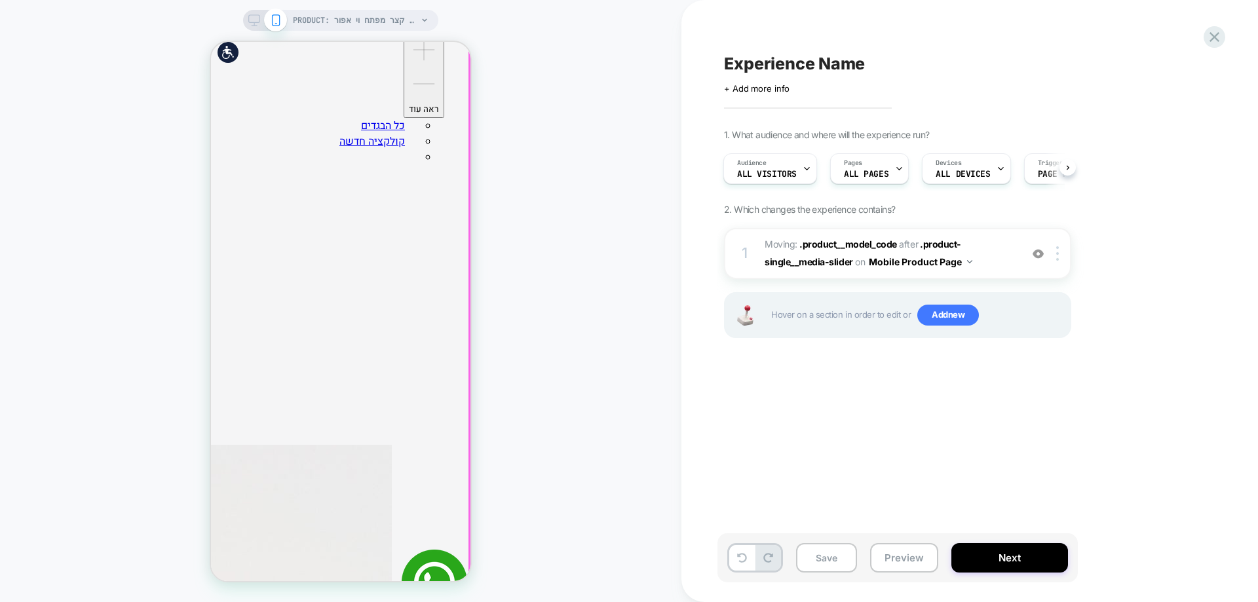
scroll to position [262, 0]
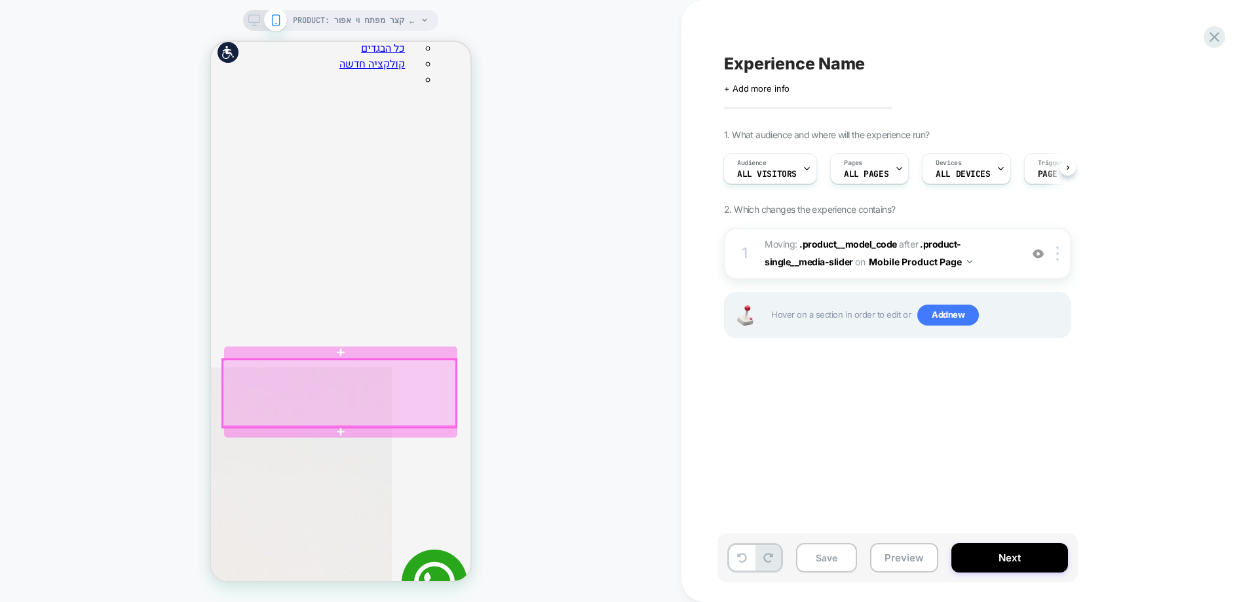
click at [455, 417] on div at bounding box center [339, 393] width 233 height 67
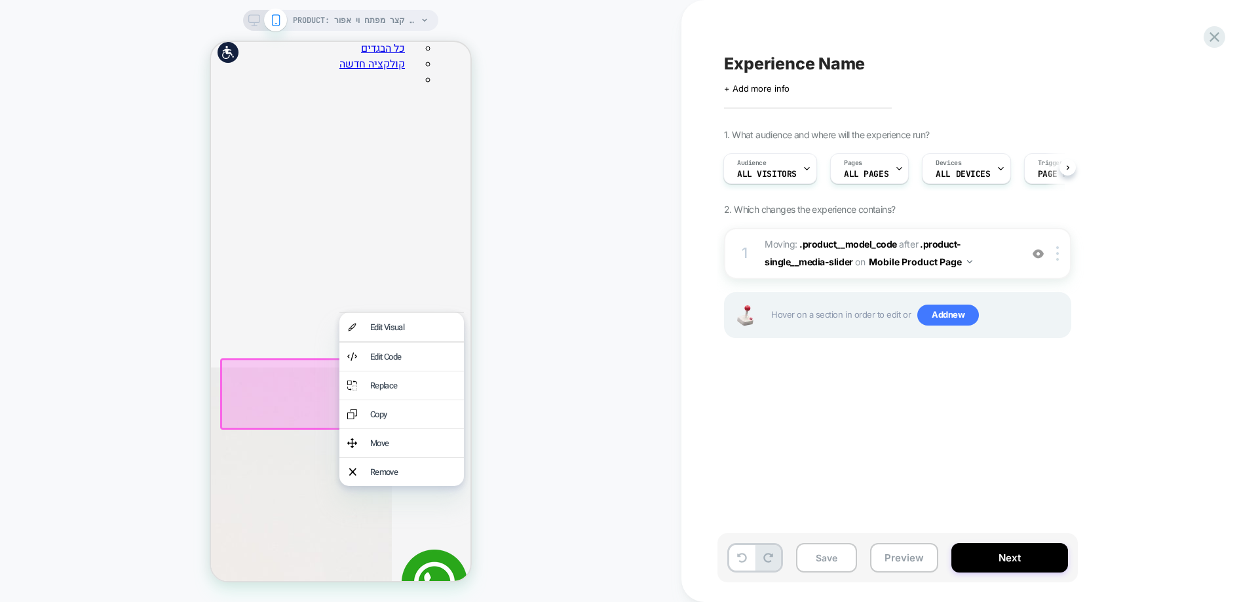
click at [711, 394] on div "Experience Name Click to edit experience details + Add more info 1. What audien…" at bounding box center [969, 301] width 576 height 602
click at [612, 399] on div "PRODUCT: שמלה שרוול קצר מפתח וי אפור בהיר [1011196 023] PRODUCT: שמלה שרוול קצר…" at bounding box center [340, 301] width 681 height 576
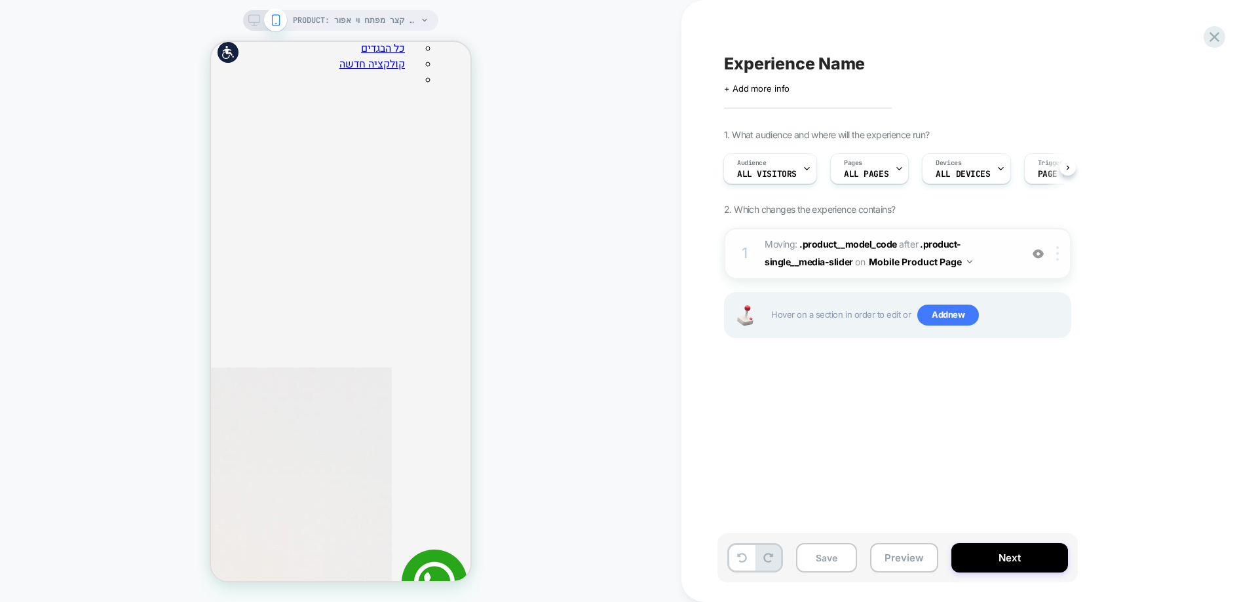
click at [1057, 252] on img at bounding box center [1057, 253] width 3 height 14
click at [1030, 354] on div "Delete" at bounding box center [1058, 358] width 117 height 35
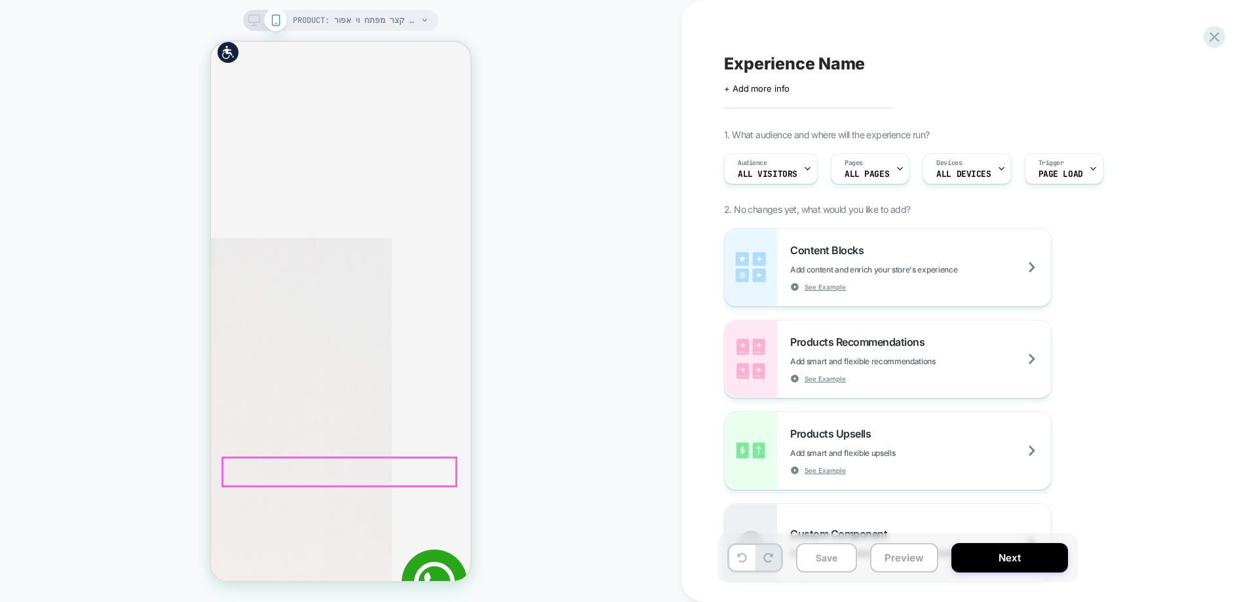
scroll to position [393, 0]
click at [1217, 46] on div at bounding box center [1214, 37] width 27 height 27
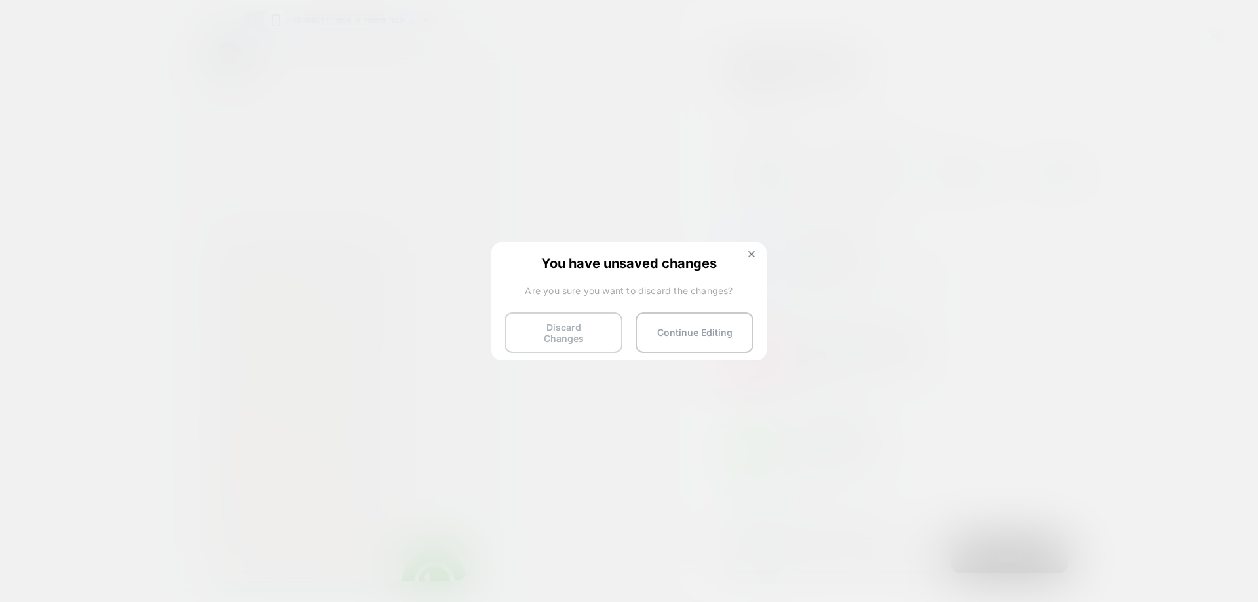
click at [557, 324] on button "Discard Changes" at bounding box center [563, 332] width 118 height 41
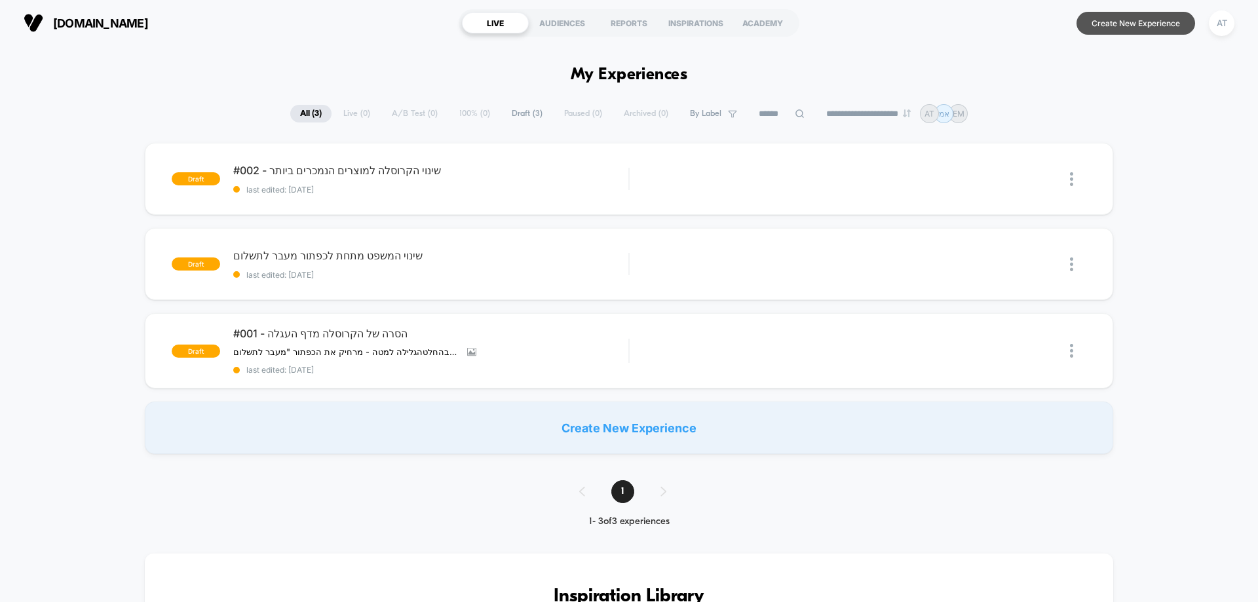
click at [1158, 28] on button "Create New Experience" at bounding box center [1135, 23] width 119 height 23
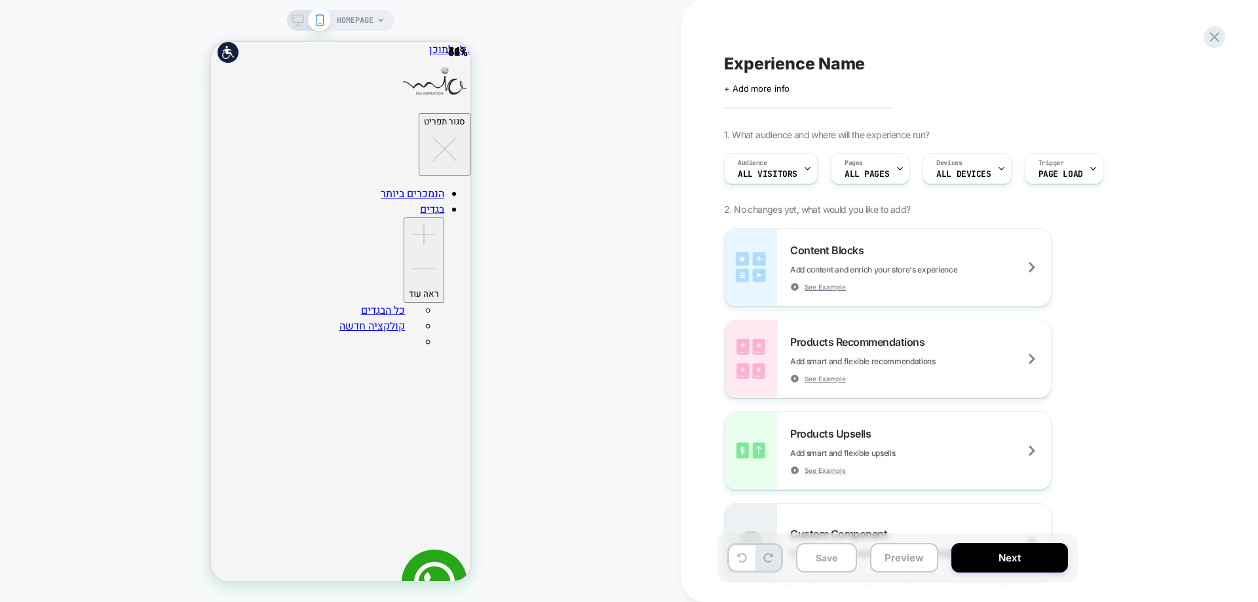
click at [364, 20] on span "HOMEPAGE" at bounding box center [355, 20] width 37 height 21
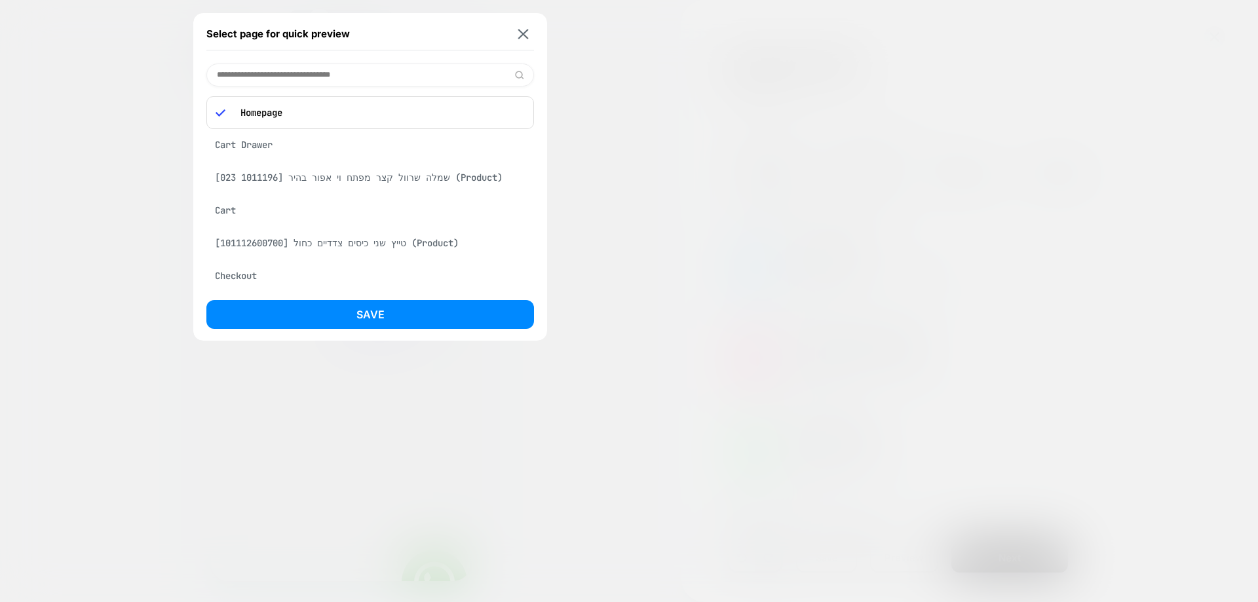
click at [291, 175] on div "שמלה שרוול קצר מפתח וי אפור בהיר [1011196 023] (Product)" at bounding box center [370, 177] width 328 height 25
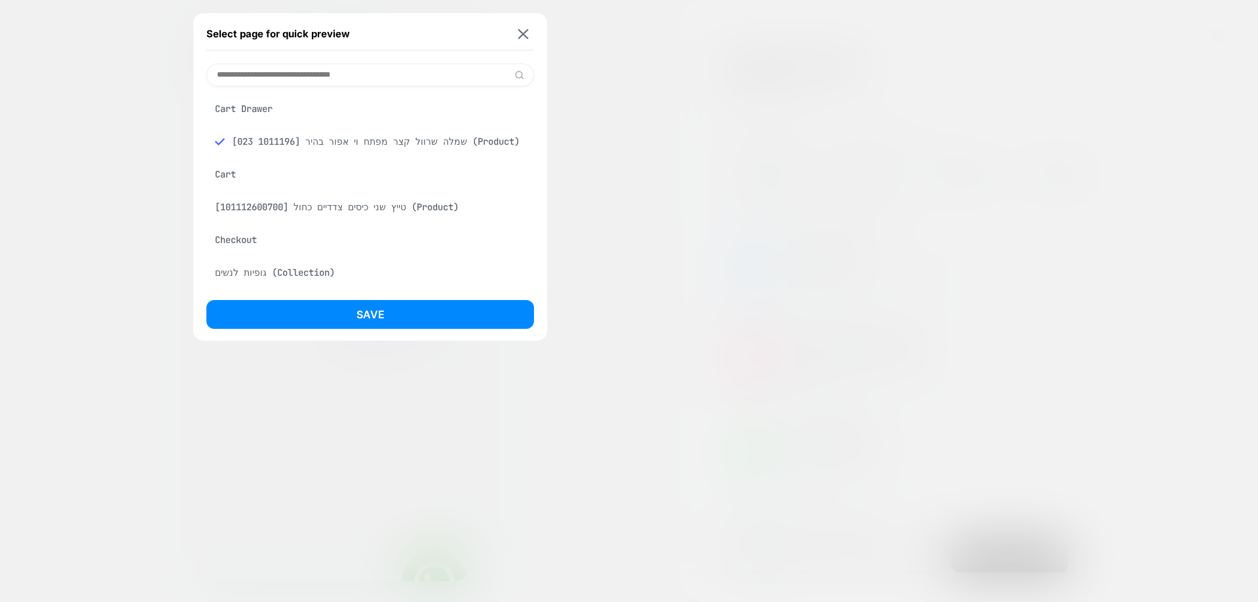
click at [362, 299] on div "Select page for quick preview Cart Drawer שמלה שרוול קצר מפתח וי אפור בהיר [101…" at bounding box center [370, 177] width 354 height 328
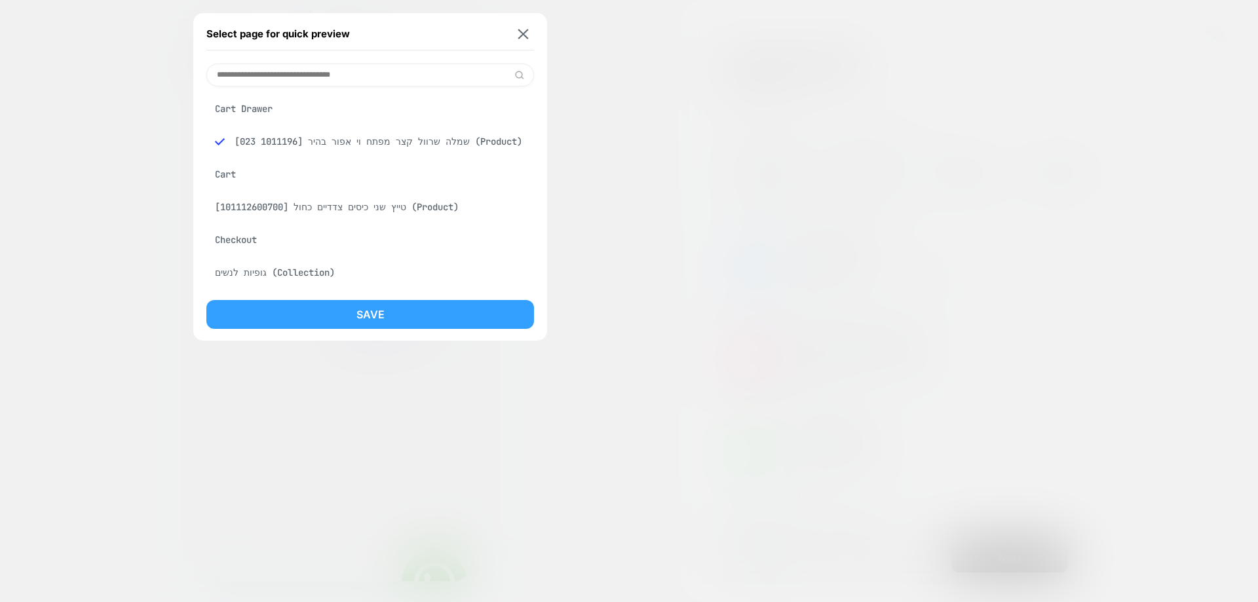
click at [441, 324] on button "Save" at bounding box center [370, 314] width 328 height 29
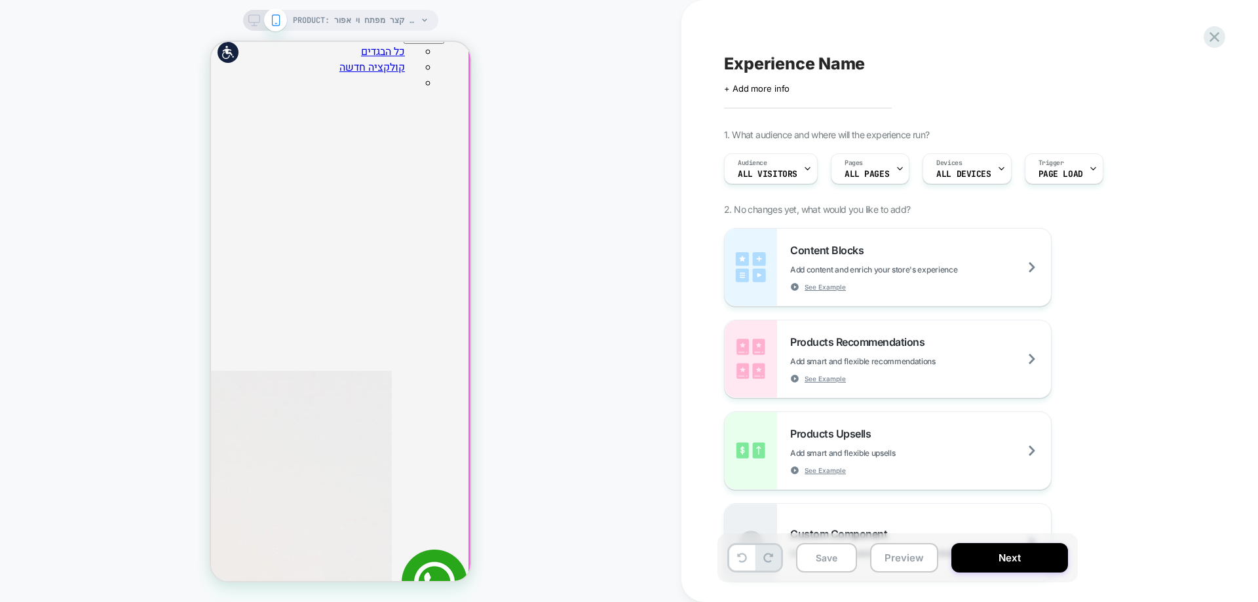
scroll to position [197, 0]
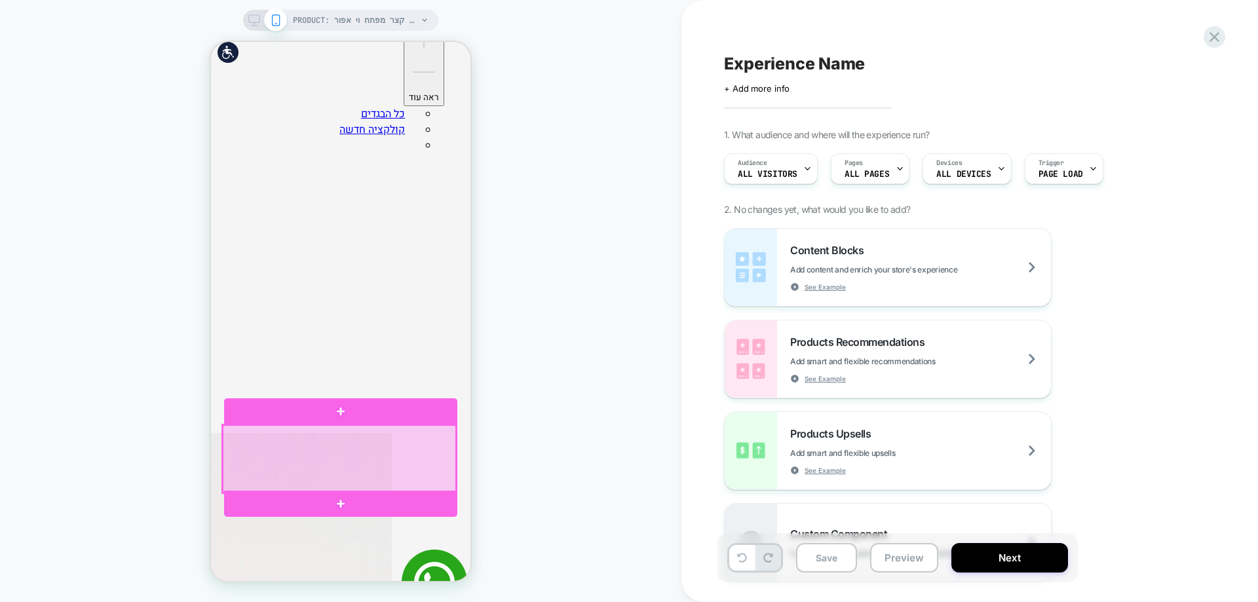
click at [360, 481] on div at bounding box center [339, 458] width 233 height 67
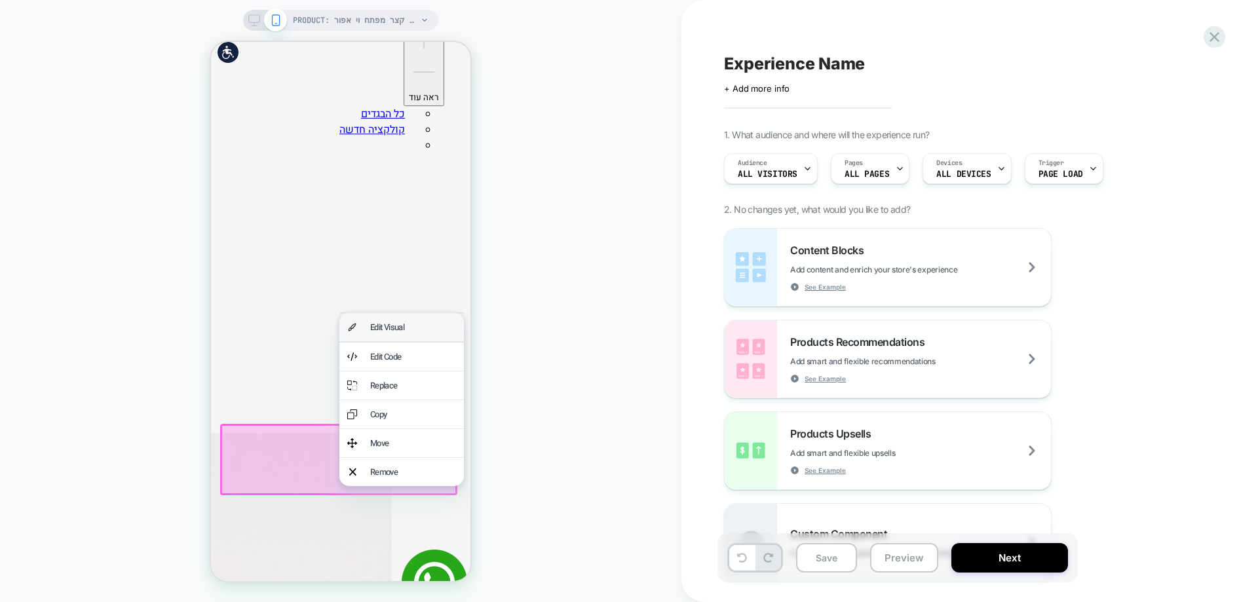
click at [429, 338] on div "Edit Visual" at bounding box center [401, 327] width 124 height 28
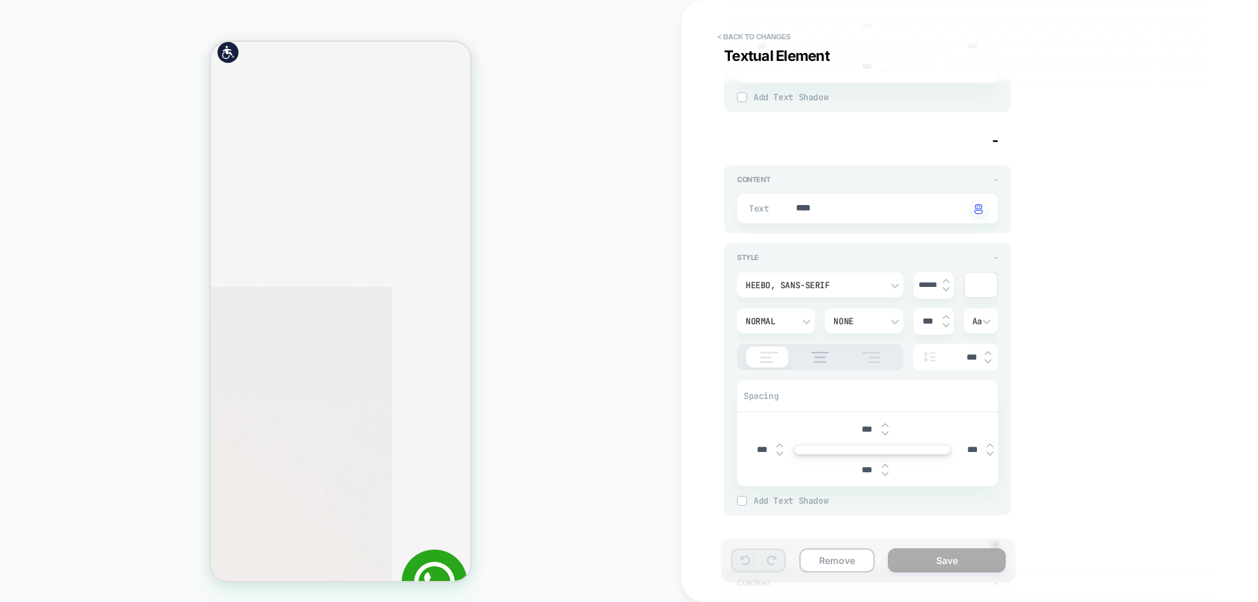
scroll to position [1310, 0]
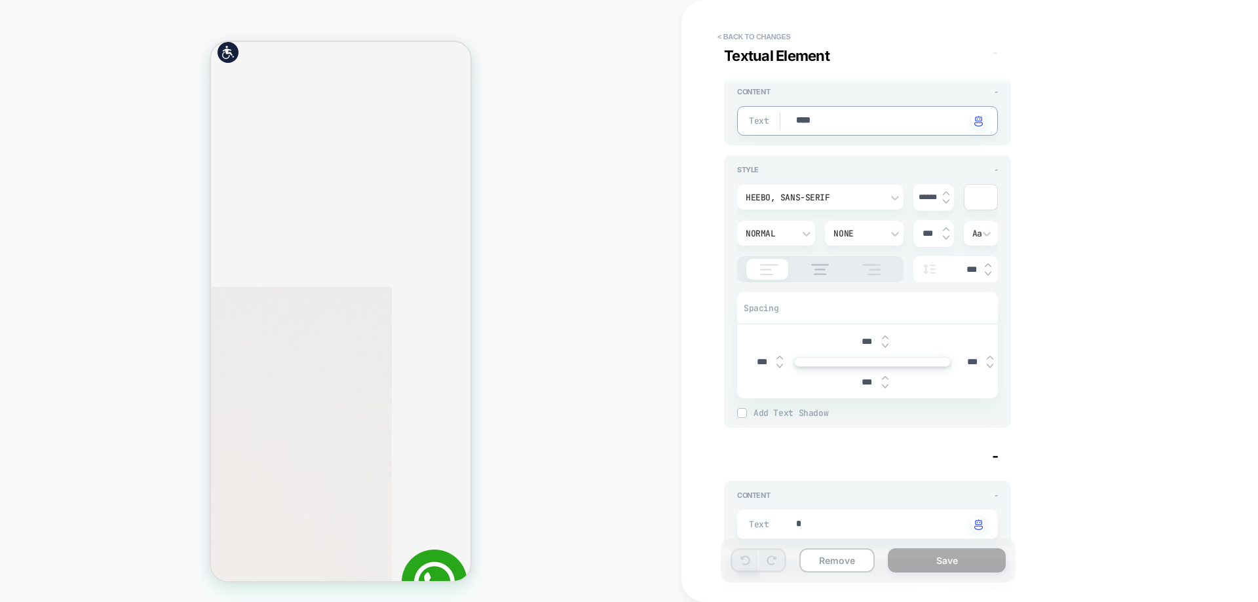
click at [823, 122] on textarea "****" at bounding box center [881, 121] width 172 height 14
type textarea "*"
click at [836, 525] on textarea "*" at bounding box center [881, 524] width 172 height 14
type textarea "*"
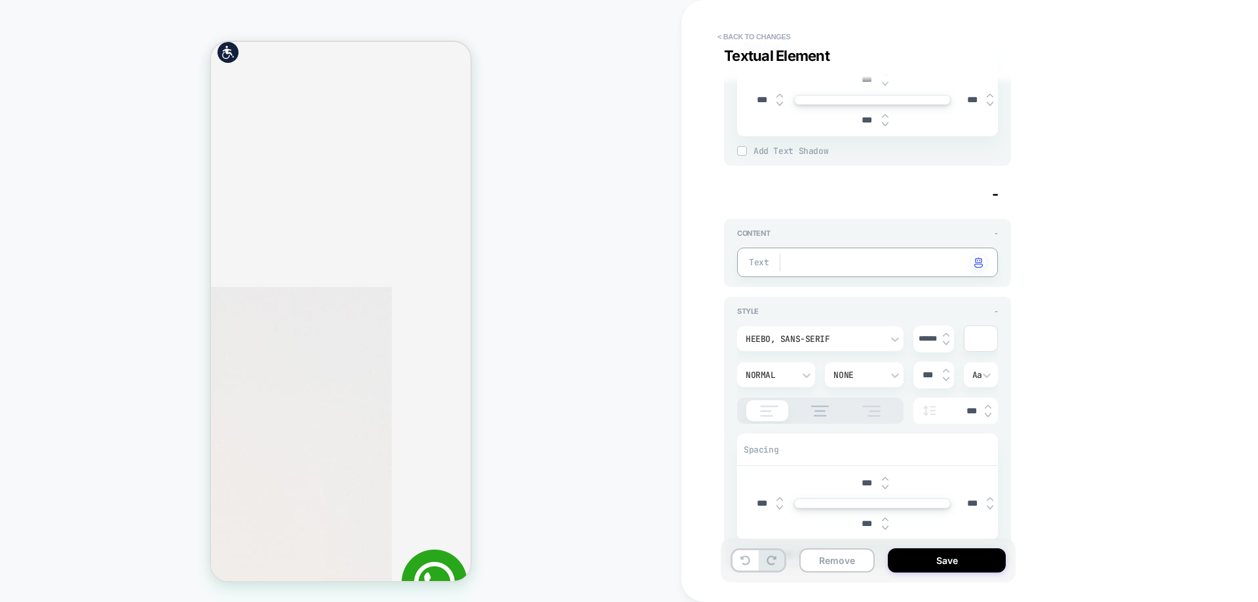
type textarea "*"
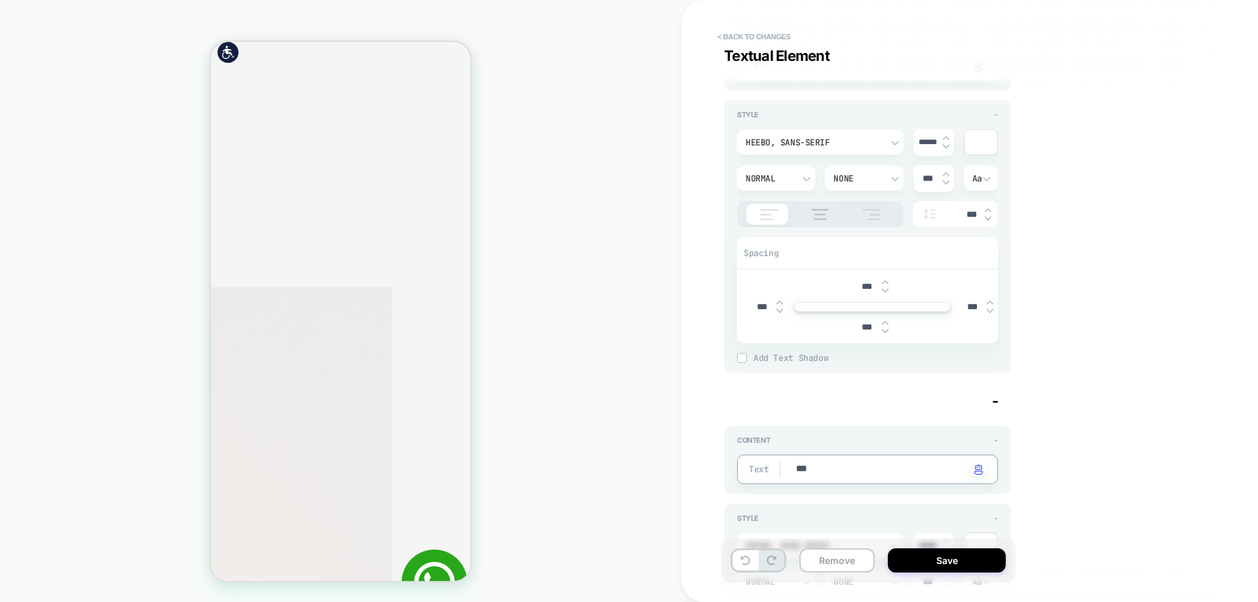
click at [814, 464] on textarea "***" at bounding box center [881, 469] width 172 height 14
type textarea "*"
type textarea "**"
type textarea "*"
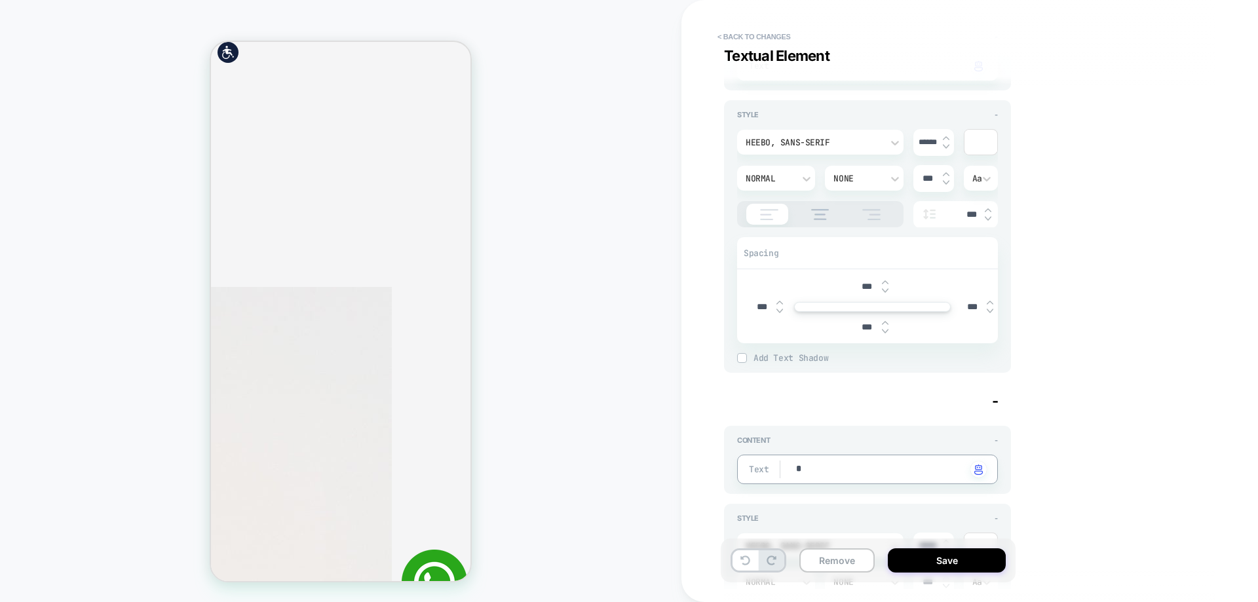
type textarea "*"
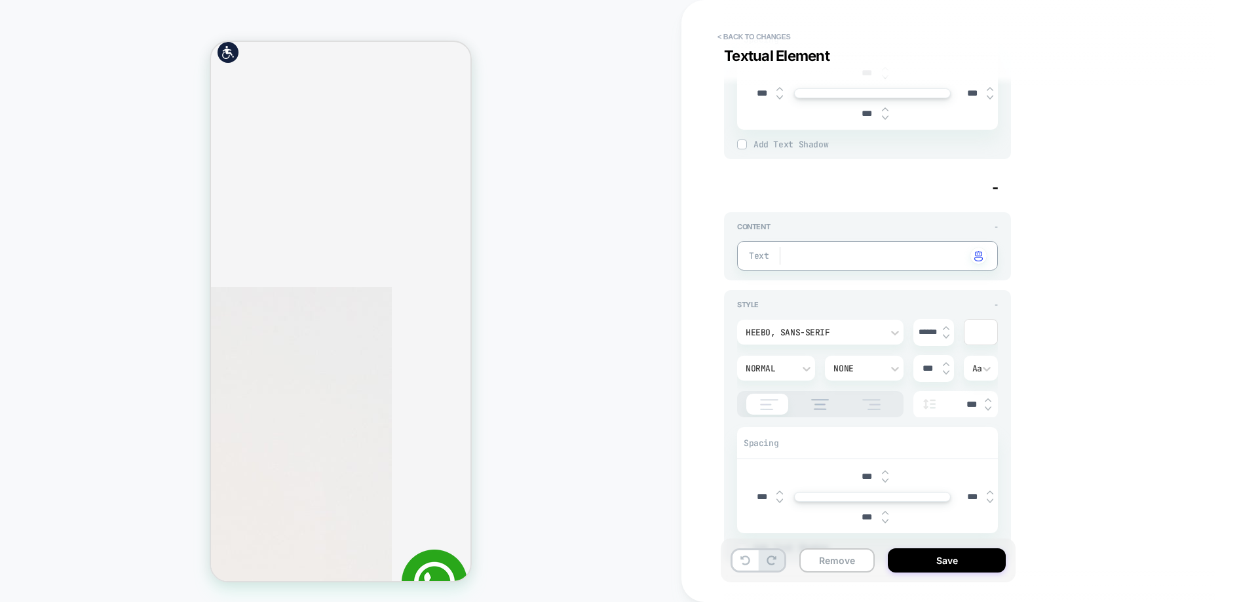
type textarea "*"
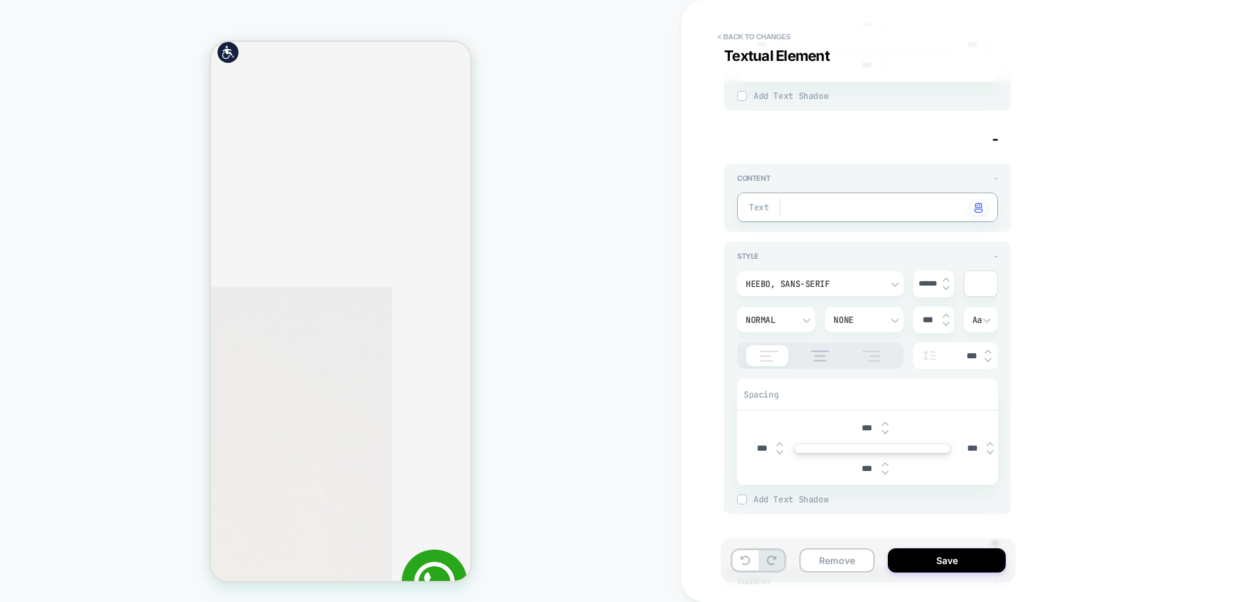
scroll to position [2227, 0]
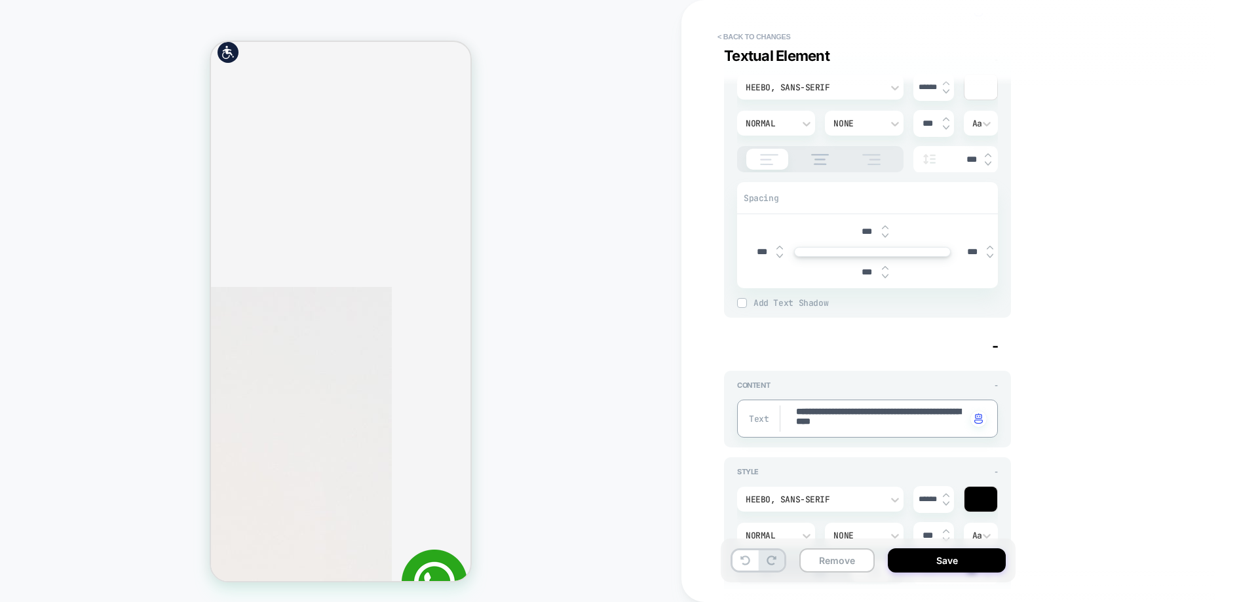
click at [831, 418] on textarea "**********" at bounding box center [881, 418] width 172 height 26
type textarea "*"
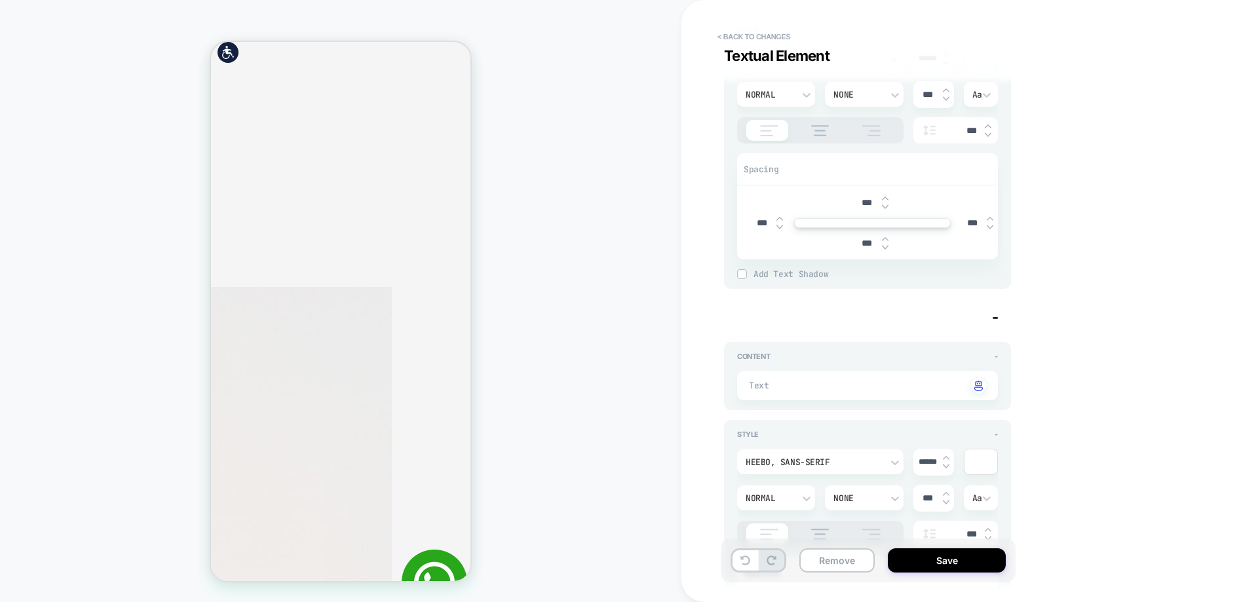
scroll to position [1252, 0]
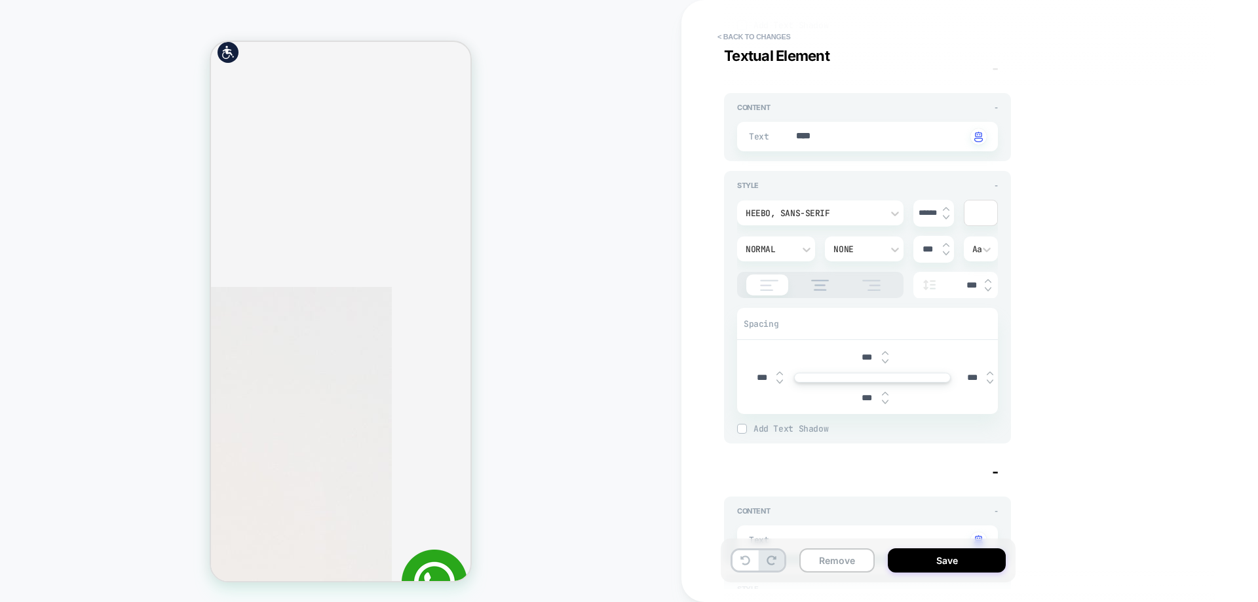
type textarea "*"
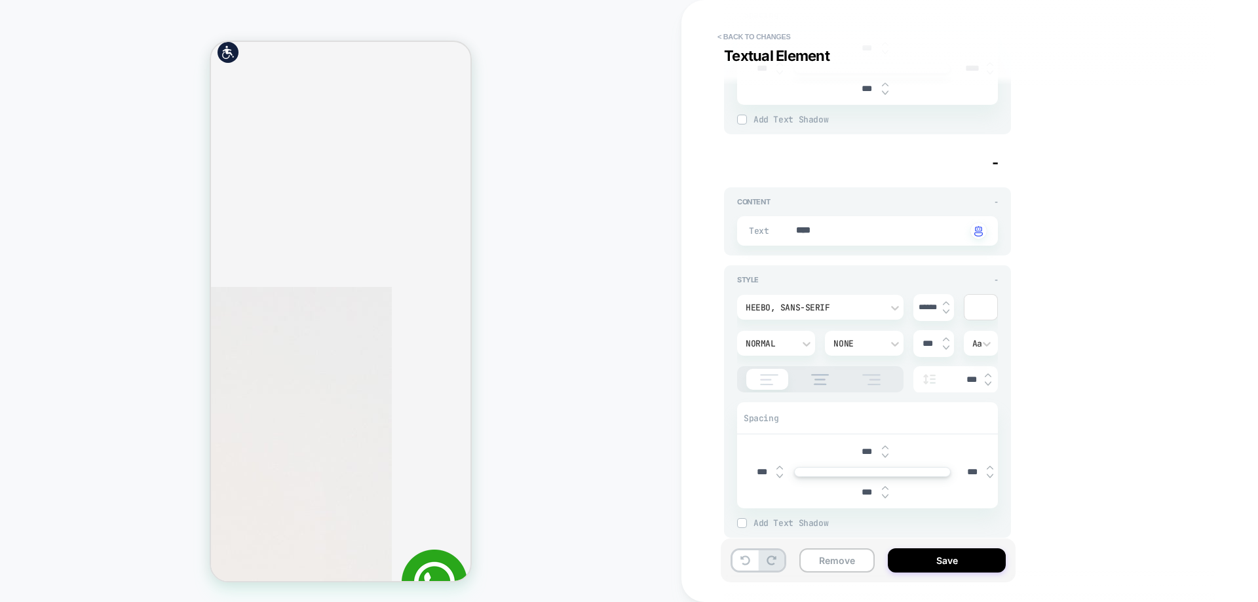
scroll to position [794, 0]
click at [820, 239] on textarea "****" at bounding box center [881, 234] width 172 height 14
type textarea "*"
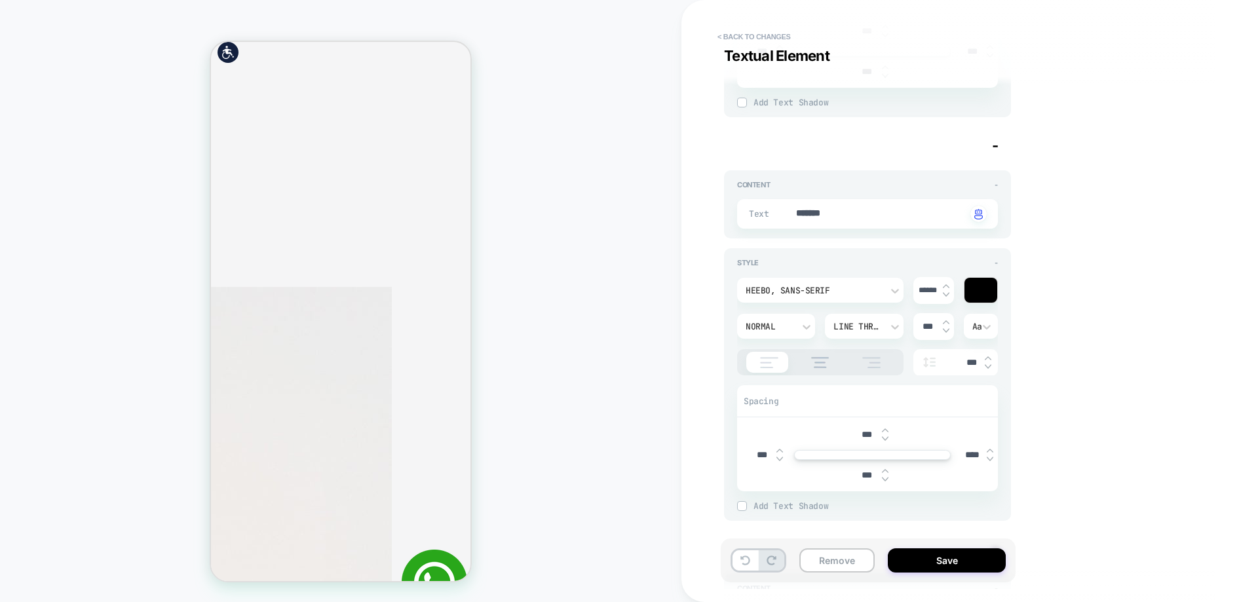
scroll to position [401, 0]
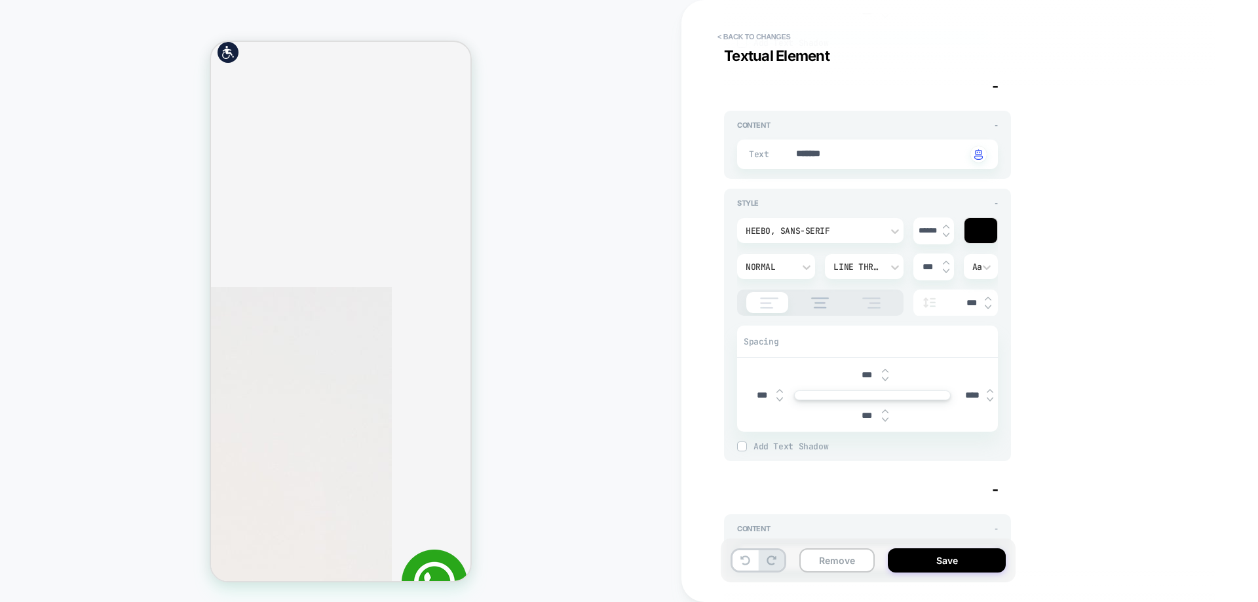
type textarea "*"
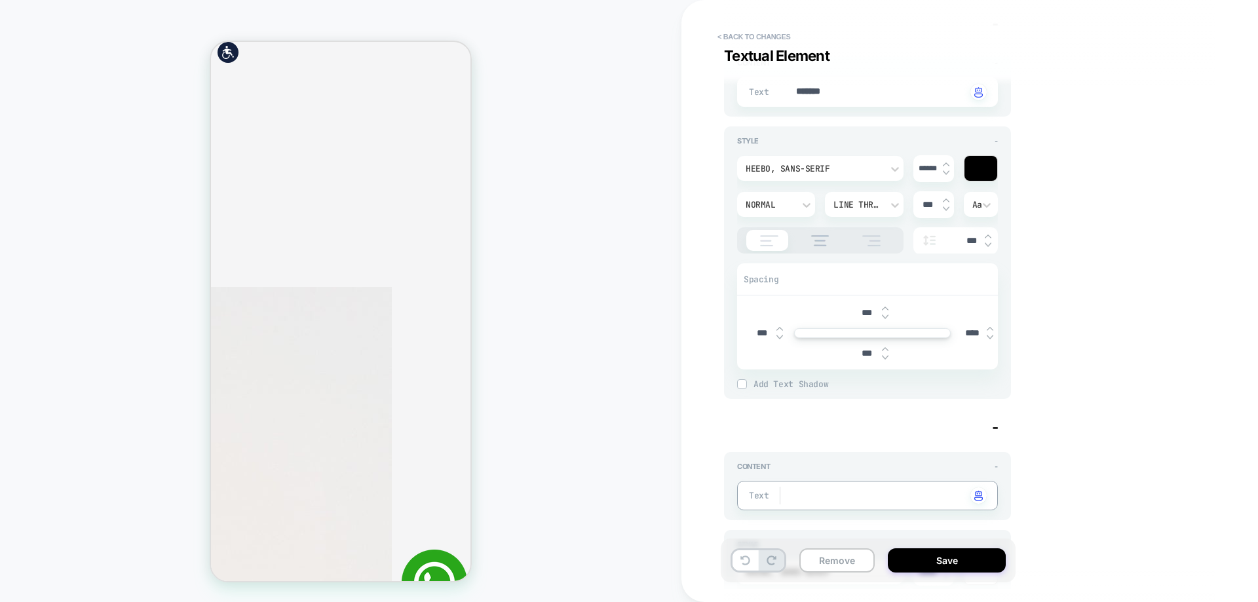
click at [979, 168] on div at bounding box center [980, 168] width 33 height 25
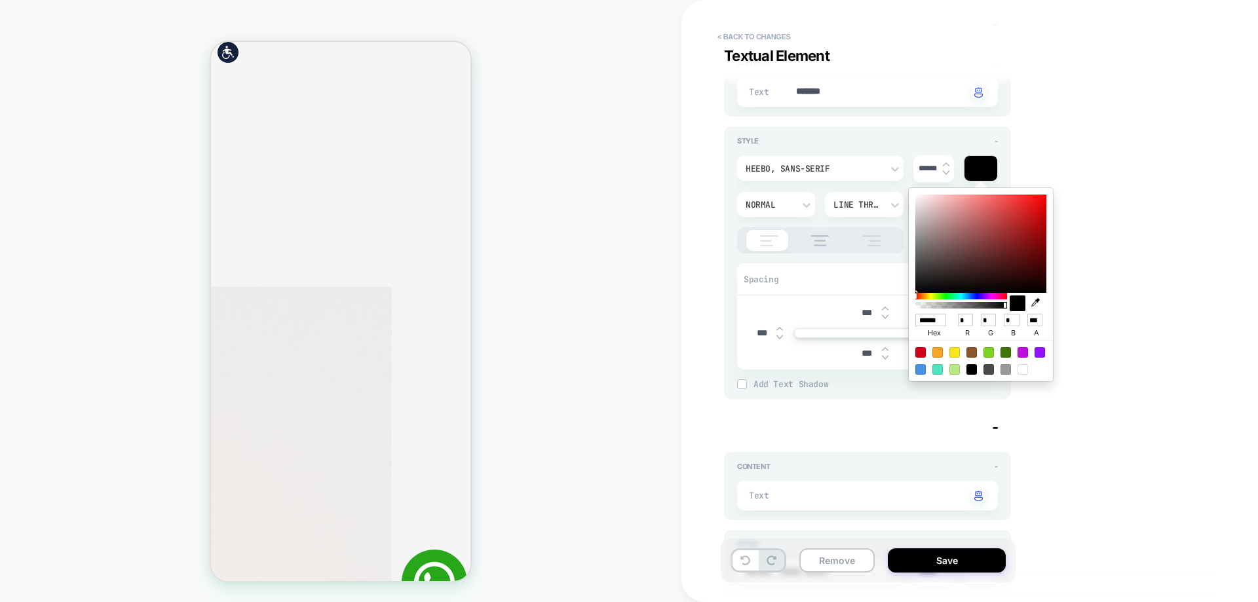
click at [1036, 301] on icon "button" at bounding box center [1035, 302] width 9 height 9
type textarea "*"
type input "******"
type input "***"
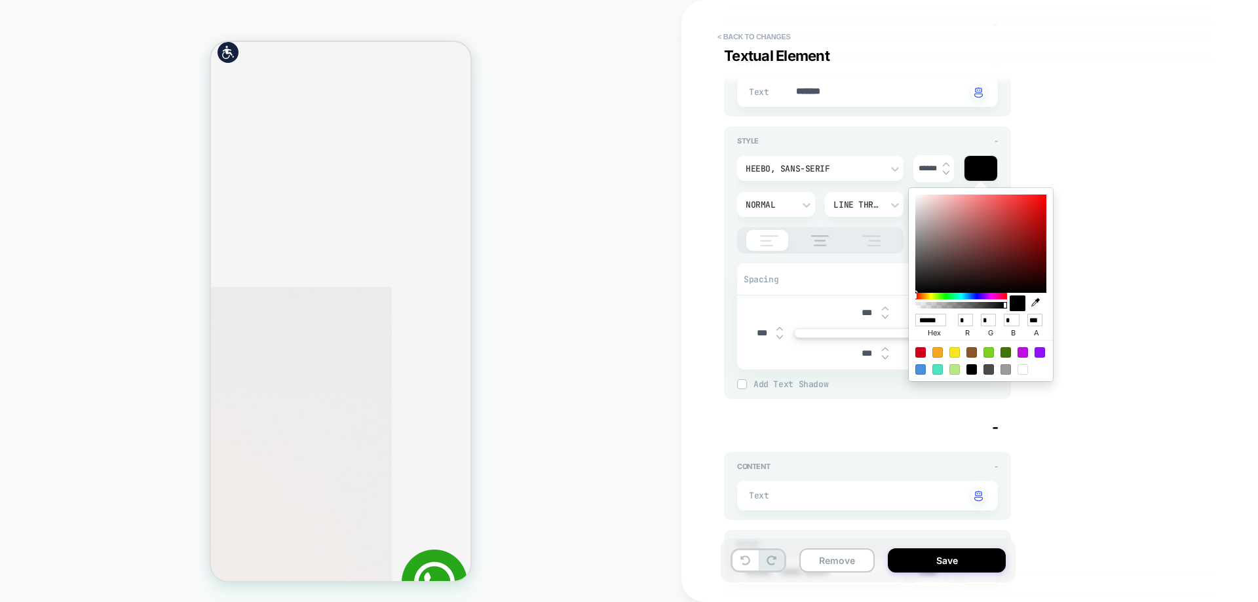
type input "***"
click at [902, 424] on div "Textual Element -" at bounding box center [867, 427] width 287 height 17
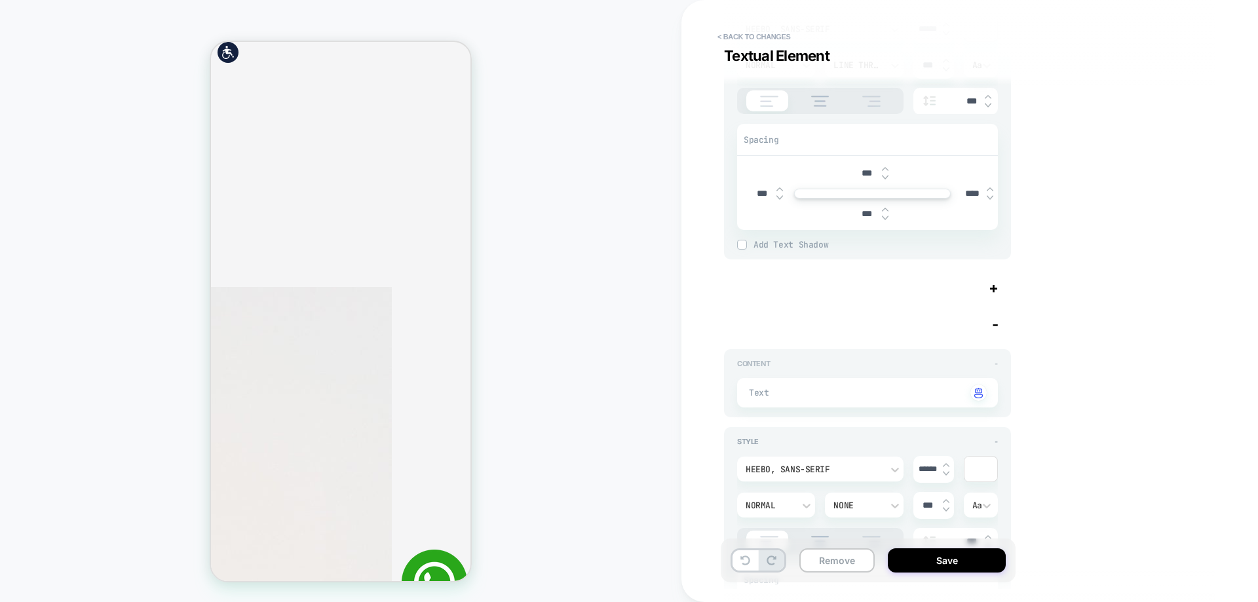
scroll to position [794, 0]
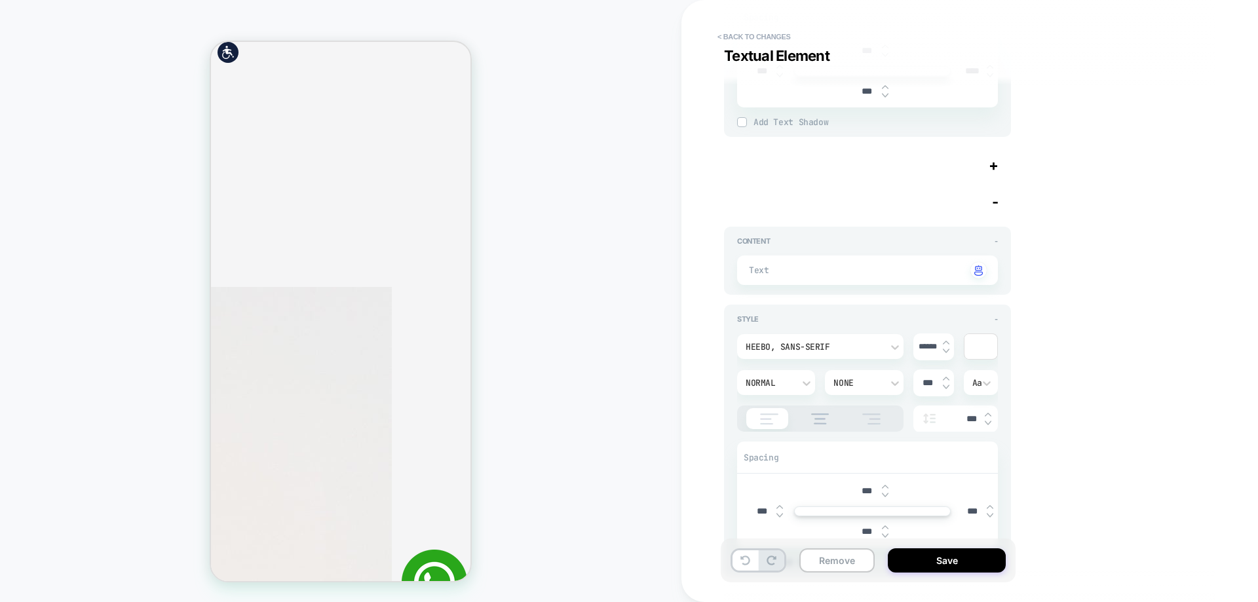
click at [992, 166] on span "+" at bounding box center [993, 165] width 10 height 17
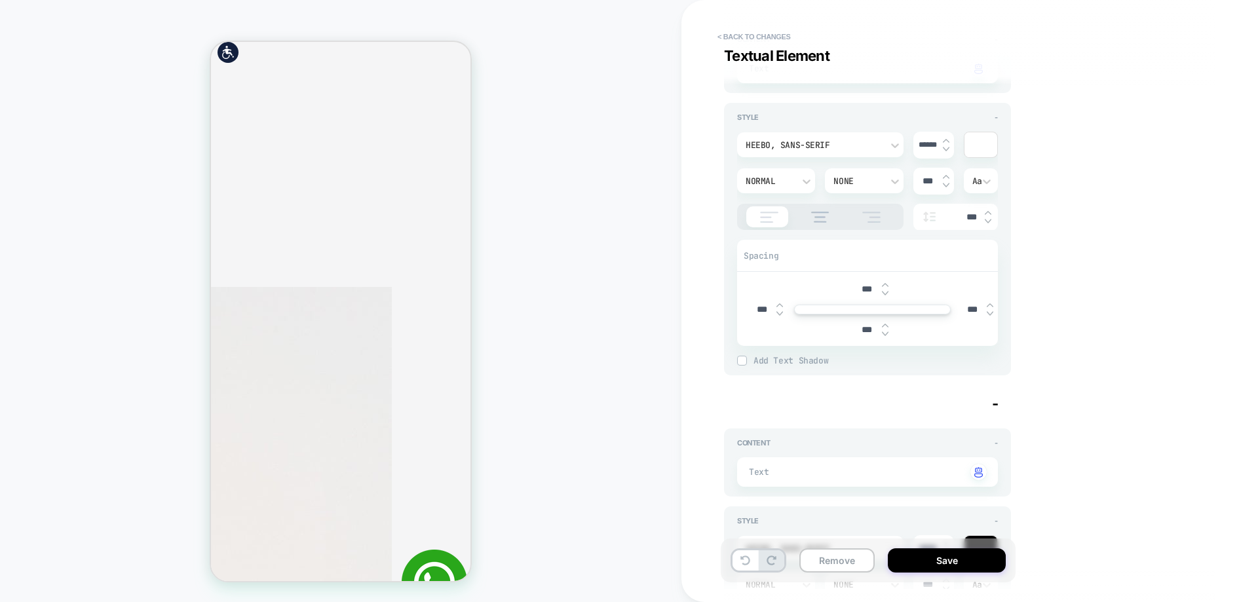
scroll to position [2431, 0]
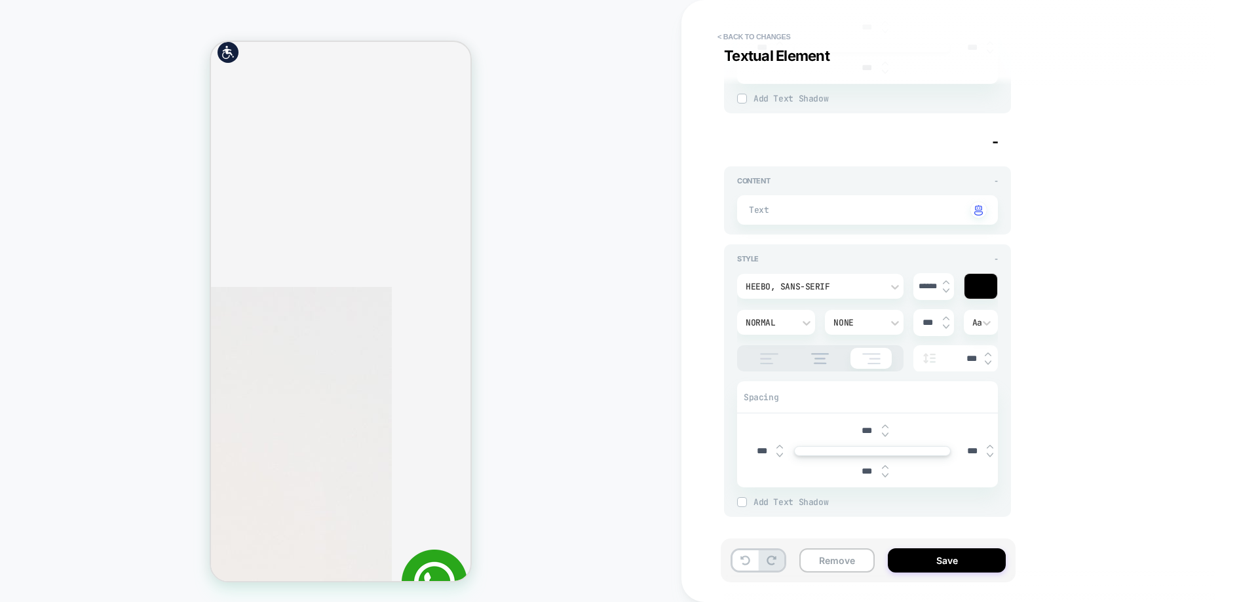
click at [979, 290] on div at bounding box center [980, 286] width 33 height 25
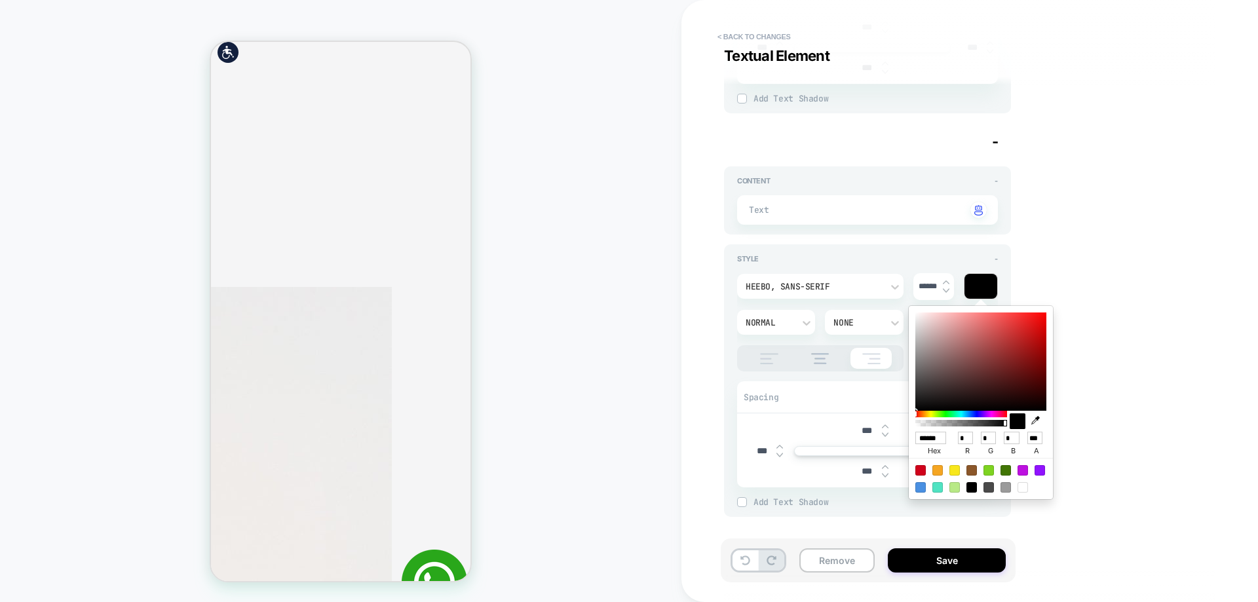
click at [1036, 421] on icon "button" at bounding box center [1035, 420] width 9 height 9
type textarea "*"
type input "******"
type input "***"
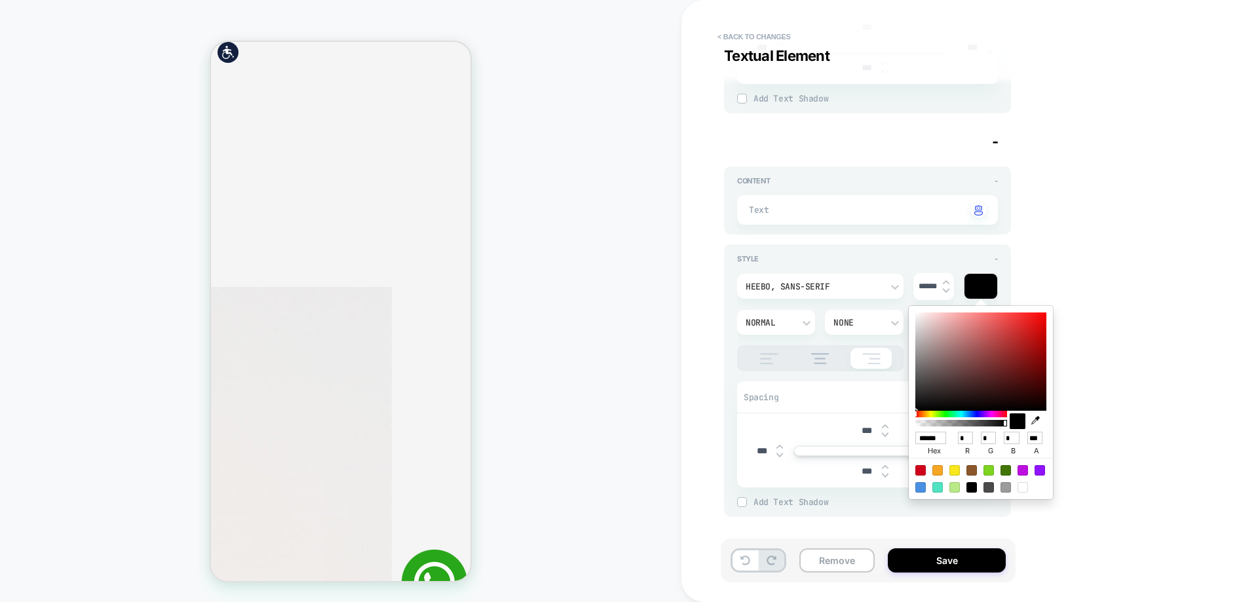
type input "***"
click at [1119, 348] on div "Visual Editor .product__price-and-badge Textual Element - Content - Text ******…" at bounding box center [962, 301] width 491 height 576
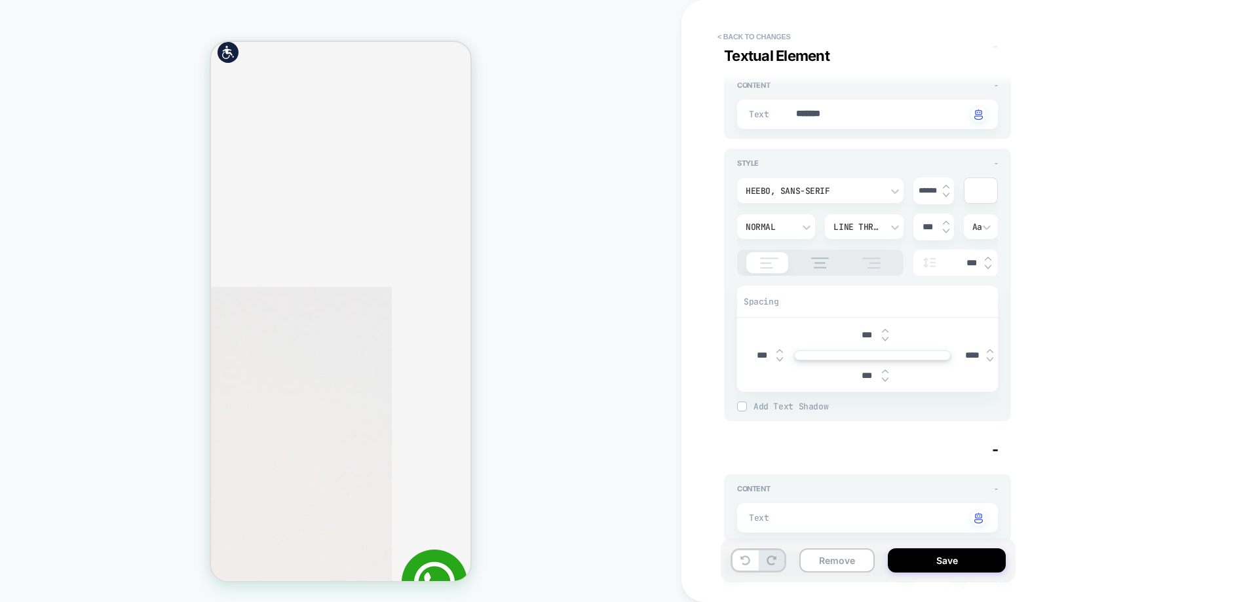
scroll to position [459, 0]
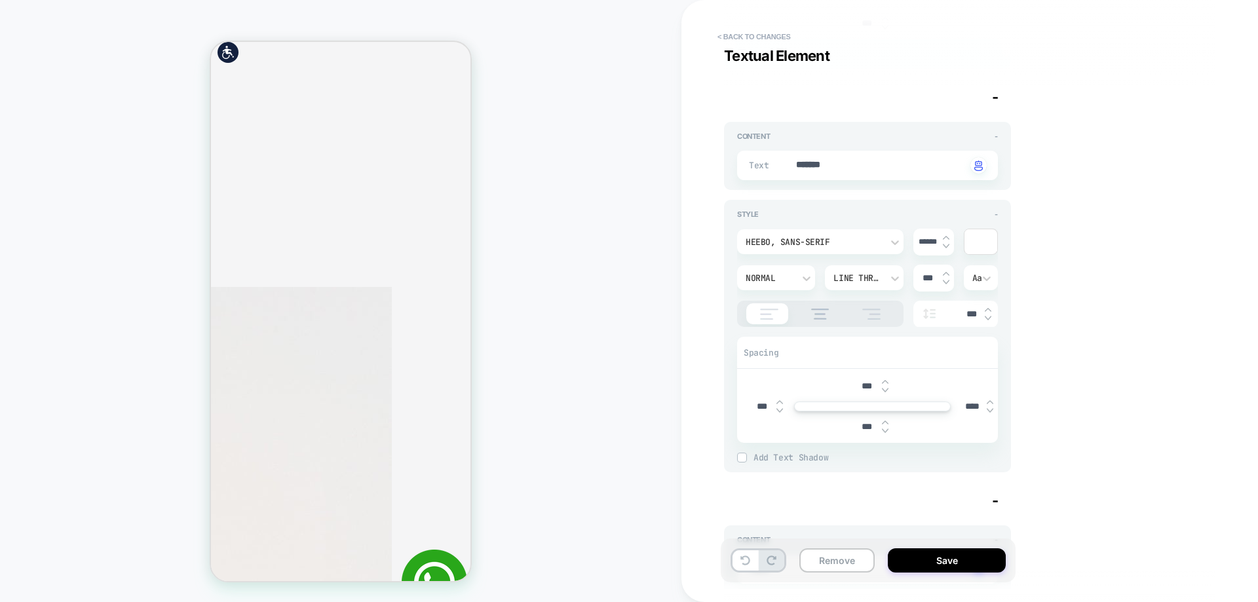
click at [983, 239] on div at bounding box center [980, 241] width 33 height 25
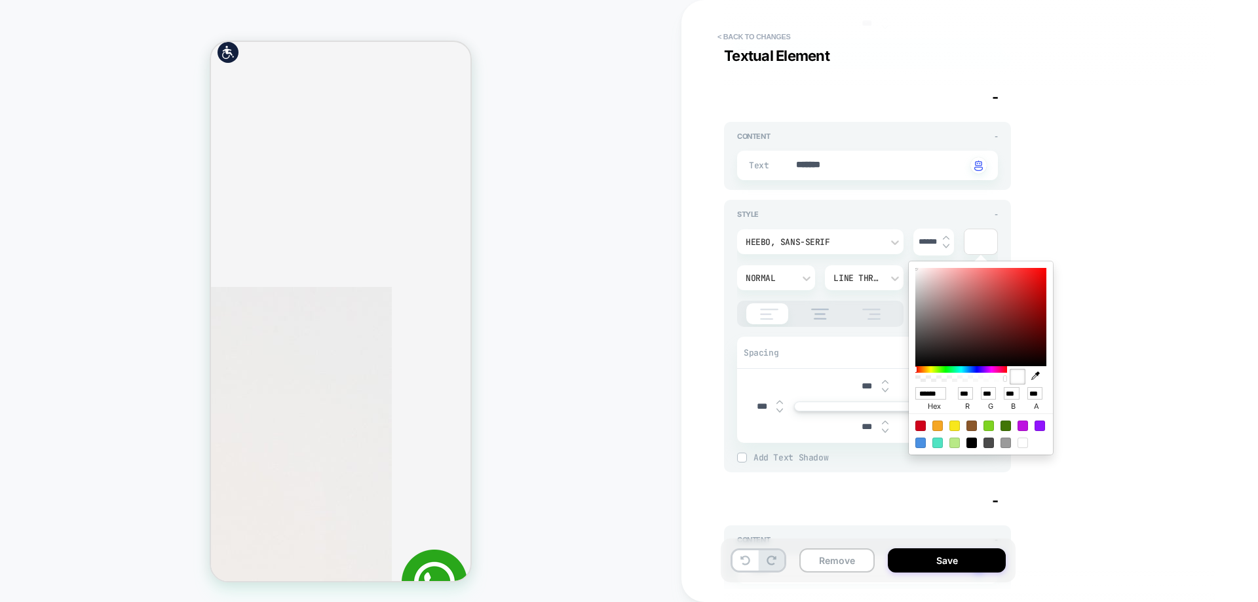
click at [970, 440] on div at bounding box center [971, 443] width 10 height 10
type textarea "*"
type input "******"
type input "*"
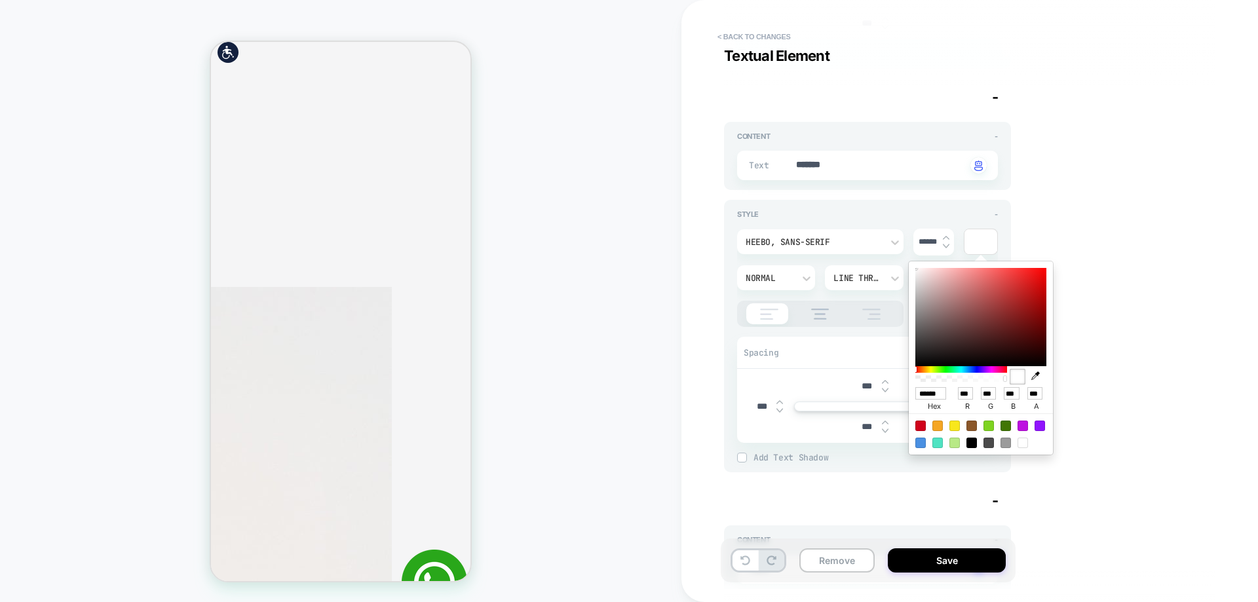
type input "*"
click at [628, 360] on div "PRODUCT: שמלה שרוול קצר מפתח וי אפור בהיר [1011196 023] PRODUCT: שמלה שרוול קצר…" at bounding box center [340, 301] width 681 height 576
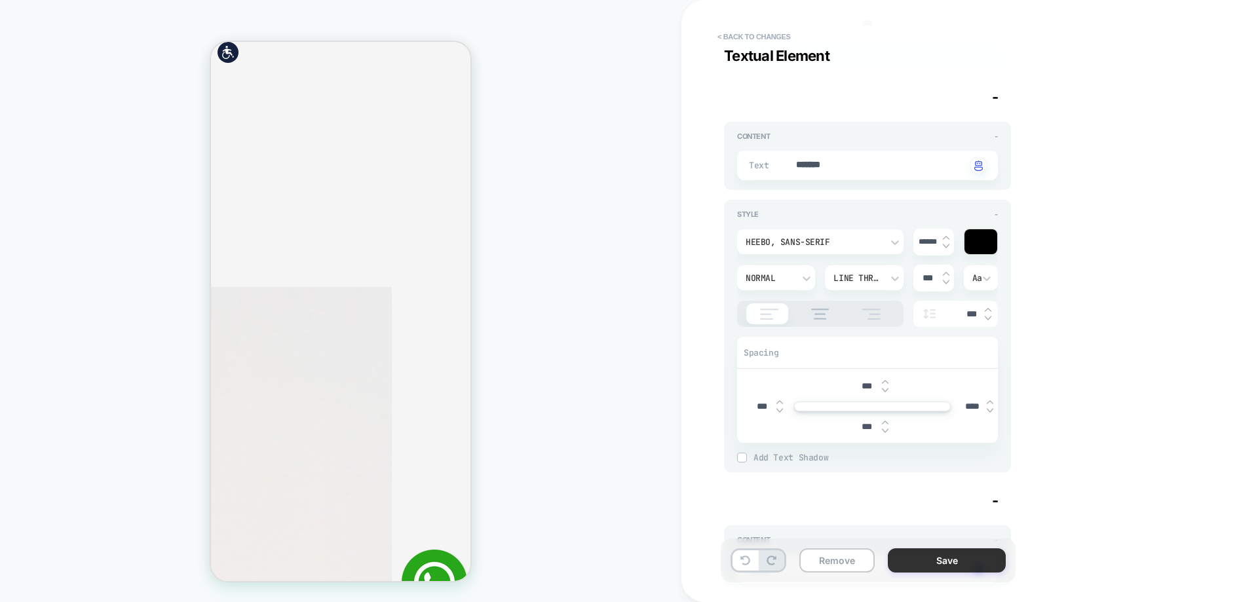
click at [929, 561] on button "Save" at bounding box center [947, 560] width 118 height 24
type textarea "*"
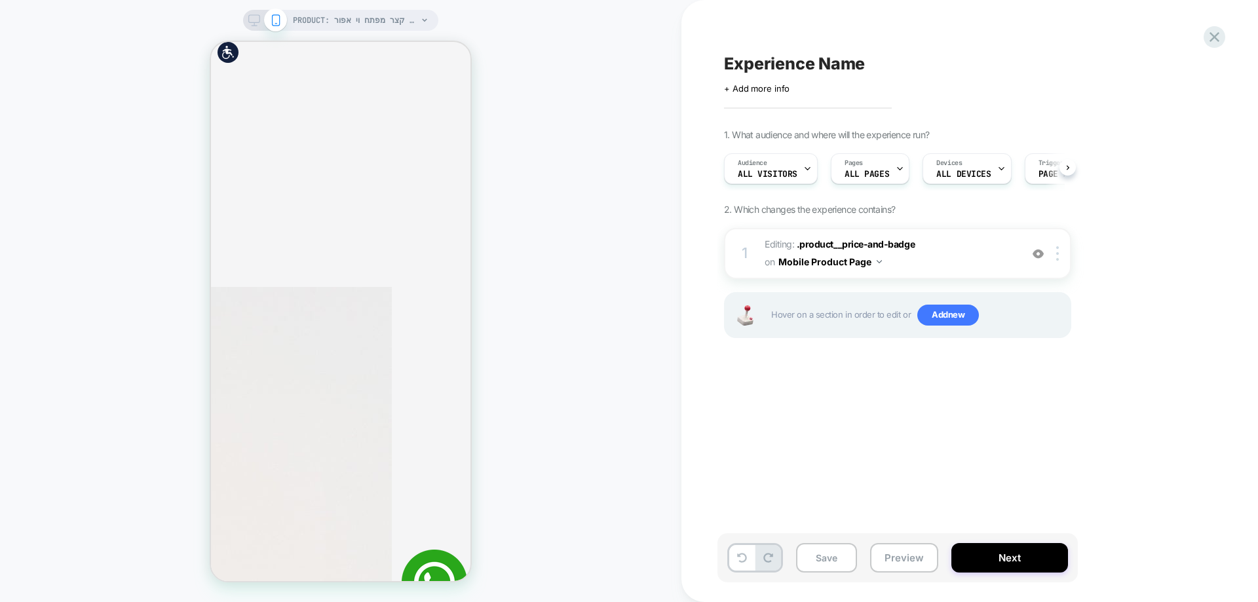
scroll to position [0, 1]
click at [741, 552] on button at bounding box center [742, 558] width 26 height 26
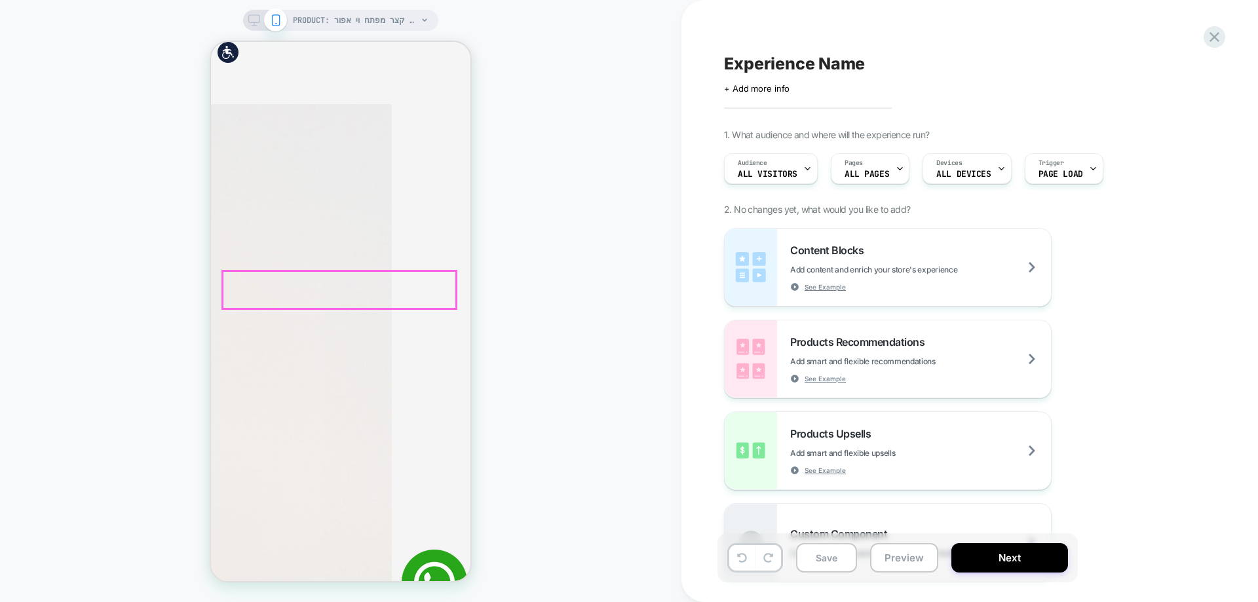
scroll to position [539, 0]
click at [446, 280] on div at bounding box center [416, 283] width 79 height 24
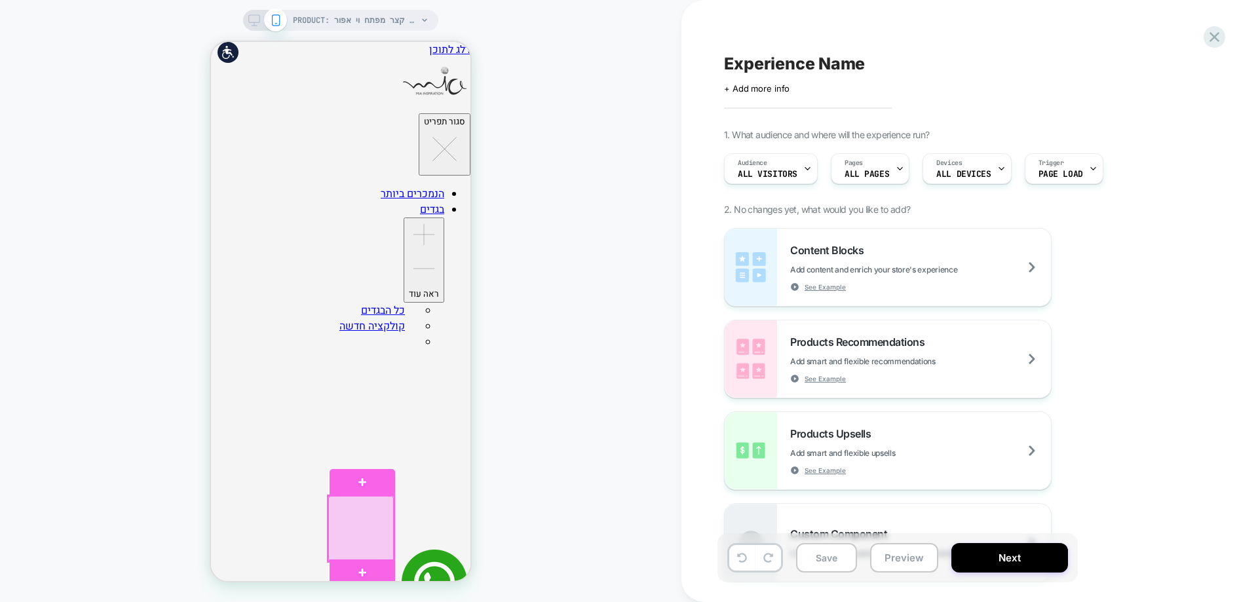
click at [369, 540] on div at bounding box center [361, 529] width 66 height 66
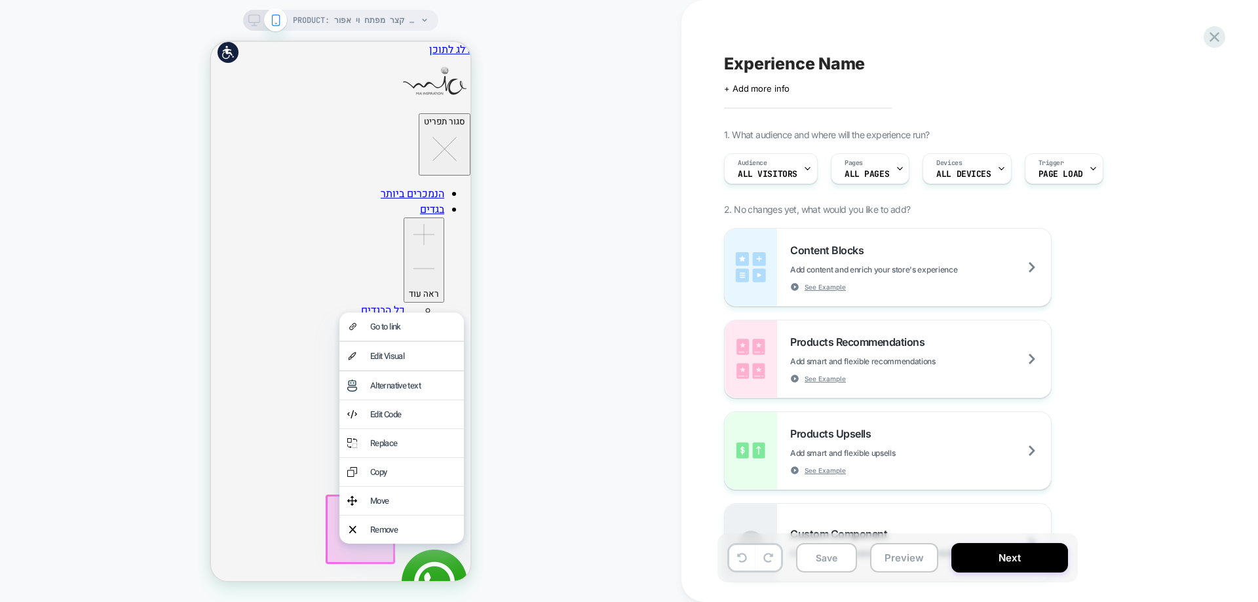
click at [503, 439] on div "PRODUCT: שמלה שרוול קצר מפתח וי אפור [PERSON_NAME] [1011196 023] PRODUCT: שמלה …" at bounding box center [340, 301] width 681 height 576
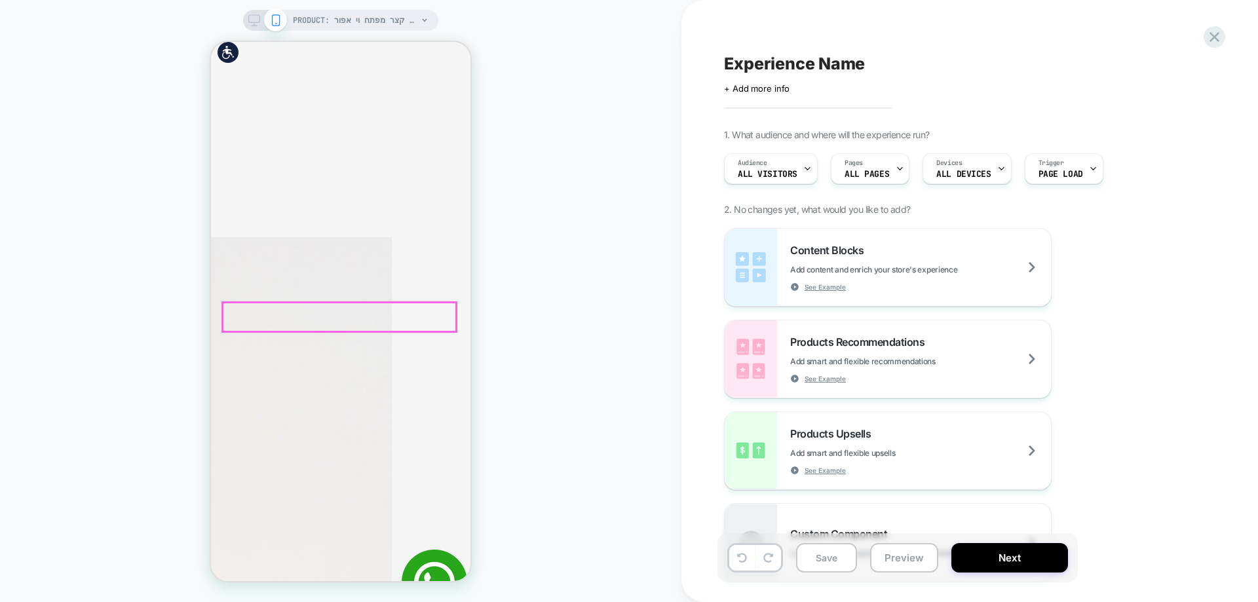
scroll to position [393, 0]
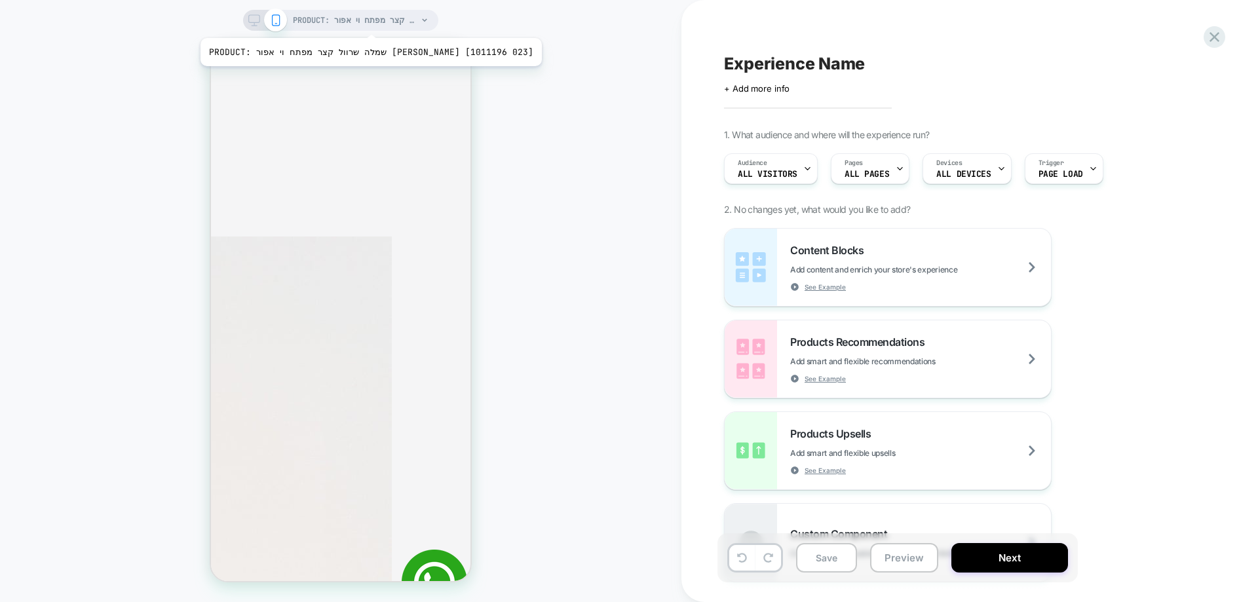
click at [331, 22] on span "PRODUCT: שמלה שרוול קצר מפתח וי אפור [PERSON_NAME] [1011196 023]" at bounding box center [355, 20] width 124 height 21
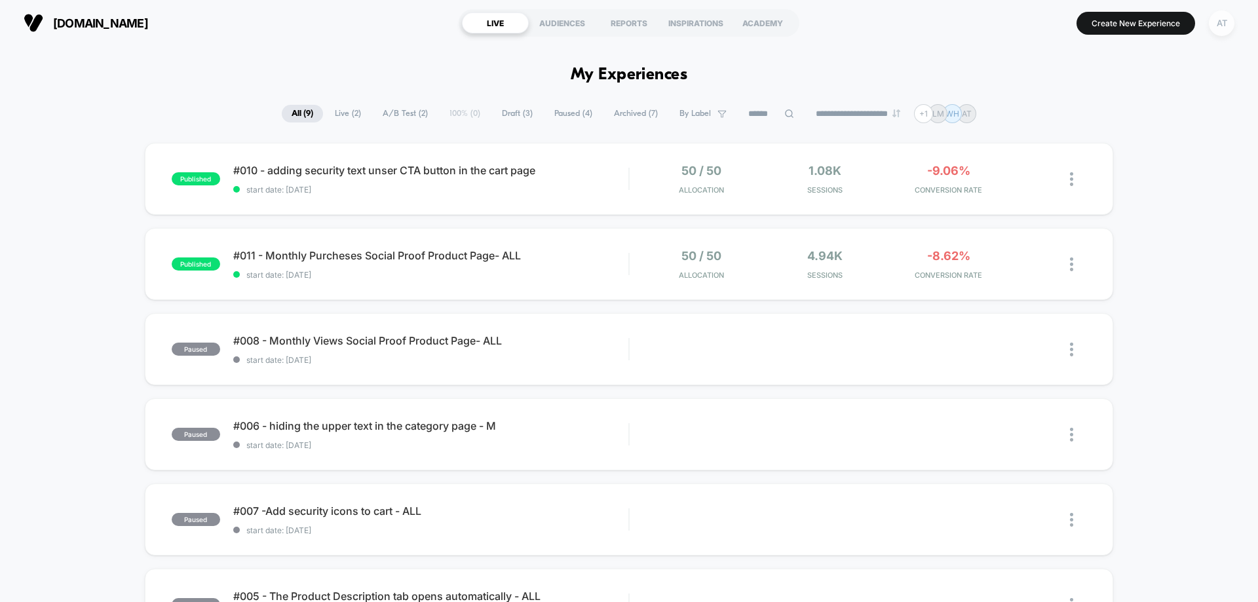
click at [1224, 29] on div "AT" at bounding box center [1222, 23] width 26 height 26
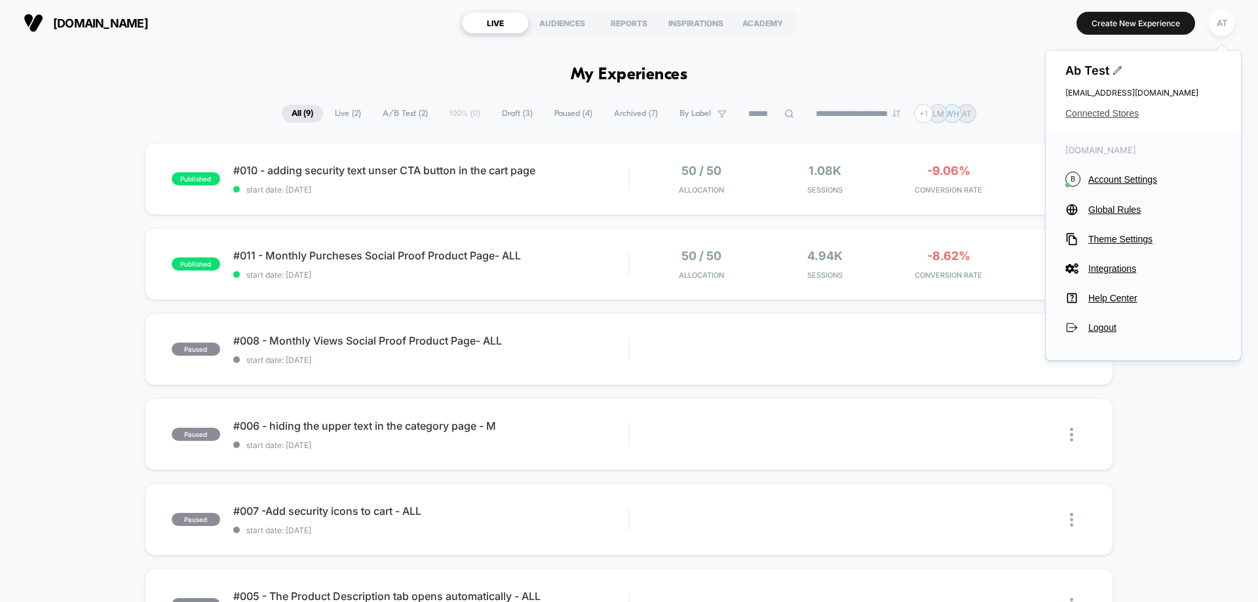
click at [1105, 109] on span "Connected Stores" at bounding box center [1143, 113] width 156 height 10
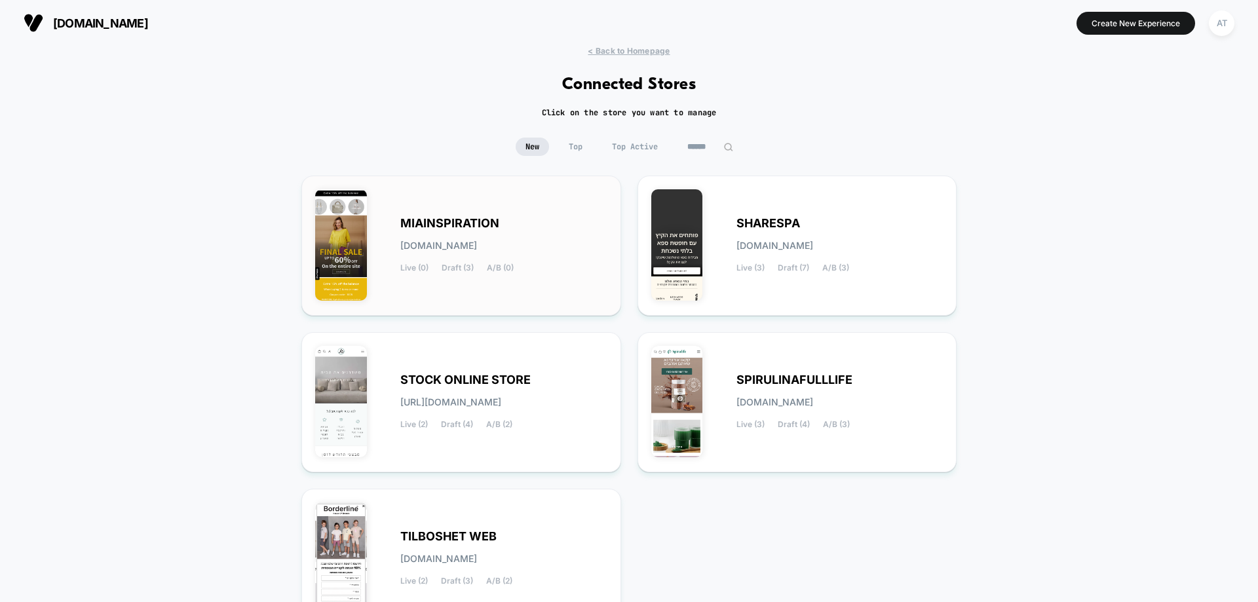
click at [495, 228] on span "MIAINSPIRATION" at bounding box center [449, 223] width 99 height 9
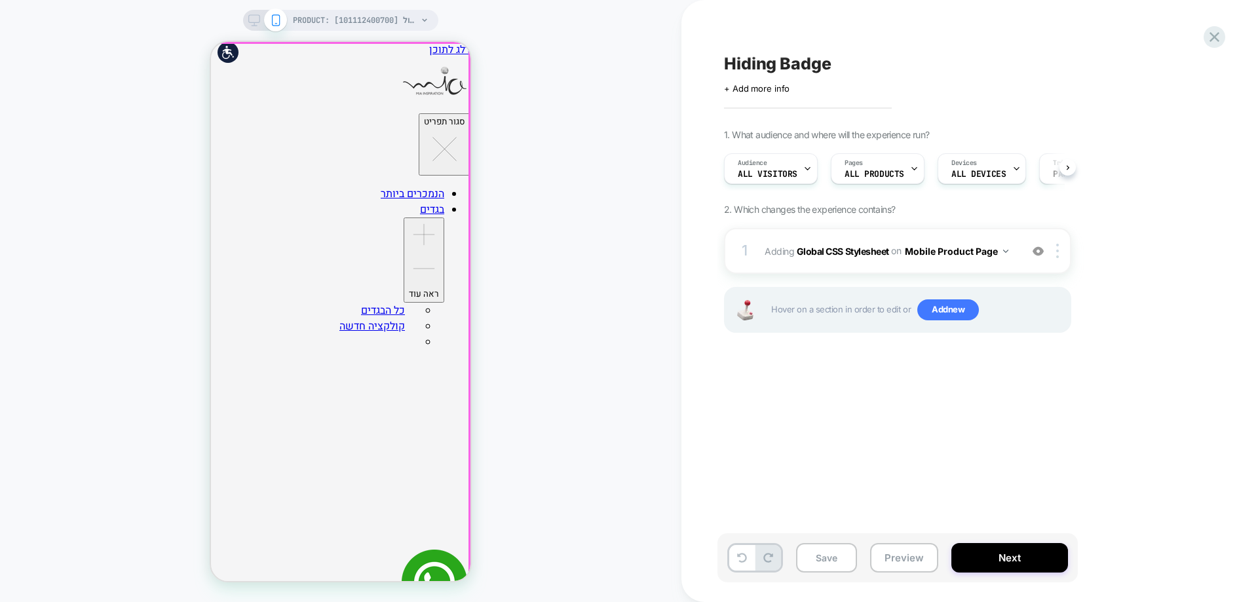
scroll to position [0, 1]
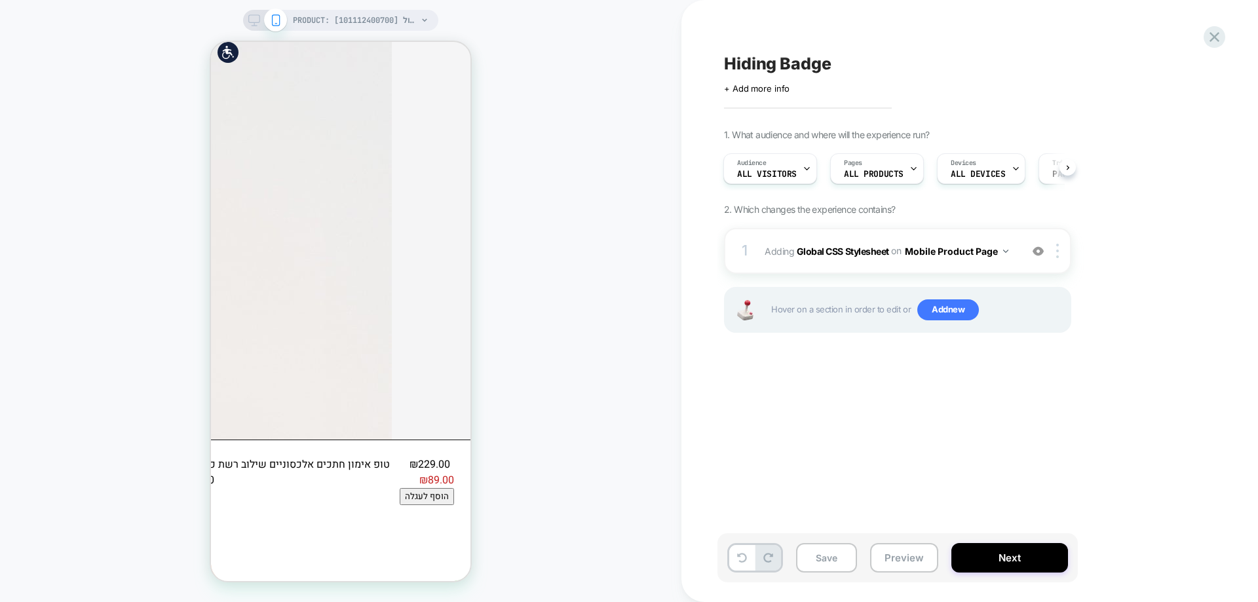
scroll to position [590, 0]
